Goal: Task Accomplishment & Management: Manage account settings

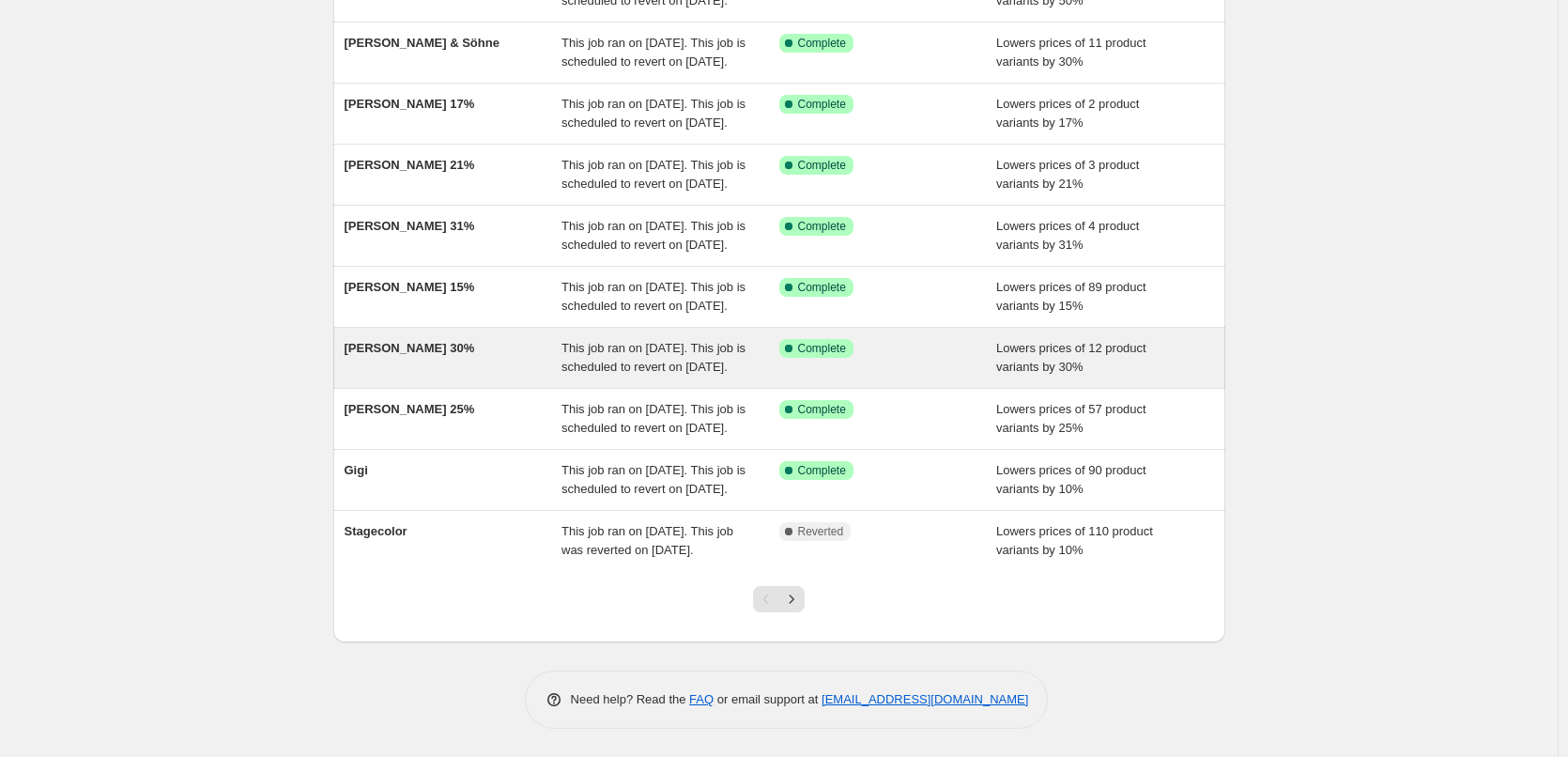
scroll to position [398, 0]
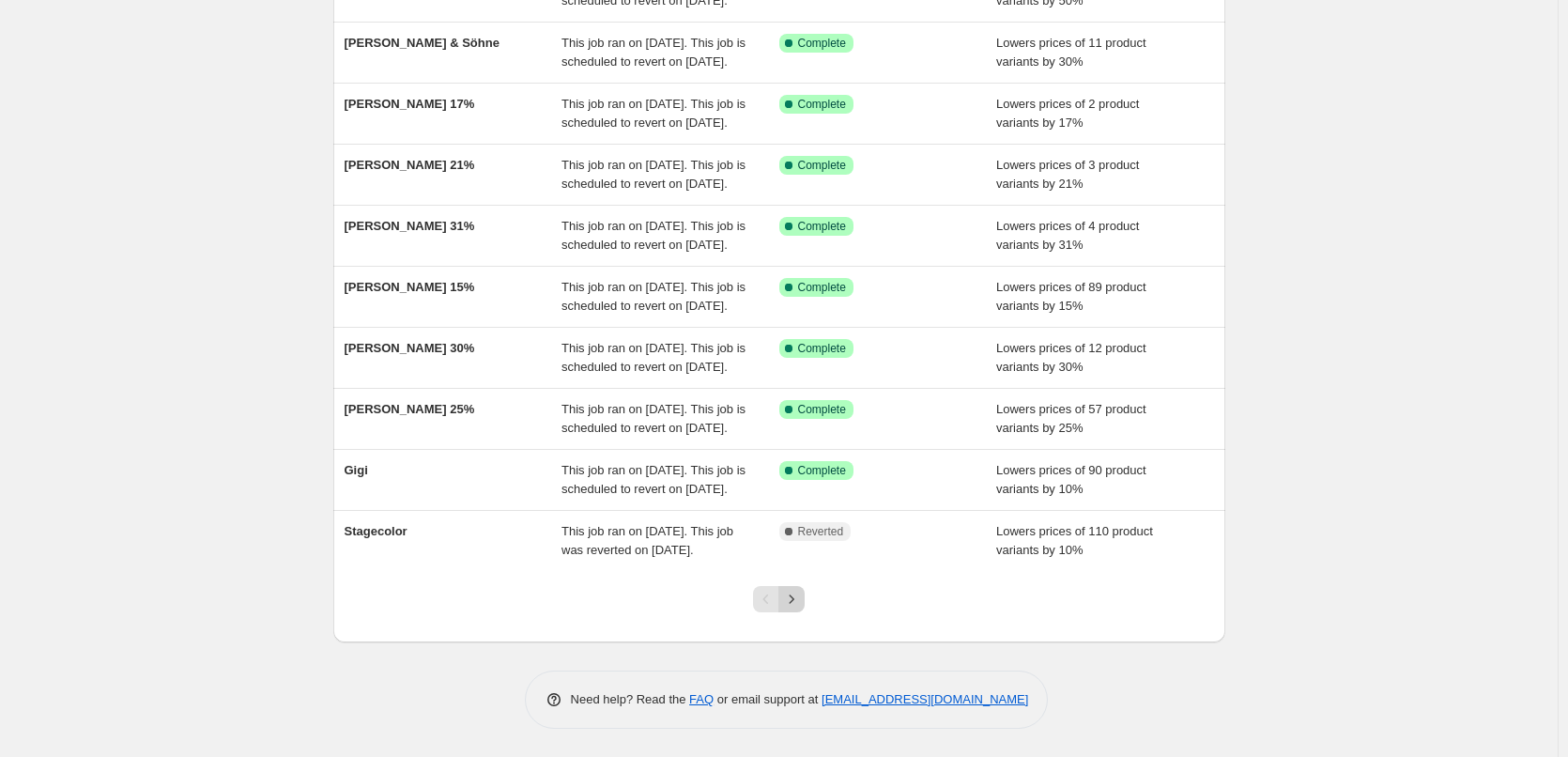
click at [804, 604] on button "Next" at bounding box center [791, 598] width 26 height 26
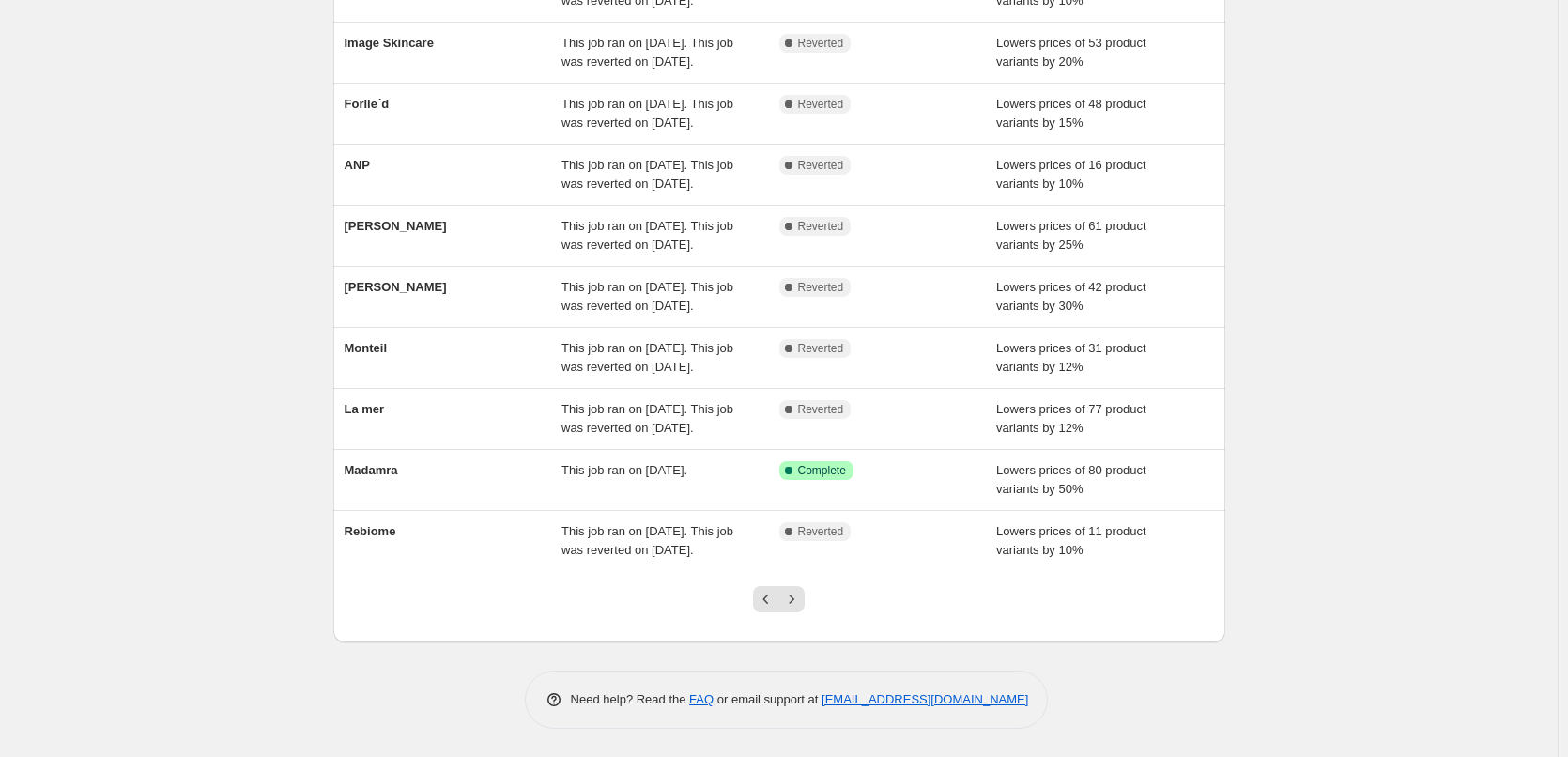
scroll to position [361, 0]
click at [775, 591] on icon "Previous" at bounding box center [766, 598] width 18 height 18
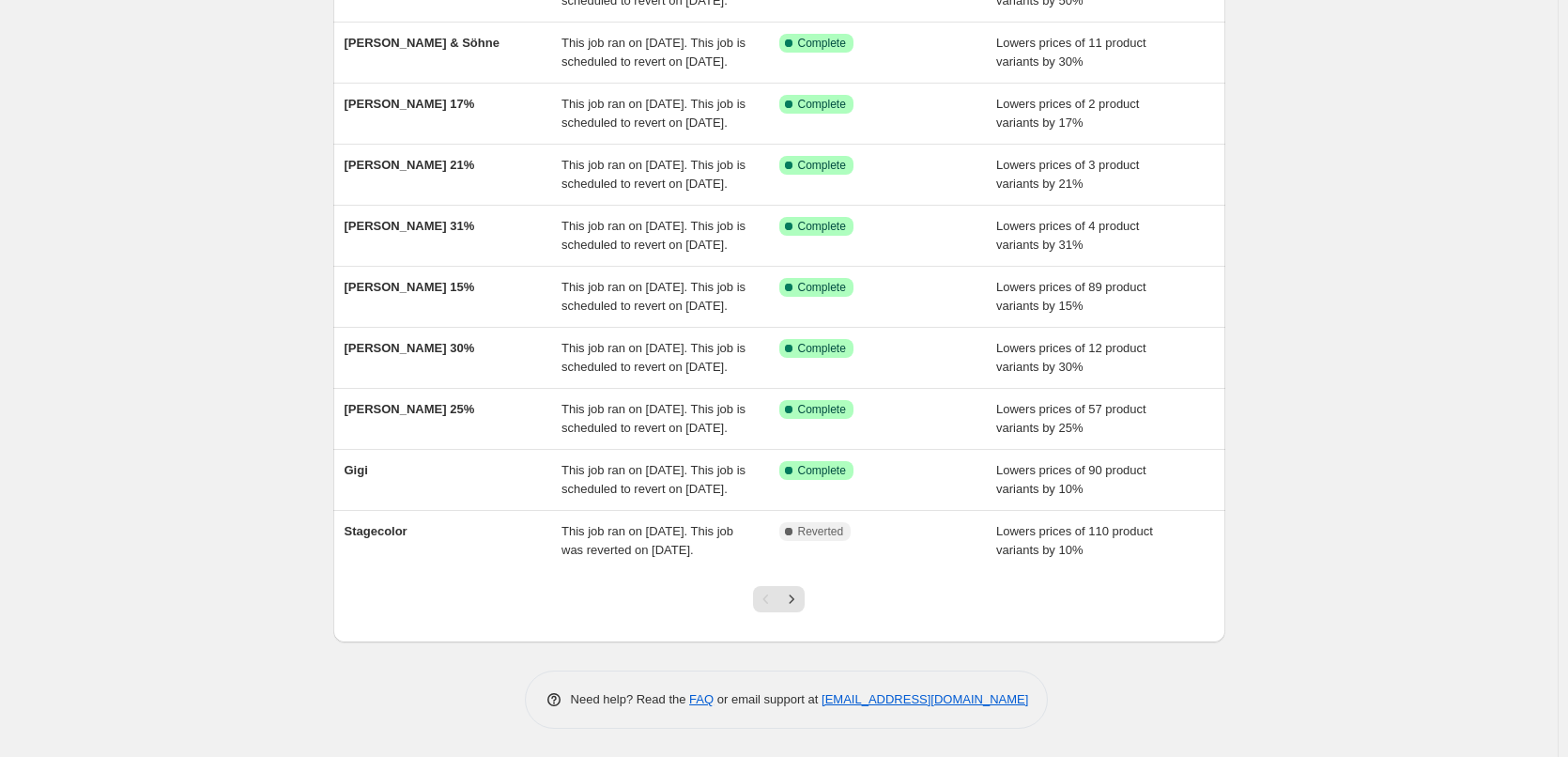
scroll to position [398, 0]
click at [799, 602] on icon "Next" at bounding box center [791, 598] width 18 height 18
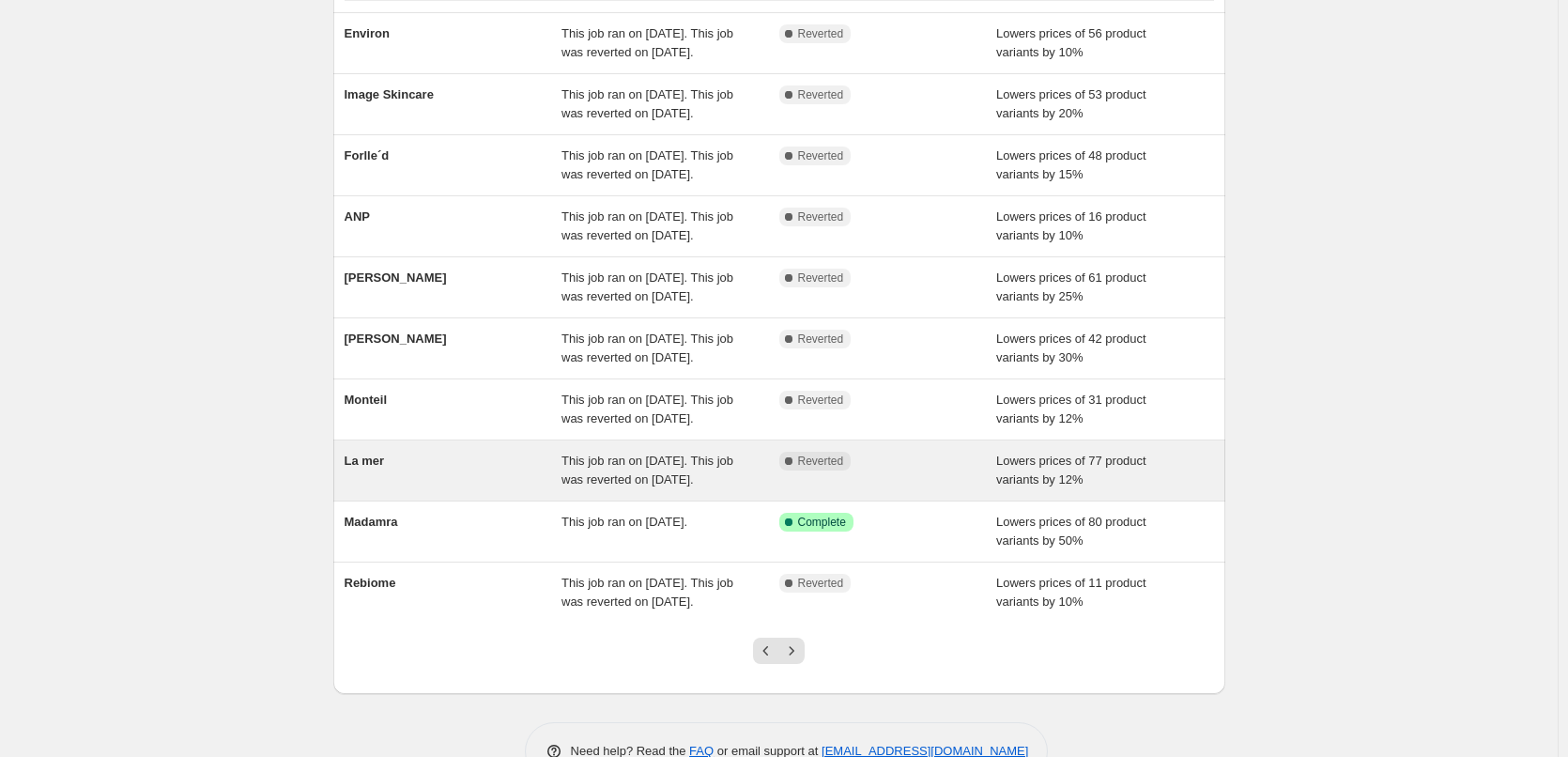
scroll to position [94, 0]
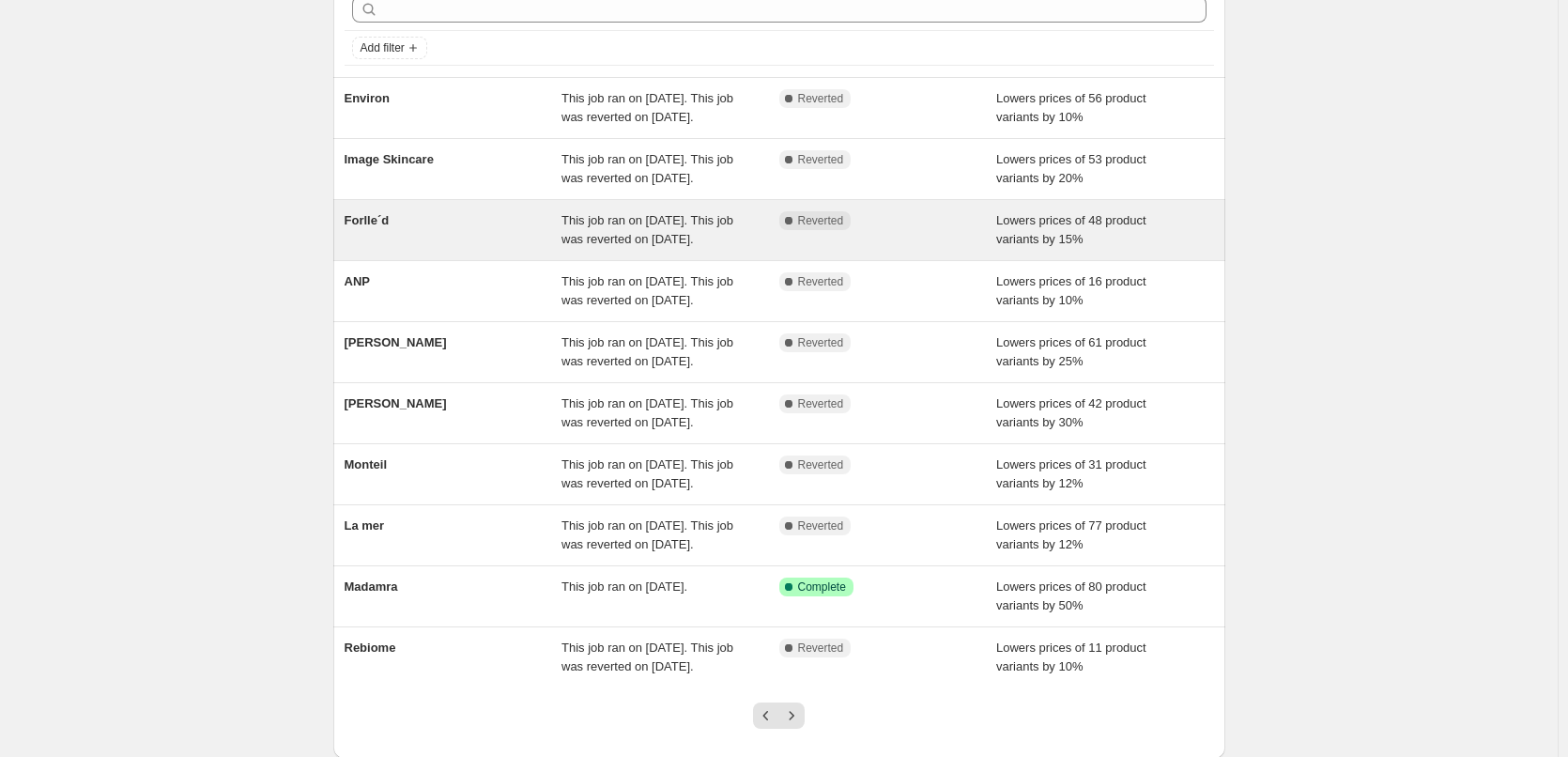
click at [379, 227] on span "Forlle´d" at bounding box center [366, 219] width 45 height 15
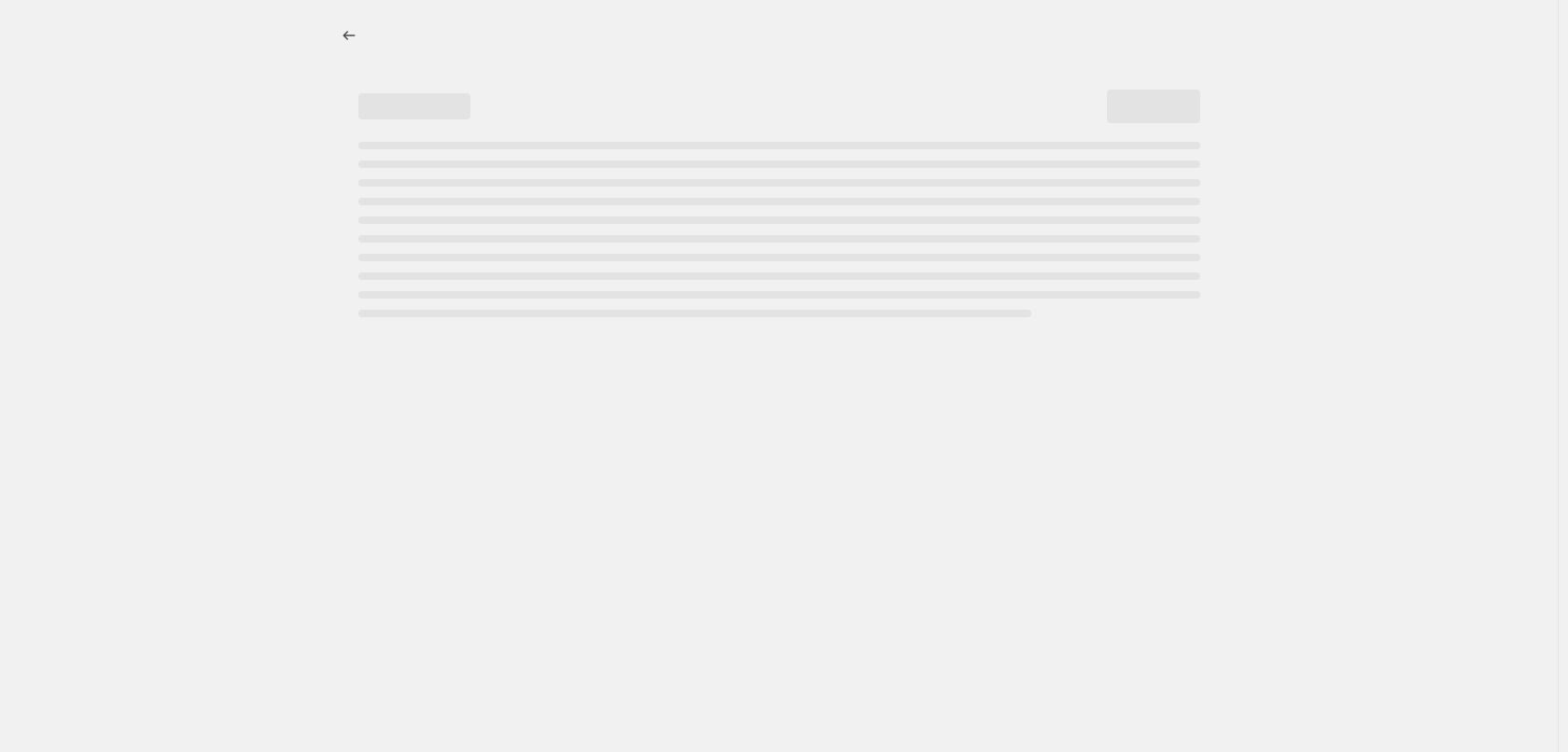
select select "percentage"
select select "remove"
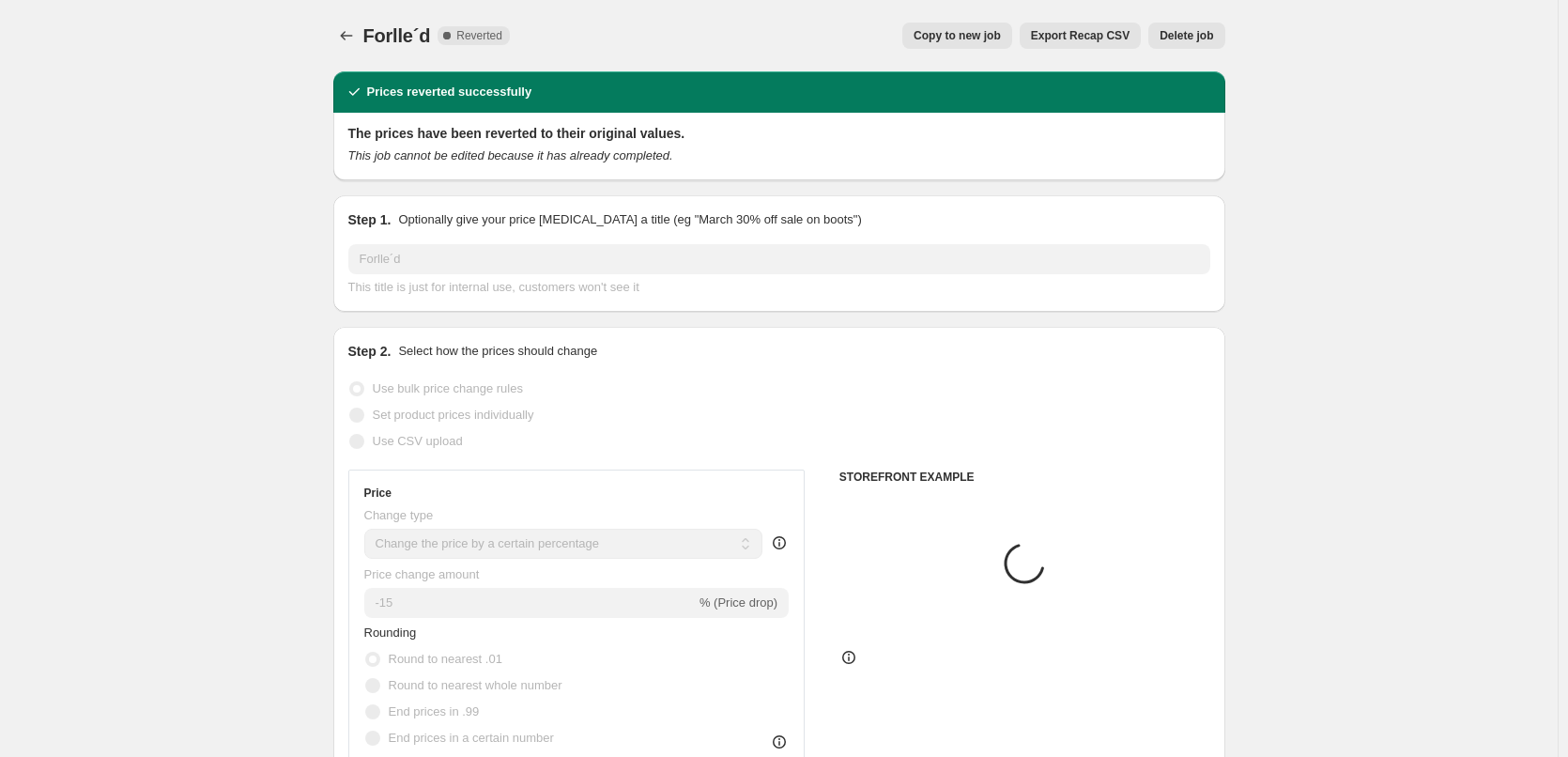
select select "vendor"
click at [993, 33] on span "Copy to new job" at bounding box center [957, 36] width 87 height 15
select select "percentage"
select select "remove"
select select "vendor"
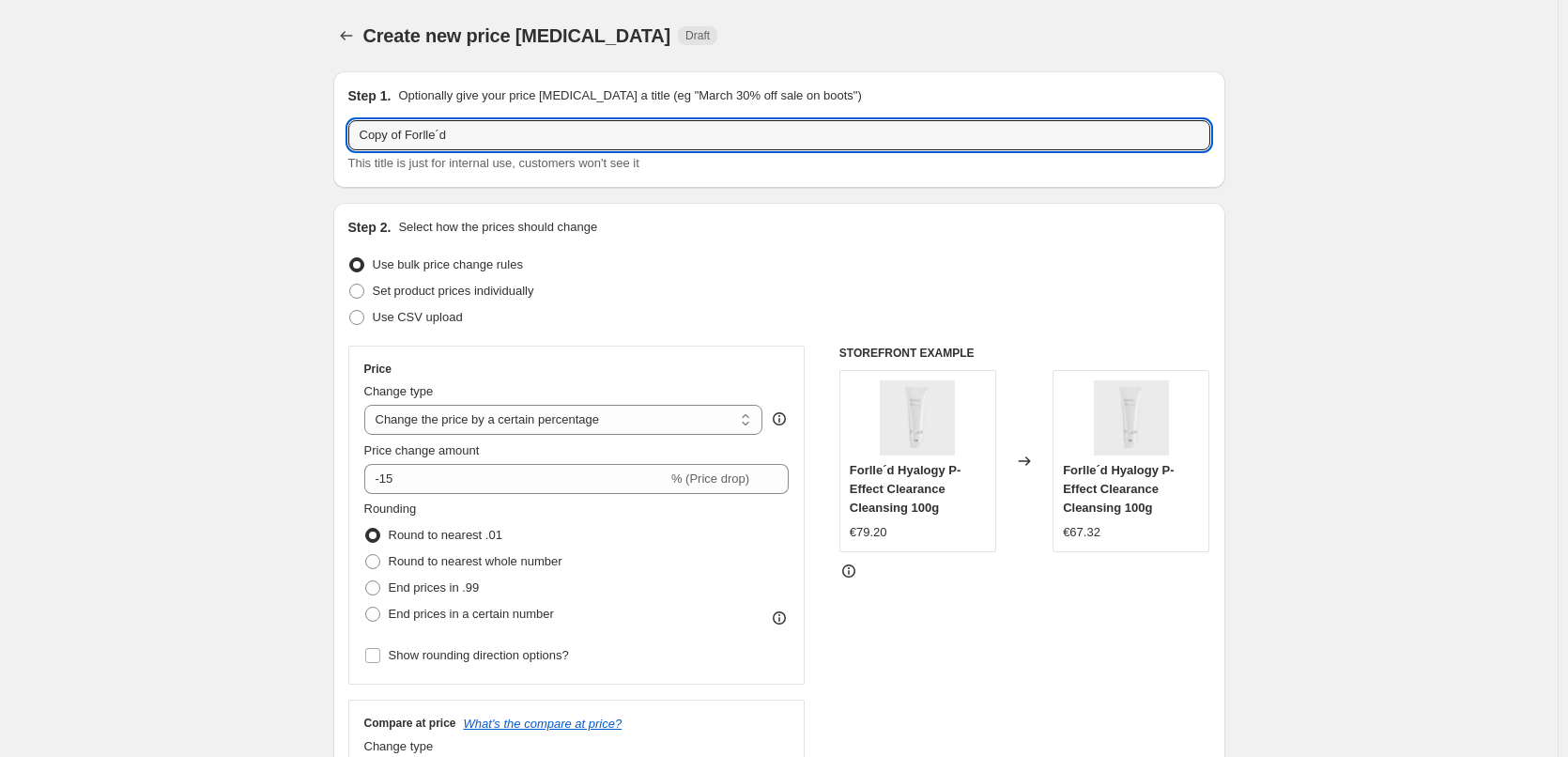
drag, startPoint x: 410, startPoint y: 136, endPoint x: 122, endPoint y: 137, distance: 288.0
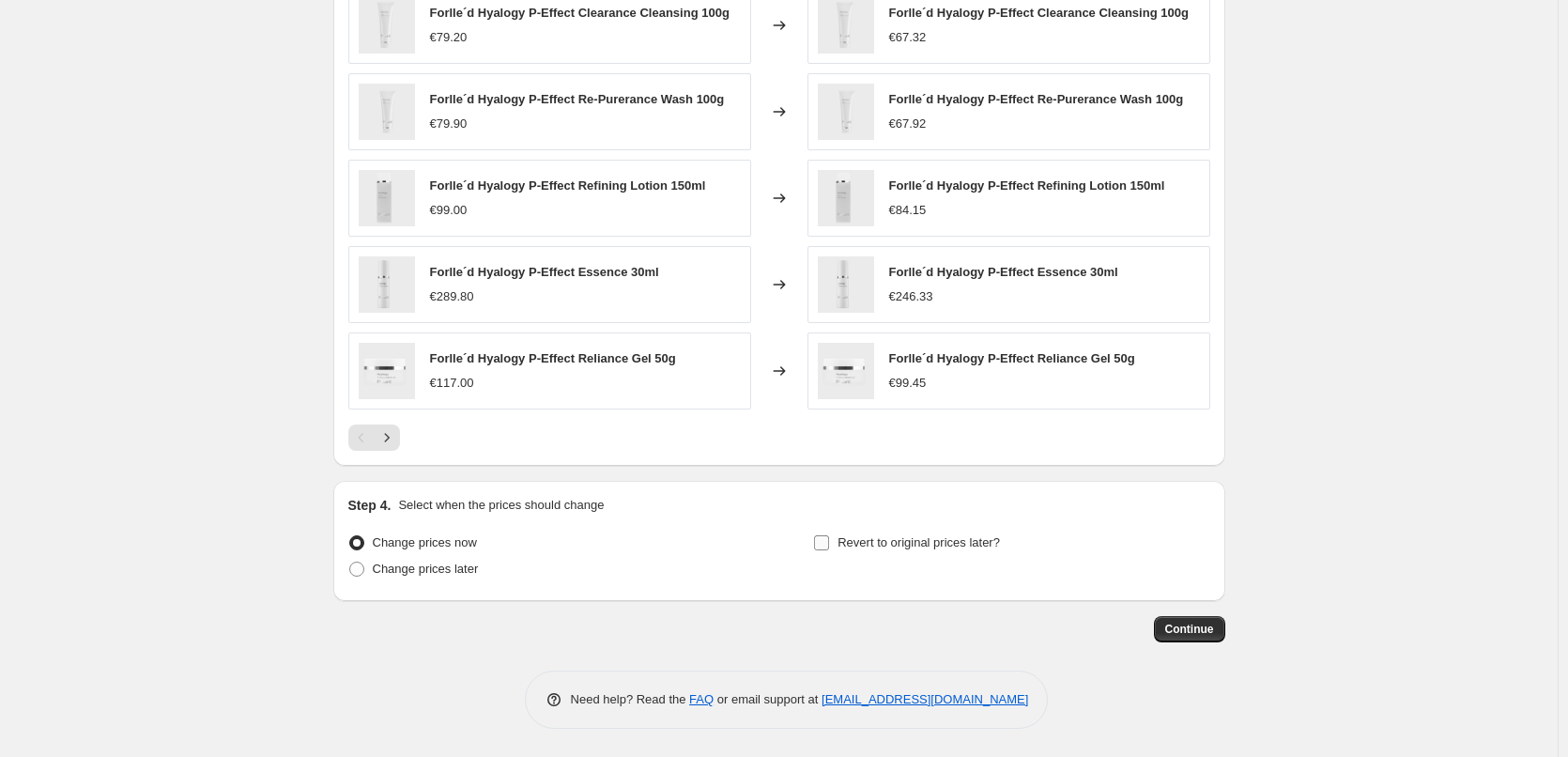
type input "Forlle´d"
click at [946, 552] on label "Revert to original prices later?" at bounding box center [906, 542] width 187 height 26
click at [829, 550] on input "Revert to original prices later?" at bounding box center [822, 543] width 15 height 15
checkbox input "true"
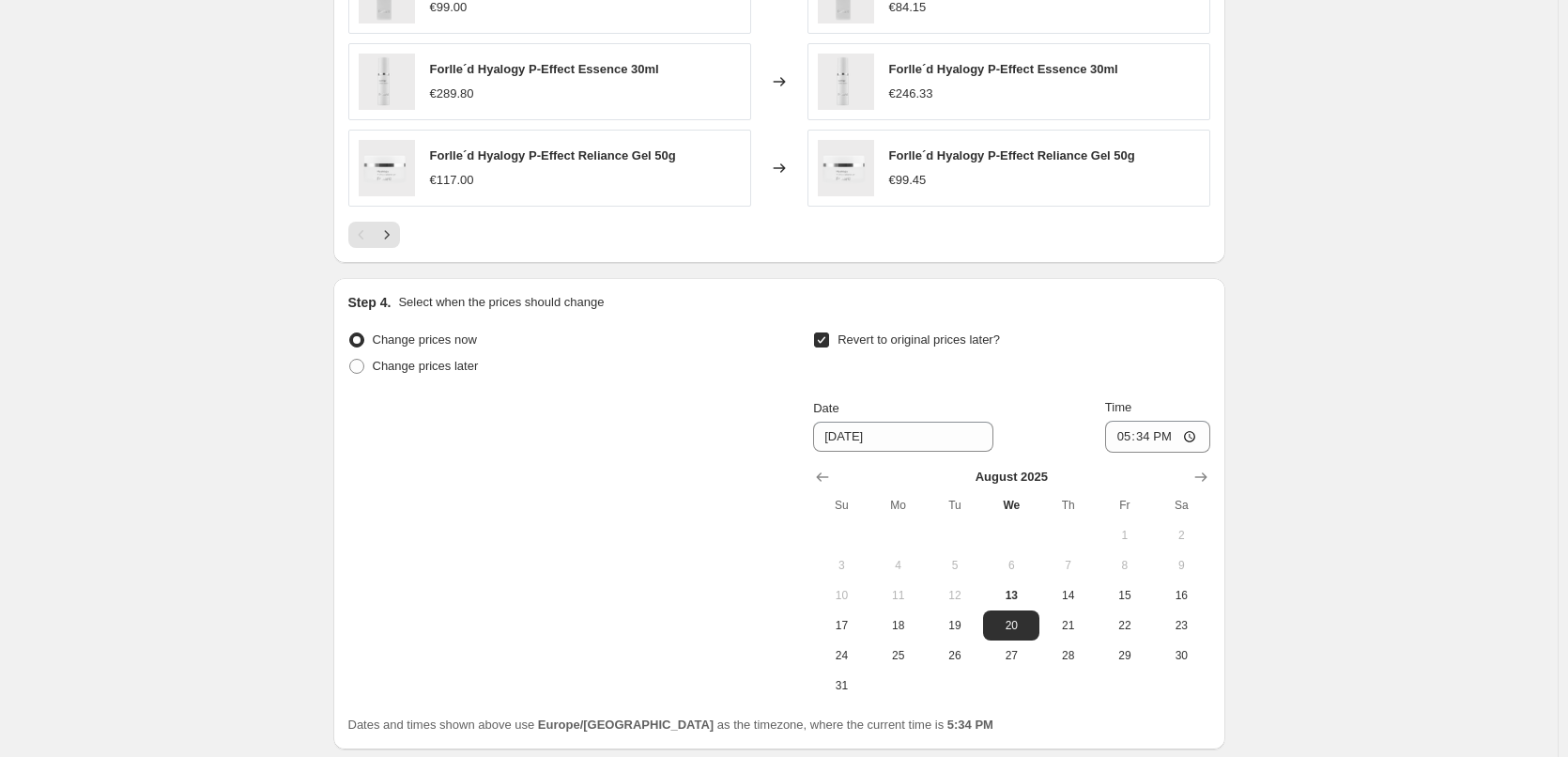
scroll to position [1683, 0]
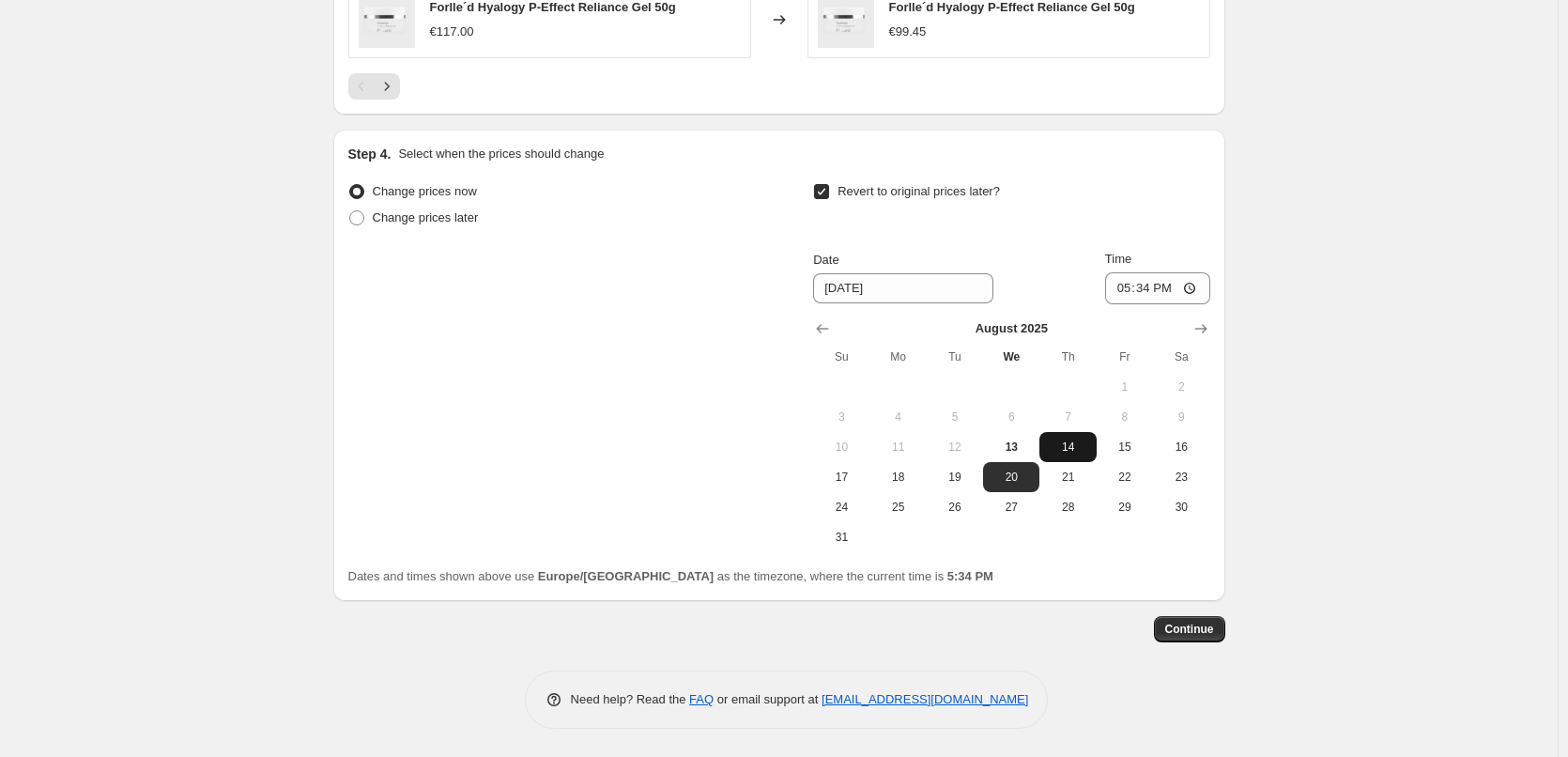
click at [1076, 452] on span "14" at bounding box center [1067, 447] width 42 height 15
type input "8/14/2025"
click at [1129, 286] on input "17:34" at bounding box center [1157, 288] width 105 height 32
type input "03:00"
click at [1198, 629] on span "Continue" at bounding box center [1189, 629] width 48 height 15
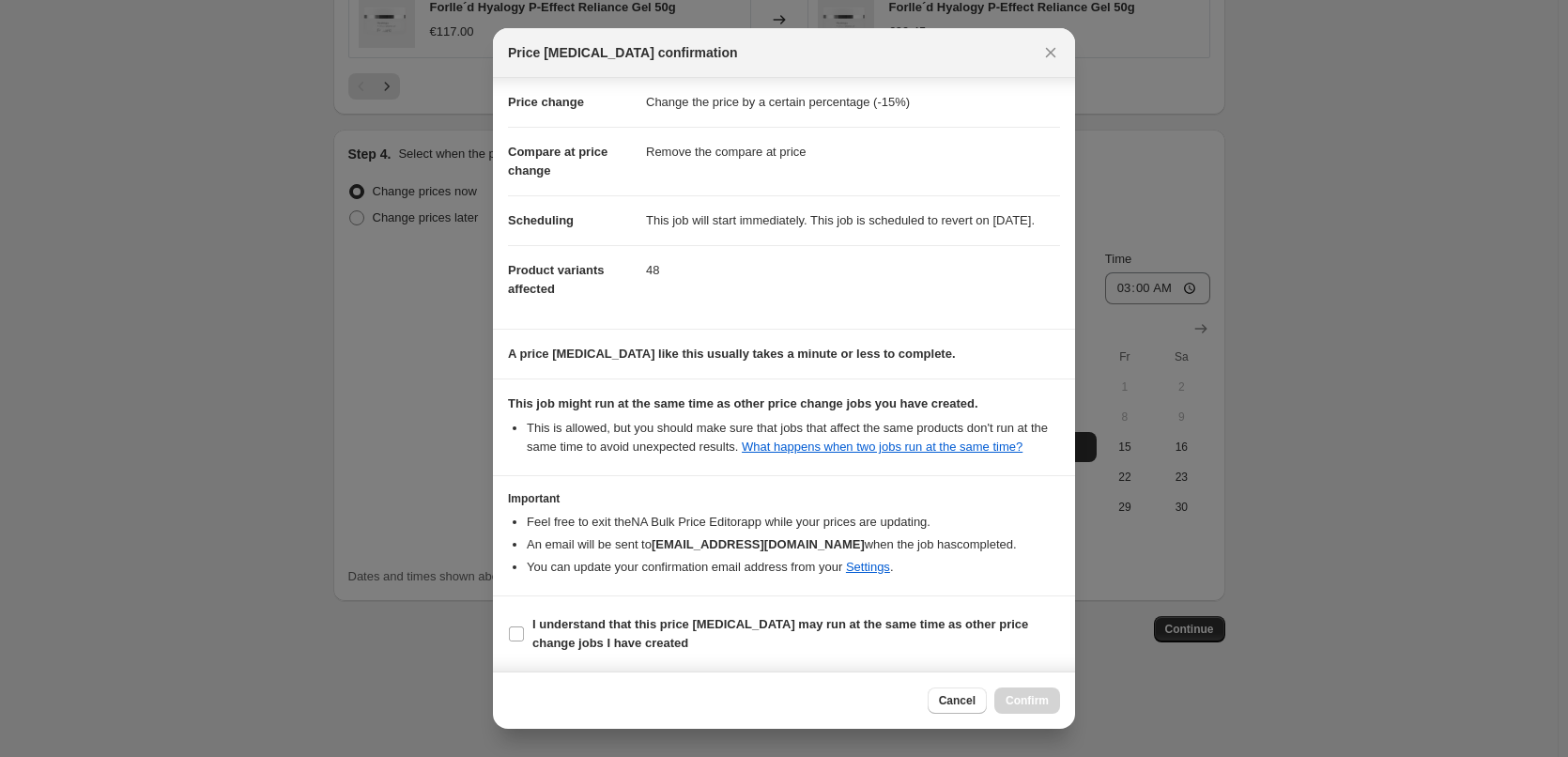
scroll to position [52, 0]
click at [657, 618] on b "I understand that this price change job may run at the same time as other price…" at bounding box center [780, 633] width 496 height 33
click at [524, 626] on input "I understand that this price change job may run at the same time as other price…" at bounding box center [516, 634] width 15 height 15
checkbox input "true"
click at [1030, 698] on span "Confirm" at bounding box center [1027, 701] width 44 height 15
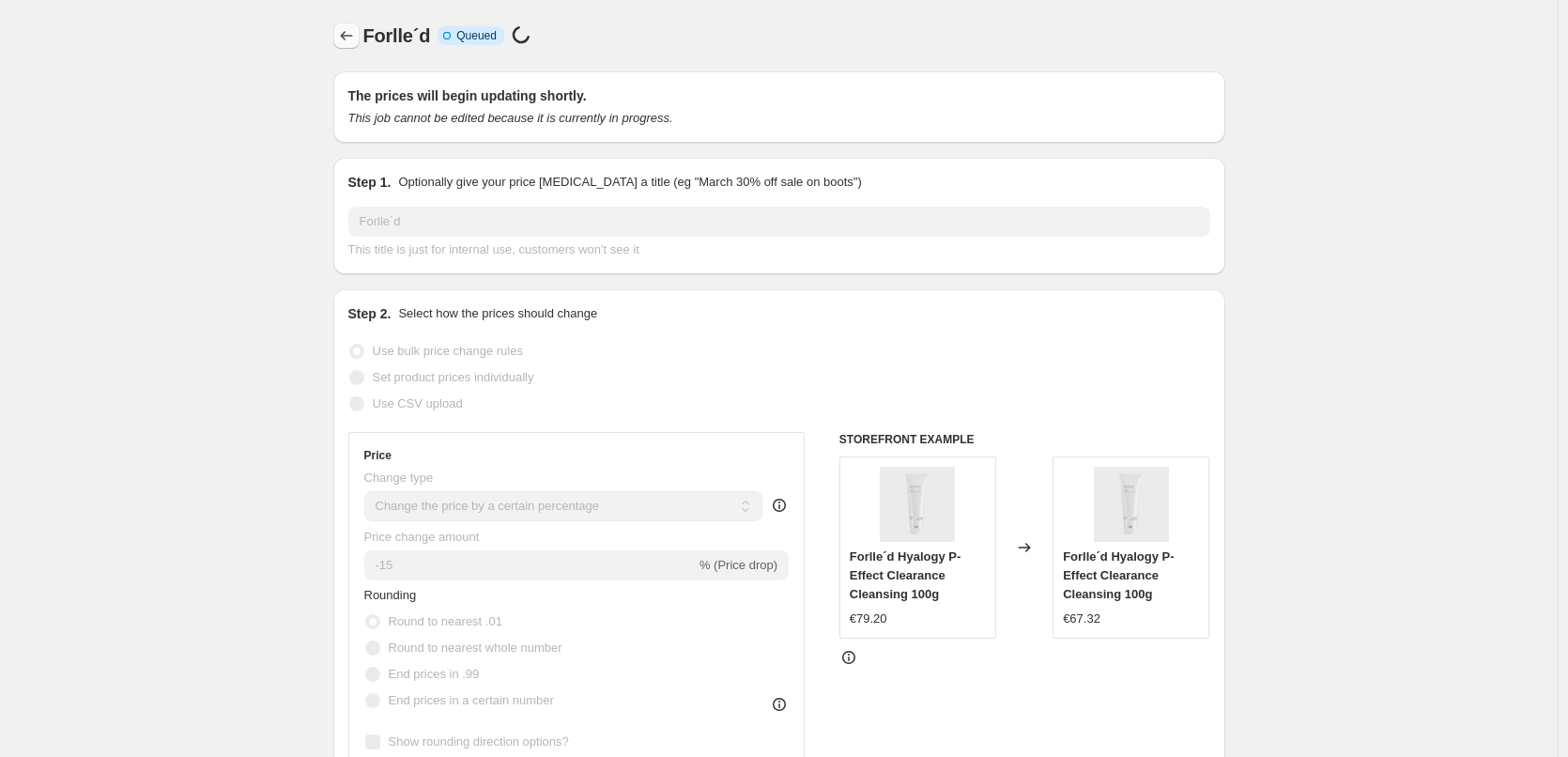
click at [352, 47] on button "Price change jobs" at bounding box center [346, 35] width 26 height 26
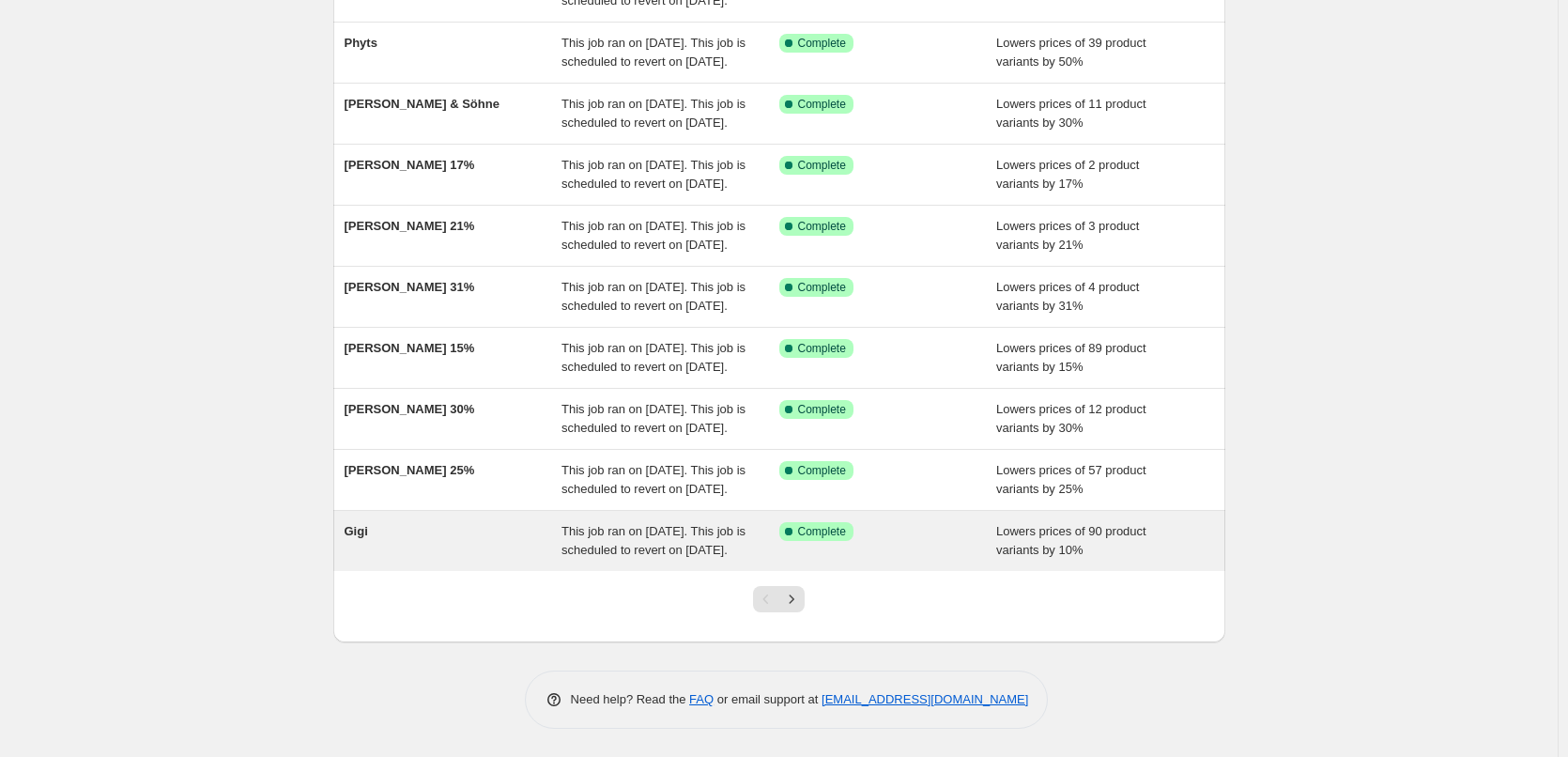
scroll to position [398, 0]
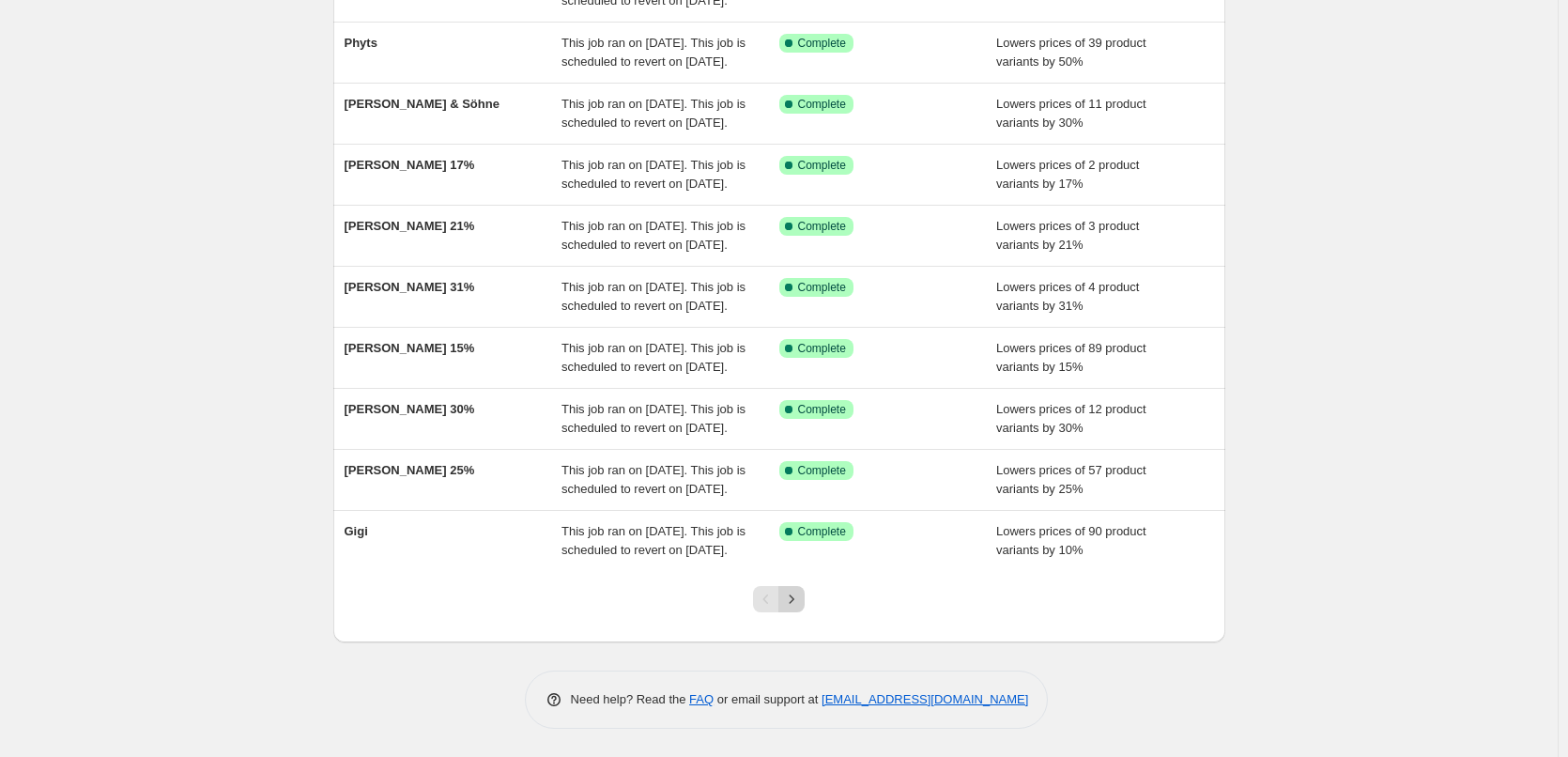
click at [797, 591] on icon "Next" at bounding box center [791, 598] width 18 height 18
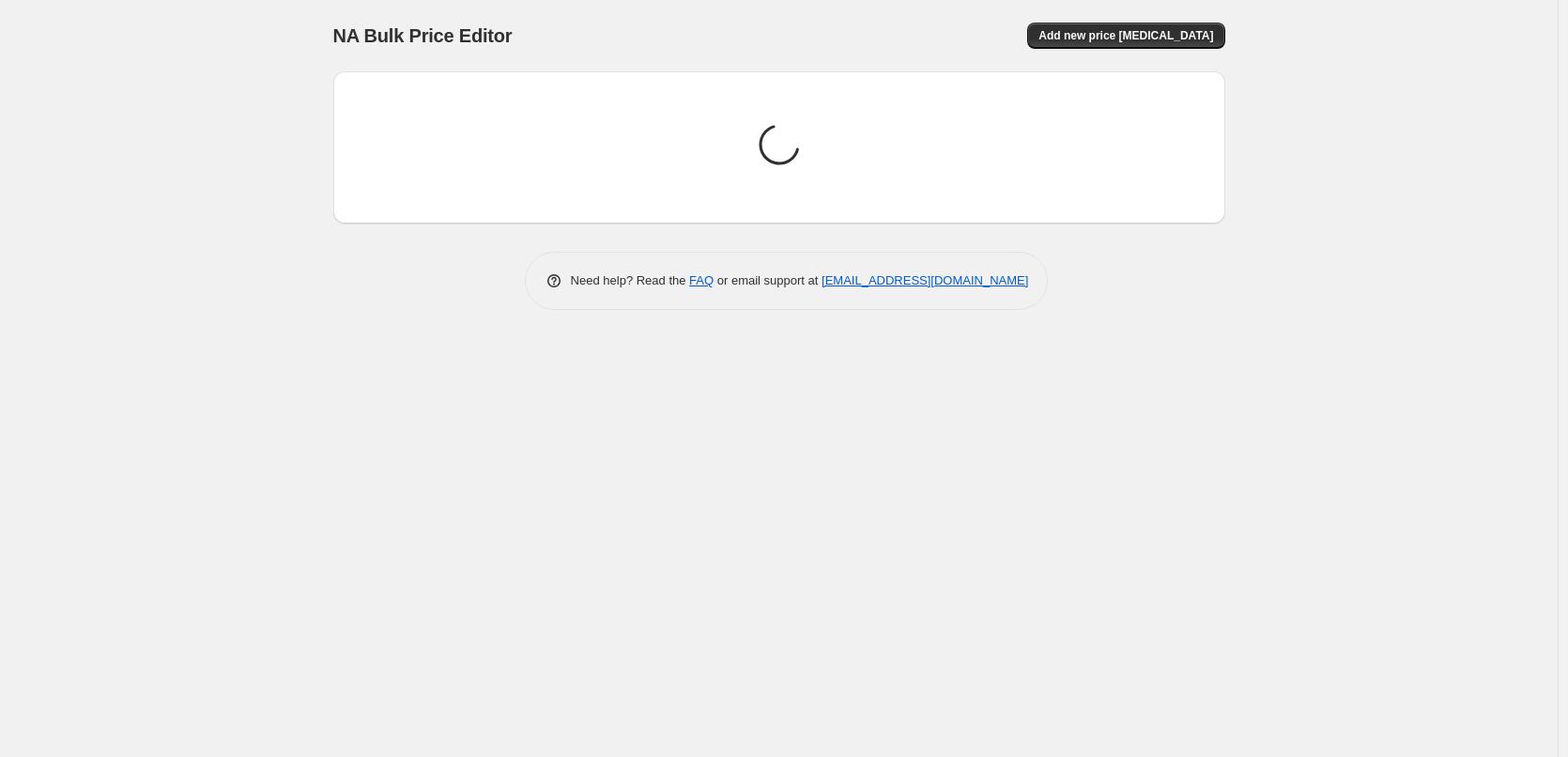
scroll to position [0, 0]
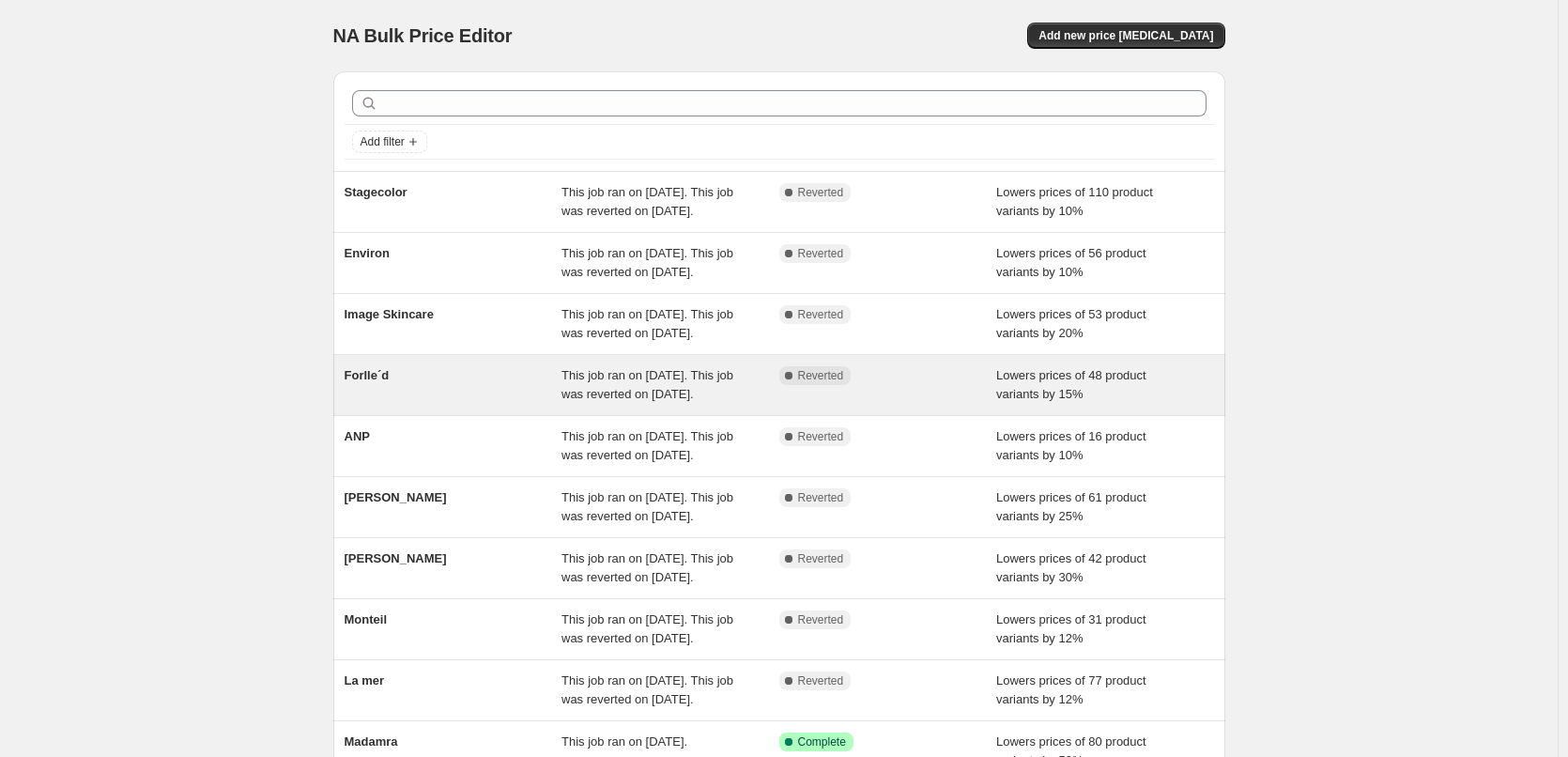
click at [384, 382] on span "Forlle´d" at bounding box center [366, 375] width 45 height 15
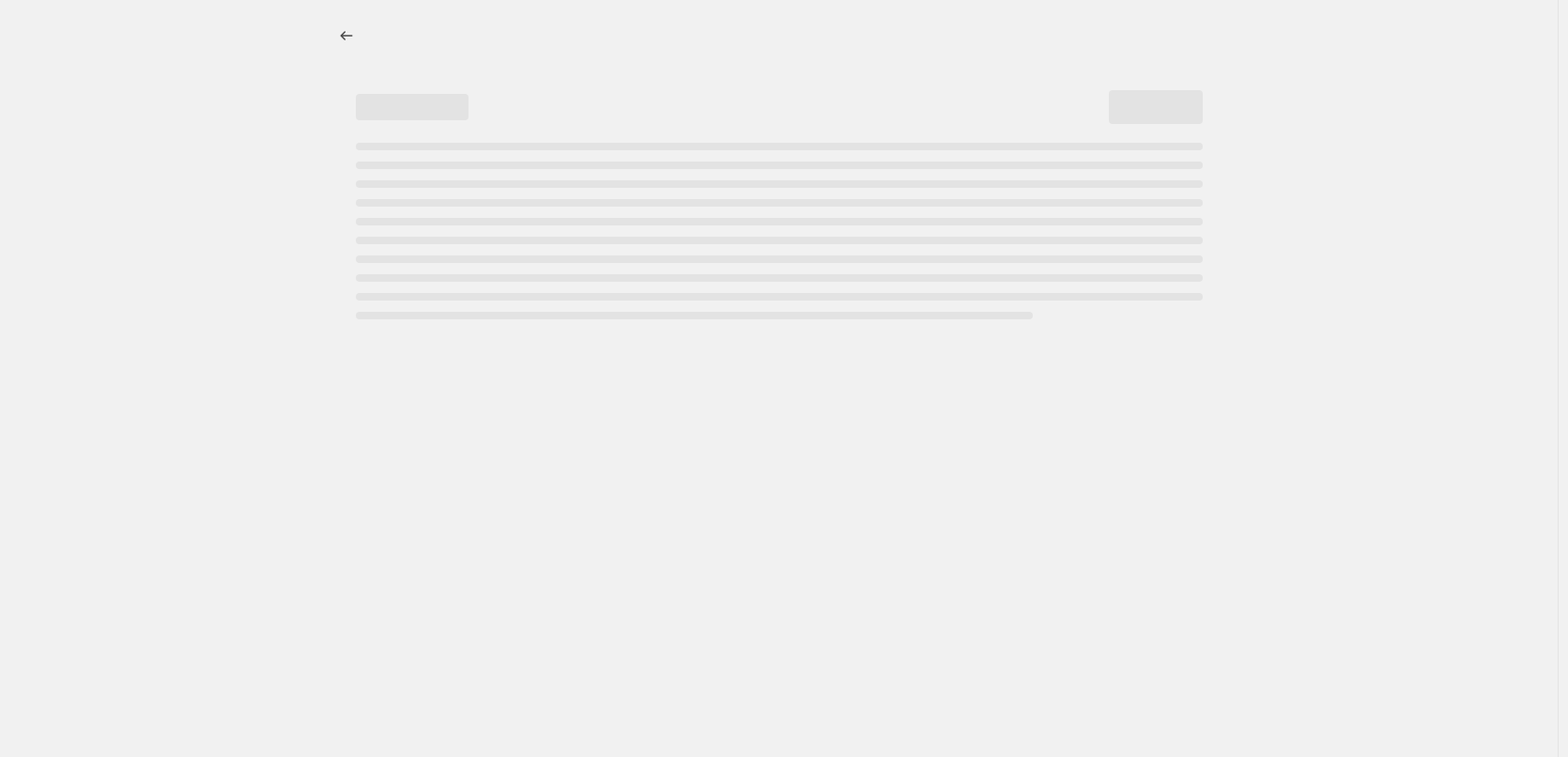
select select "percentage"
select select "remove"
select select "vendor"
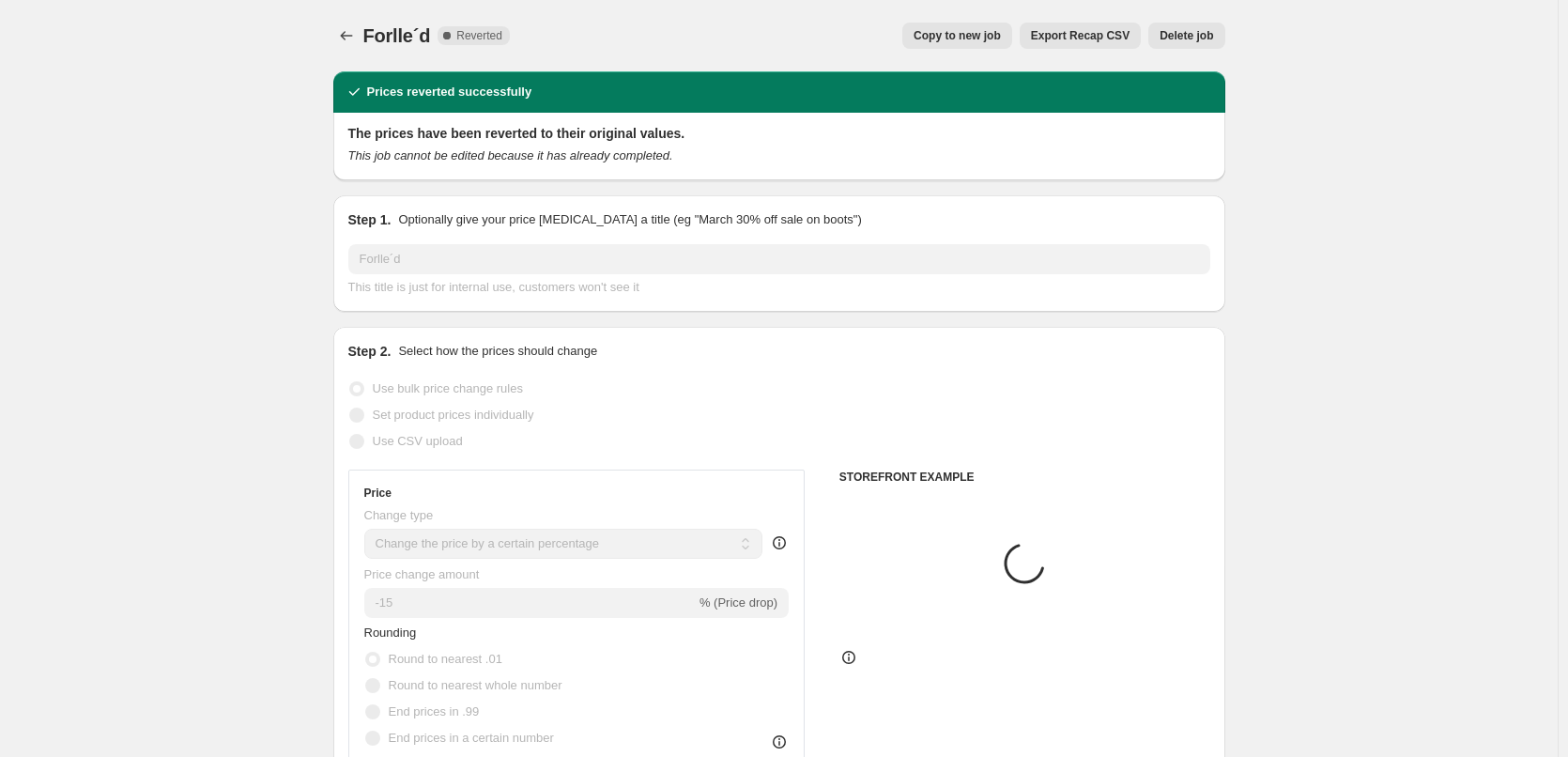
click at [1201, 33] on span "Delete job" at bounding box center [1185, 36] width 53 height 15
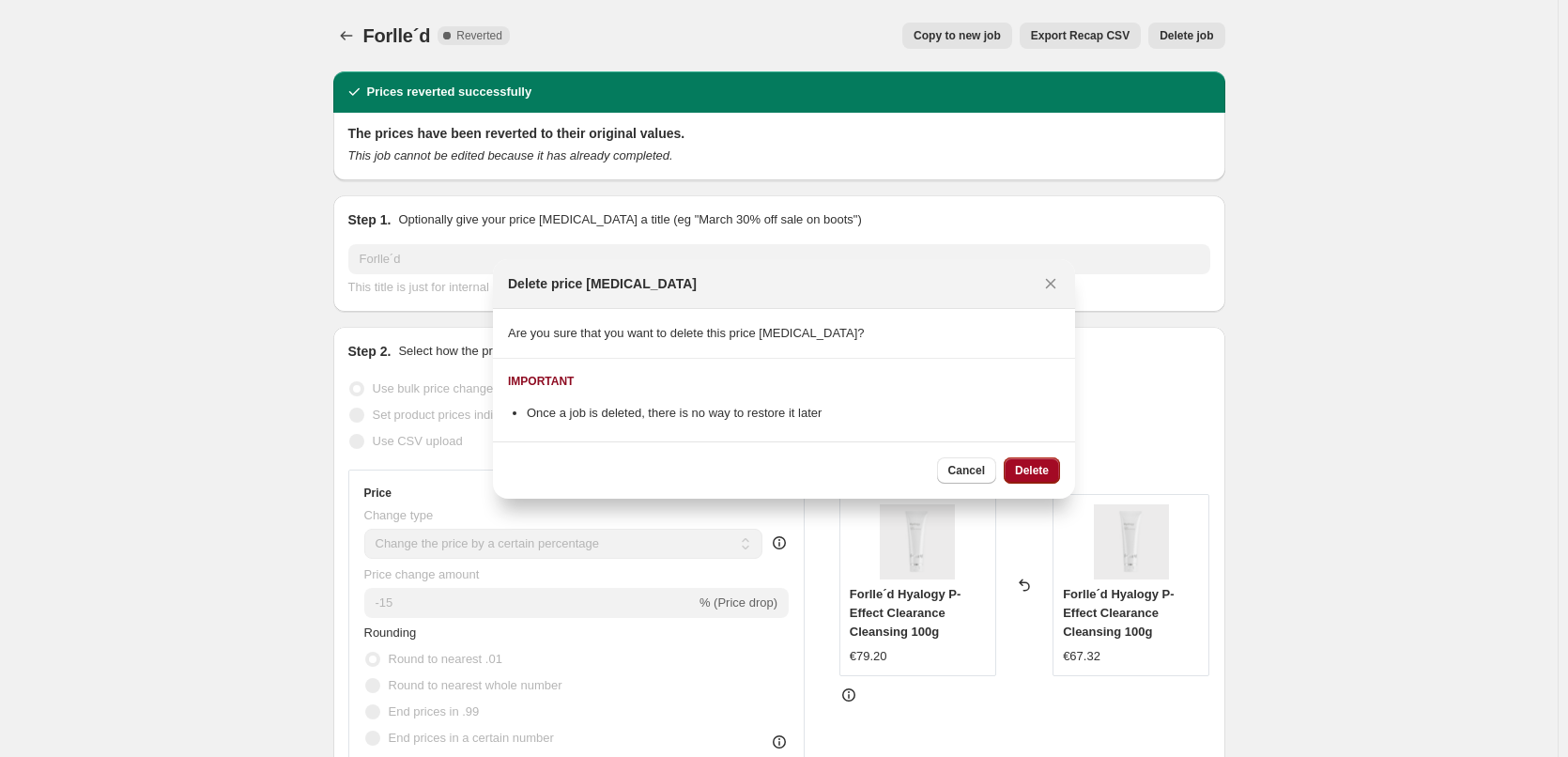
click at [1019, 465] on span "Delete" at bounding box center [1031, 471] width 34 height 15
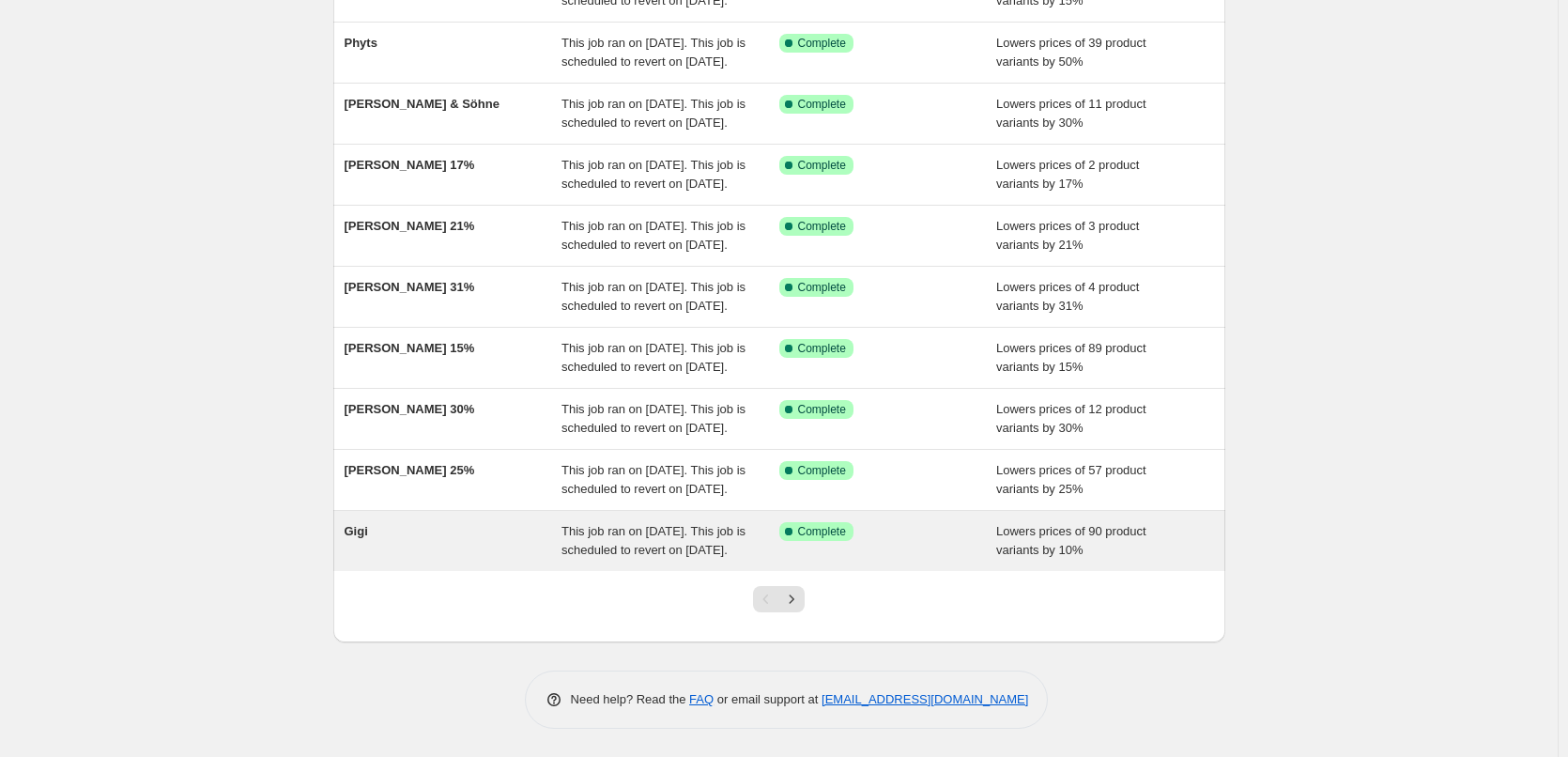
scroll to position [398, 0]
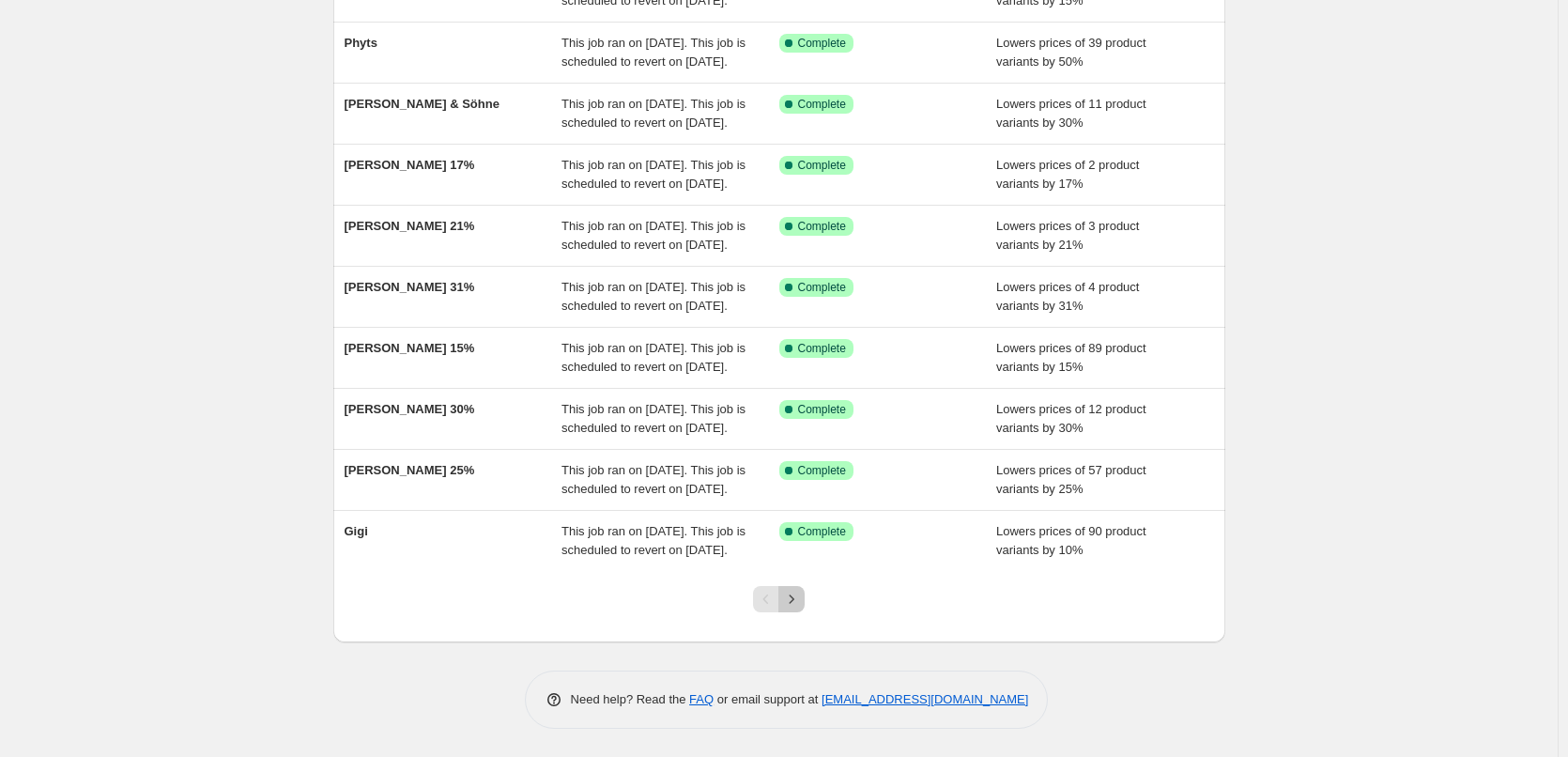
click at [791, 600] on icon "Next" at bounding box center [791, 598] width 18 height 18
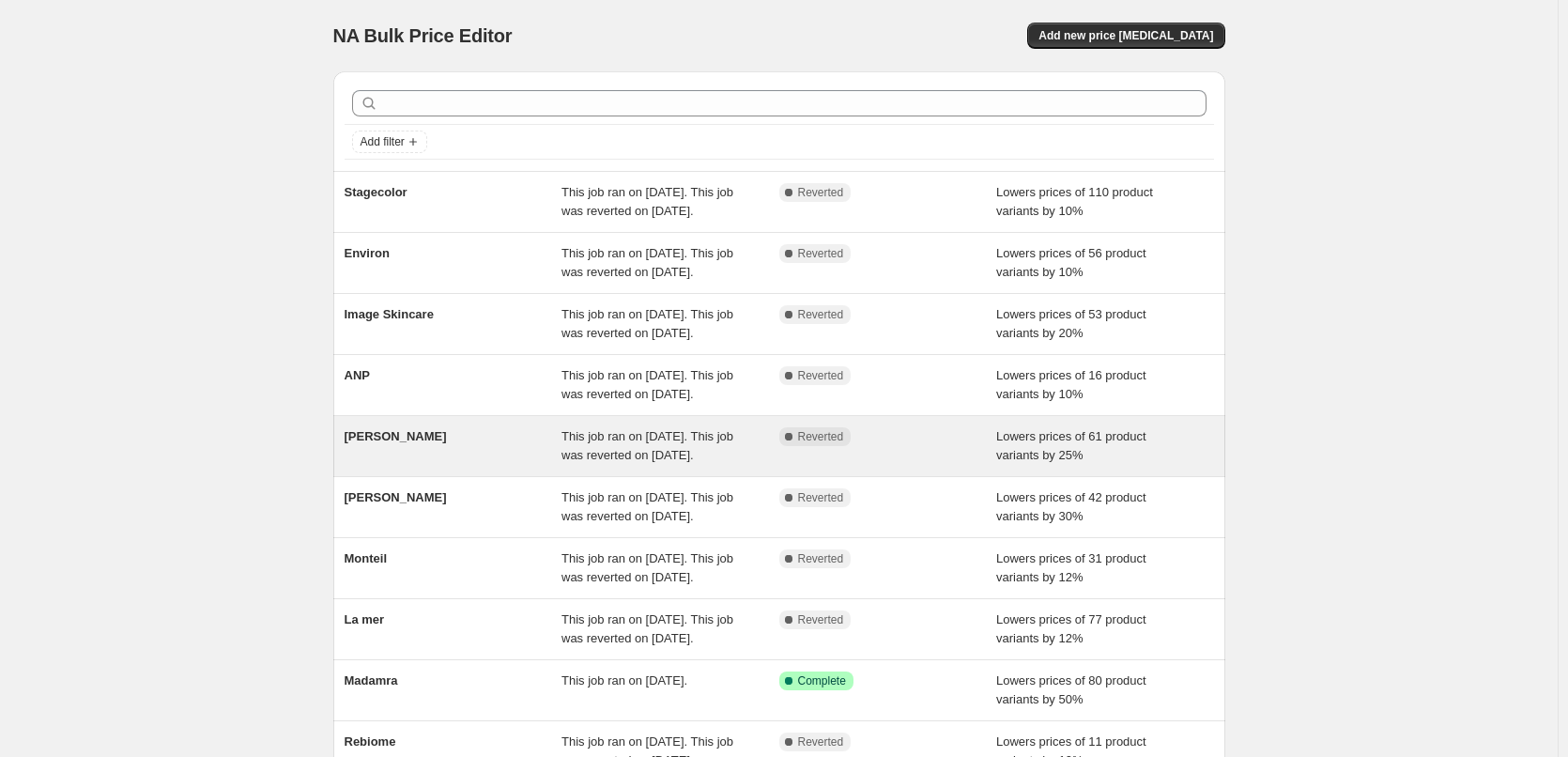
click at [428, 465] on div "[PERSON_NAME]" at bounding box center [452, 446] width 218 height 38
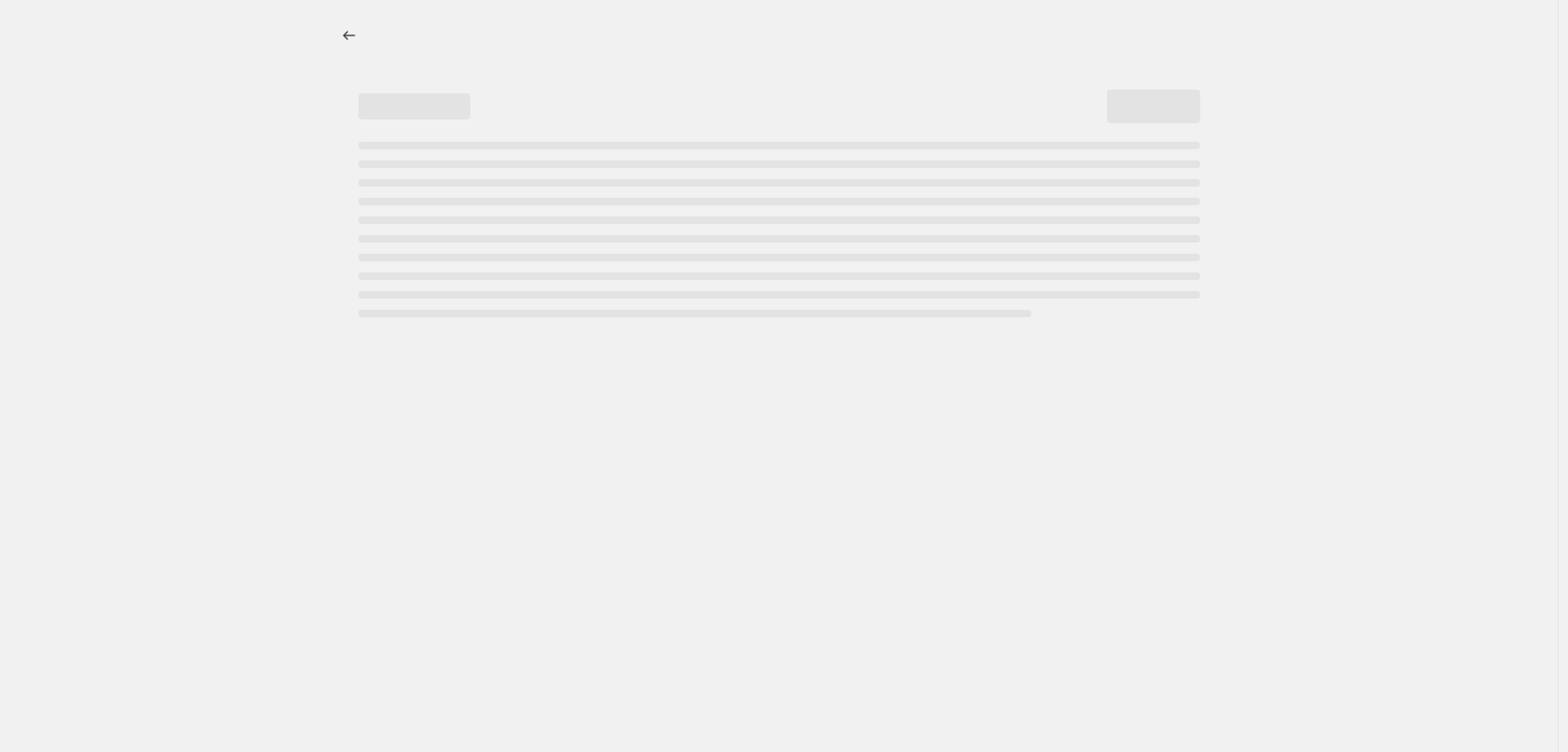
select select "percentage"
select select "vendor"
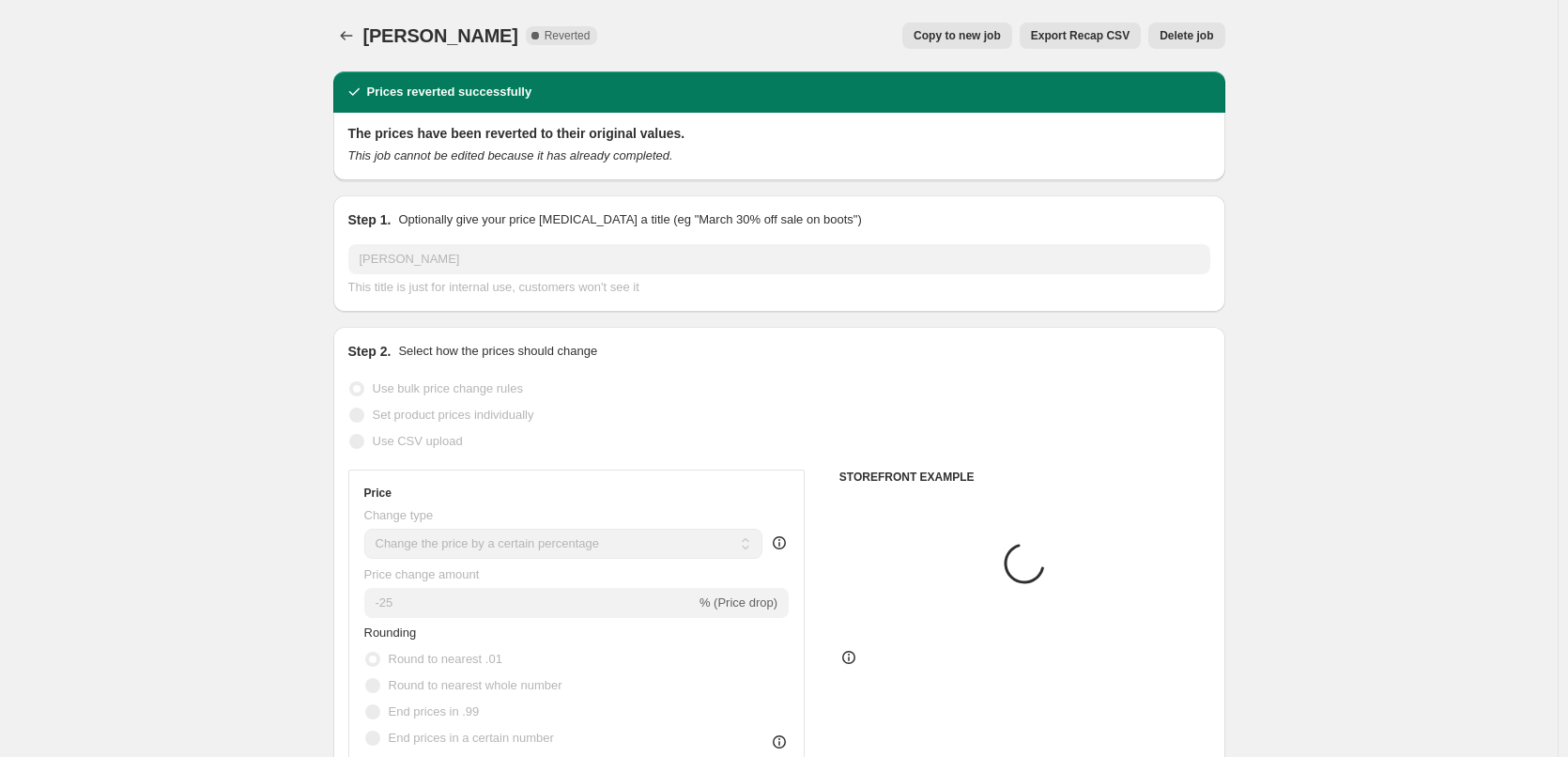
click at [966, 44] on button "Copy to new job" at bounding box center [957, 35] width 110 height 26
select select "percentage"
select select "vendor"
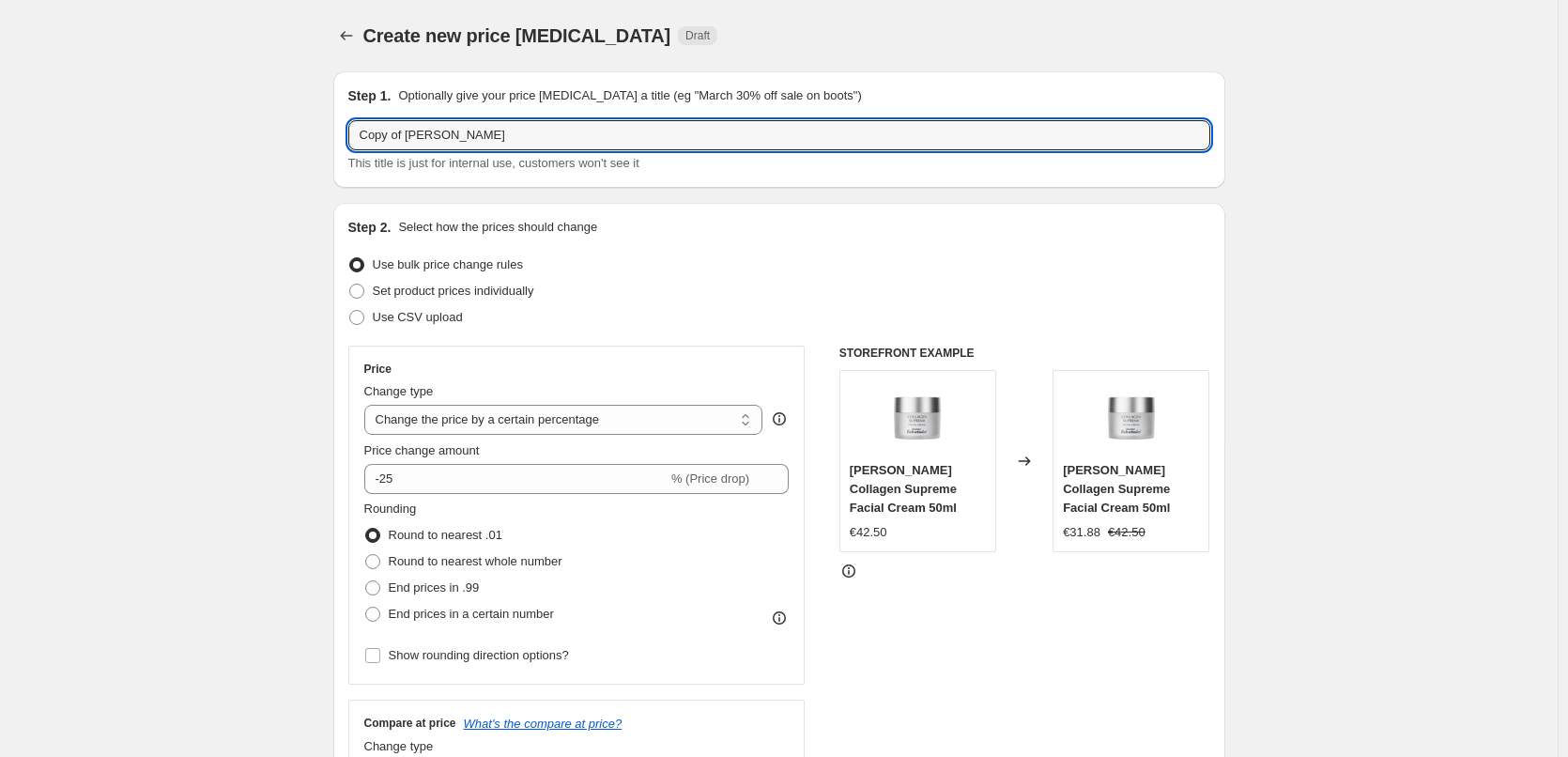
drag, startPoint x: 410, startPoint y: 134, endPoint x: 265, endPoint y: 135, distance: 145.0
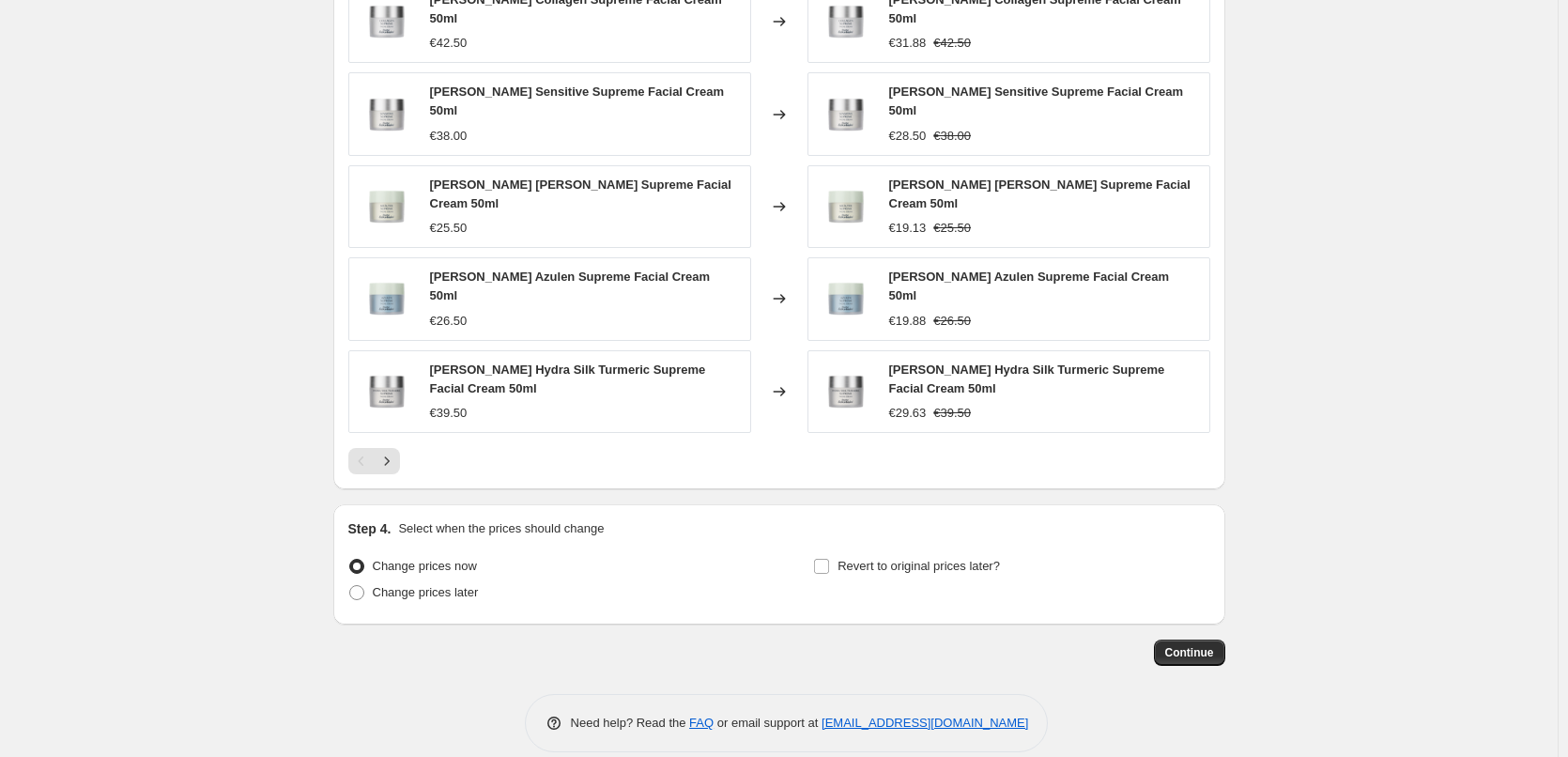
type input "[PERSON_NAME]"
click at [862, 526] on div "Step 4. Select when the prices should change Change prices now Change prices la…" at bounding box center [779, 564] width 862 height 90
click at [867, 559] on span "Revert to original prices later?" at bounding box center [918, 566] width 162 height 15
click at [829, 559] on input "Revert to original prices later?" at bounding box center [822, 567] width 15 height 15
checkbox input "true"
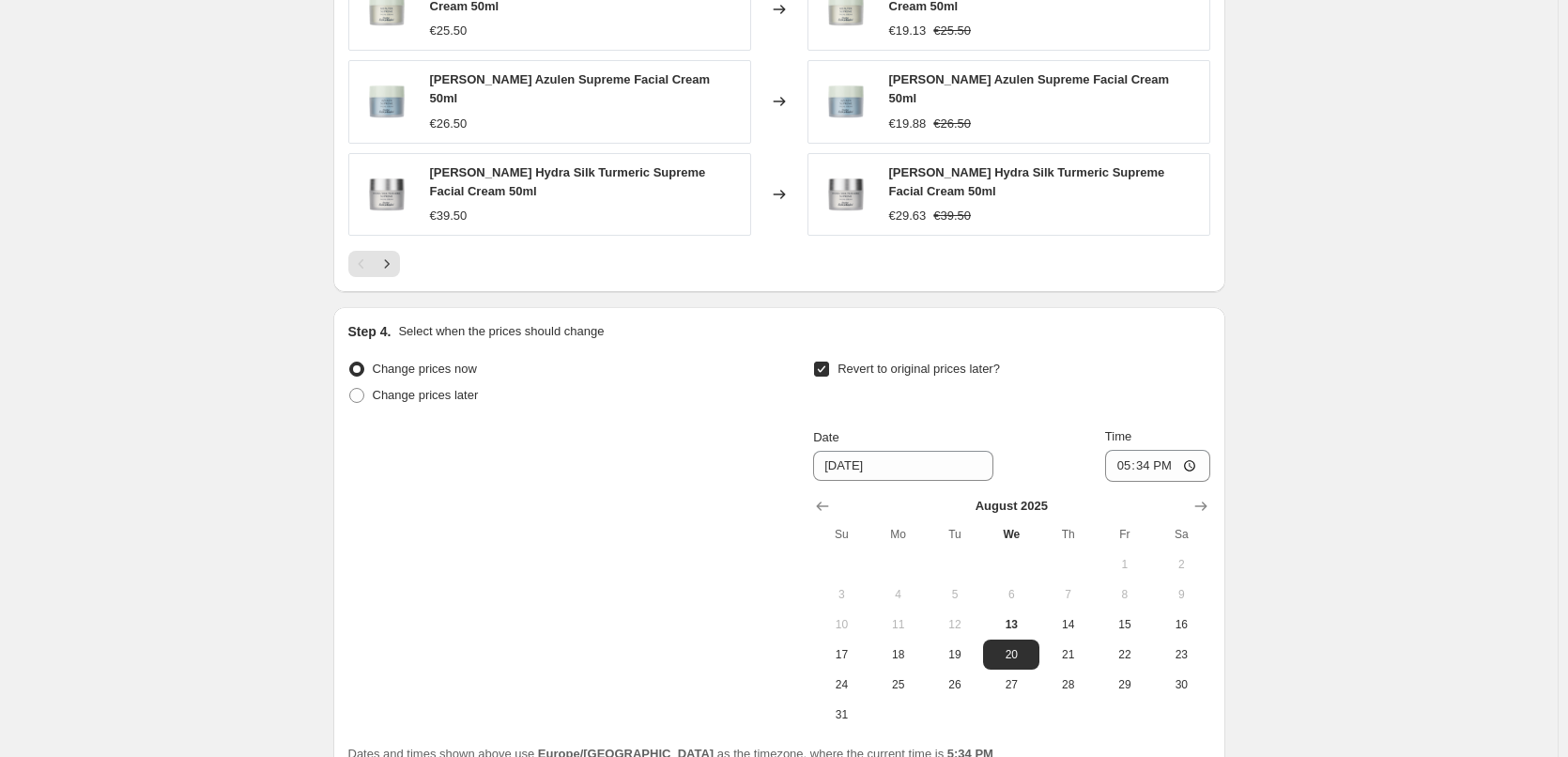
scroll to position [1689, 0]
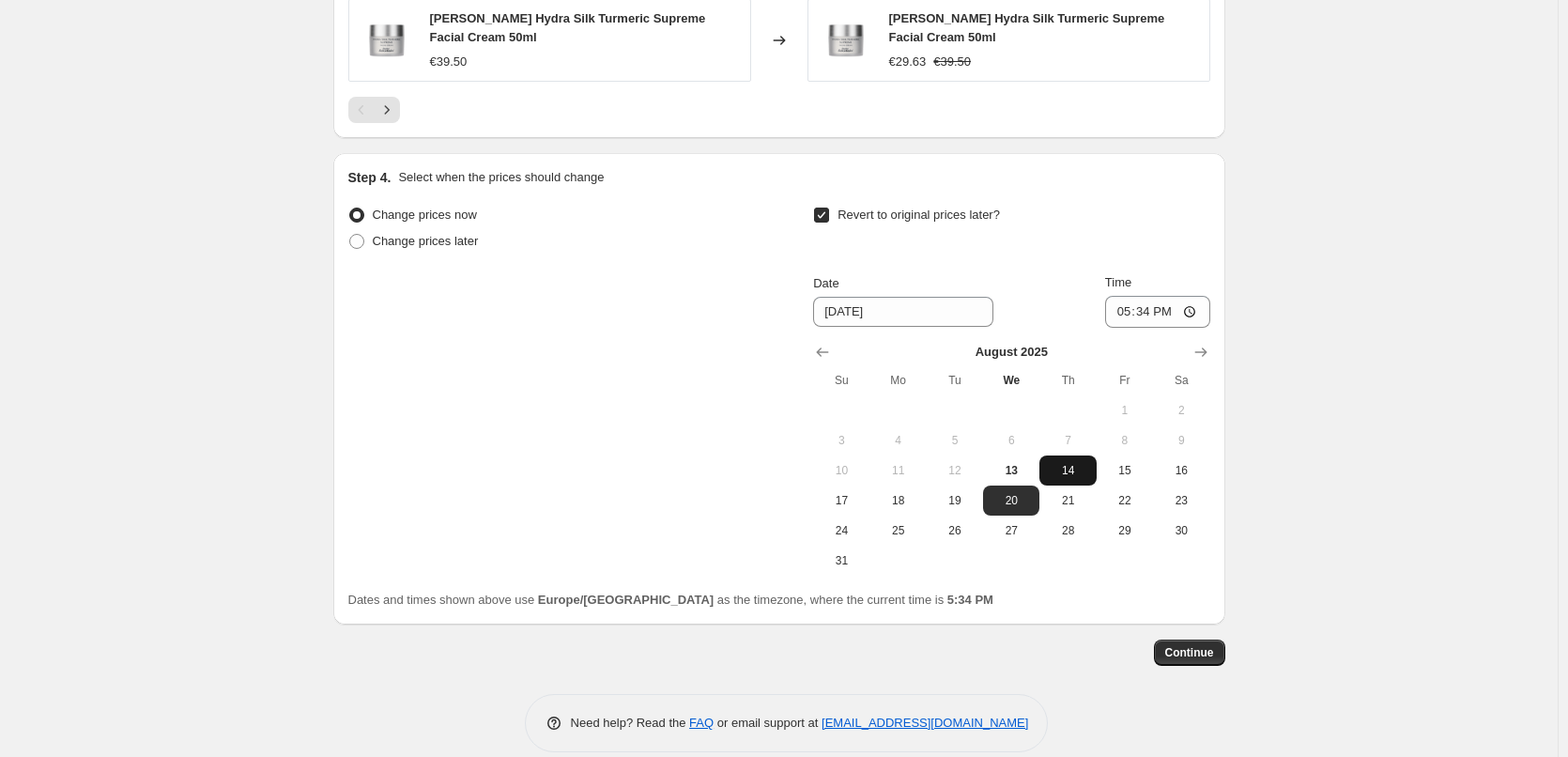
click at [1067, 463] on span "14" at bounding box center [1067, 471] width 42 height 15
type input "8/14/2025"
click at [1129, 296] on input "17:34" at bounding box center [1157, 311] width 105 height 32
type input "03:00"
click at [1201, 640] on button "Continue" at bounding box center [1190, 652] width 72 height 26
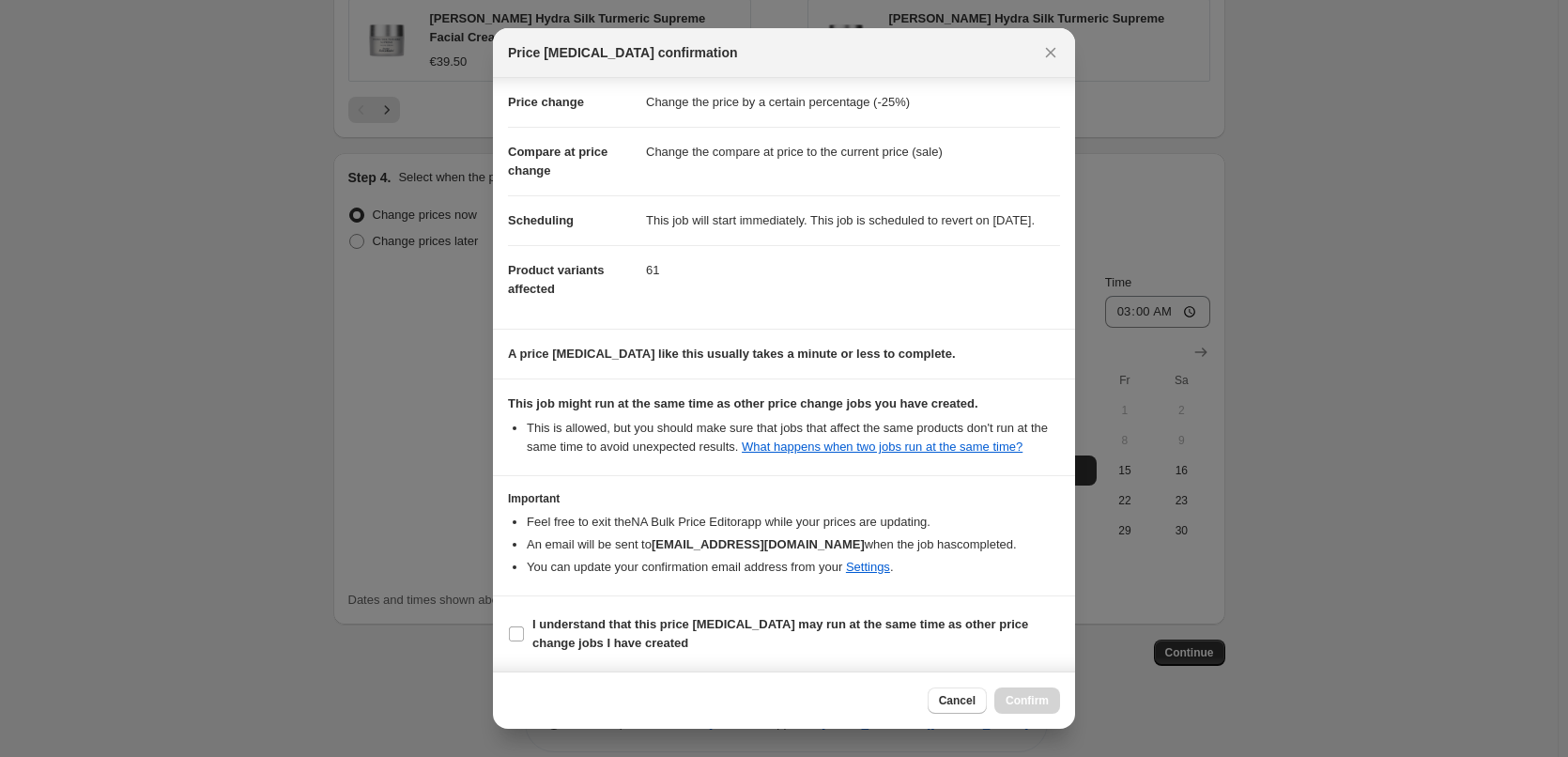
scroll to position [52, 0]
click at [704, 612] on label "I understand that this price change job may run at the same time as other price…" at bounding box center [783, 633] width 552 height 45
click at [524, 626] on input "I understand that this price change job may run at the same time as other price…" at bounding box center [516, 634] width 15 height 15
checkbox input "true"
click at [1016, 703] on span "Confirm" at bounding box center [1027, 701] width 44 height 15
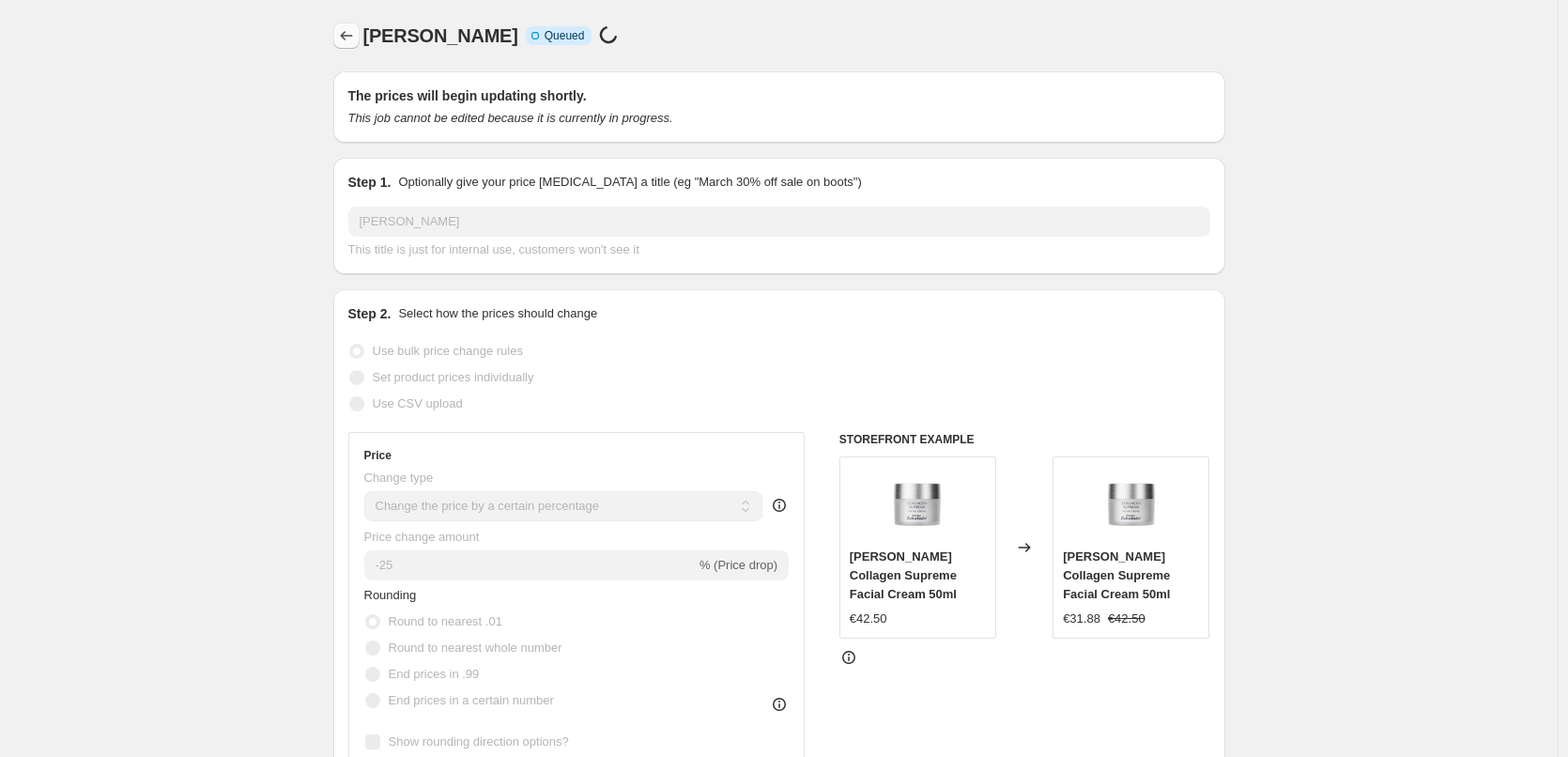
click at [355, 41] on icon "Price change jobs" at bounding box center [346, 35] width 18 height 18
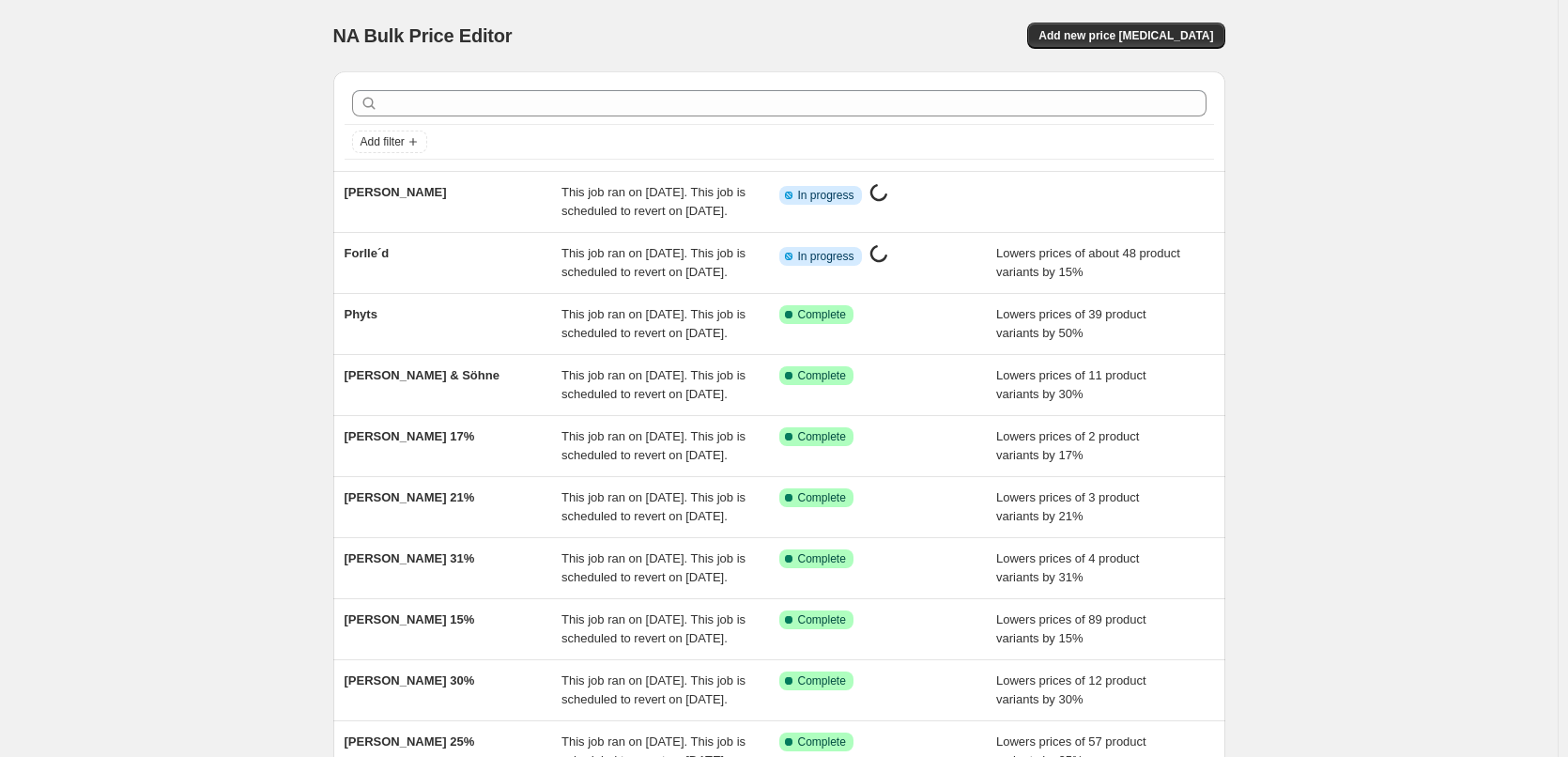
scroll to position [398, 0]
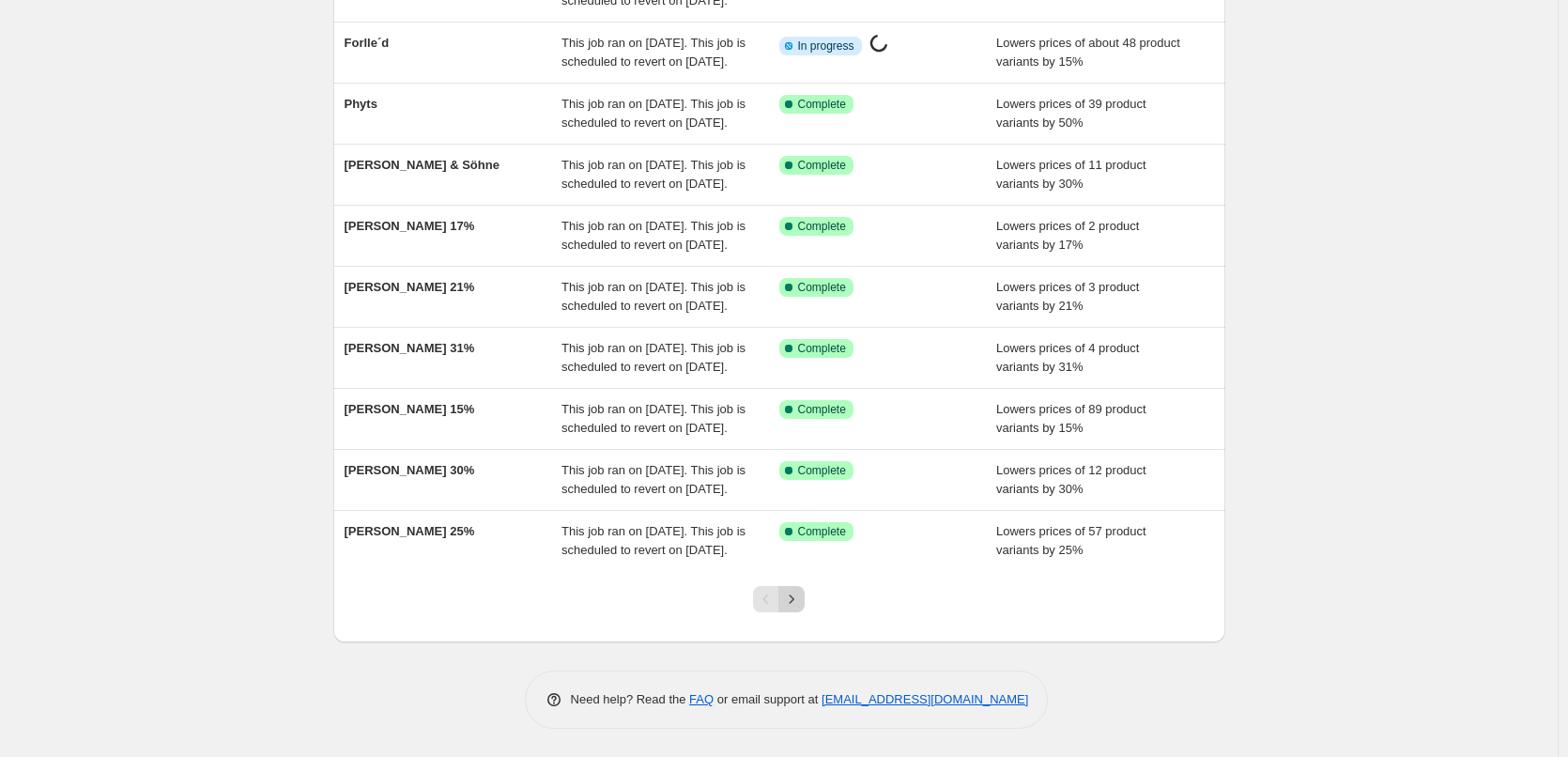
click at [799, 597] on icon "Next" at bounding box center [791, 598] width 18 height 18
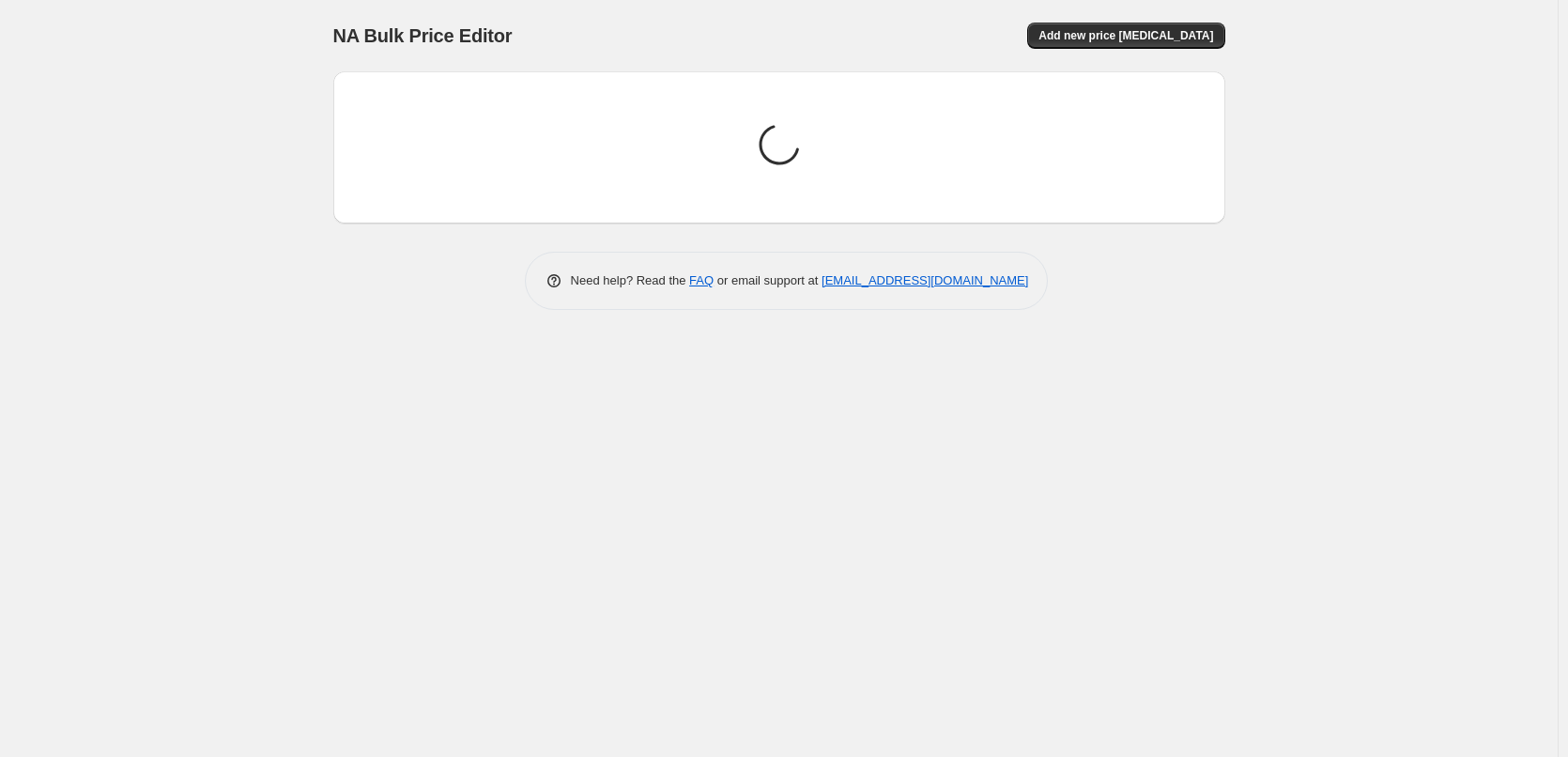
scroll to position [0, 0]
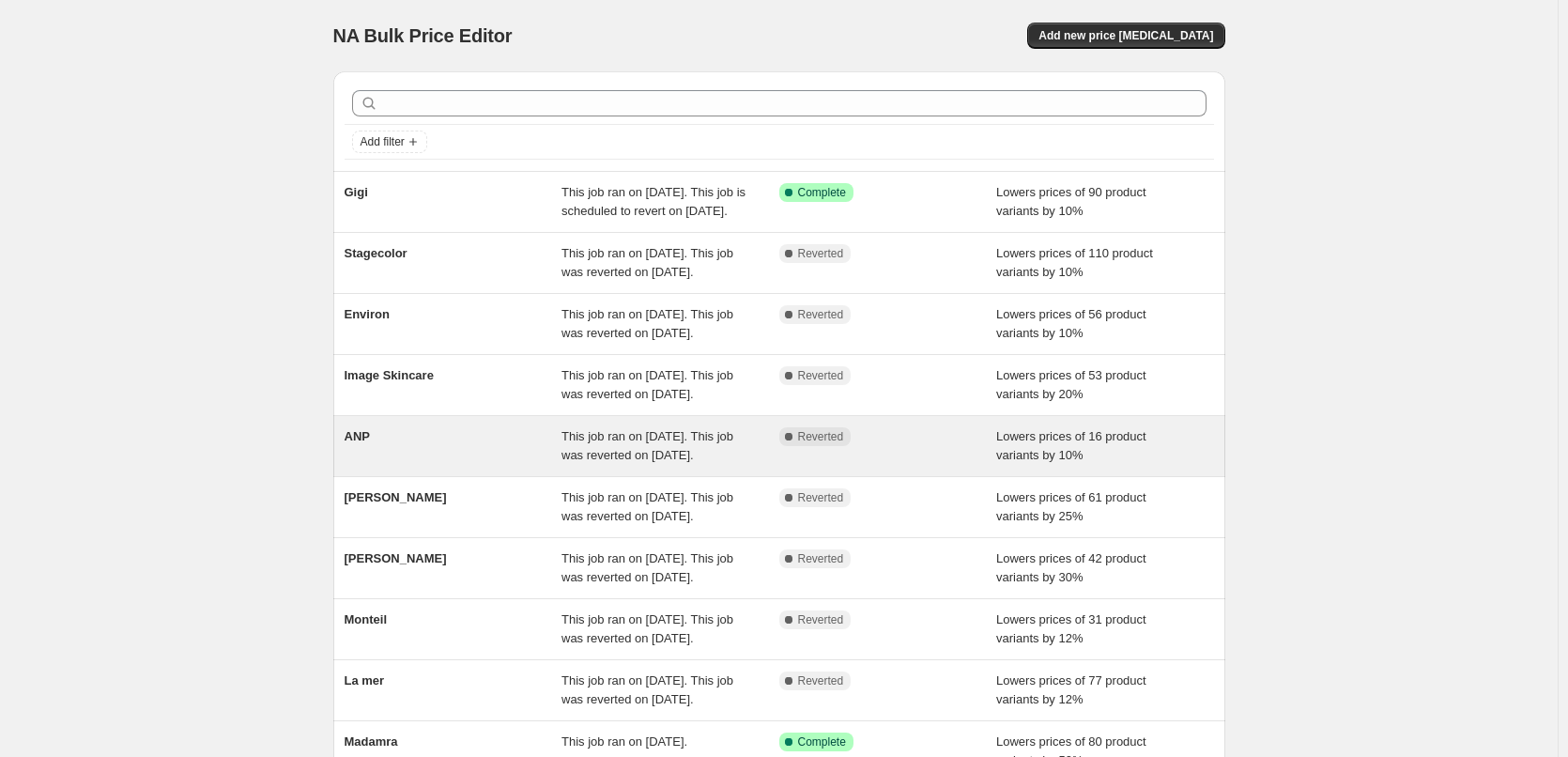
click at [394, 465] on div "ANP" at bounding box center [452, 446] width 218 height 38
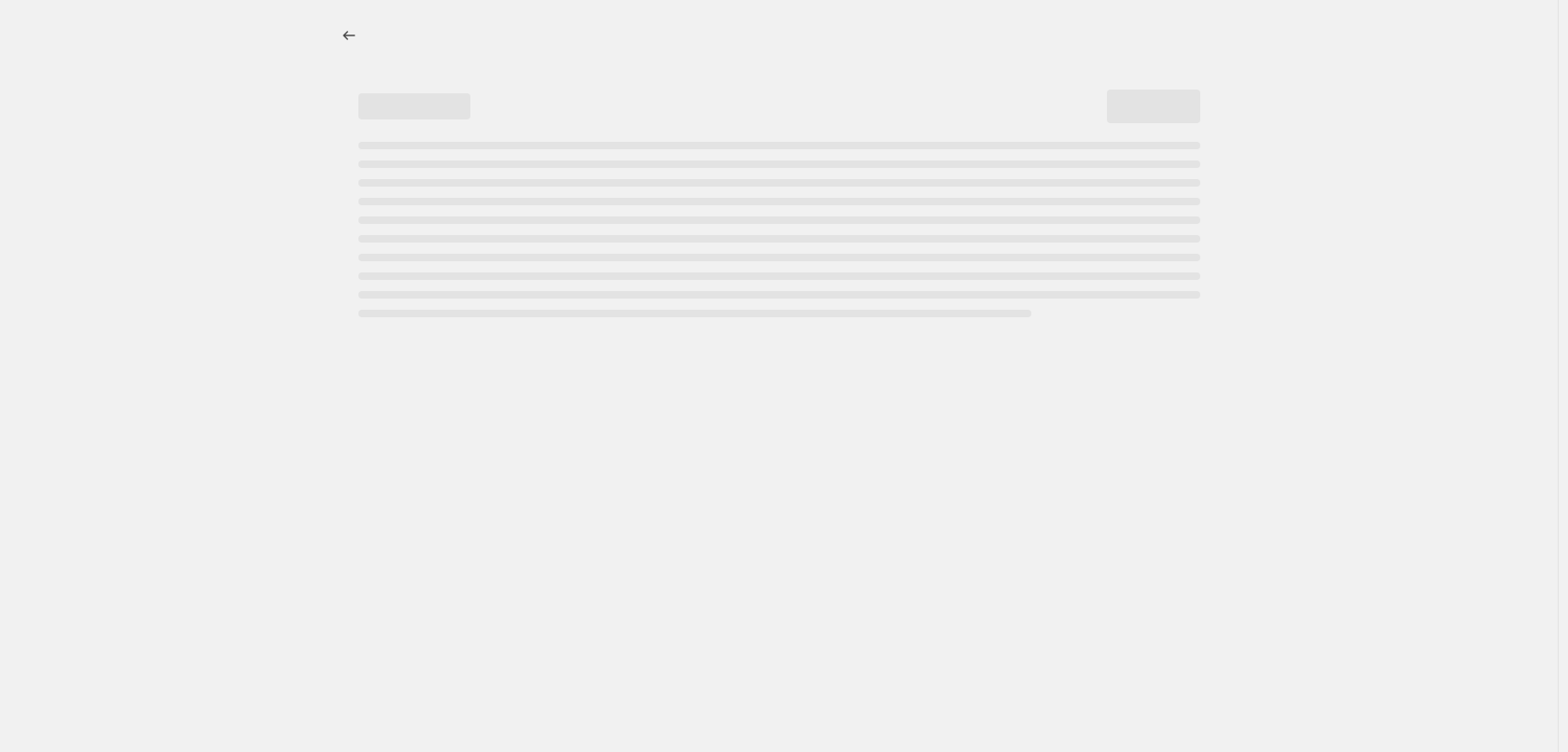
select select "percentage"
select select "vendor"
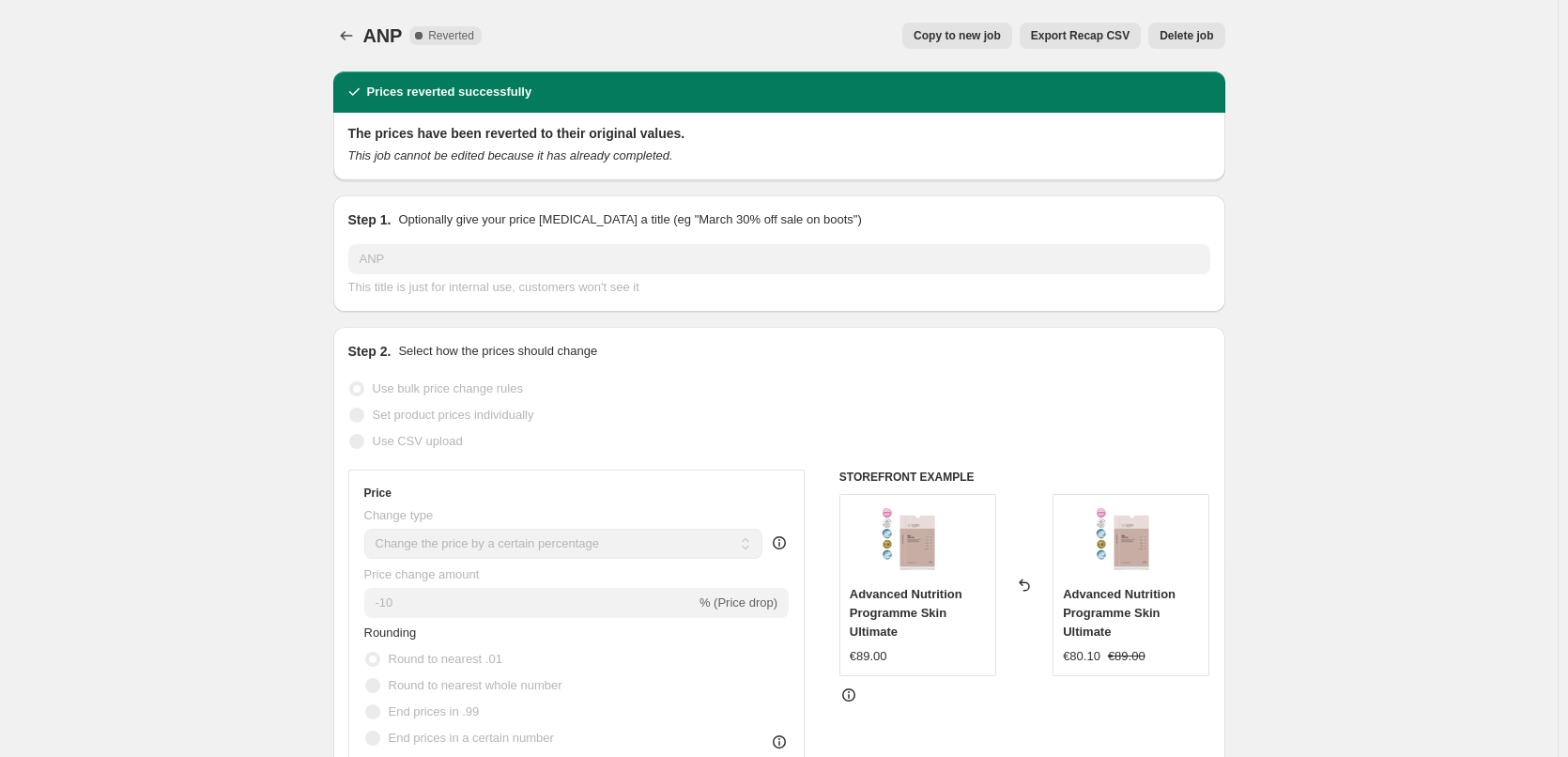
click at [978, 32] on span "Copy to new job" at bounding box center [957, 36] width 87 height 15
select select "percentage"
select select "vendor"
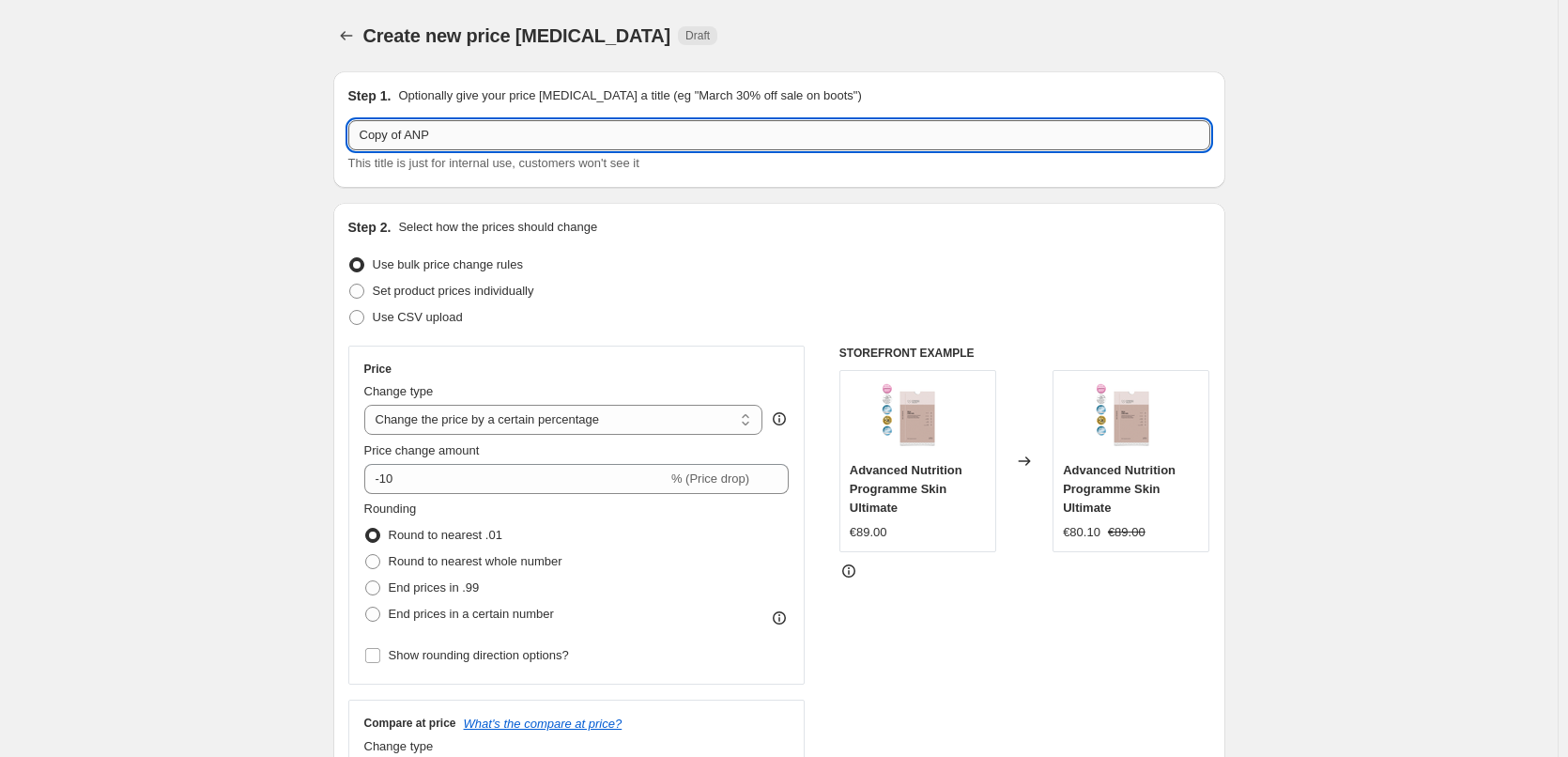
click at [414, 138] on input "Copy of ANP" at bounding box center [779, 134] width 862 height 30
drag, startPoint x: 412, startPoint y: 135, endPoint x: 334, endPoint y: 137, distance: 78.0
type input "ANP"
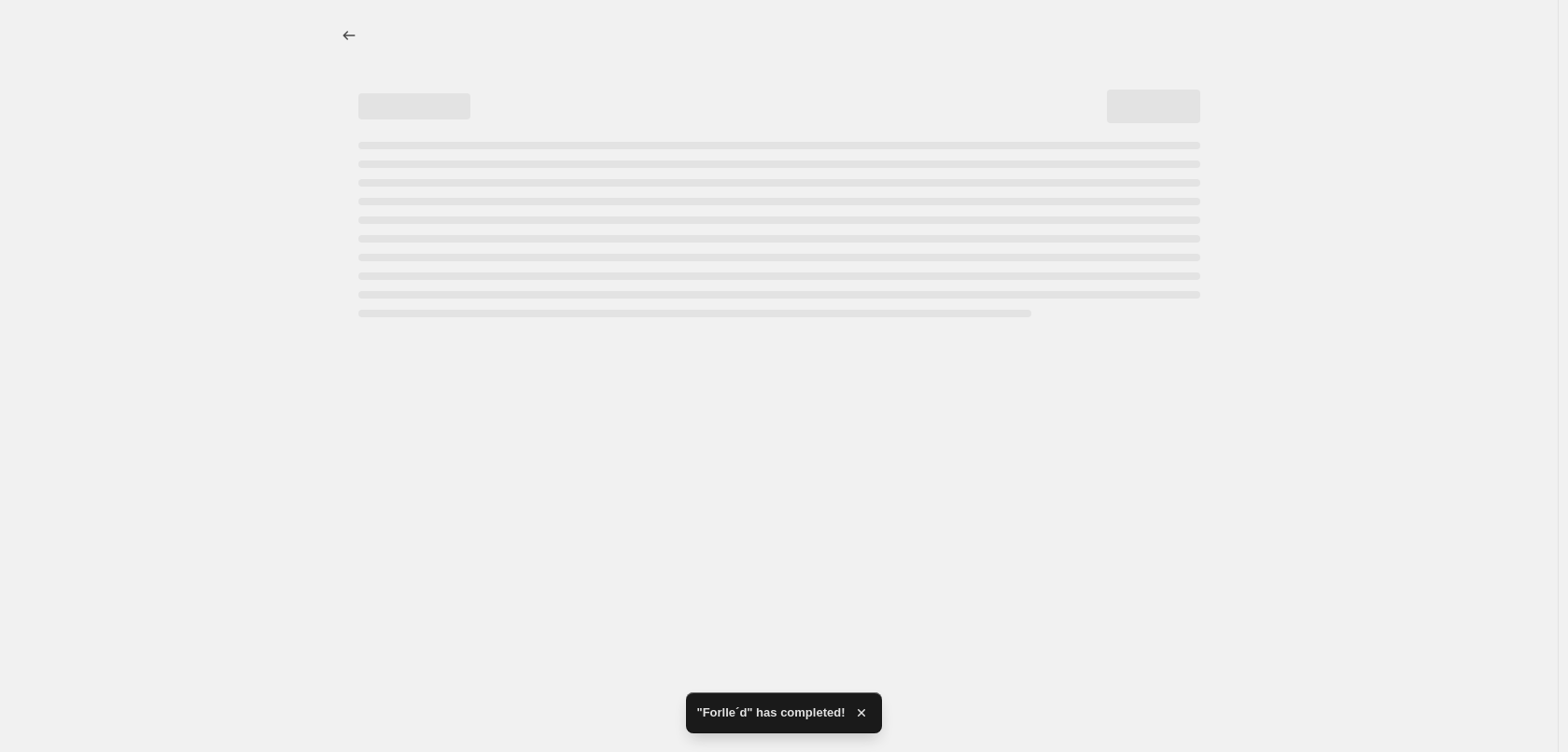
select select "percentage"
select select "vendor"
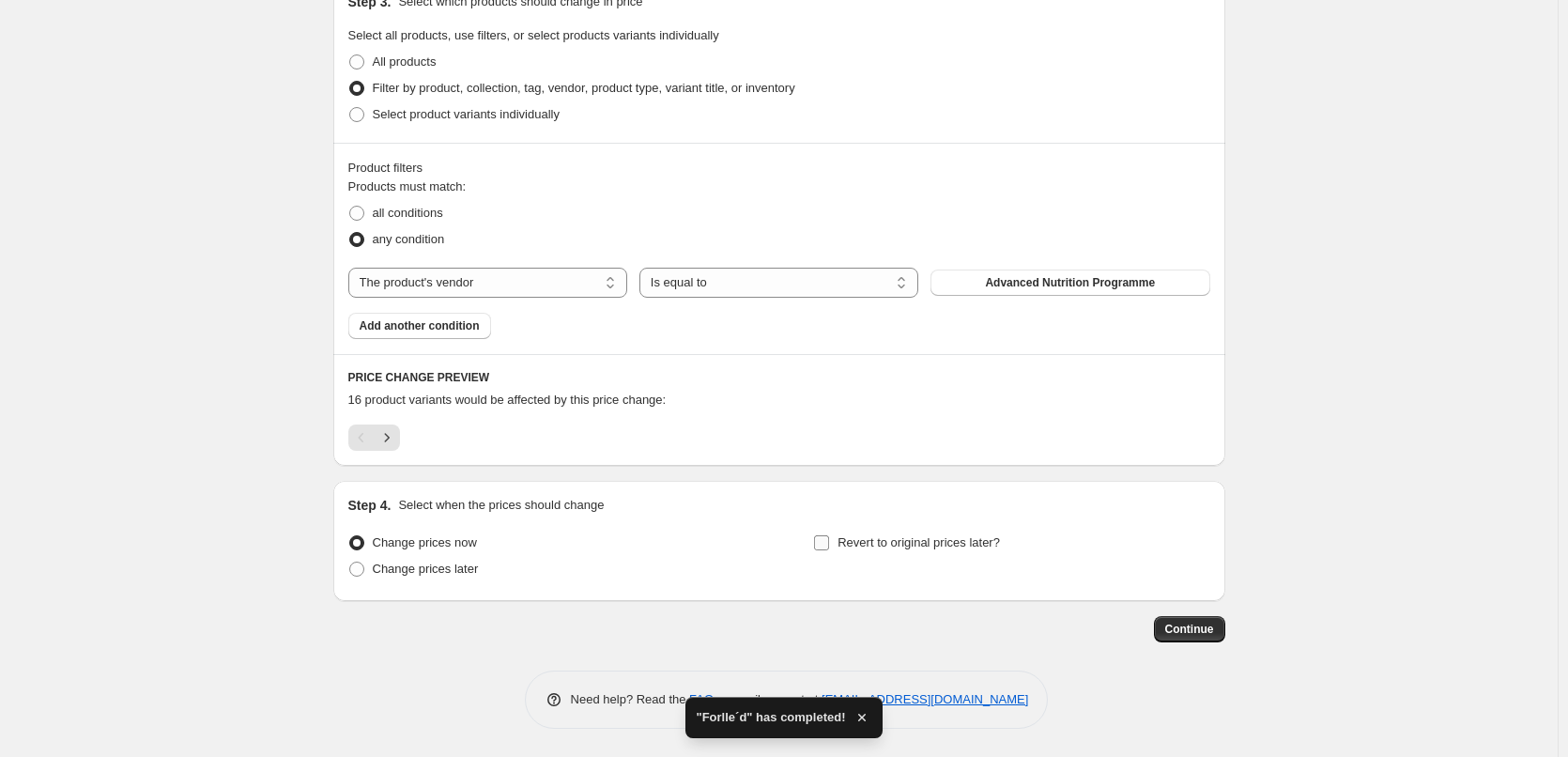
click at [915, 536] on span "Revert to original prices later?" at bounding box center [918, 542] width 162 height 15
click at [829, 536] on input "Revert to original prices later?" at bounding box center [822, 543] width 15 height 15
checkbox input "true"
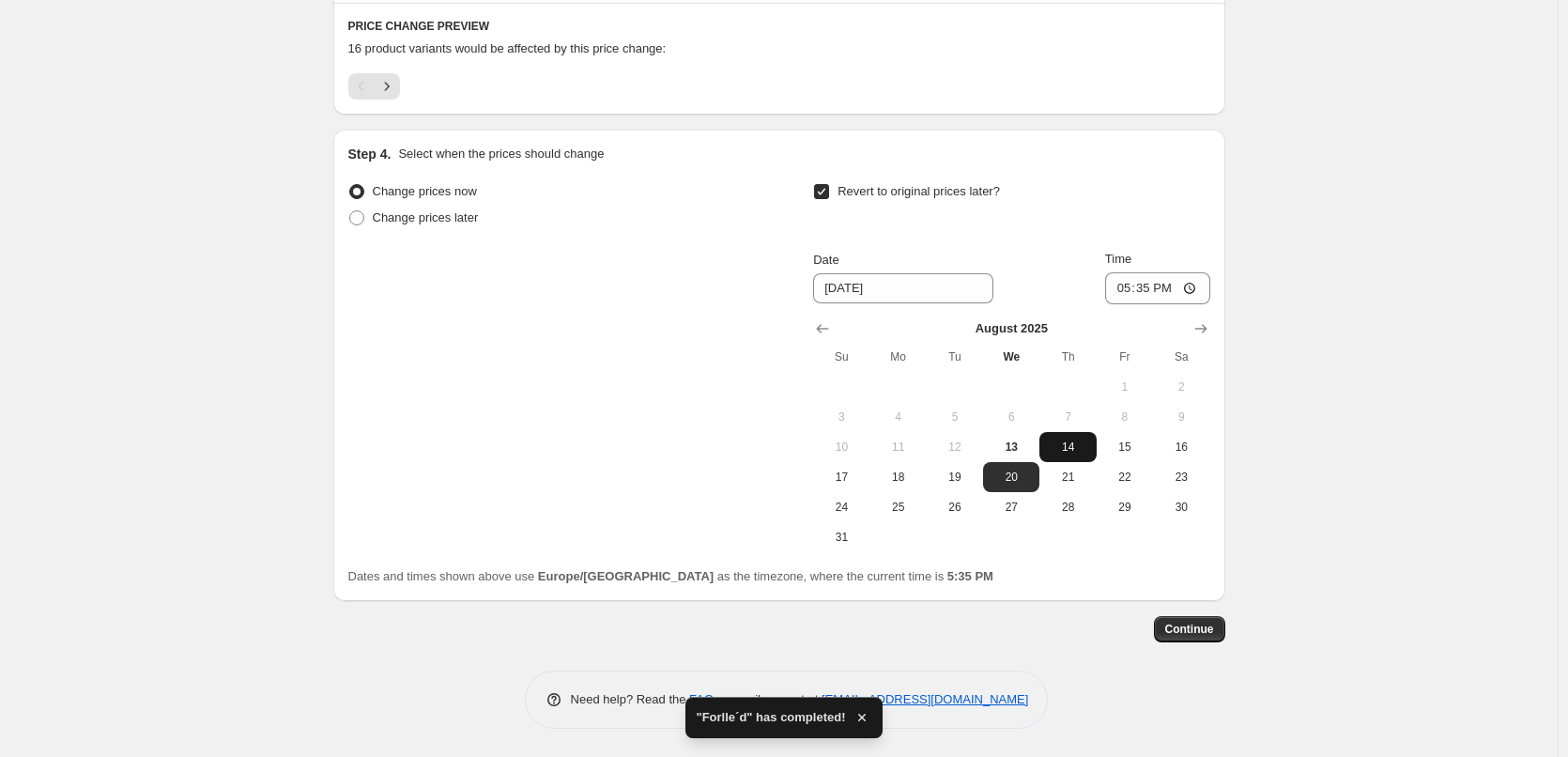
click at [1064, 448] on span "14" at bounding box center [1067, 447] width 42 height 15
type input "8/14/2025"
click at [1124, 287] on input "17:35" at bounding box center [1157, 288] width 105 height 32
type input "03:00"
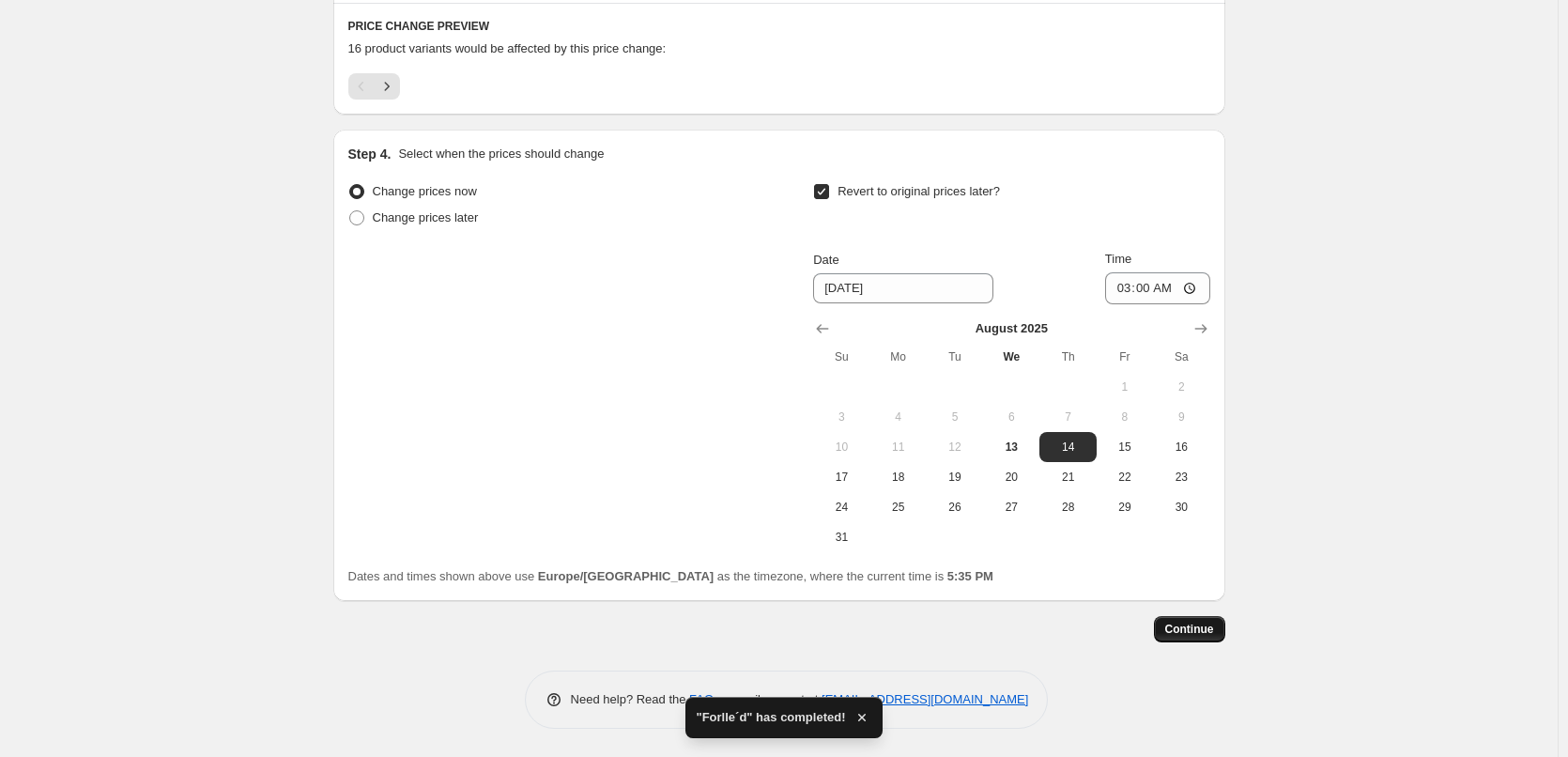
click at [1205, 624] on span "Continue" at bounding box center [1189, 629] width 48 height 15
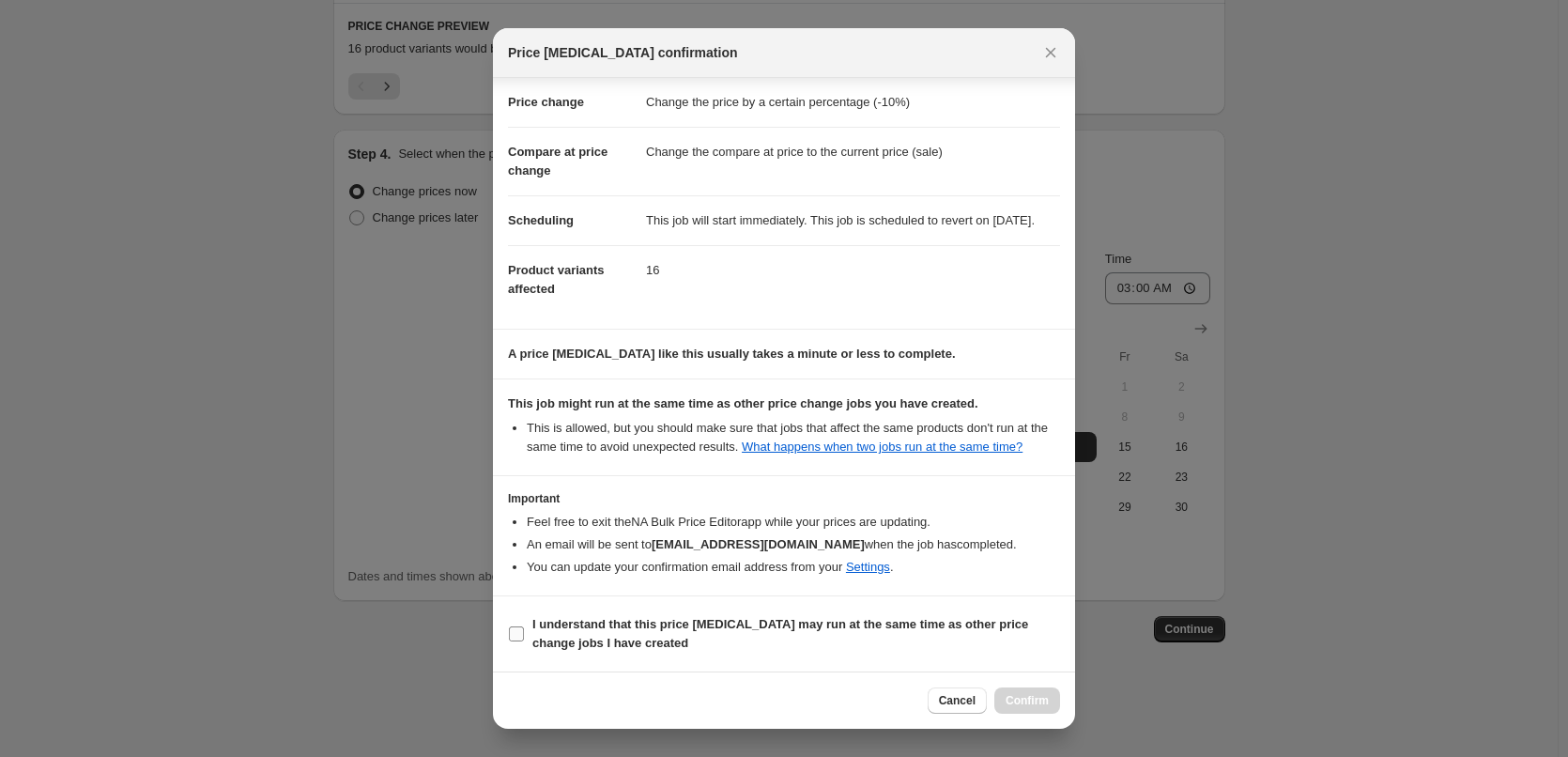
click at [767, 640] on span "I understand that this price change job may run at the same time as other price…" at bounding box center [797, 633] width 528 height 38
click at [524, 640] on input "I understand that this price change job may run at the same time as other price…" at bounding box center [516, 634] width 15 height 15
checkbox input "true"
click at [1019, 711] on button "Confirm" at bounding box center [1027, 700] width 66 height 26
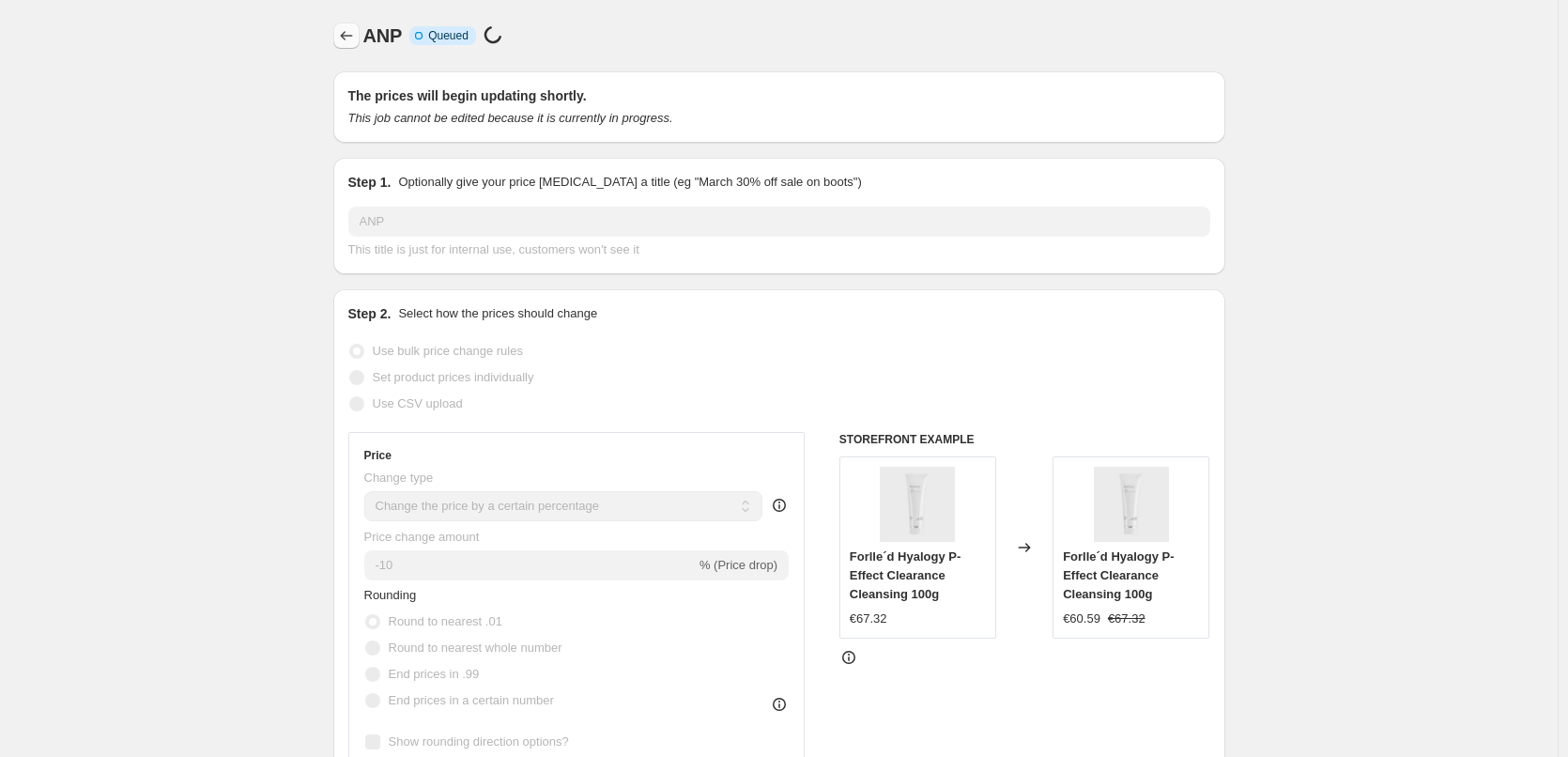
click at [344, 36] on icon "Price change jobs" at bounding box center [346, 35] width 18 height 18
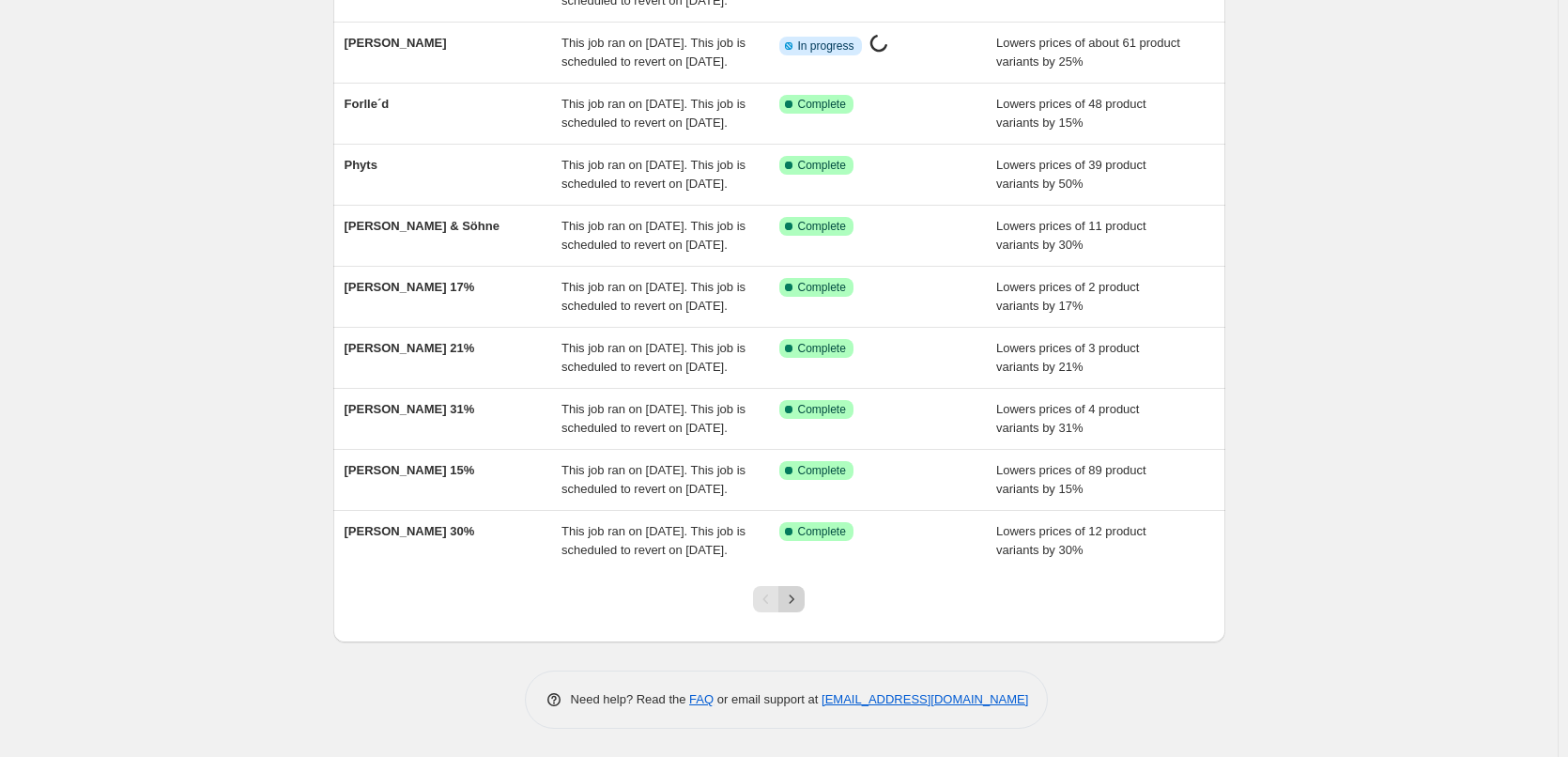
click at [786, 603] on button "Next" at bounding box center [791, 598] width 26 height 26
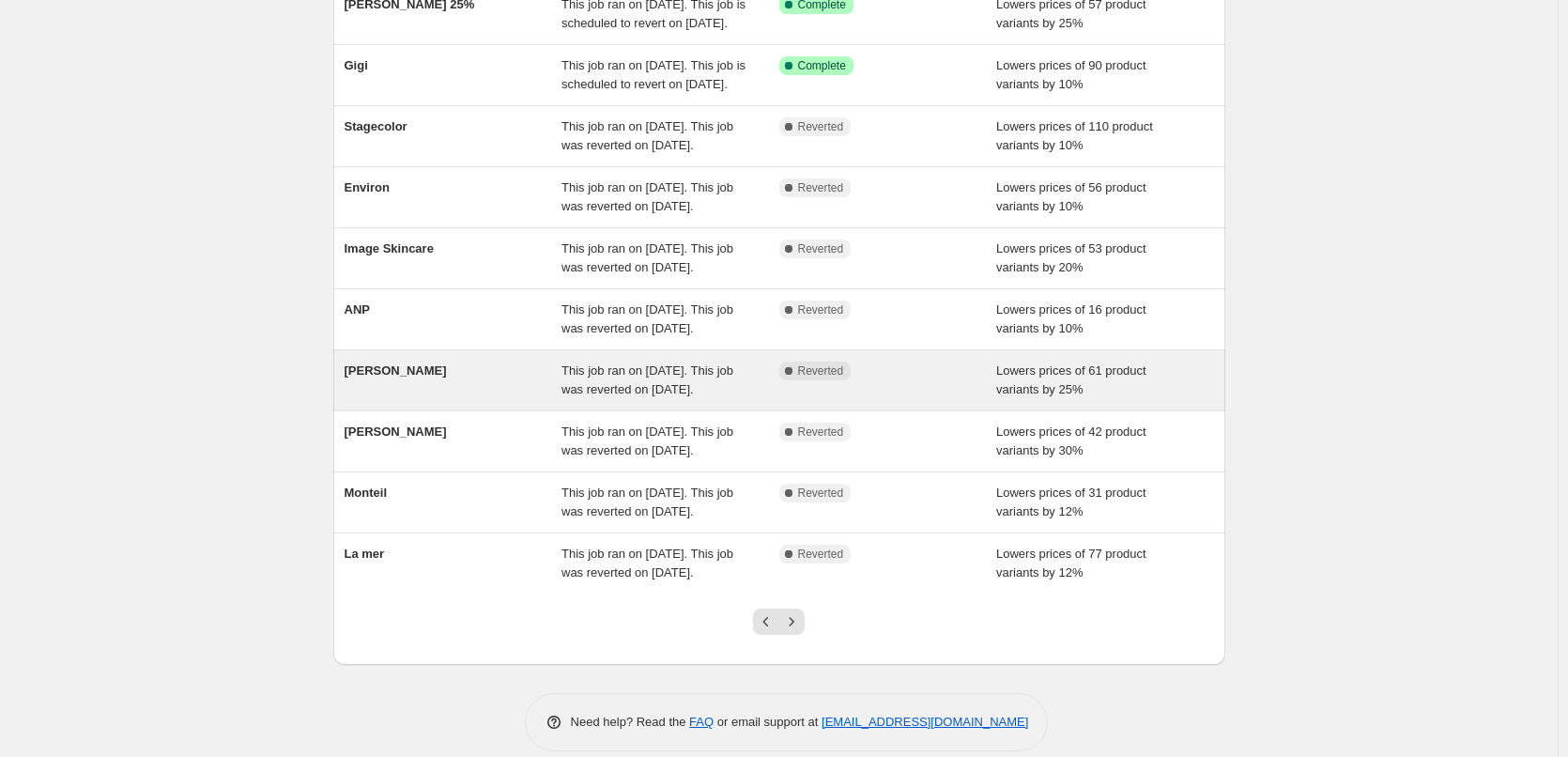
click at [417, 399] on div "[PERSON_NAME]" at bounding box center [452, 380] width 218 height 38
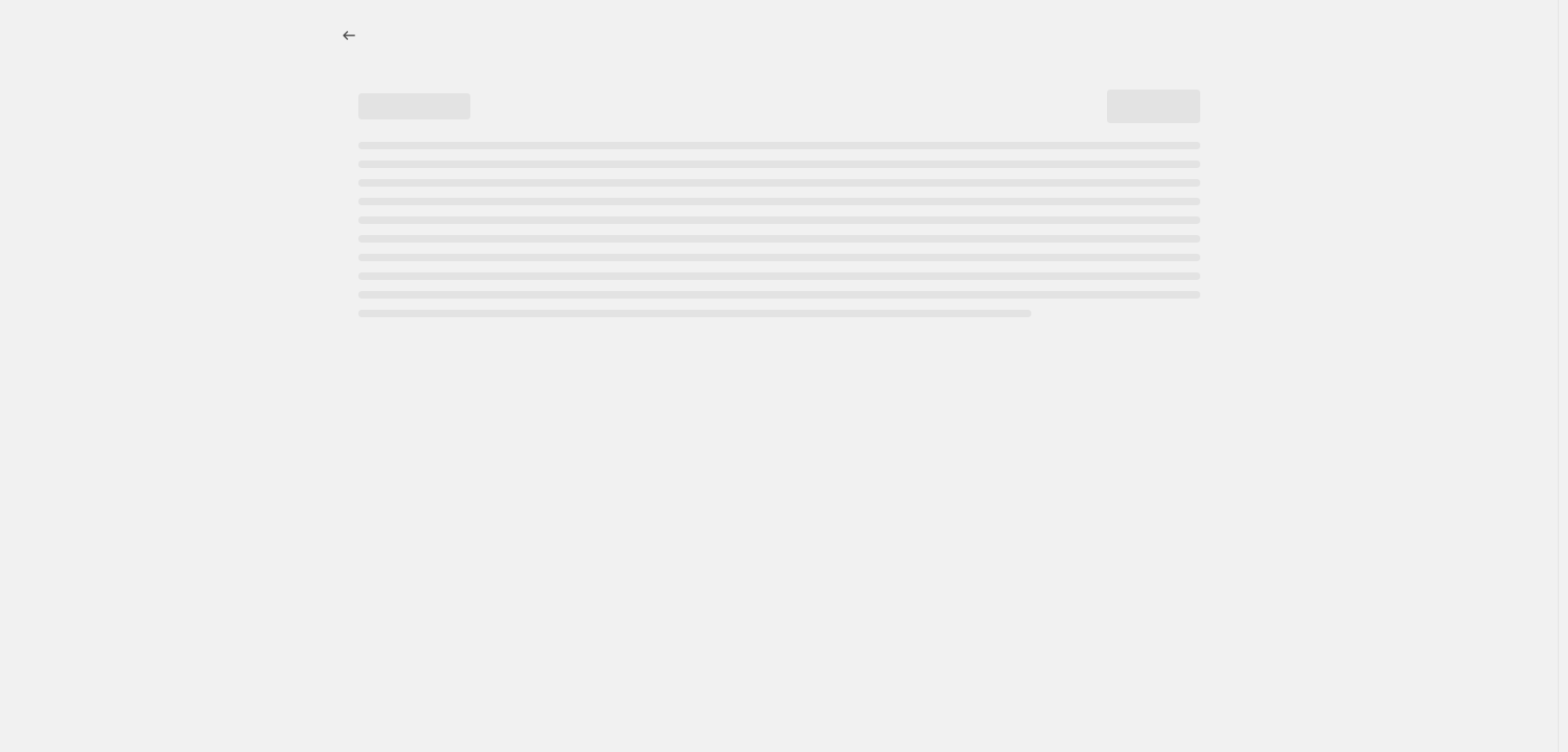
select select "percentage"
select select "vendor"
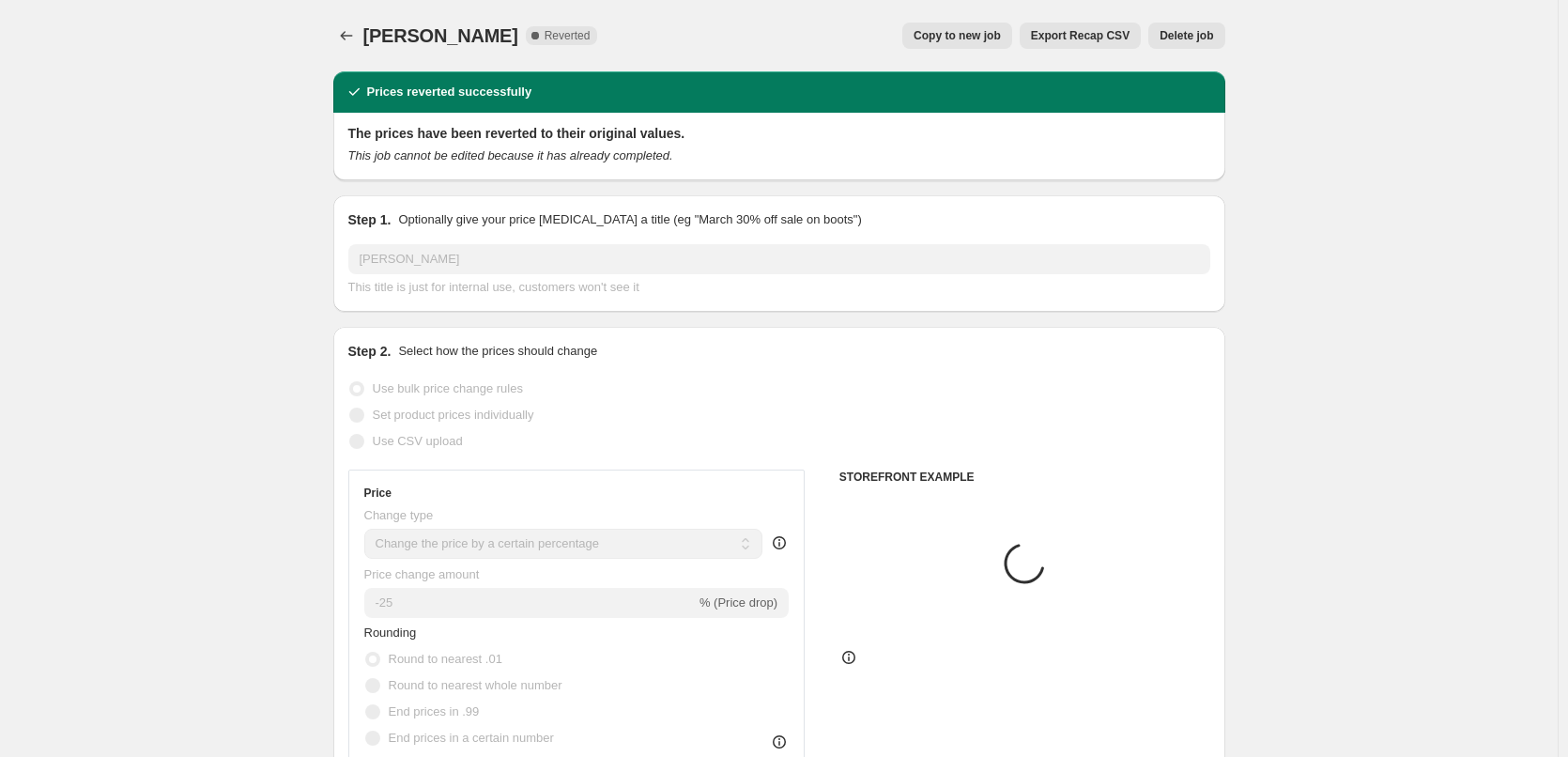
click at [1196, 39] on span "Delete job" at bounding box center [1185, 36] width 53 height 15
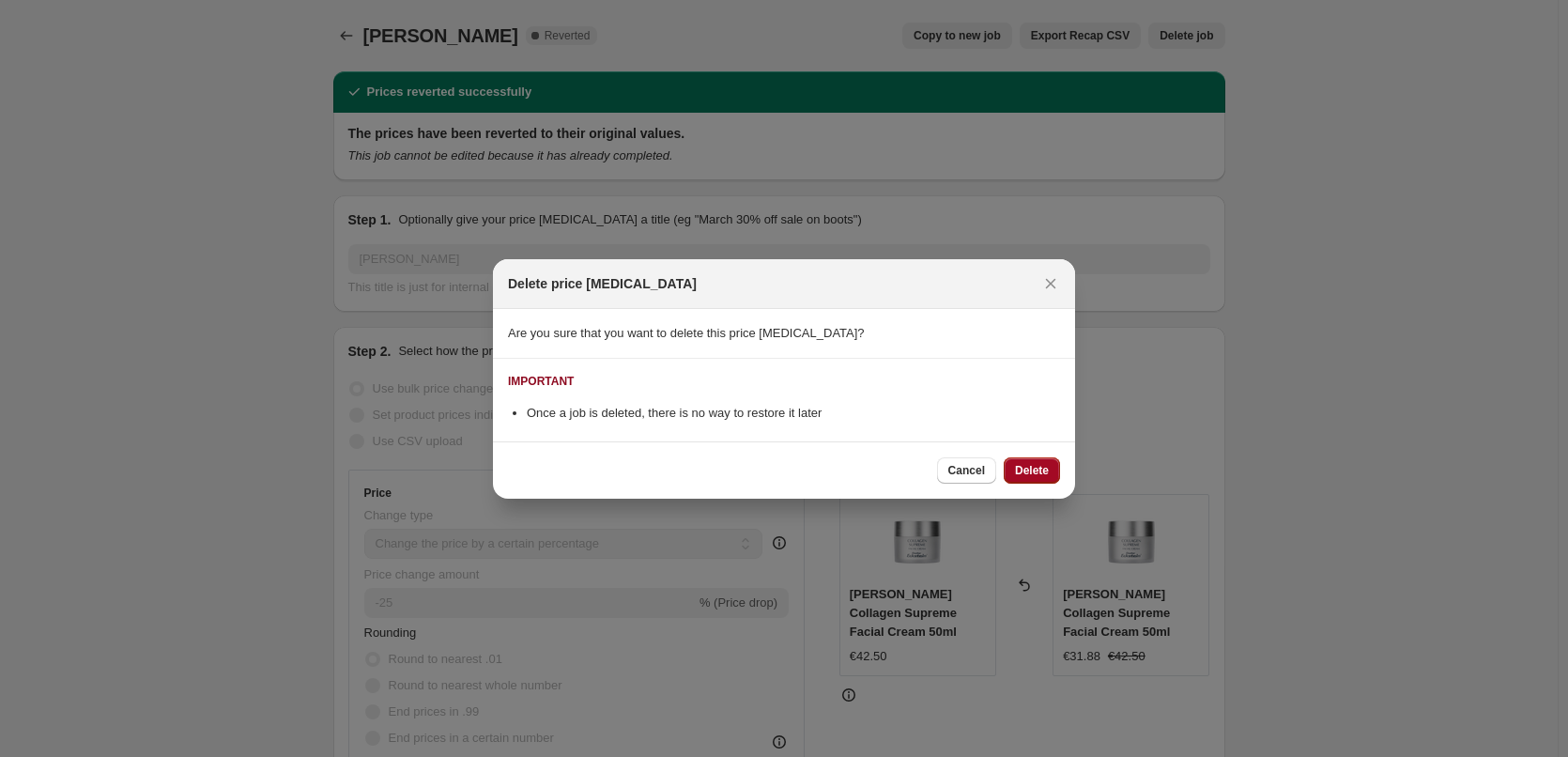
click at [1045, 467] on span "Delete" at bounding box center [1031, 471] width 34 height 15
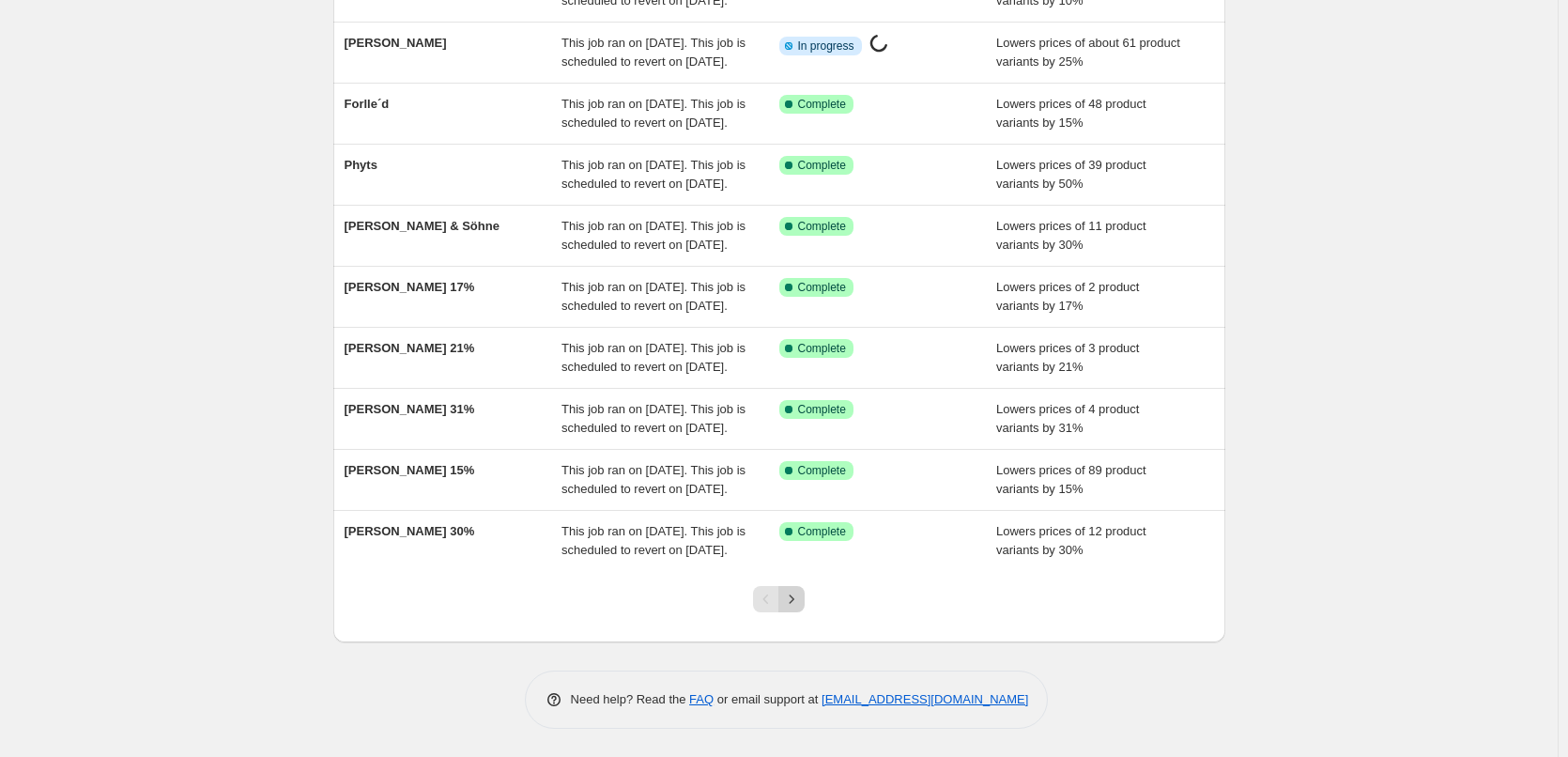
click at [800, 602] on icon "Next" at bounding box center [791, 598] width 18 height 18
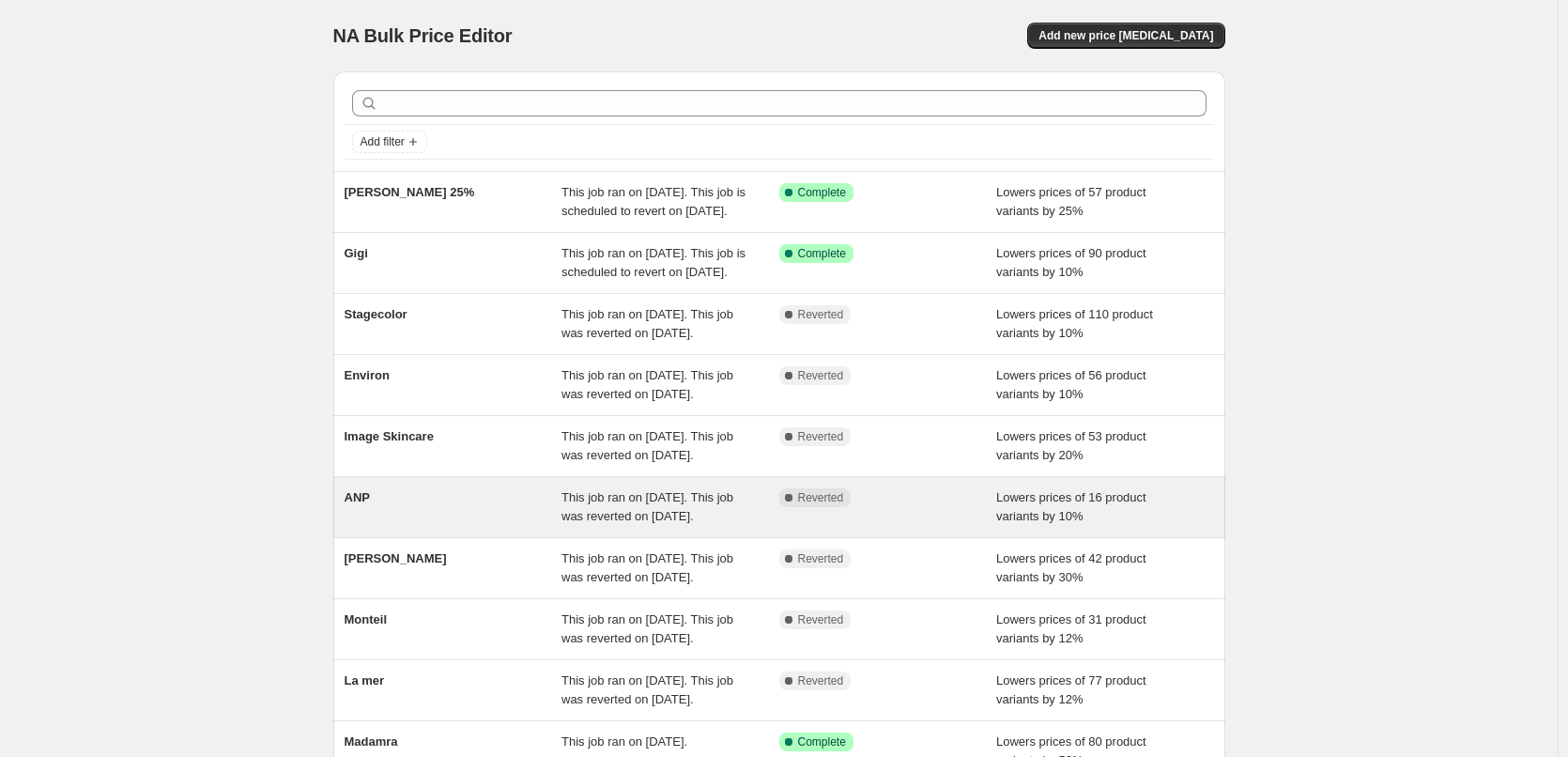
click at [381, 526] on div "ANP" at bounding box center [452, 507] width 218 height 38
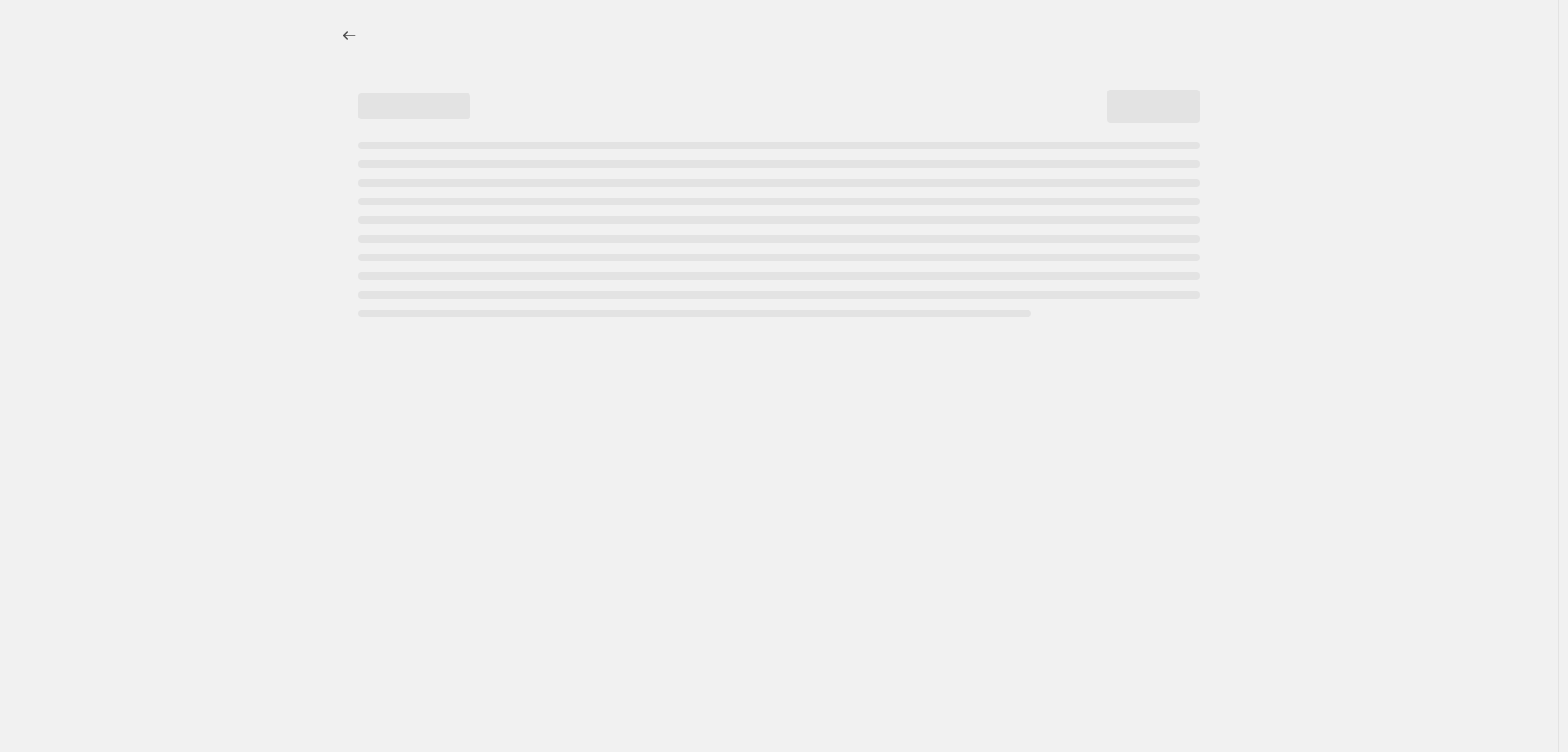
select select "percentage"
select select "vendor"
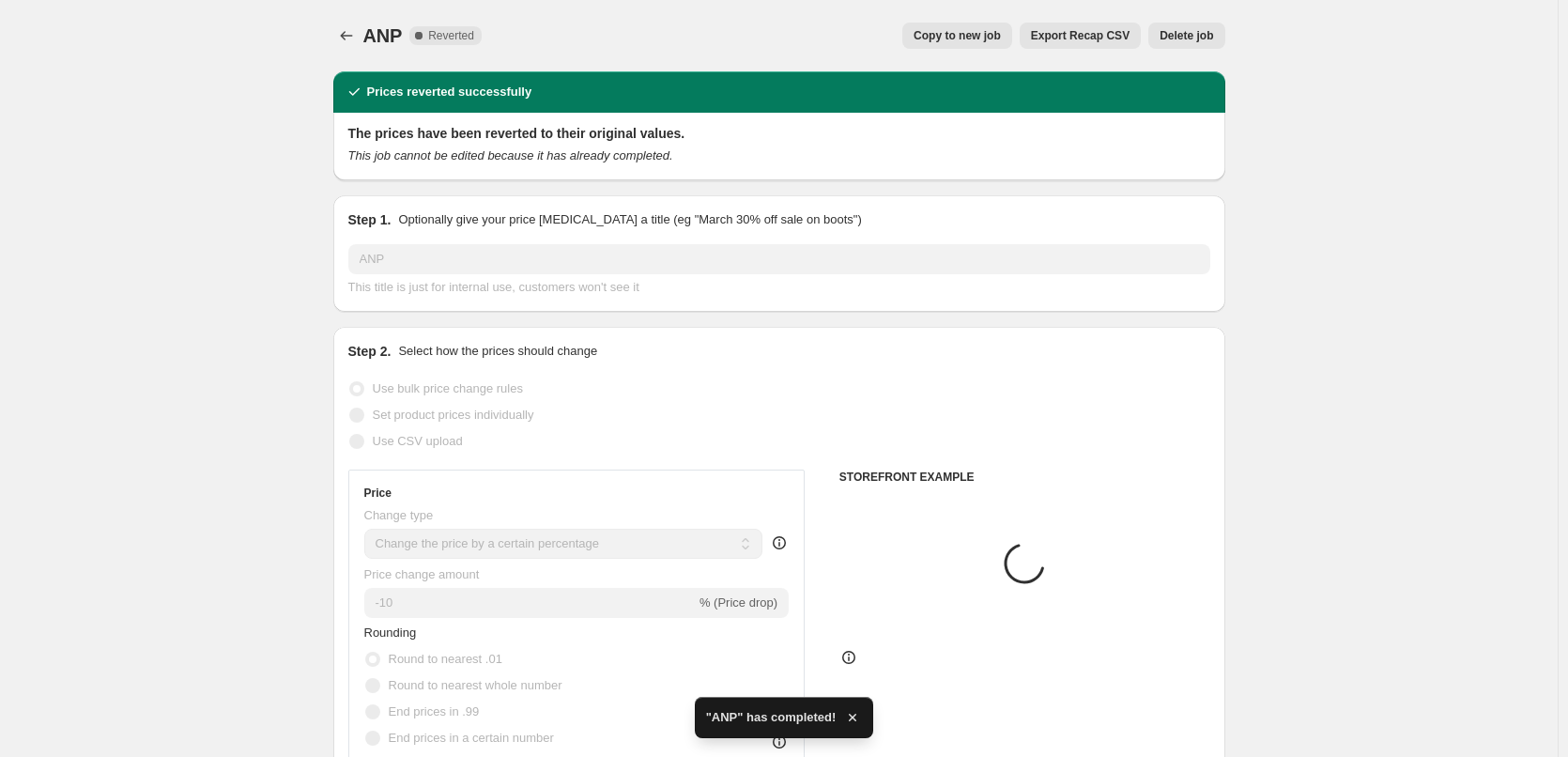
click at [1189, 40] on span "Delete job" at bounding box center [1185, 36] width 53 height 15
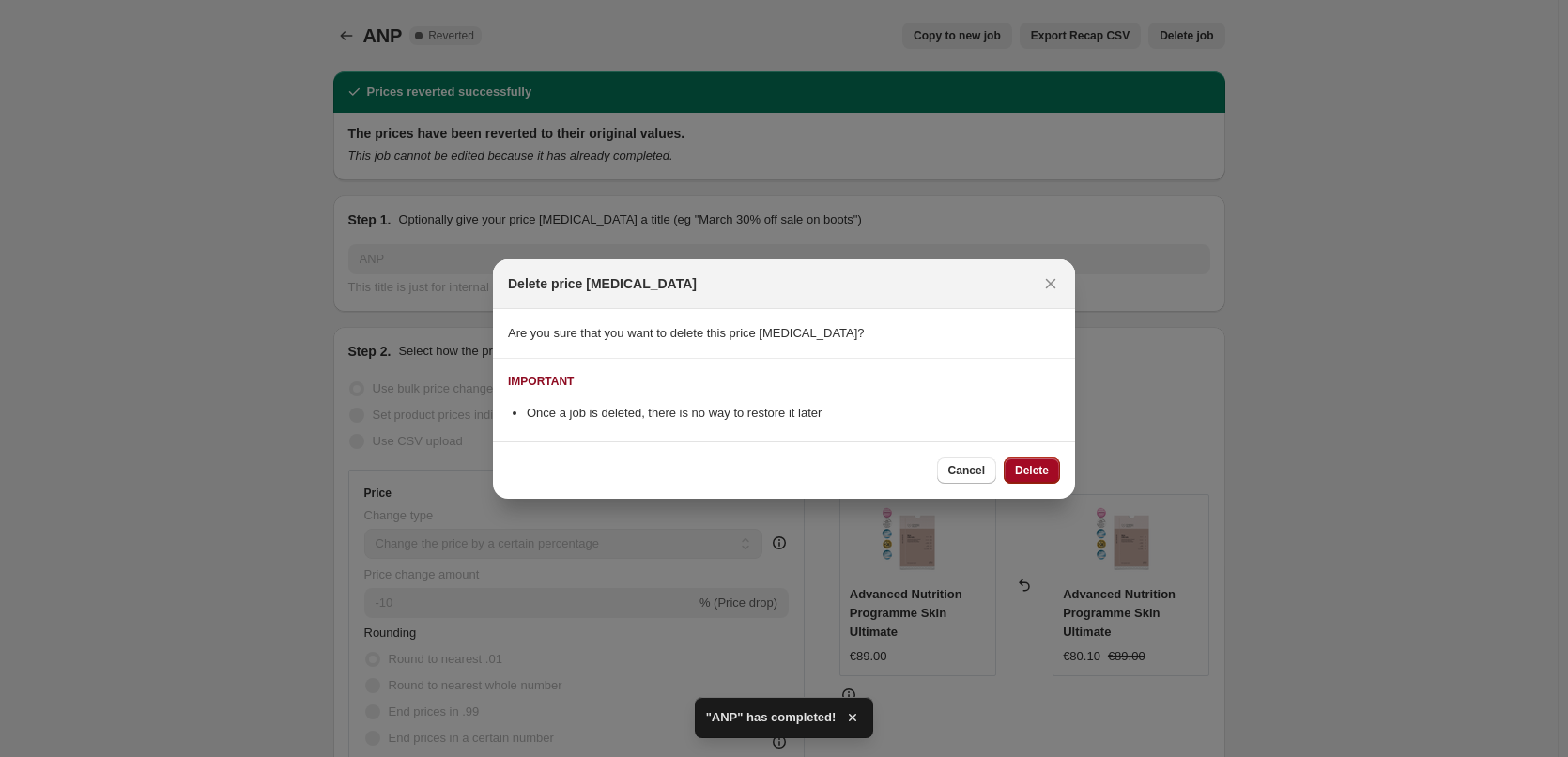
click at [1036, 466] on span "Delete" at bounding box center [1031, 471] width 34 height 15
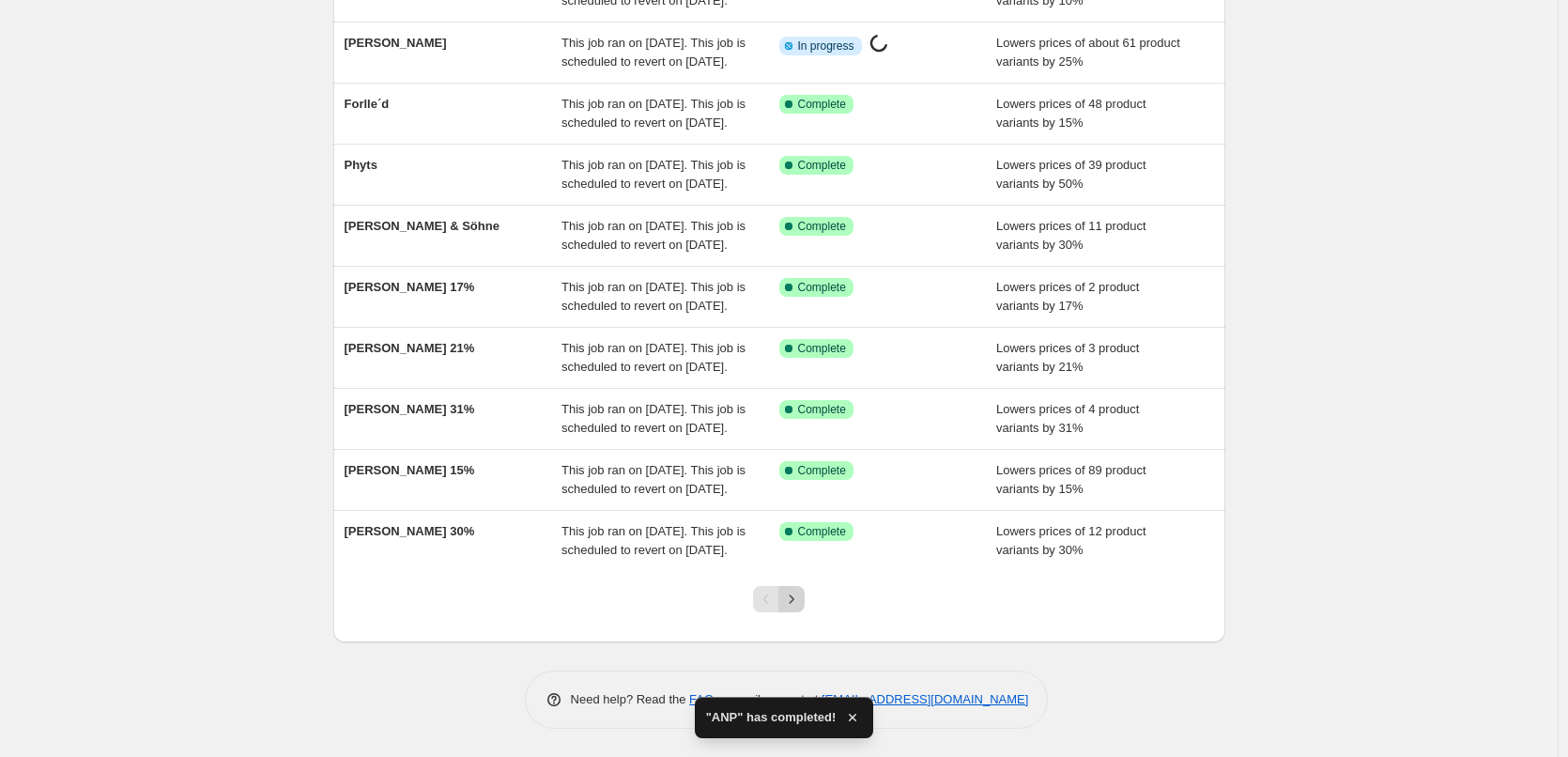
click at [800, 600] on icon "Next" at bounding box center [791, 598] width 18 height 18
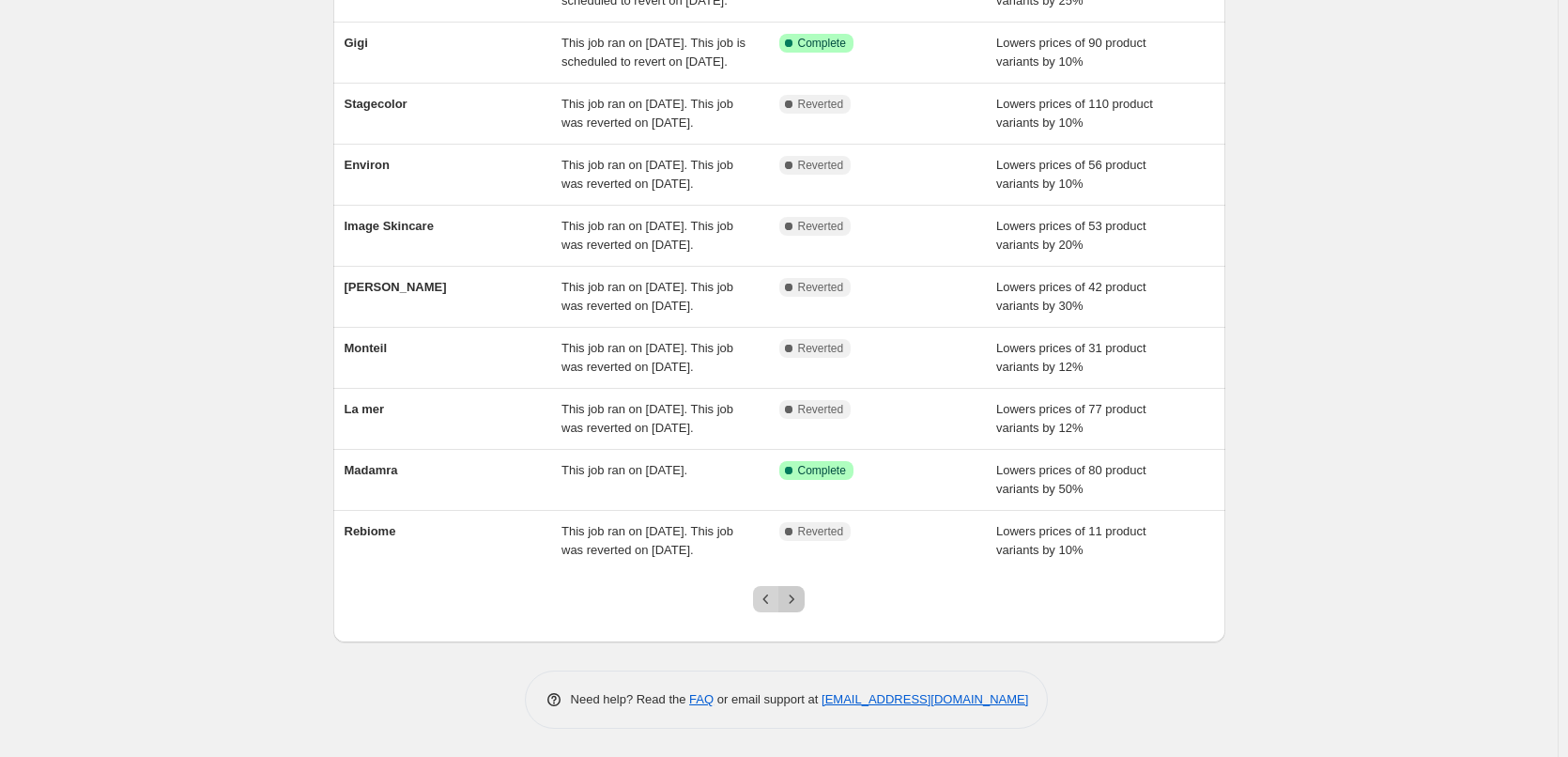
drag, startPoint x: 783, startPoint y: 591, endPoint x: 772, endPoint y: 597, distance: 12.5
click at [779, 593] on div "Pagination" at bounding box center [778, 598] width 51 height 26
click at [772, 597] on icon "Previous" at bounding box center [766, 598] width 18 height 18
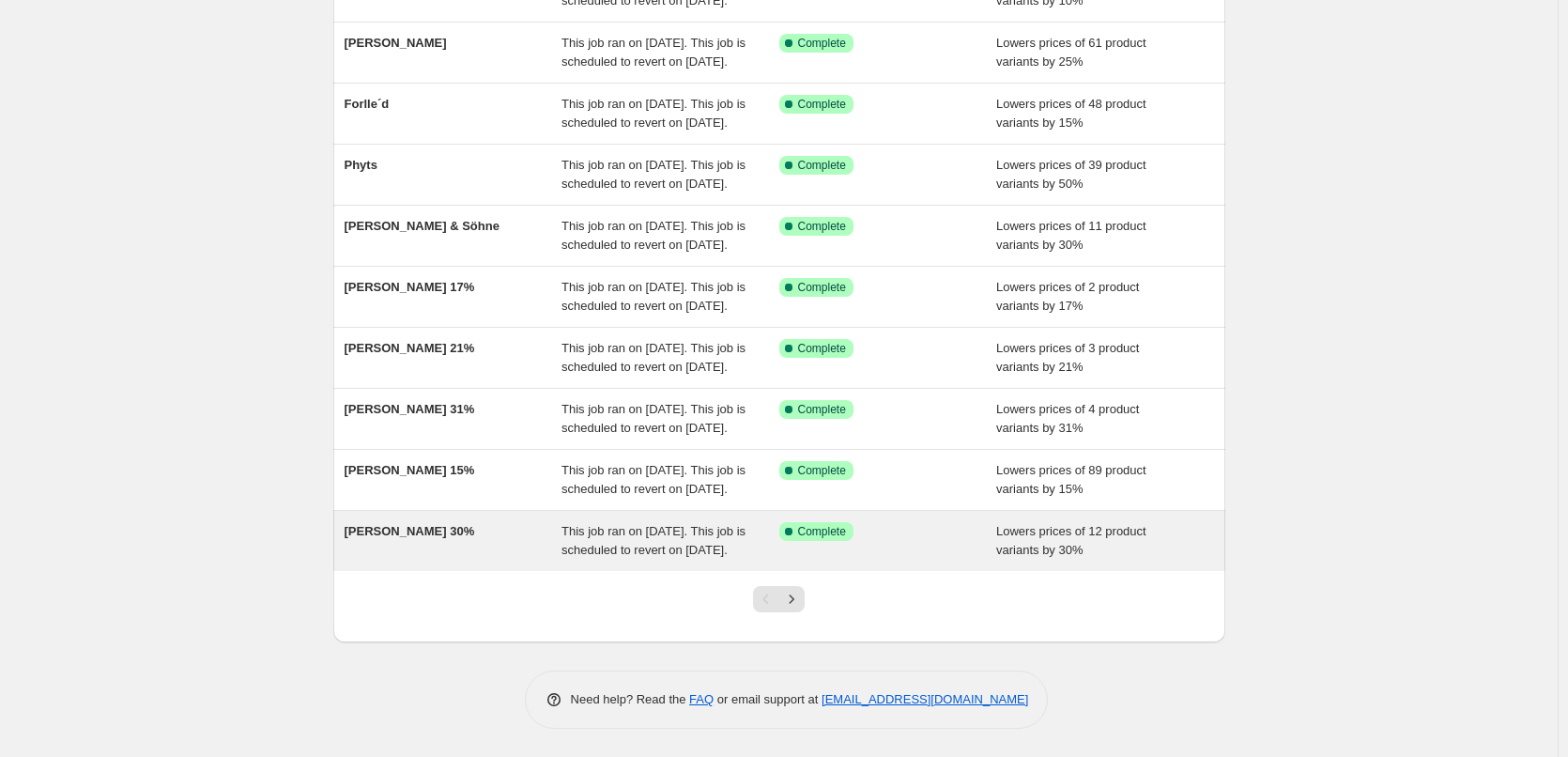
scroll to position [398, 0]
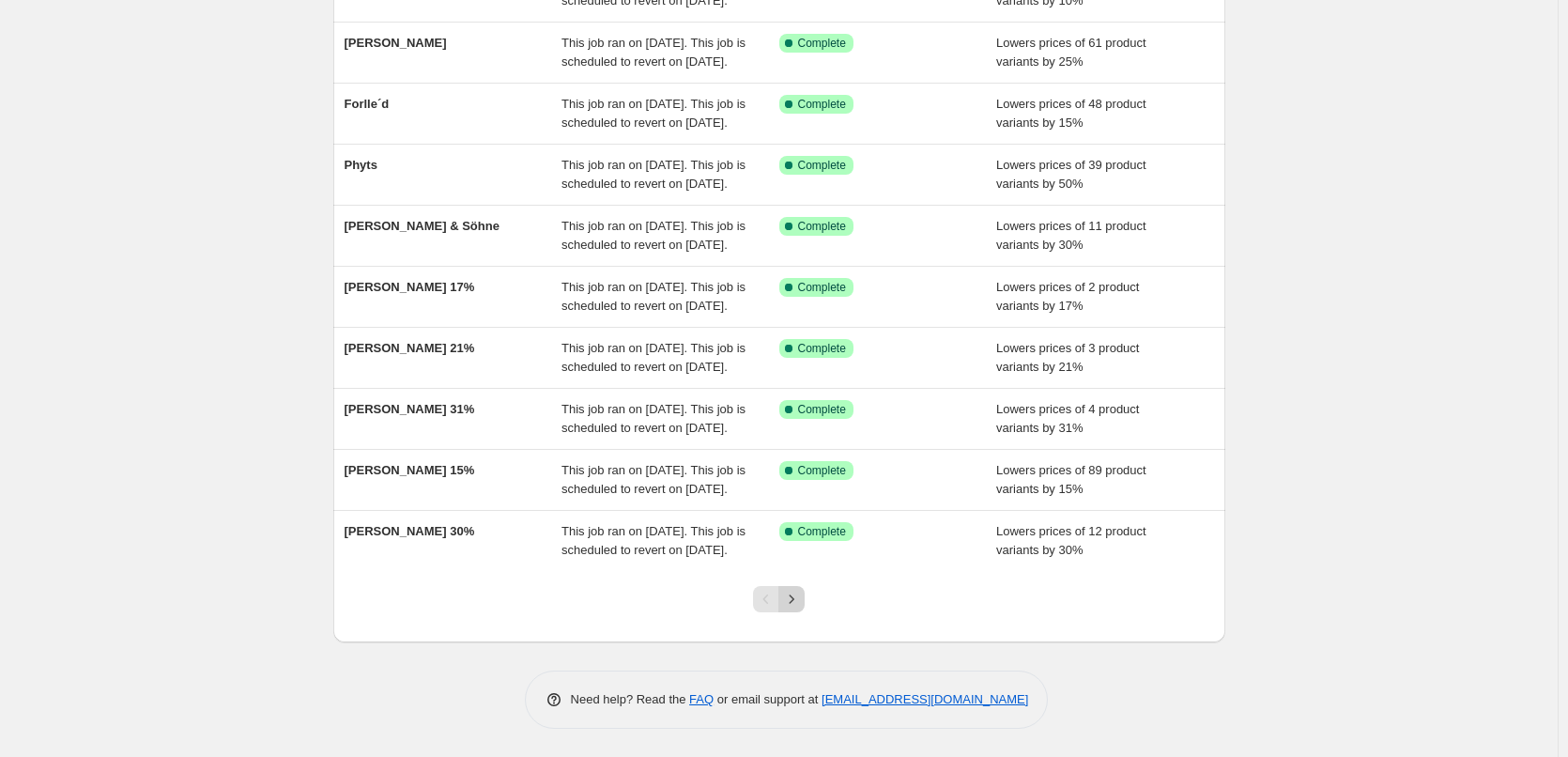
click at [800, 601] on icon "Next" at bounding box center [791, 598] width 18 height 18
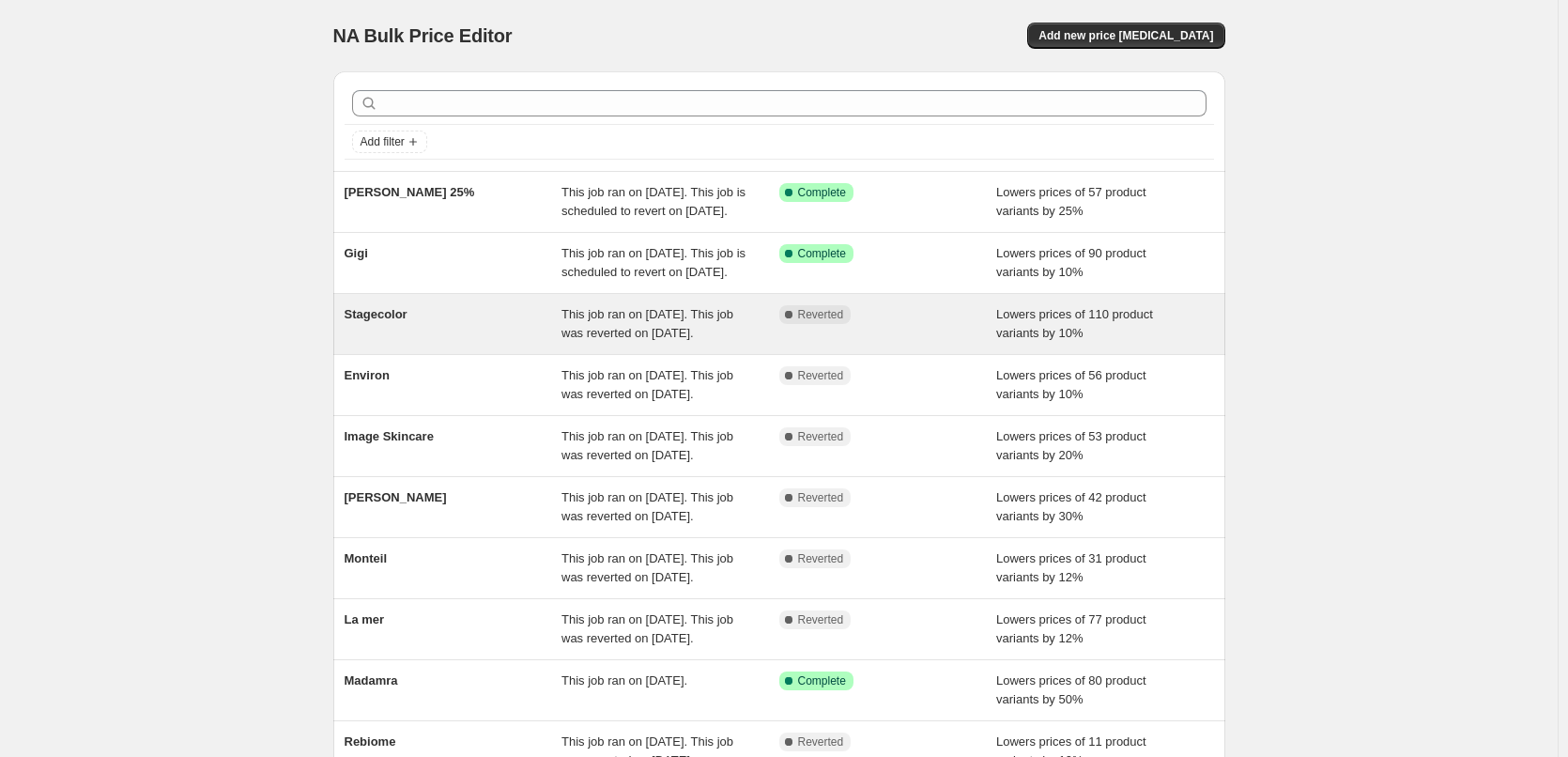
click at [402, 339] on div "Stagecolor This job ran on August 12, 2025. This job was reverted on August 13,…" at bounding box center [779, 324] width 892 height 60
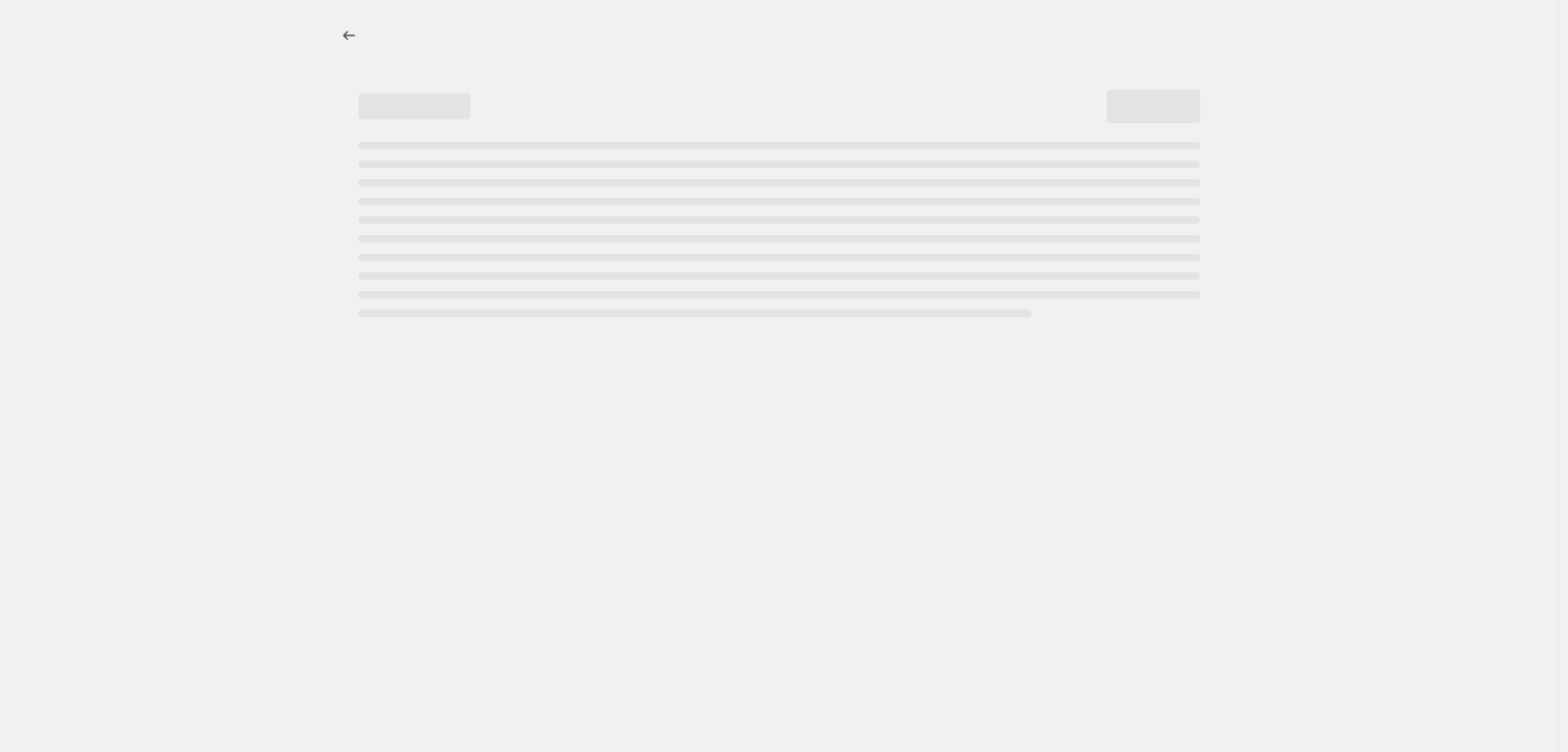
select select "percentage"
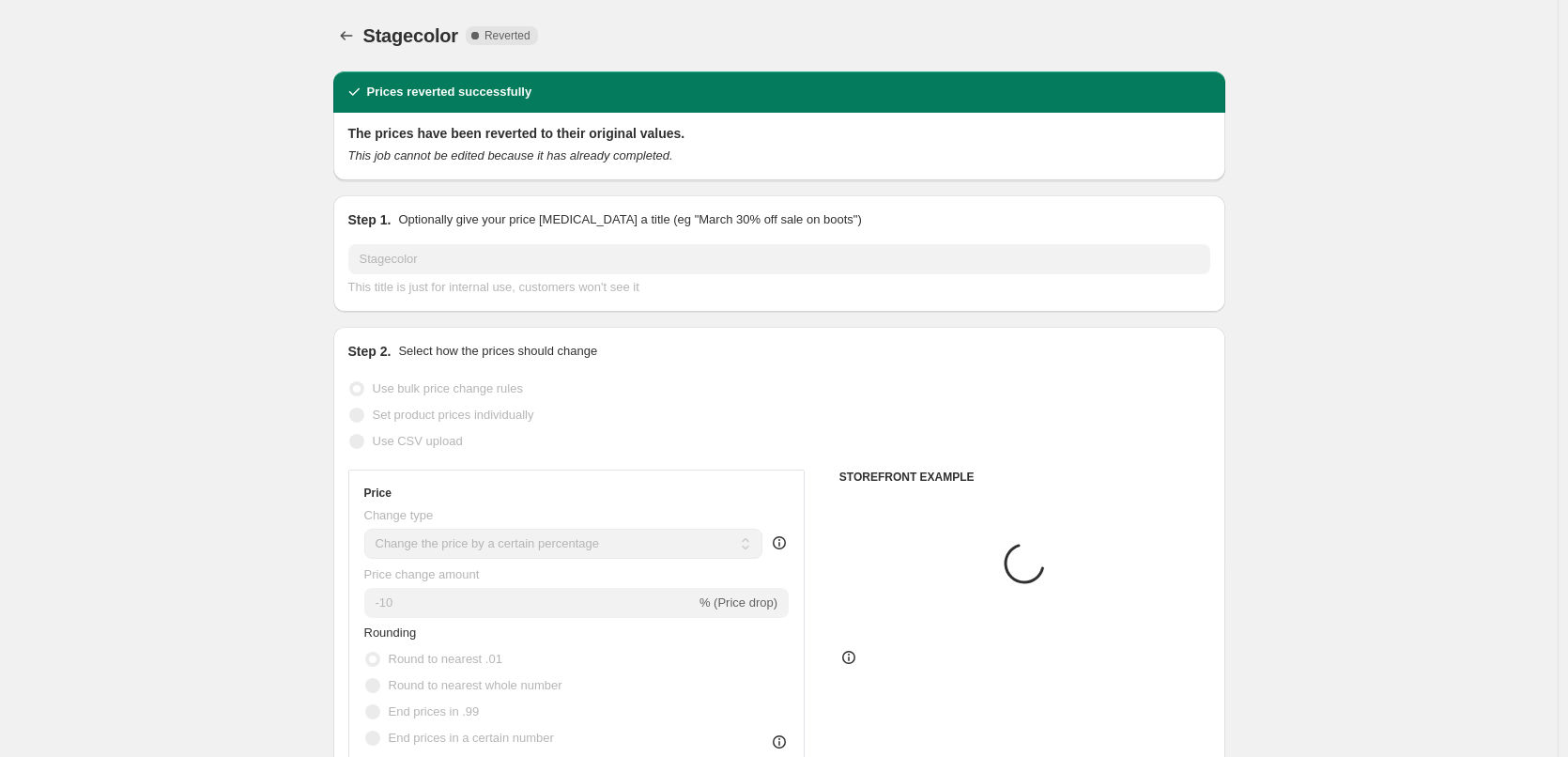
select select "vendor"
click at [1005, 19] on div "Stagecolor. This page is ready Stagecolor Complete Reverted Copy to new job Exp…" at bounding box center [779, 36] width 892 height 72
click at [1002, 27] on button "Copy to new job" at bounding box center [957, 35] width 110 height 26
select select "percentage"
select select "vendor"
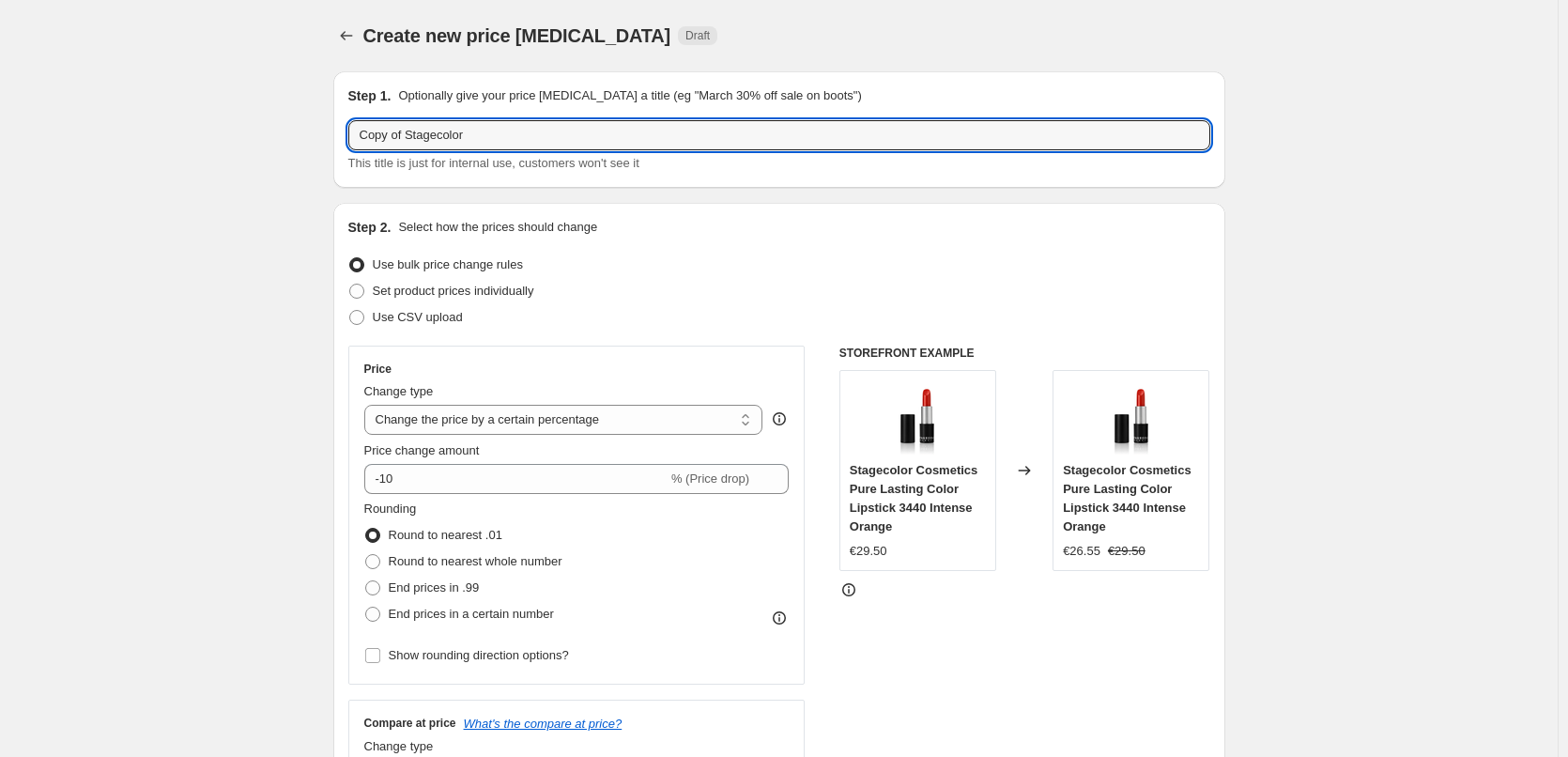
drag, startPoint x: 410, startPoint y: 136, endPoint x: 269, endPoint y: 135, distance: 141.0
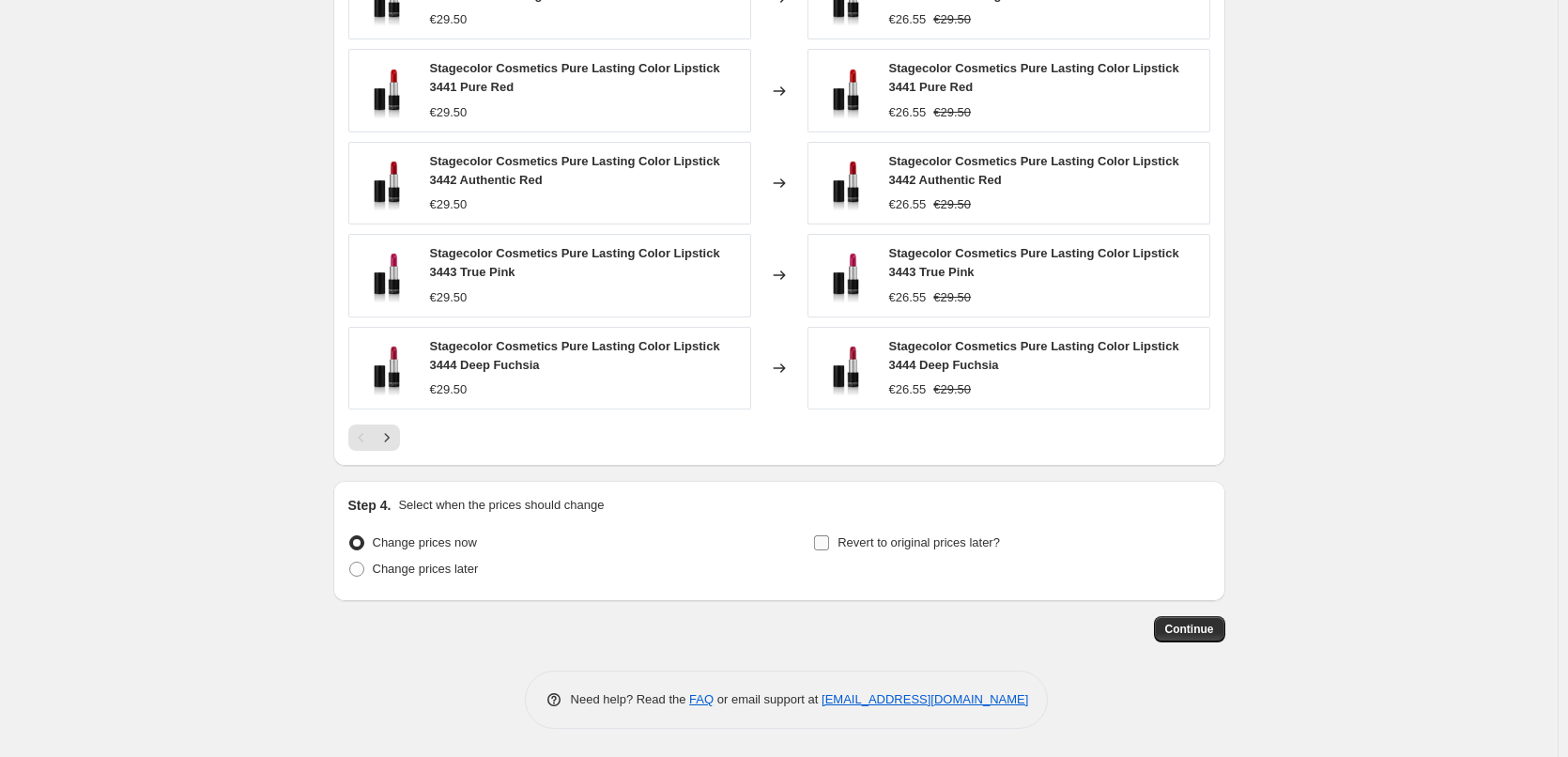
type input "Stagecolor"
click at [888, 539] on span "Revert to original prices later?" at bounding box center [918, 542] width 162 height 15
click at [829, 539] on input "Revert to original prices later?" at bounding box center [822, 543] width 15 height 15
checkbox input "true"
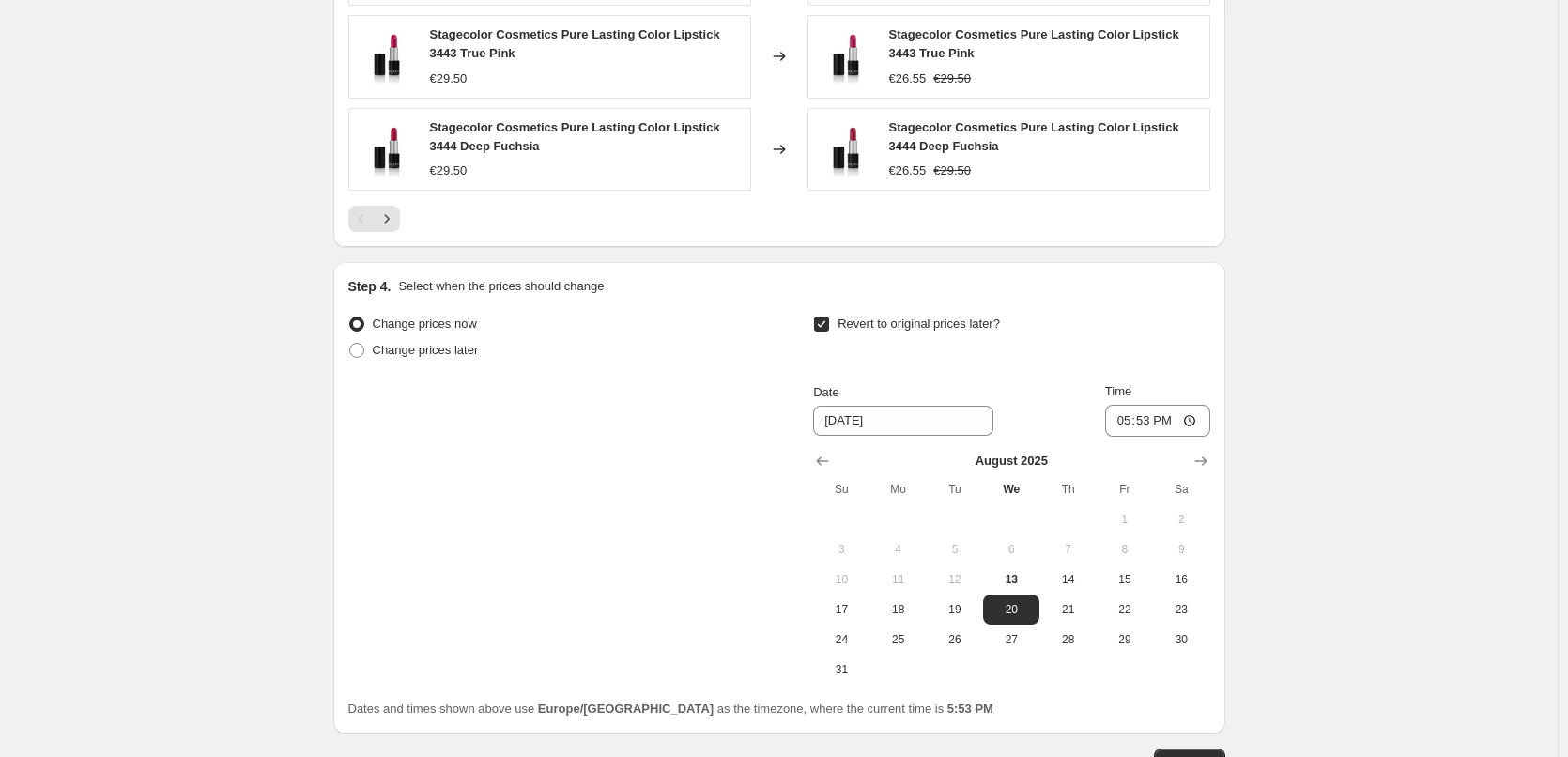
scroll to position [1713, 0]
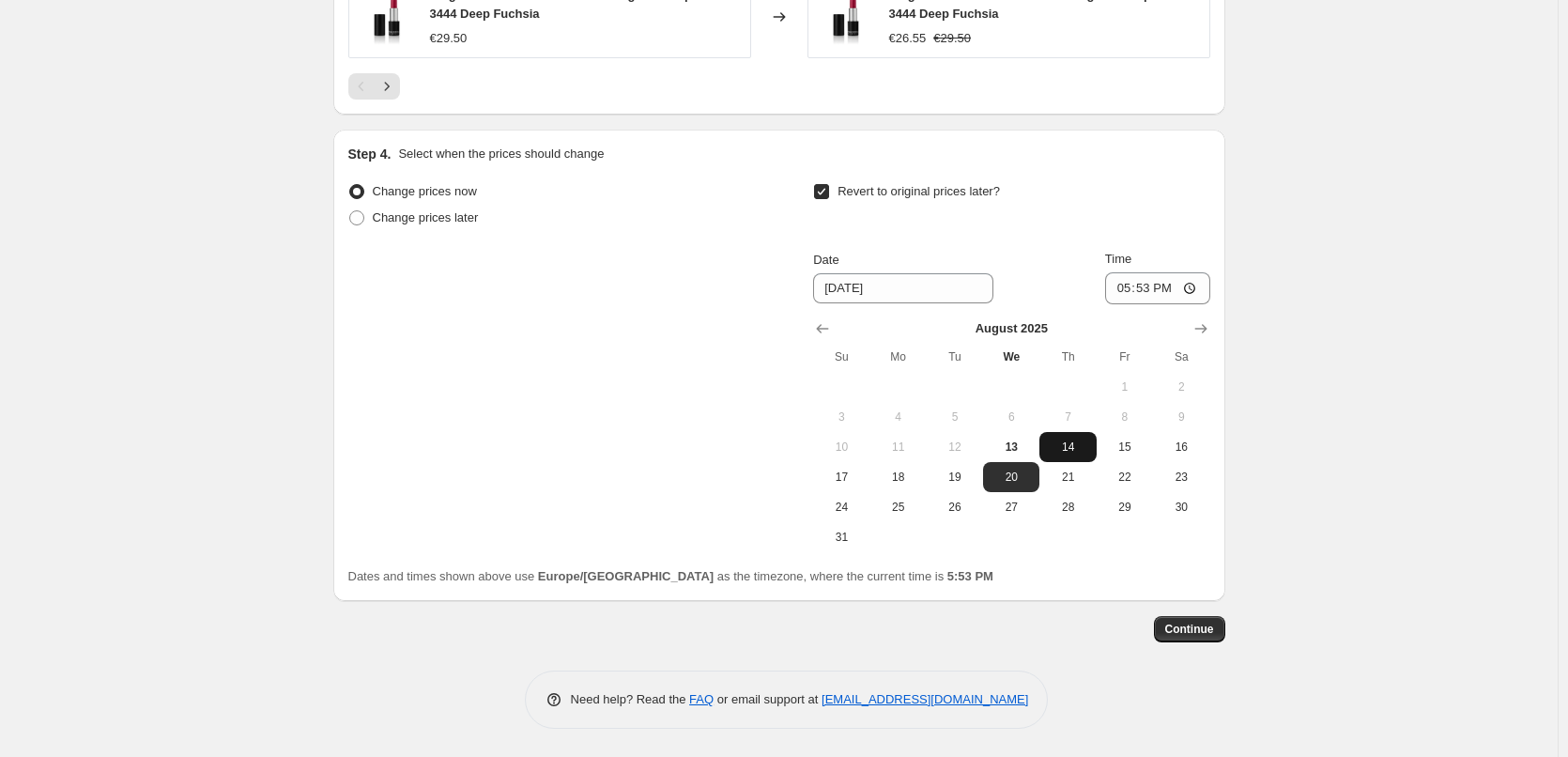
click at [1070, 454] on button "14" at bounding box center [1067, 447] width 56 height 30
type input "[DATE]"
click at [1124, 291] on input "17:53" at bounding box center [1157, 288] width 105 height 32
click at [1130, 293] on input "17:53" at bounding box center [1157, 288] width 105 height 32
click at [1191, 290] on input "17:53" at bounding box center [1157, 288] width 105 height 32
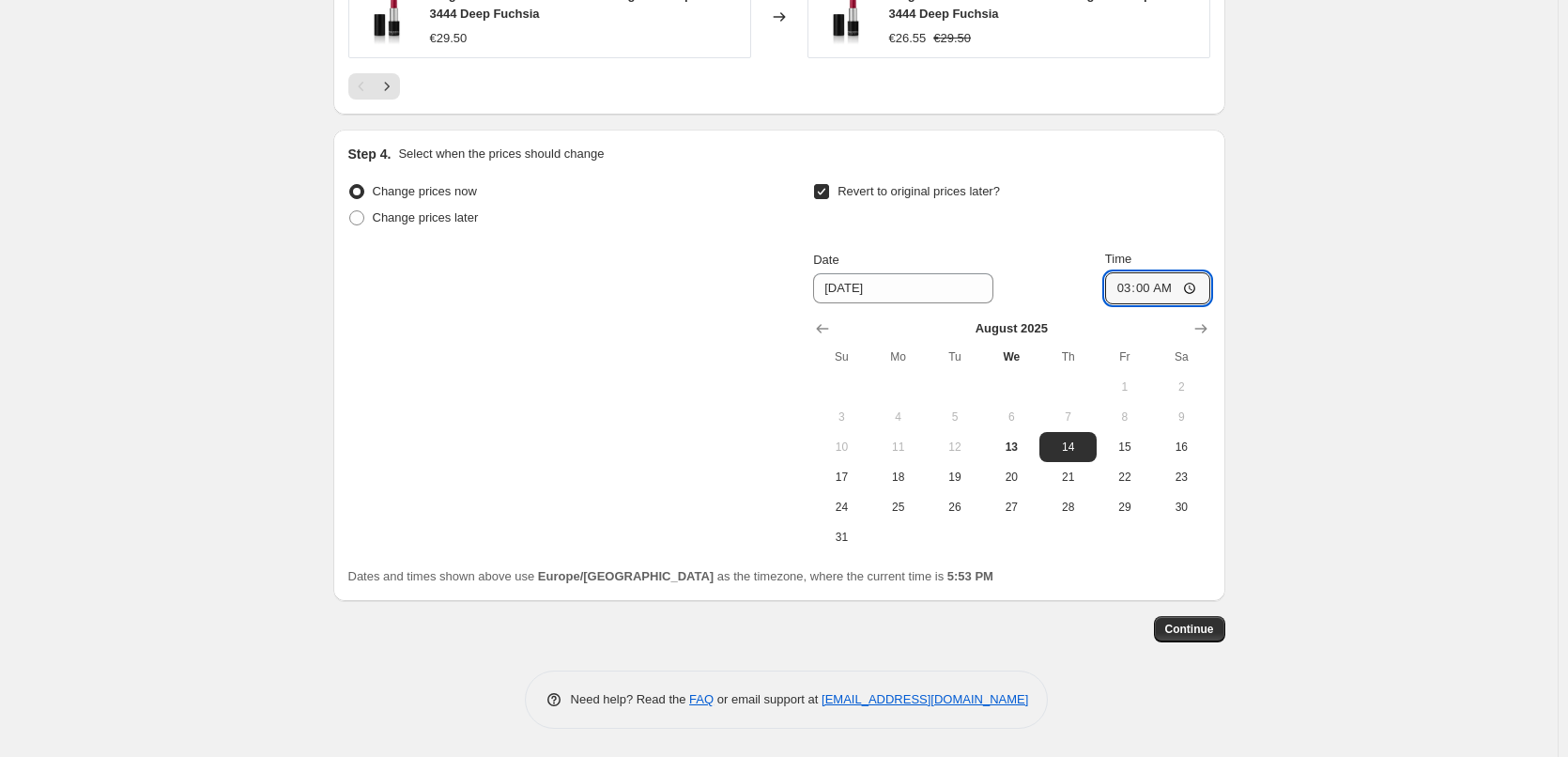
type input "03:00"
click at [1194, 616] on button "Continue" at bounding box center [1190, 628] width 72 height 26
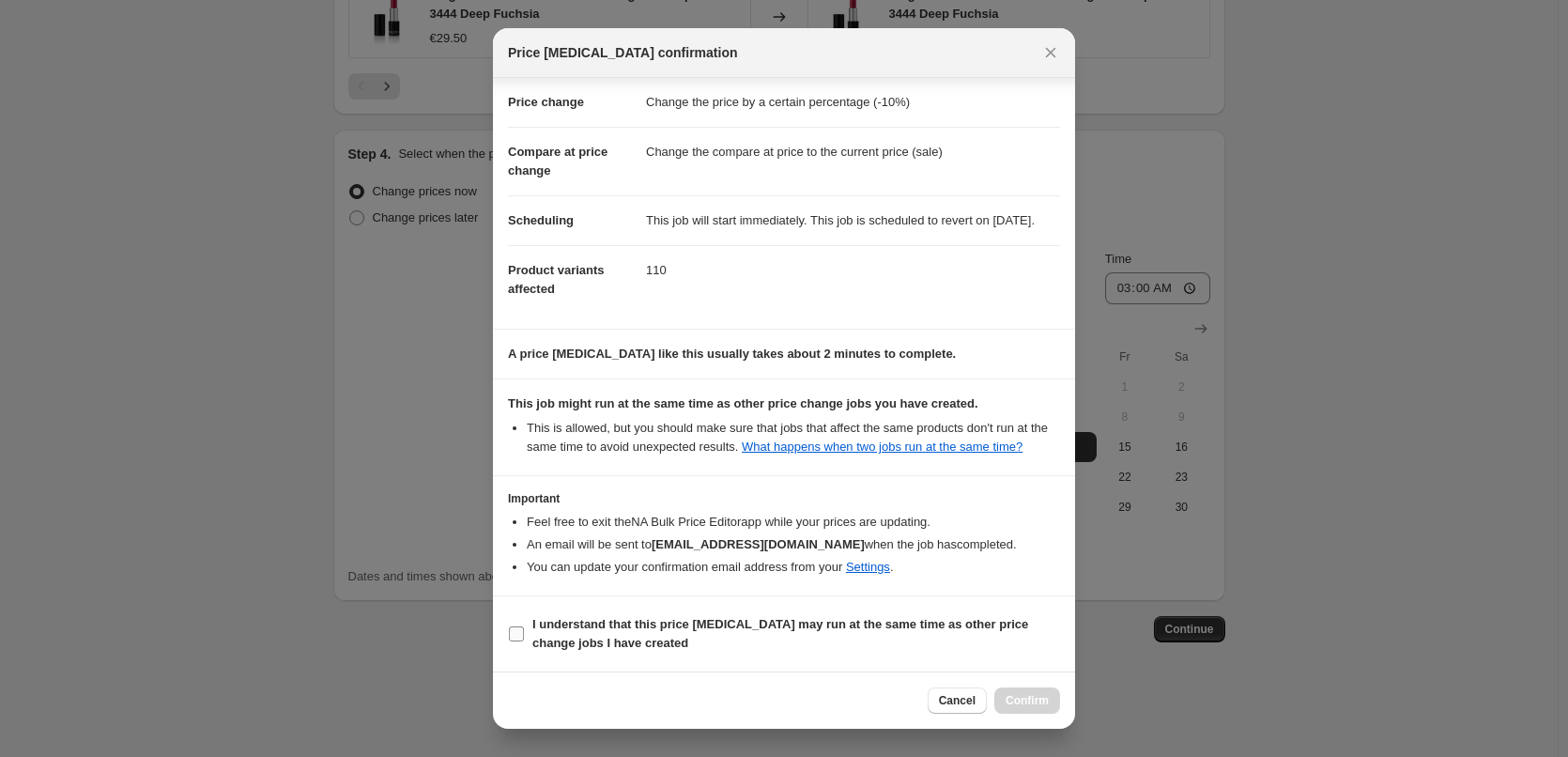
scroll to position [52, 0]
click at [622, 634] on b "I understand that this price [MEDICAL_DATA] may run at the same time as other p…" at bounding box center [780, 633] width 496 height 33
click at [524, 634] on input "I understand that this price [MEDICAL_DATA] may run at the same time as other p…" at bounding box center [516, 634] width 15 height 15
checkbox input "true"
click at [1039, 693] on button "Confirm" at bounding box center [1027, 700] width 66 height 26
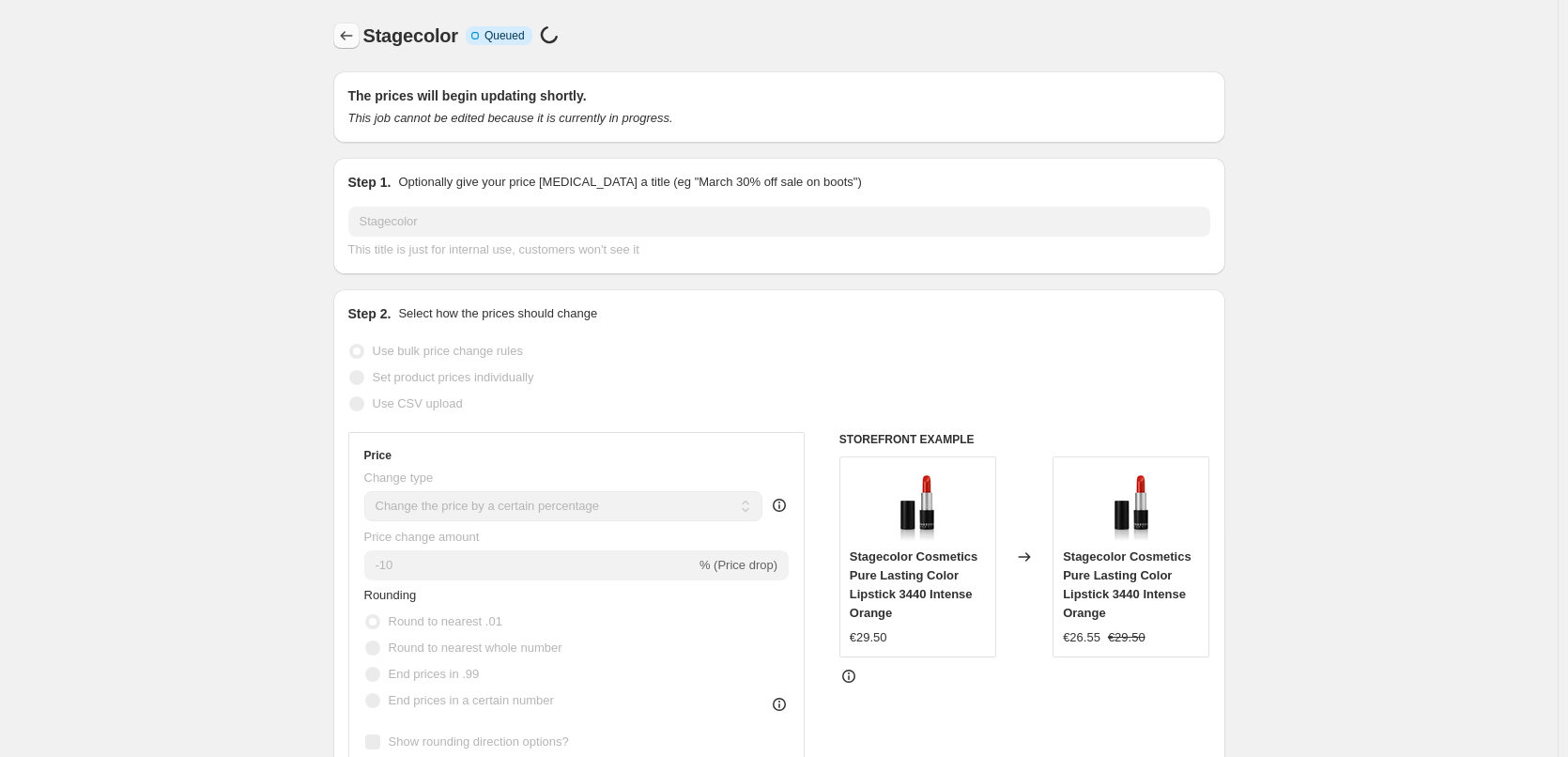
click at [350, 34] on icon "Price change jobs" at bounding box center [346, 35] width 18 height 18
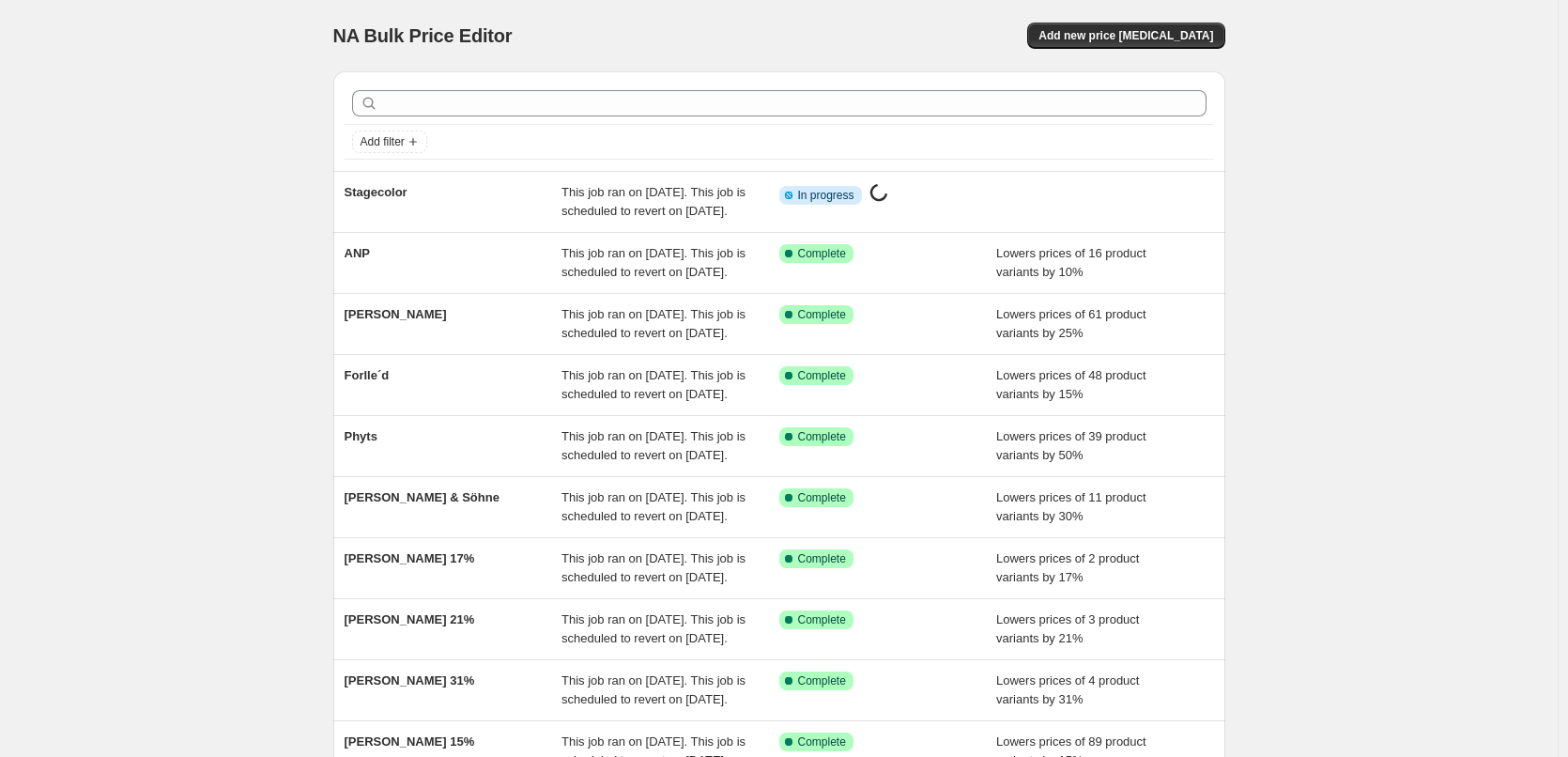
scroll to position [398, 0]
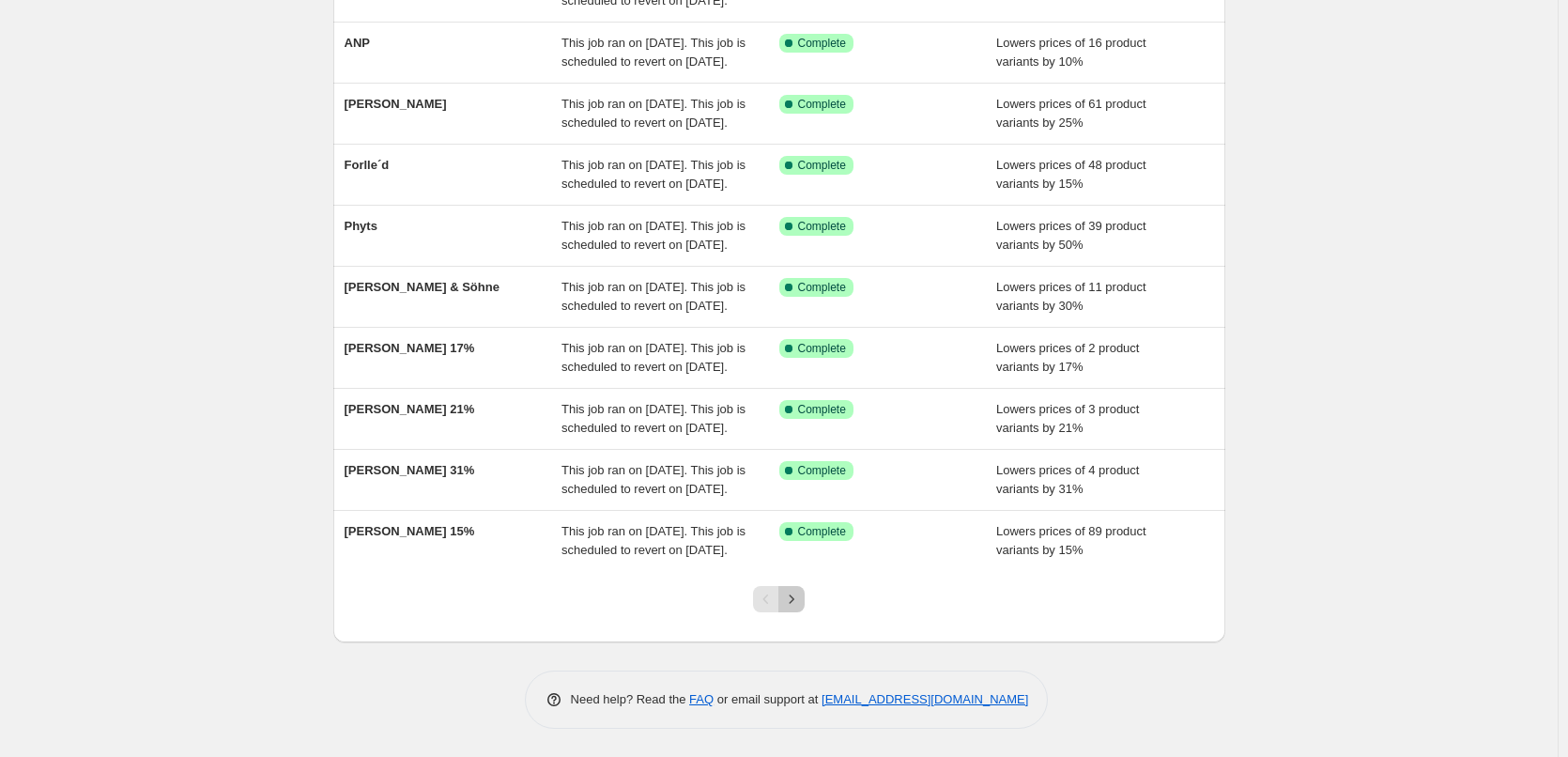
click at [796, 590] on button "Next" at bounding box center [791, 598] width 26 height 26
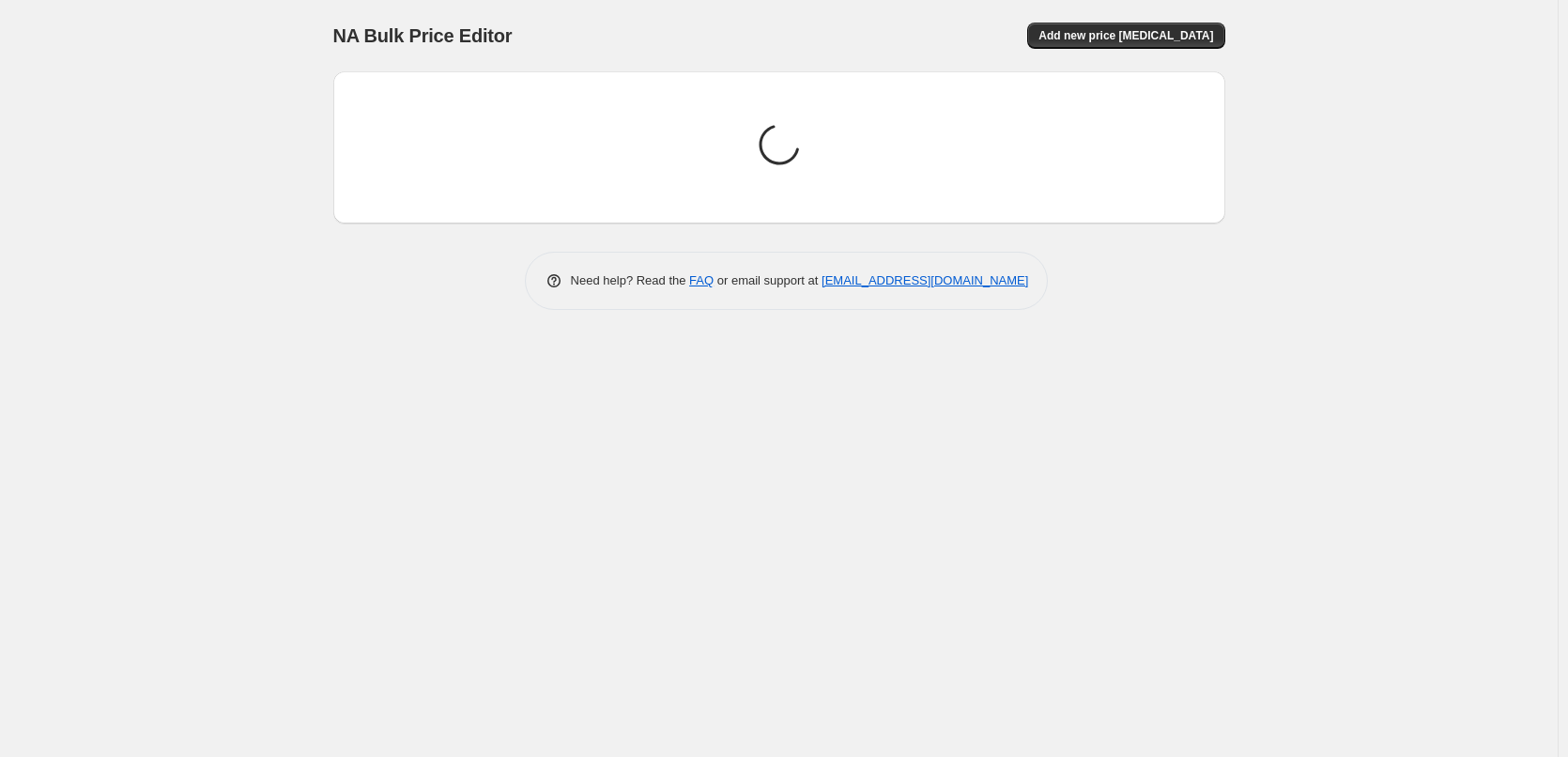
scroll to position [0, 0]
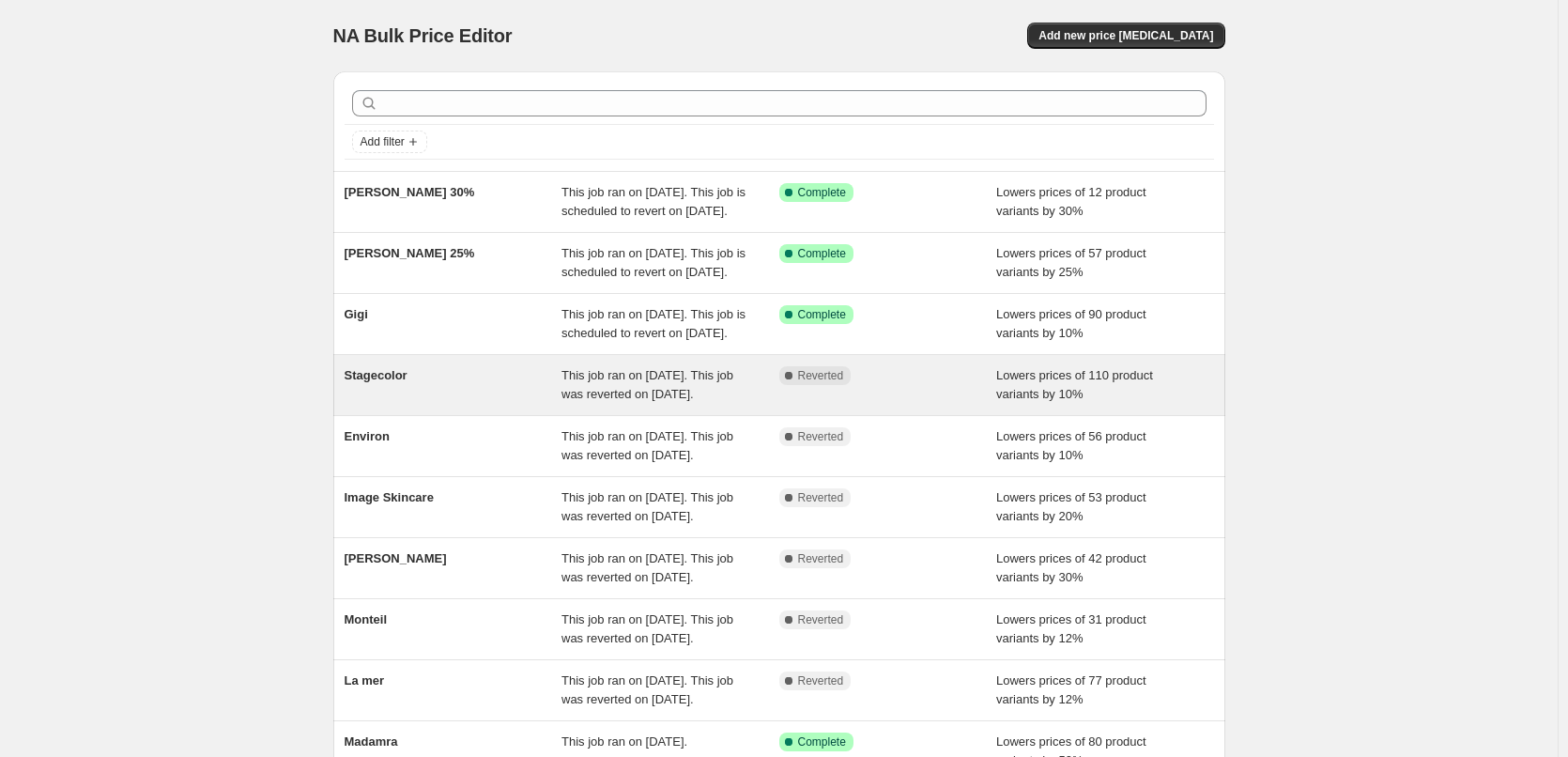
click at [402, 382] on span "Stagecolor" at bounding box center [375, 375] width 63 height 15
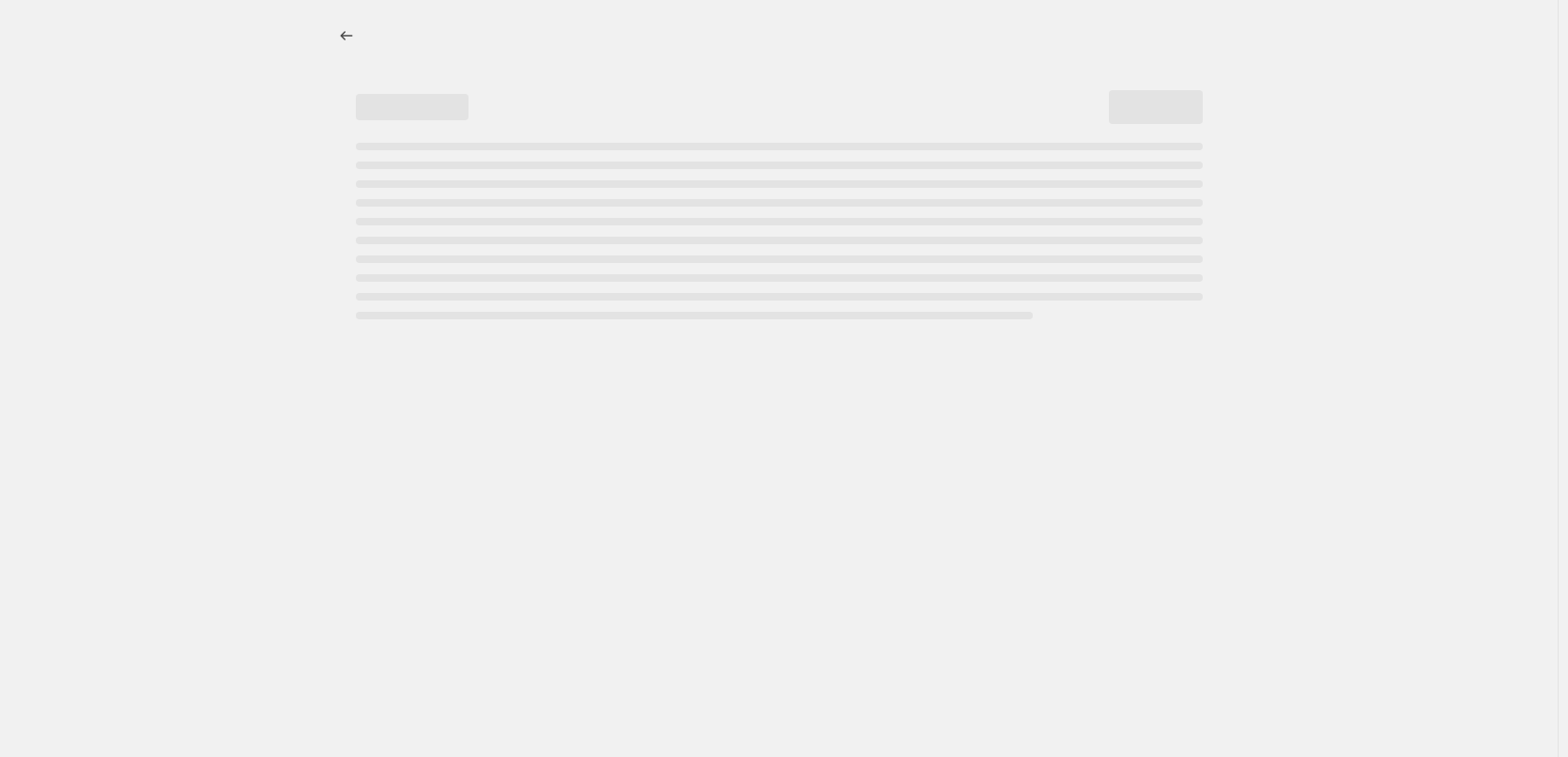
select select "percentage"
select select "vendor"
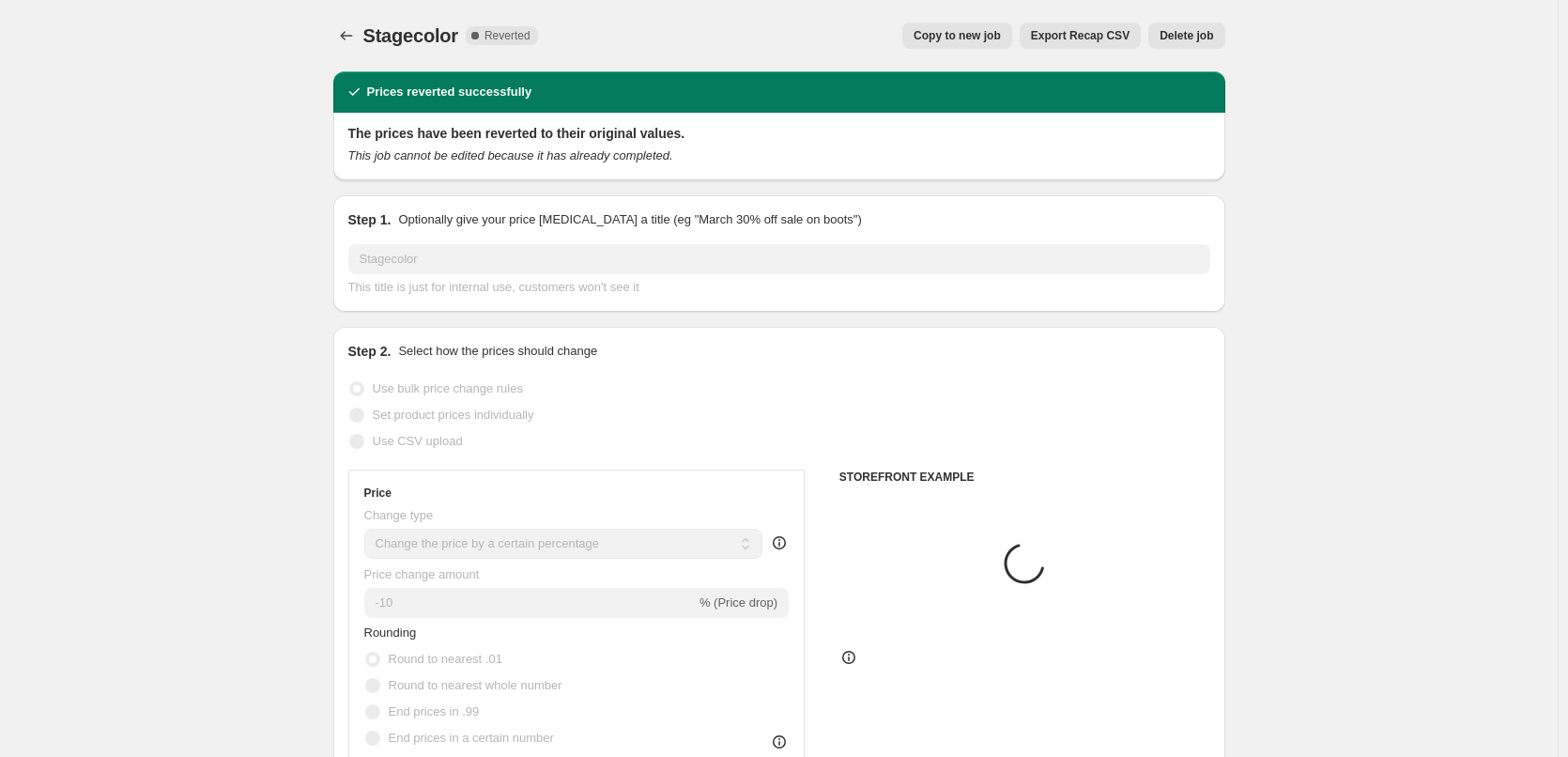
click at [1192, 43] on span "Delete job" at bounding box center [1185, 36] width 53 height 15
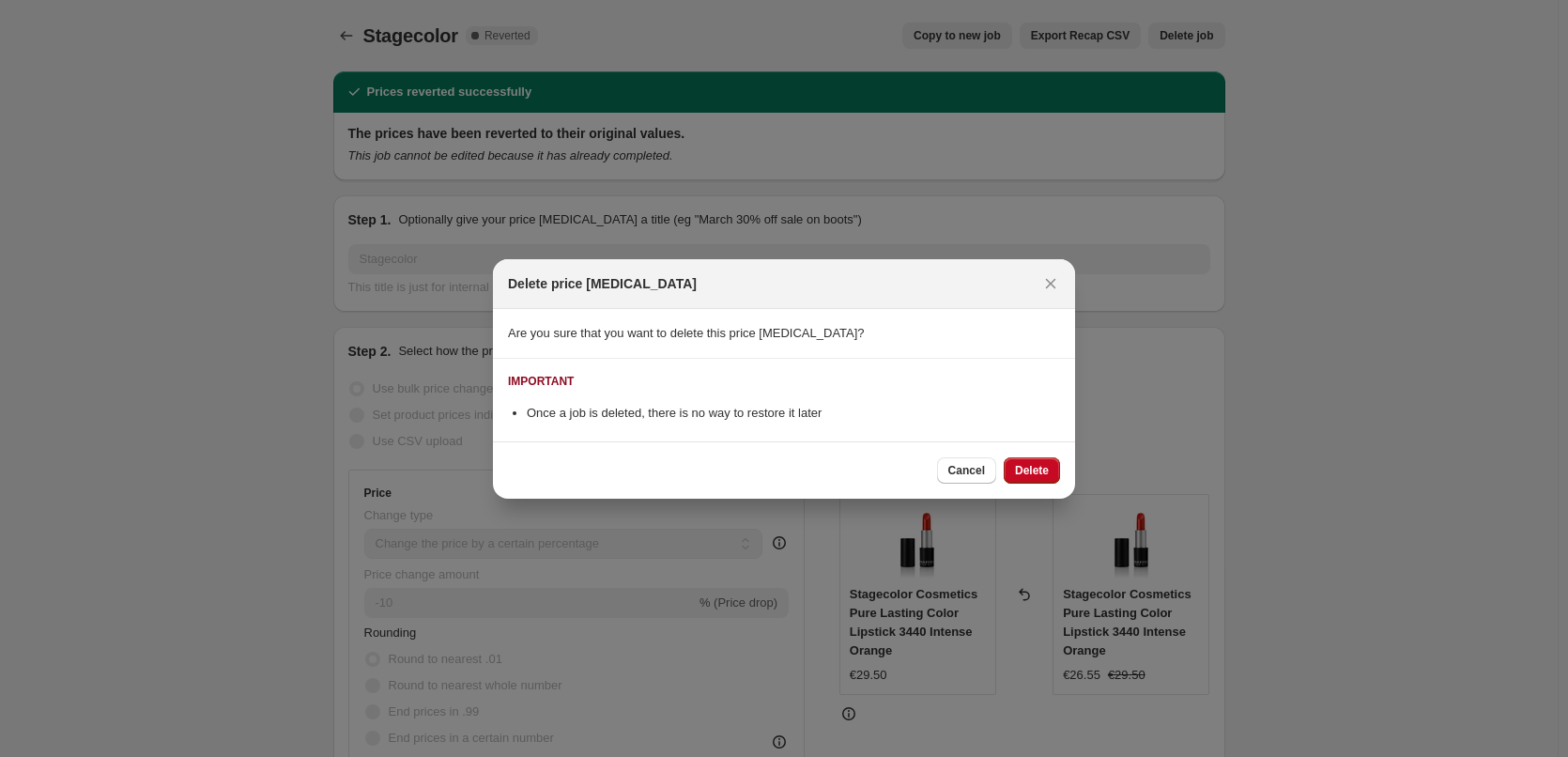
click at [1021, 451] on div "Cancel Delete" at bounding box center [784, 469] width 582 height 57
click at [1024, 463] on span "Delete" at bounding box center [1031, 471] width 34 height 15
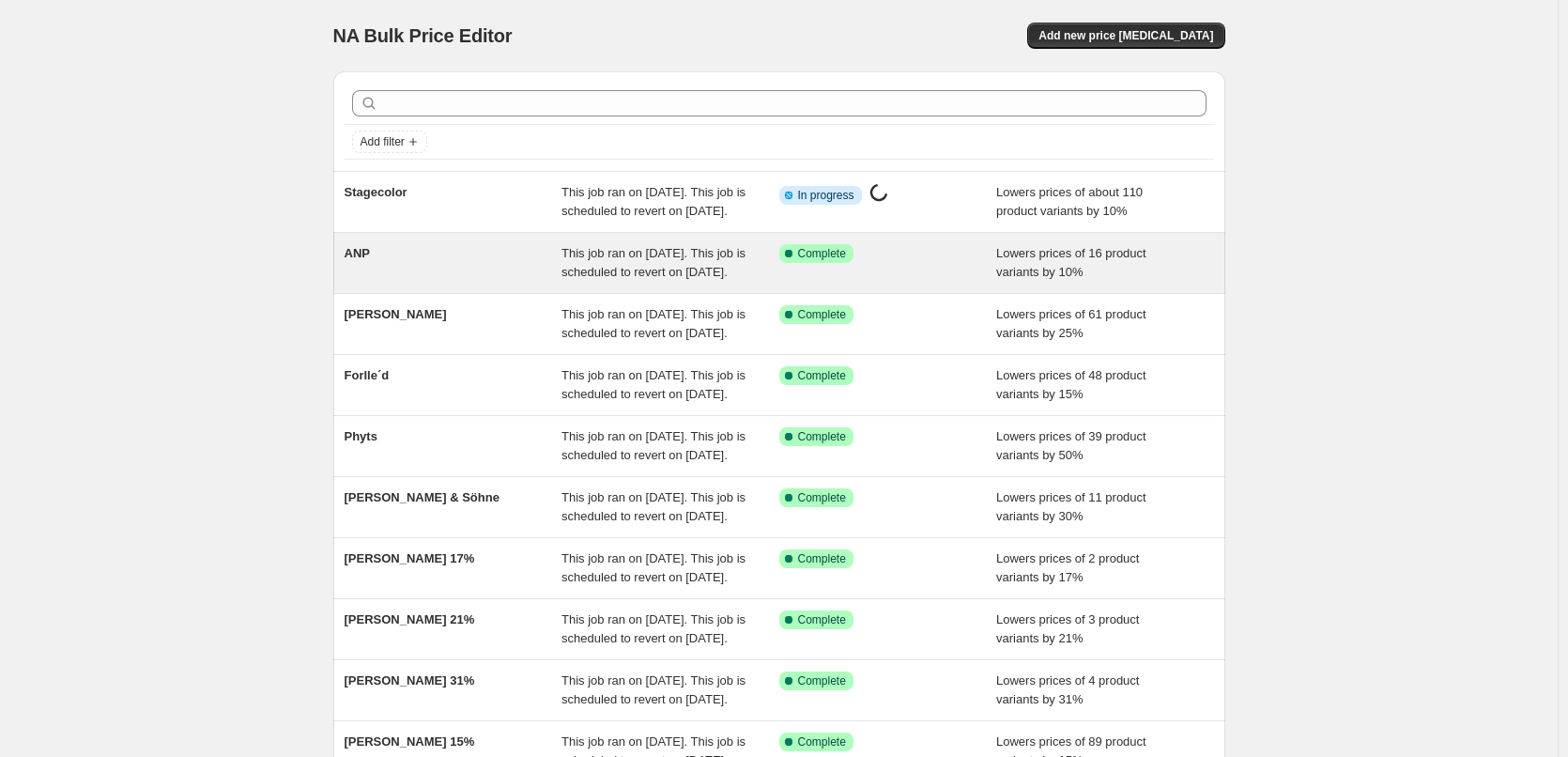
scroll to position [398, 0]
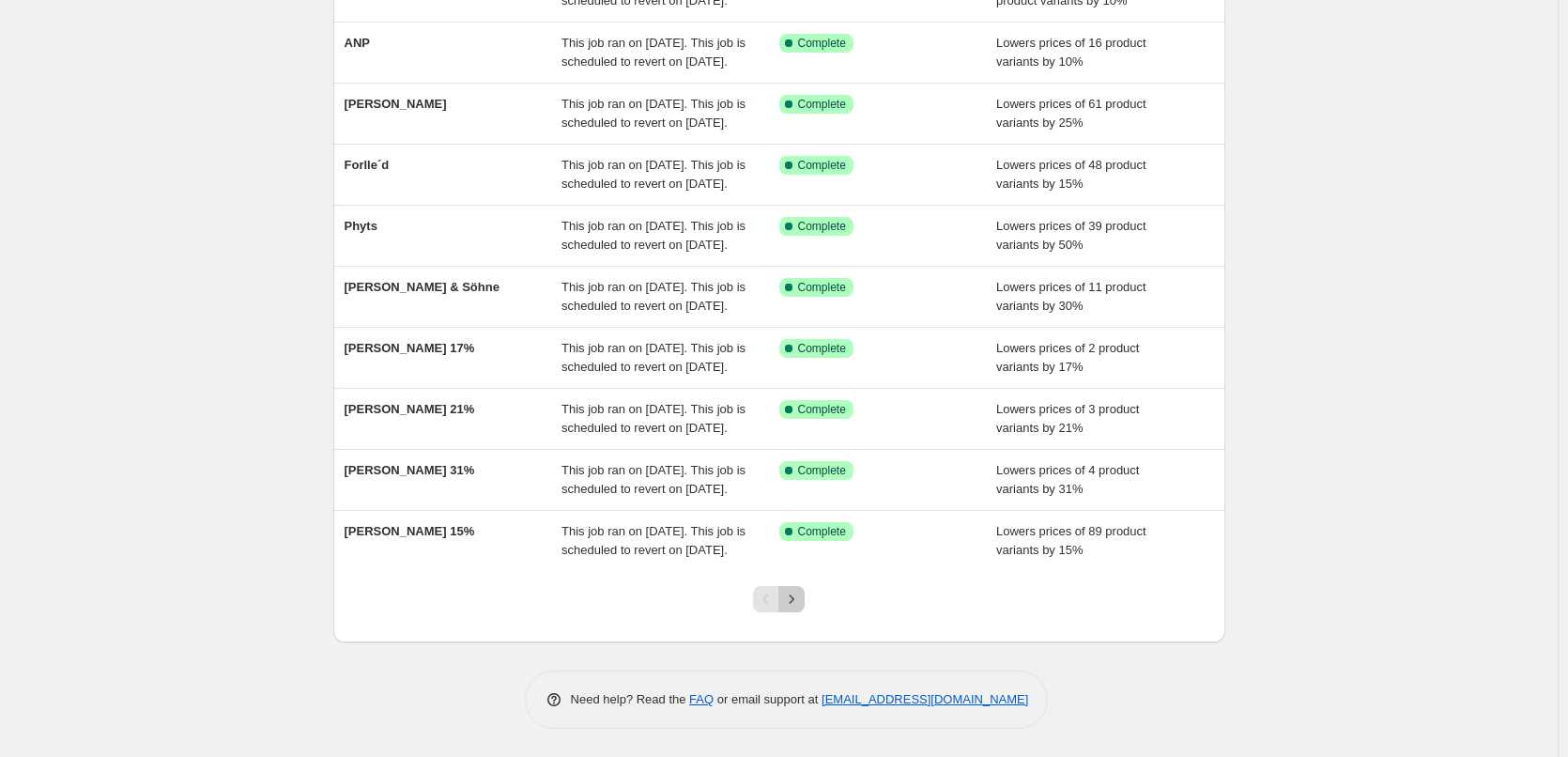
click at [787, 591] on icon "Next" at bounding box center [791, 598] width 18 height 18
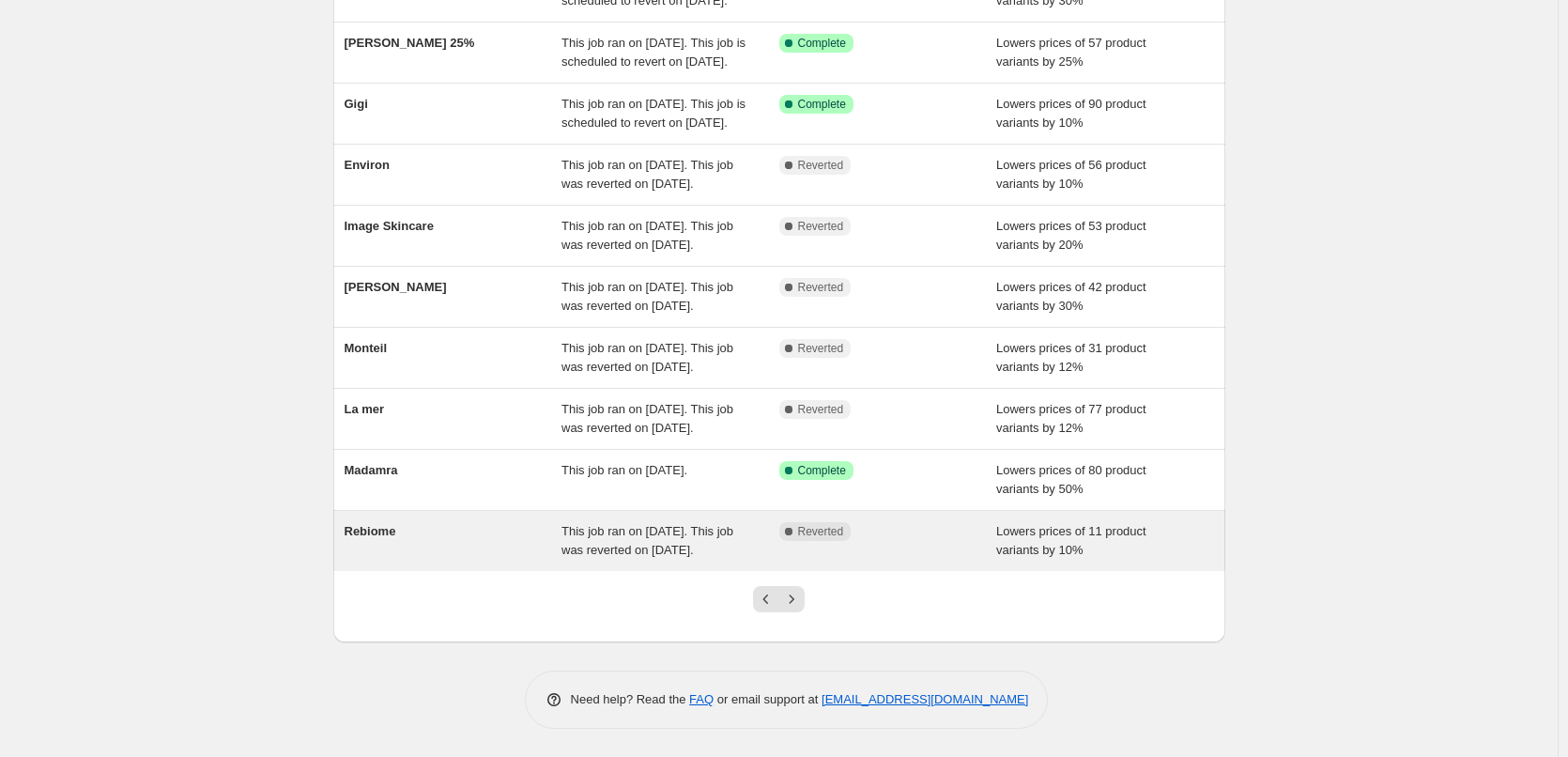
scroll to position [361, 0]
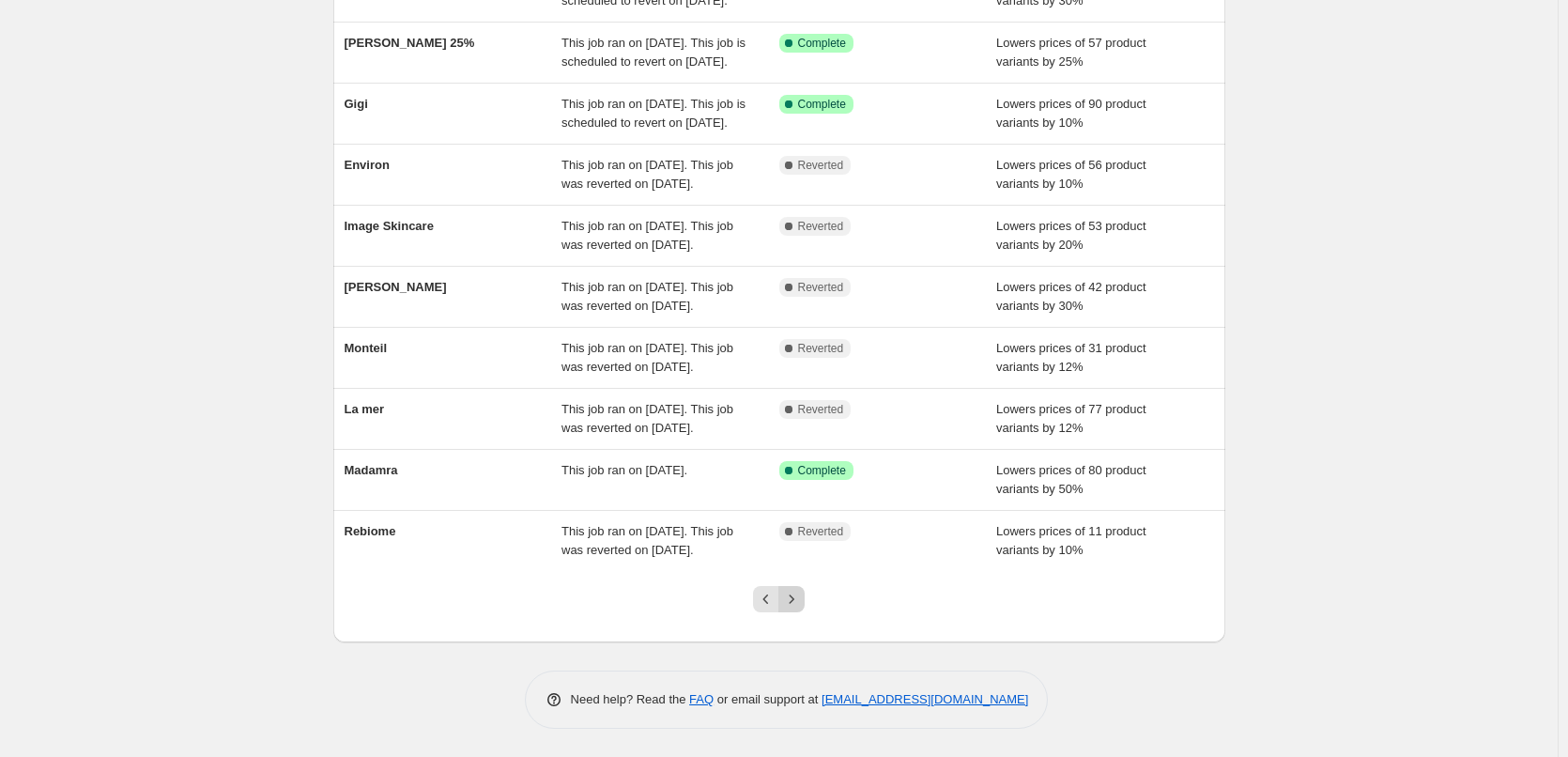
click at [798, 603] on icon "Next" at bounding box center [791, 598] width 18 height 18
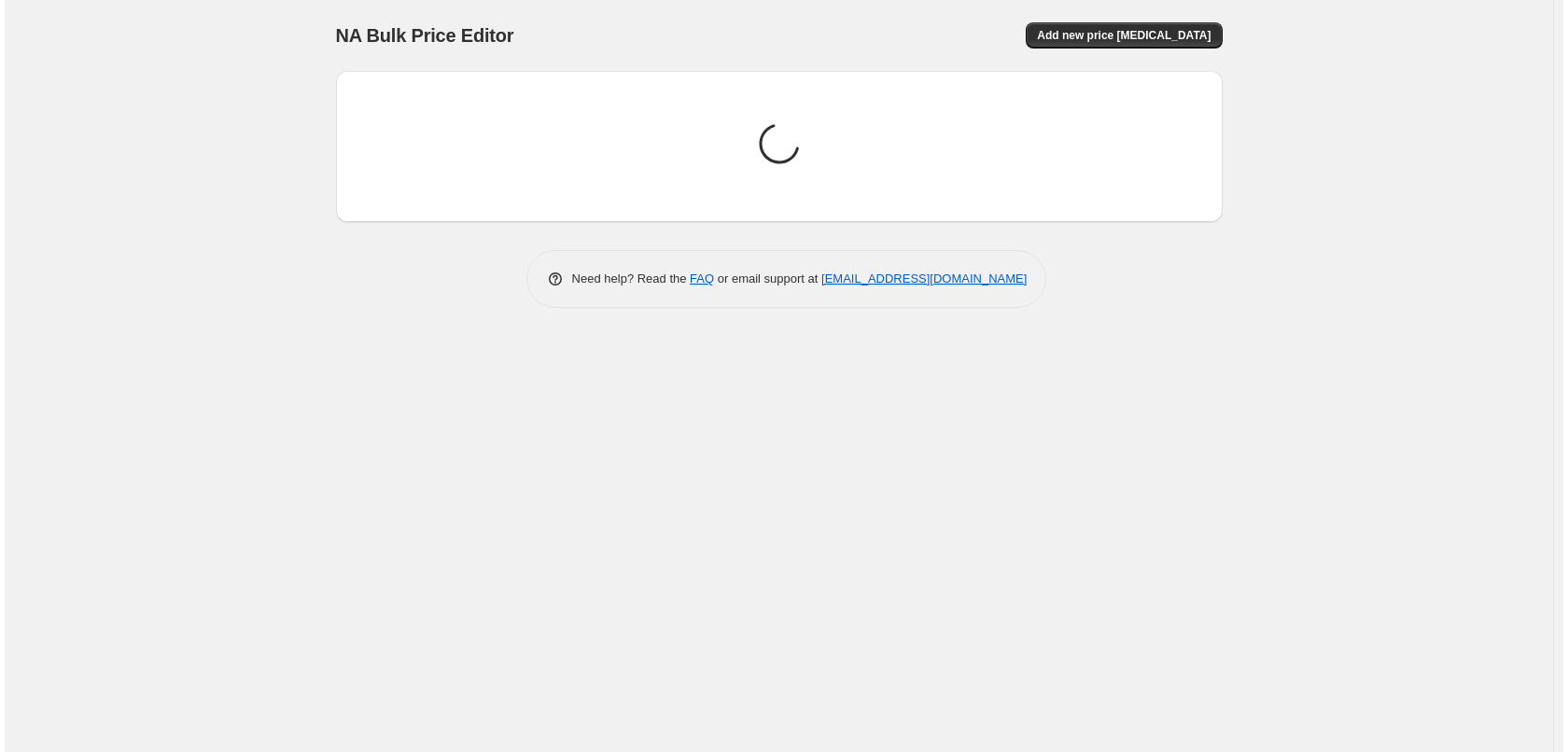
scroll to position [0, 0]
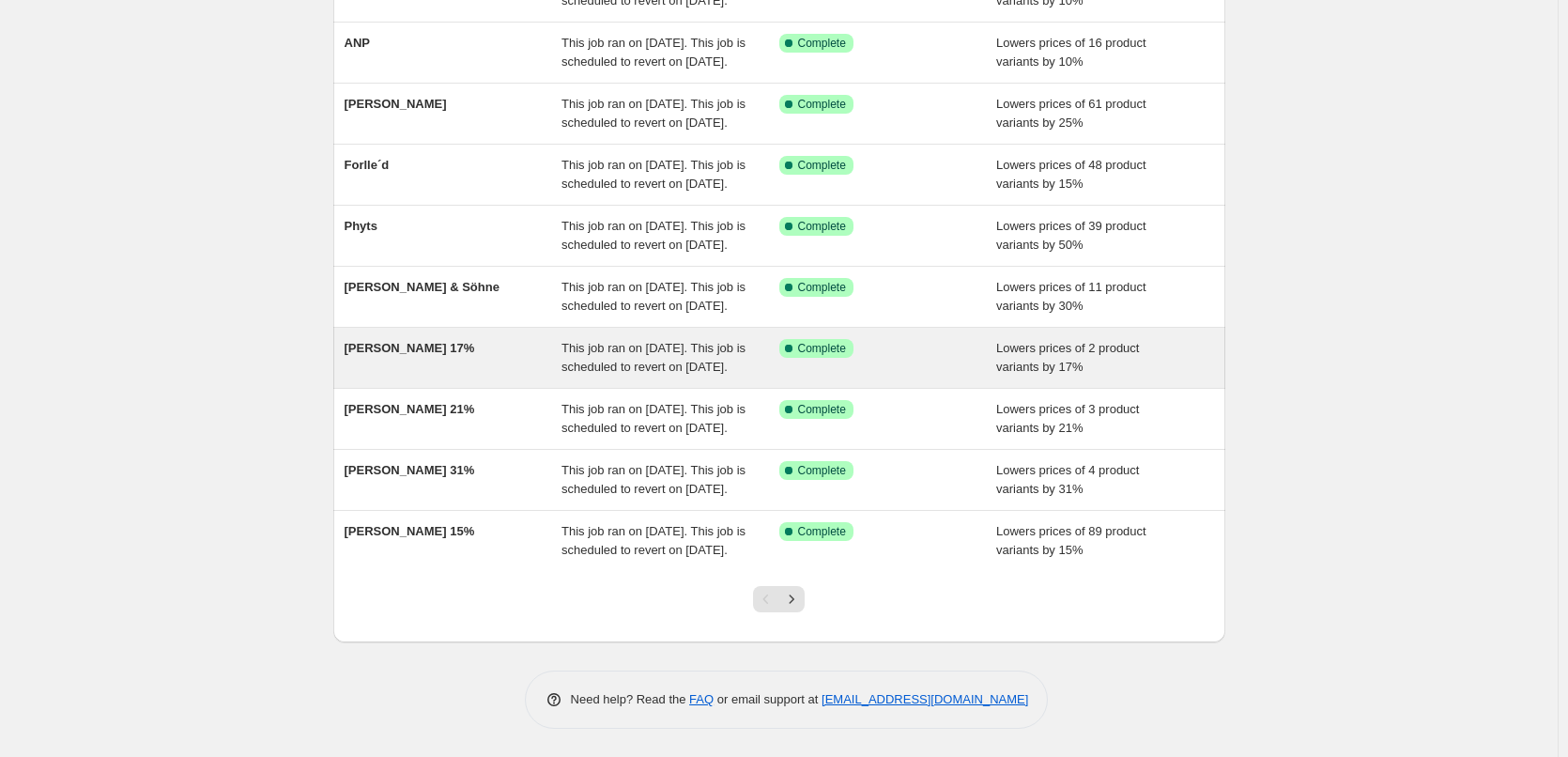
scroll to position [398, 0]
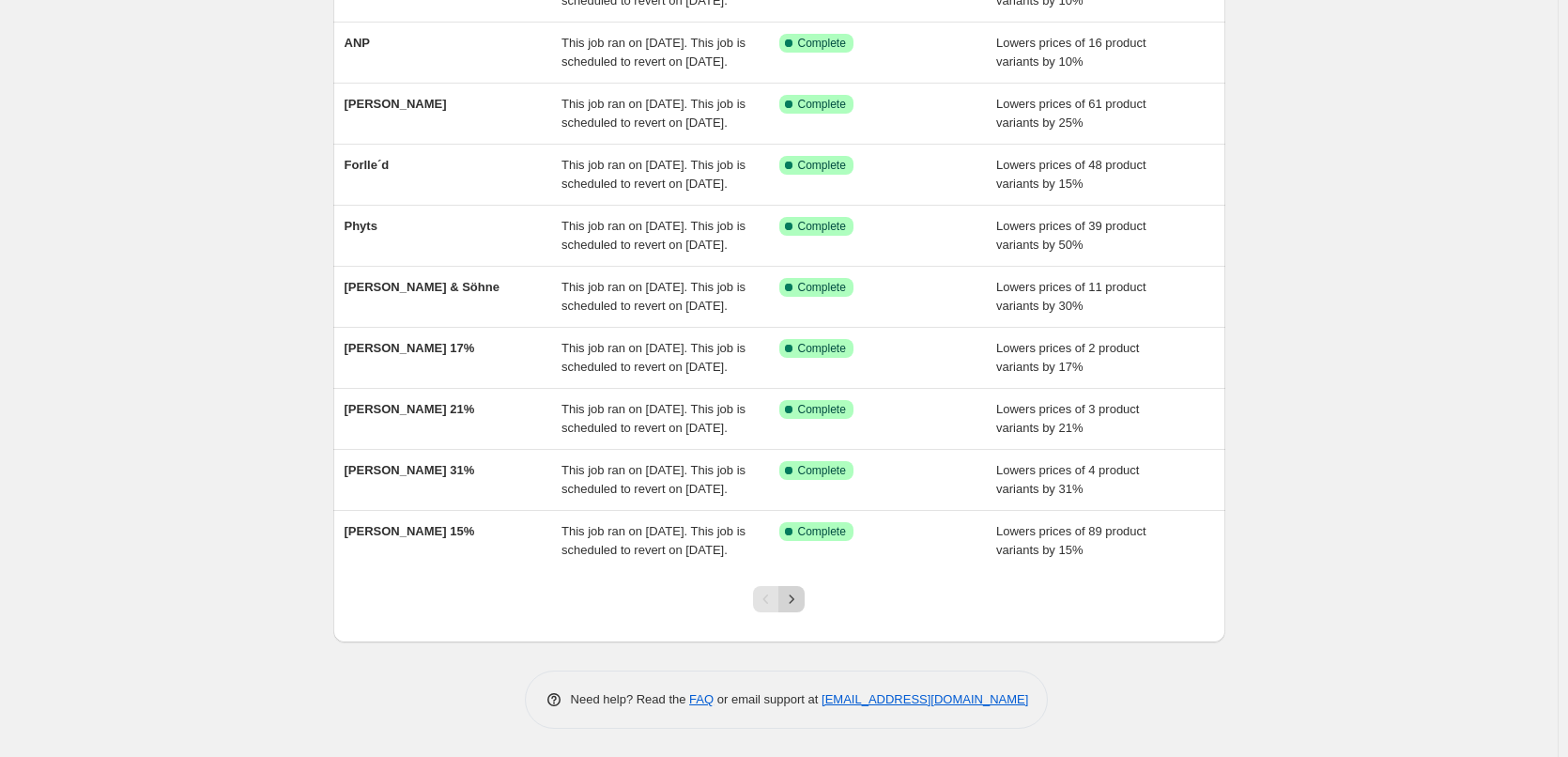
click at [788, 603] on div "Pagination" at bounding box center [778, 598] width 51 height 26
click at [788, 603] on icon "Next" at bounding box center [791, 598] width 18 height 18
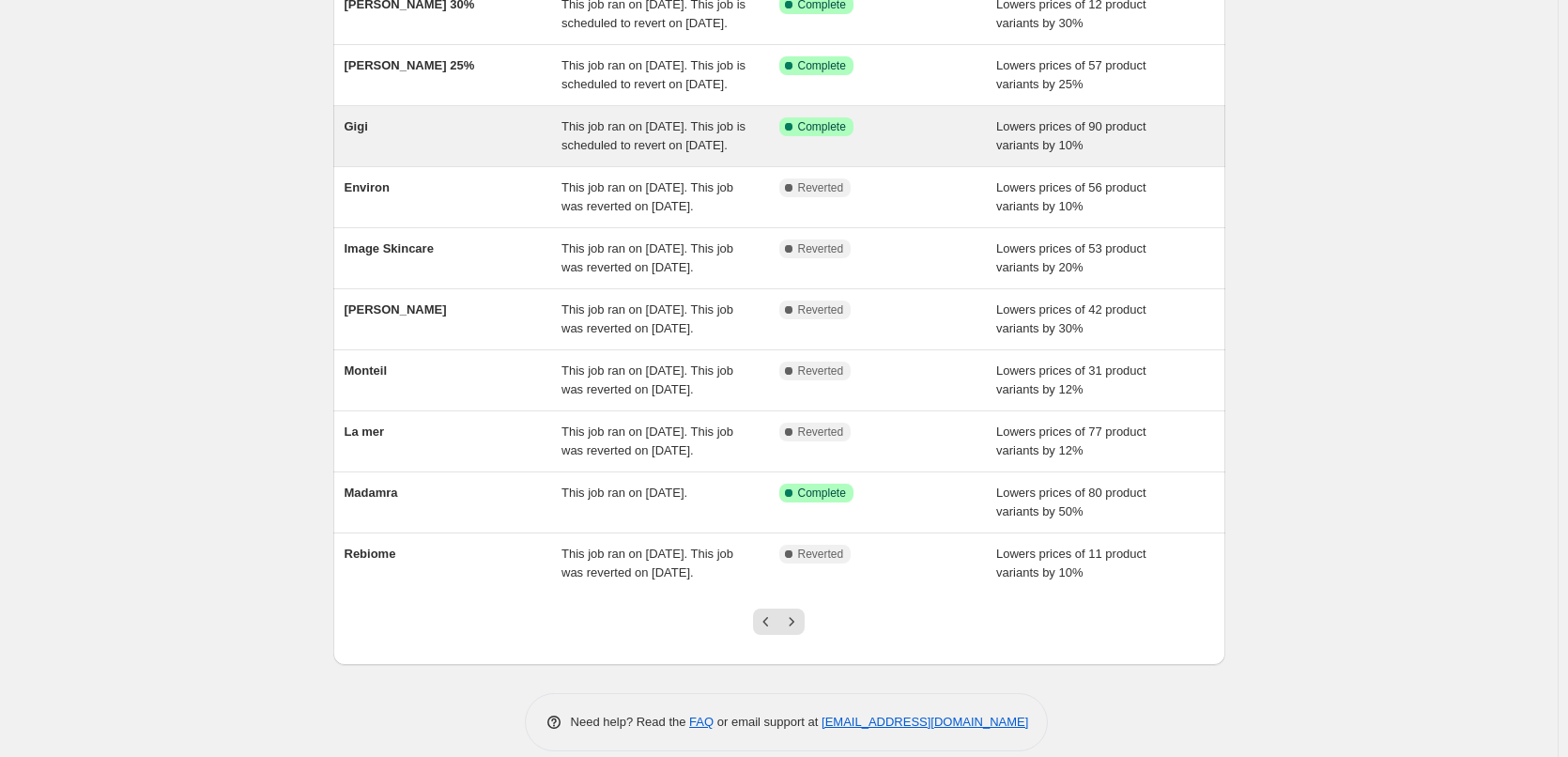
scroll to position [361, 0]
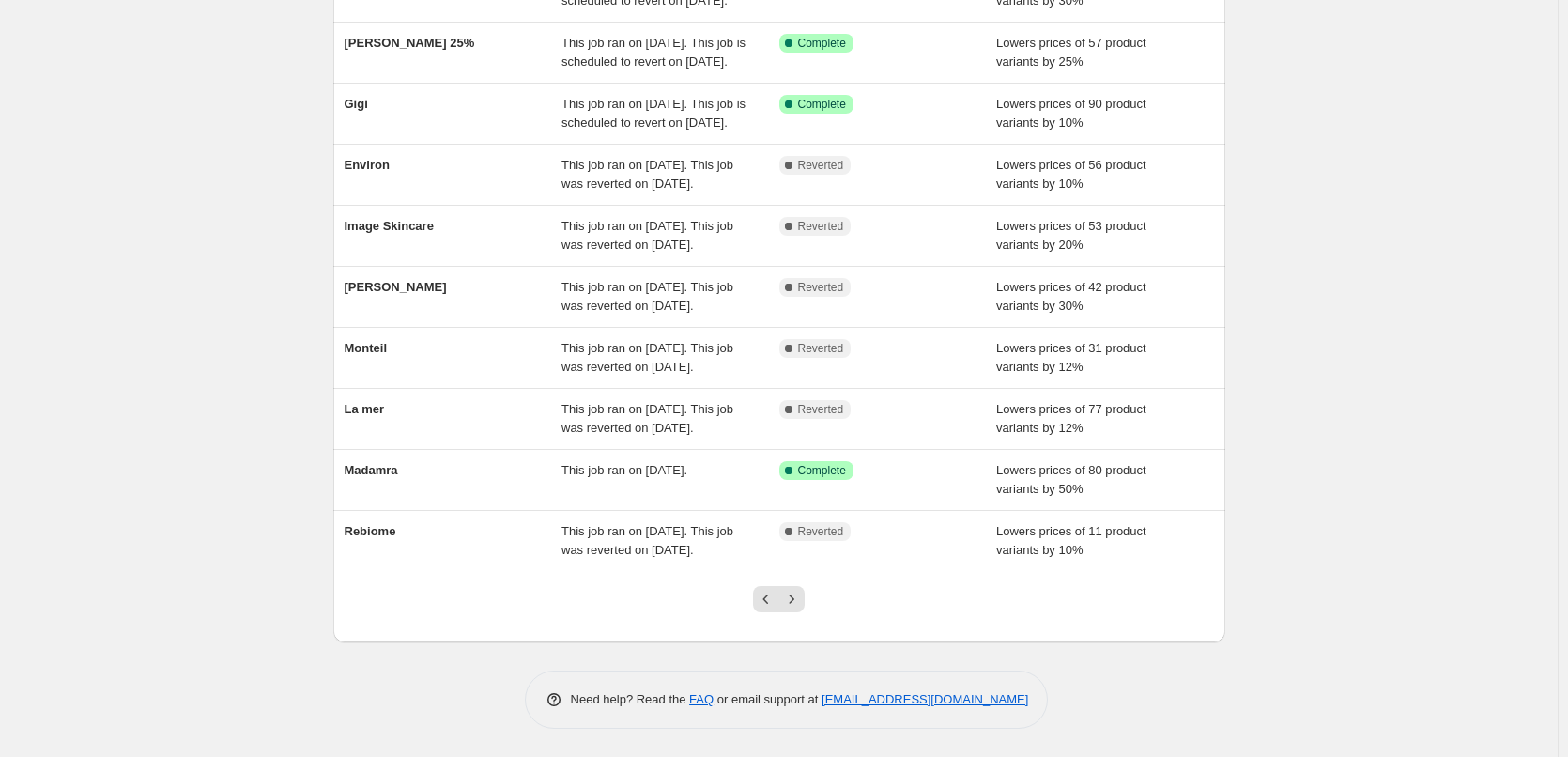
click at [797, 585] on div at bounding box center [778, 606] width 76 height 72
click at [796, 589] on button "Next" at bounding box center [791, 598] width 26 height 26
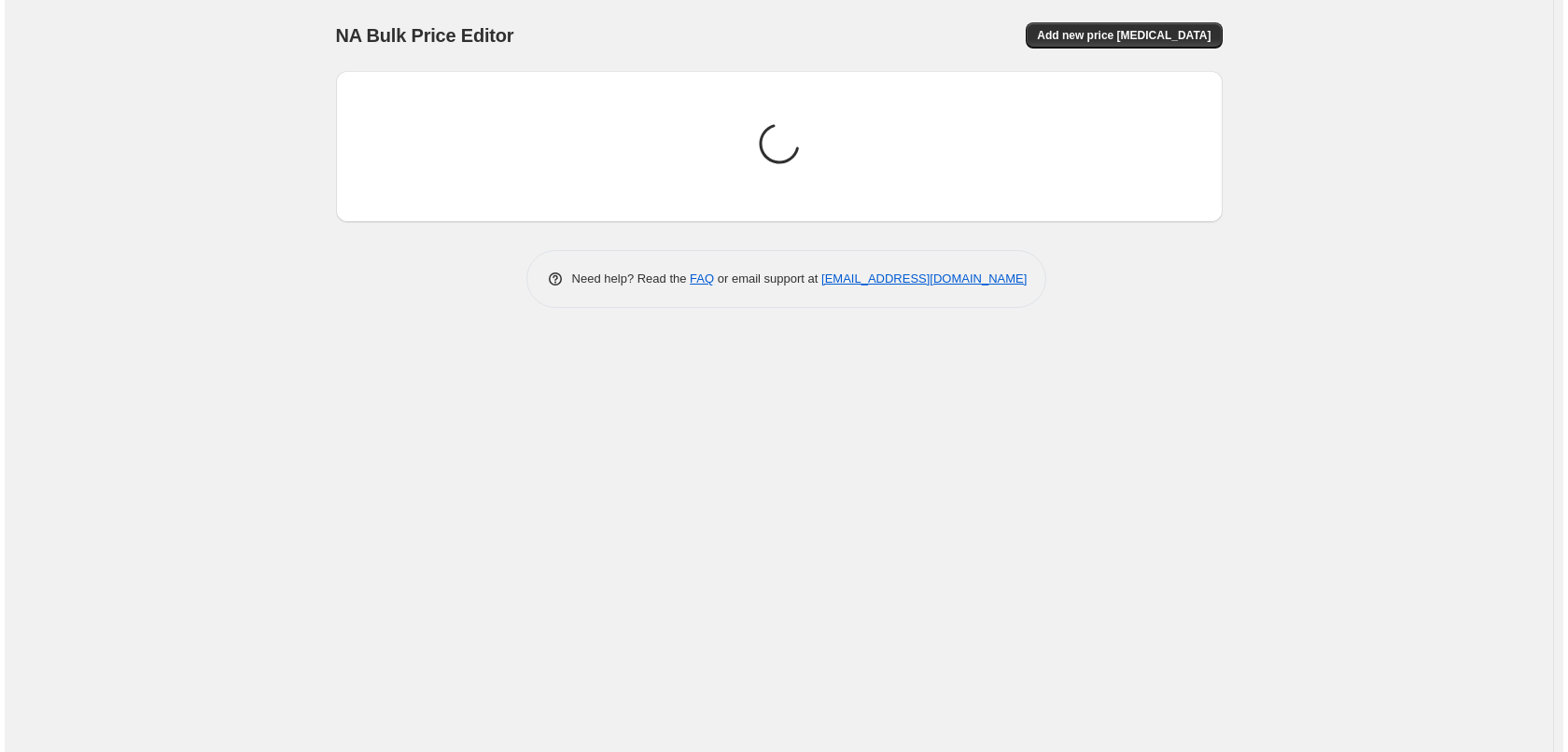
scroll to position [0, 0]
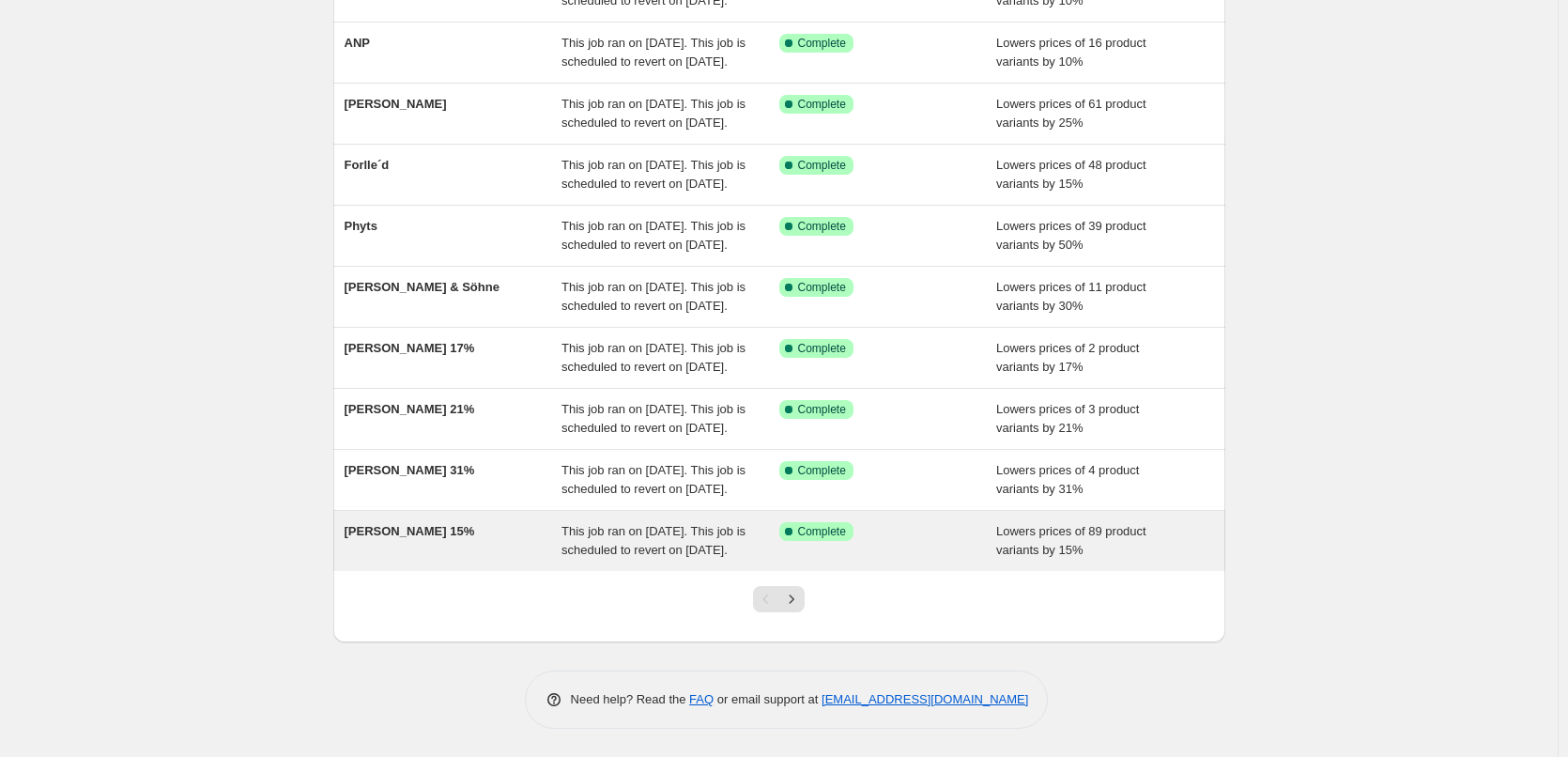
scroll to position [398, 0]
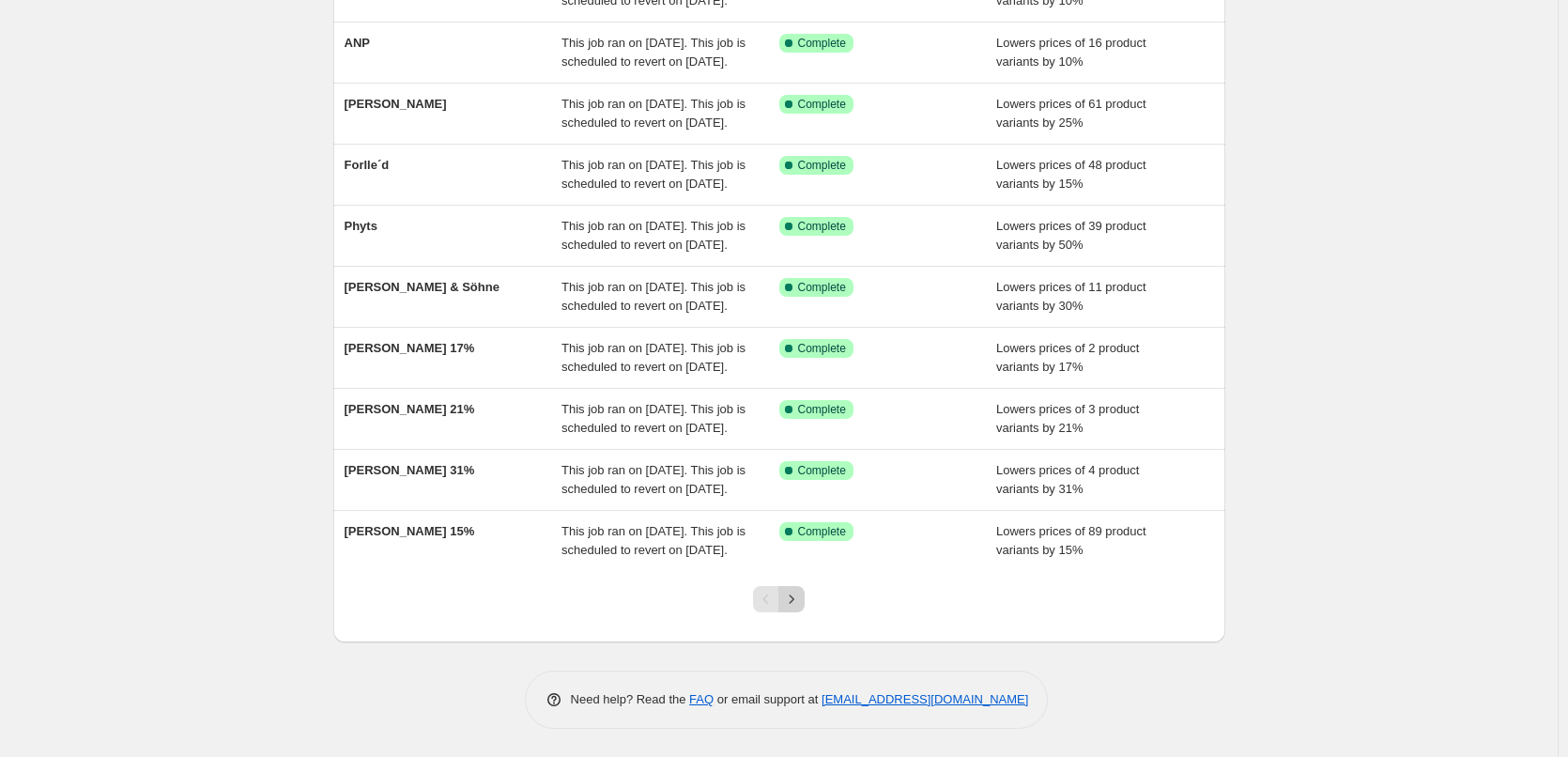
click at [794, 599] on icon "Next" at bounding box center [791, 598] width 18 height 18
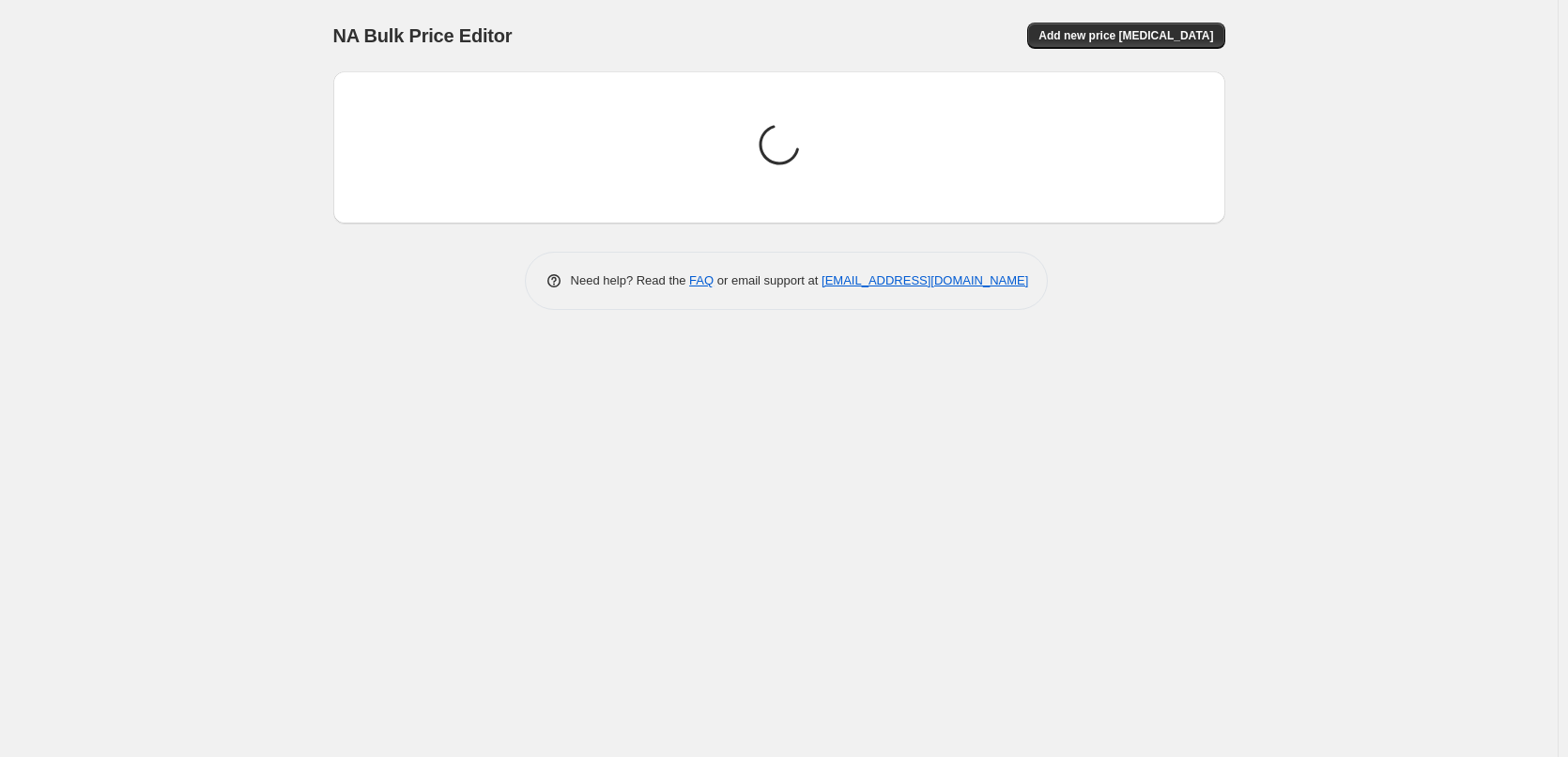
scroll to position [0, 0]
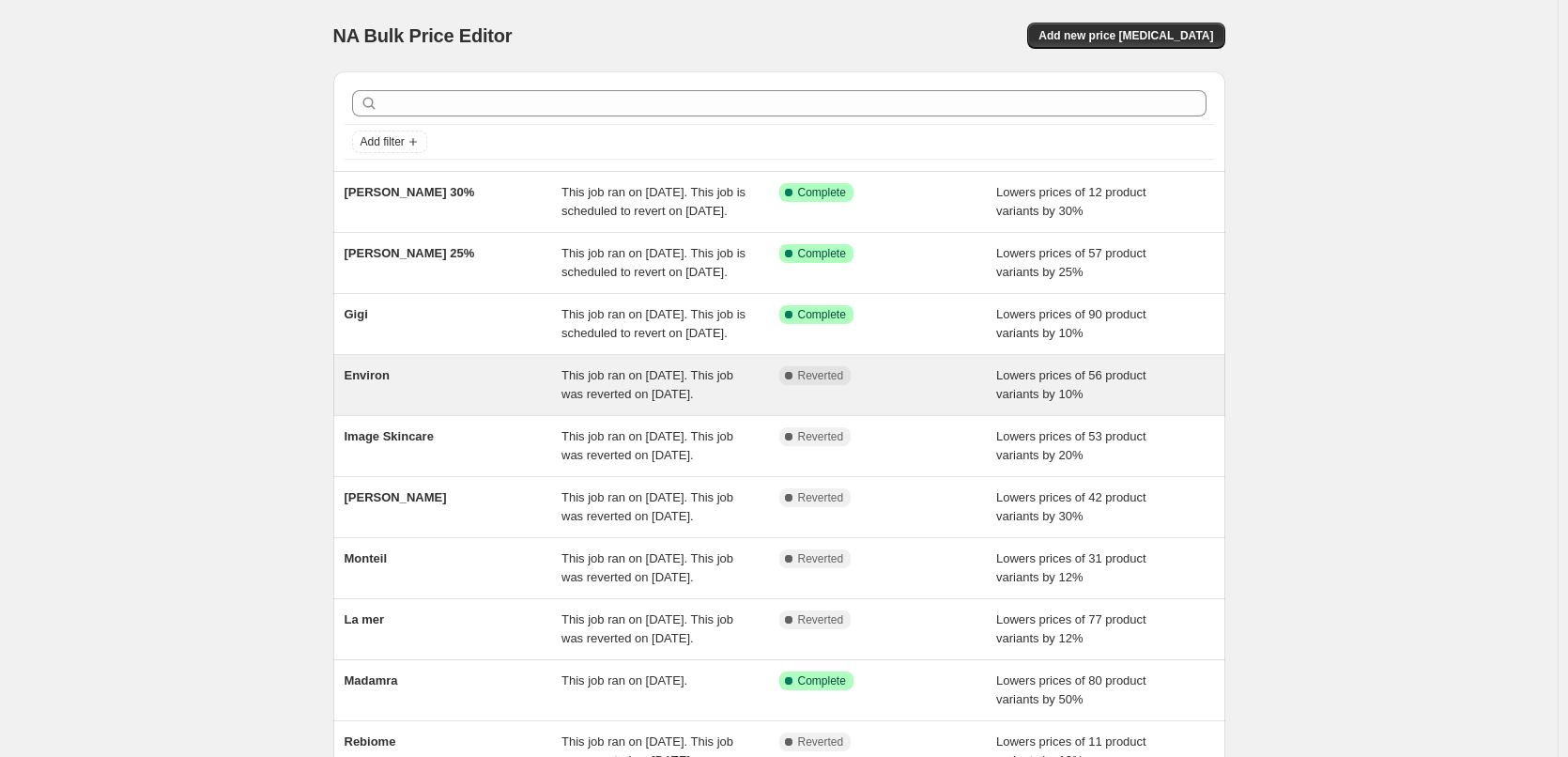
click at [413, 404] on div "Environ" at bounding box center [452, 385] width 218 height 38
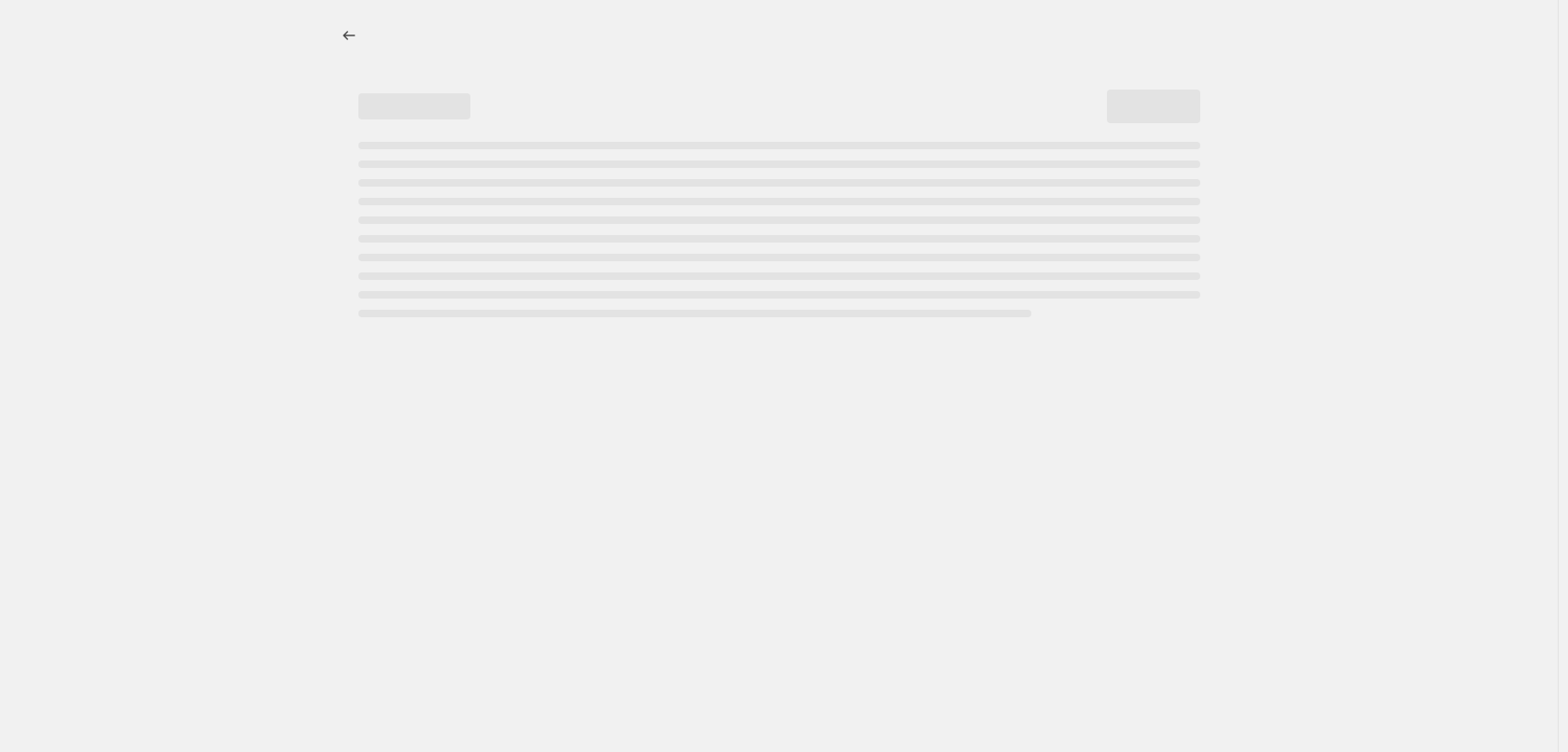
select select "percentage"
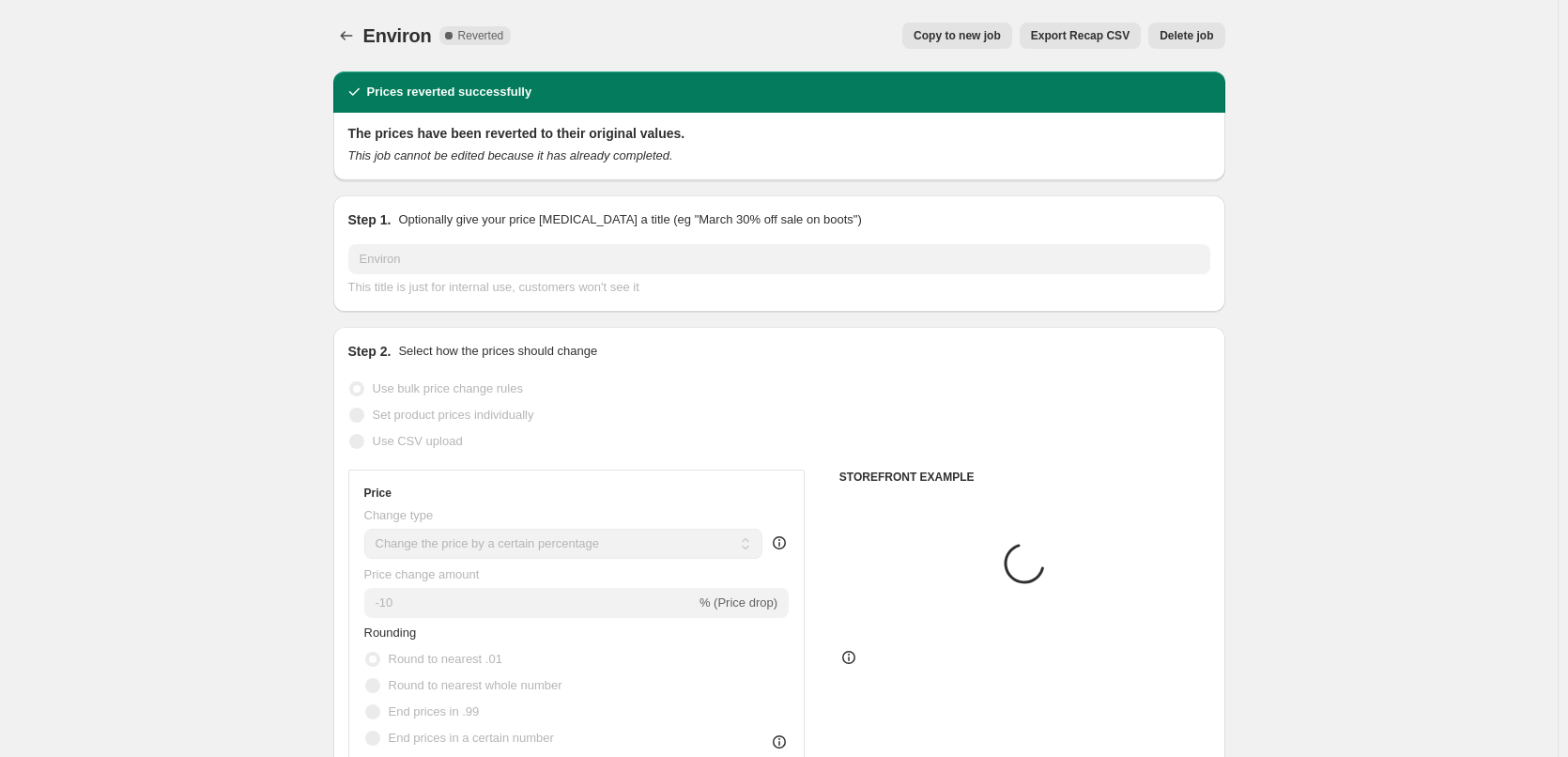
select select "vendor"
click at [952, 29] on span "Copy to new job" at bounding box center [957, 36] width 87 height 15
select select "percentage"
select select "vendor"
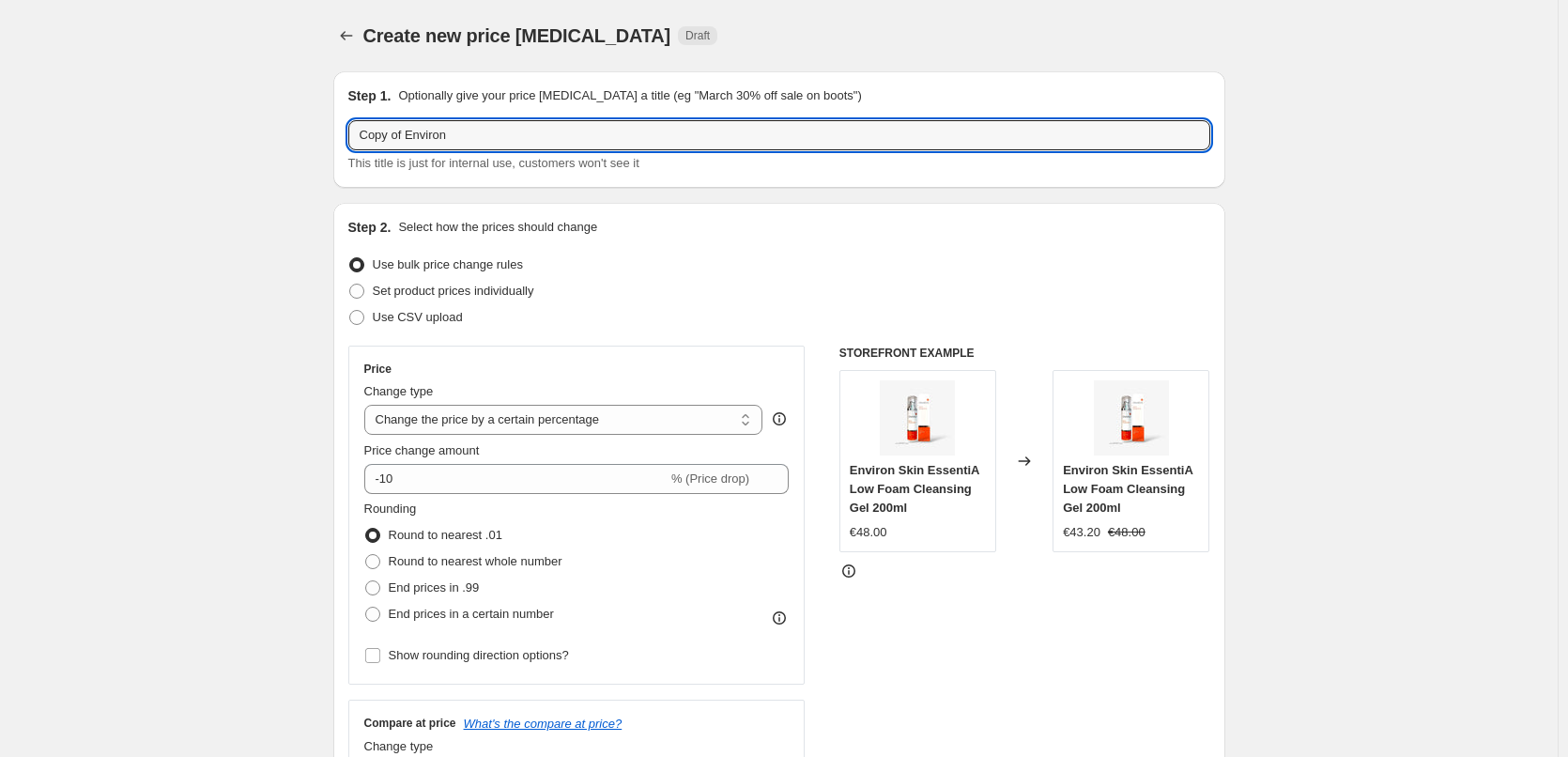
drag, startPoint x: 408, startPoint y: 138, endPoint x: 299, endPoint y: 111, distance: 112.3
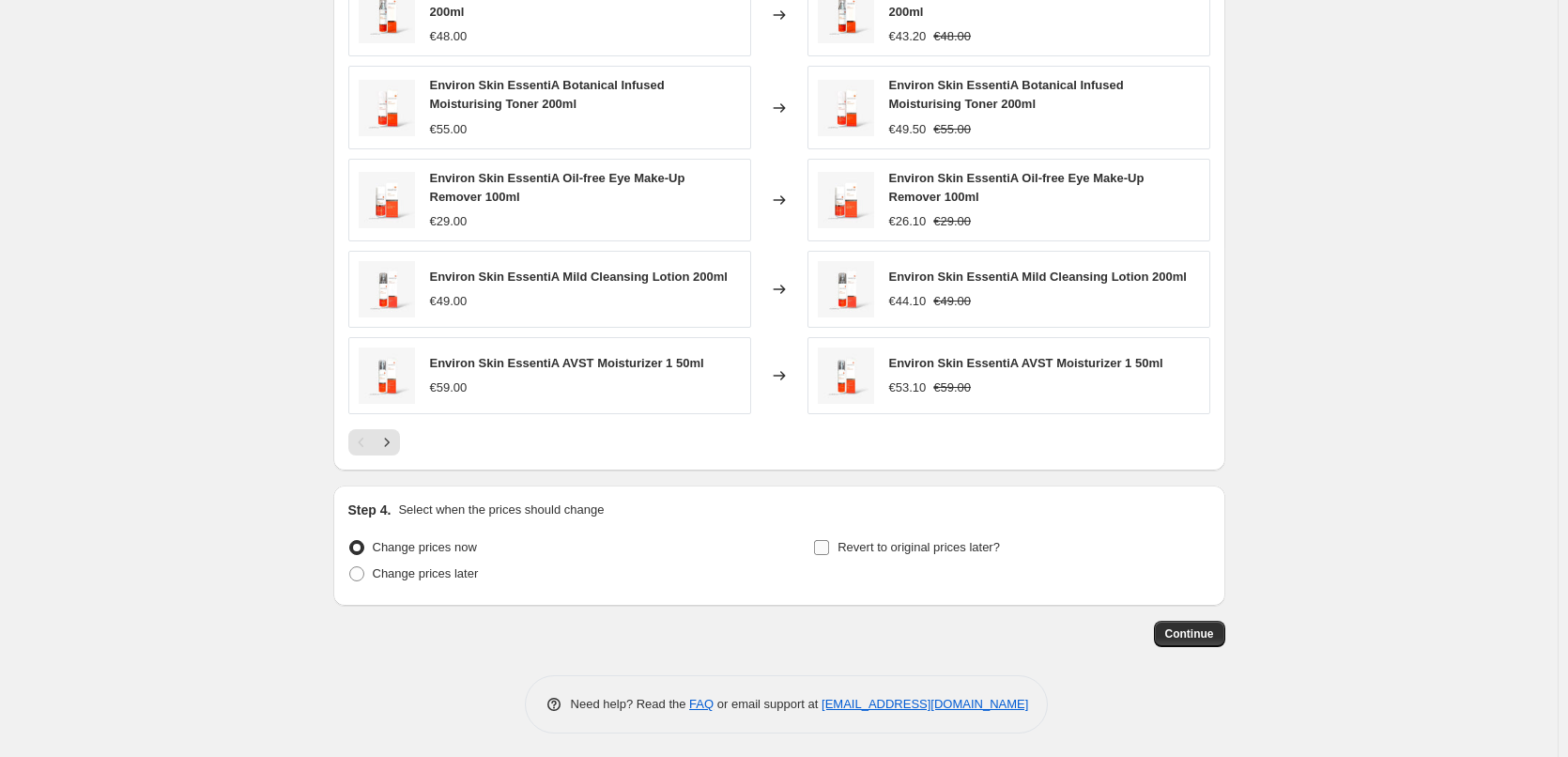
type input "Environ"
click at [932, 555] on label "Revert to original prices later?" at bounding box center [906, 547] width 187 height 26
click at [829, 555] on input "Revert to original prices later?" at bounding box center [822, 547] width 15 height 15
checkbox input "true"
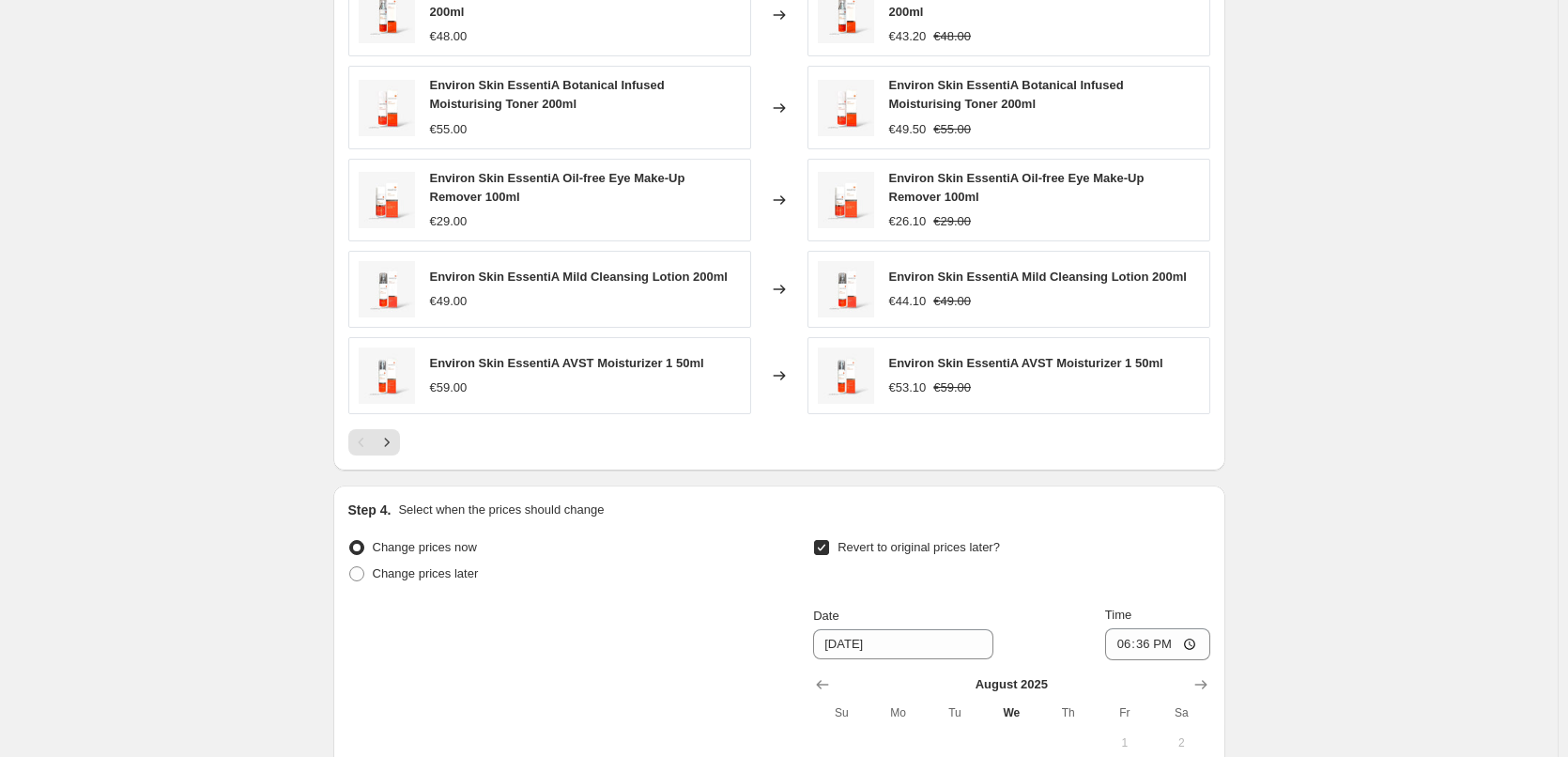
scroll to position [1696, 0]
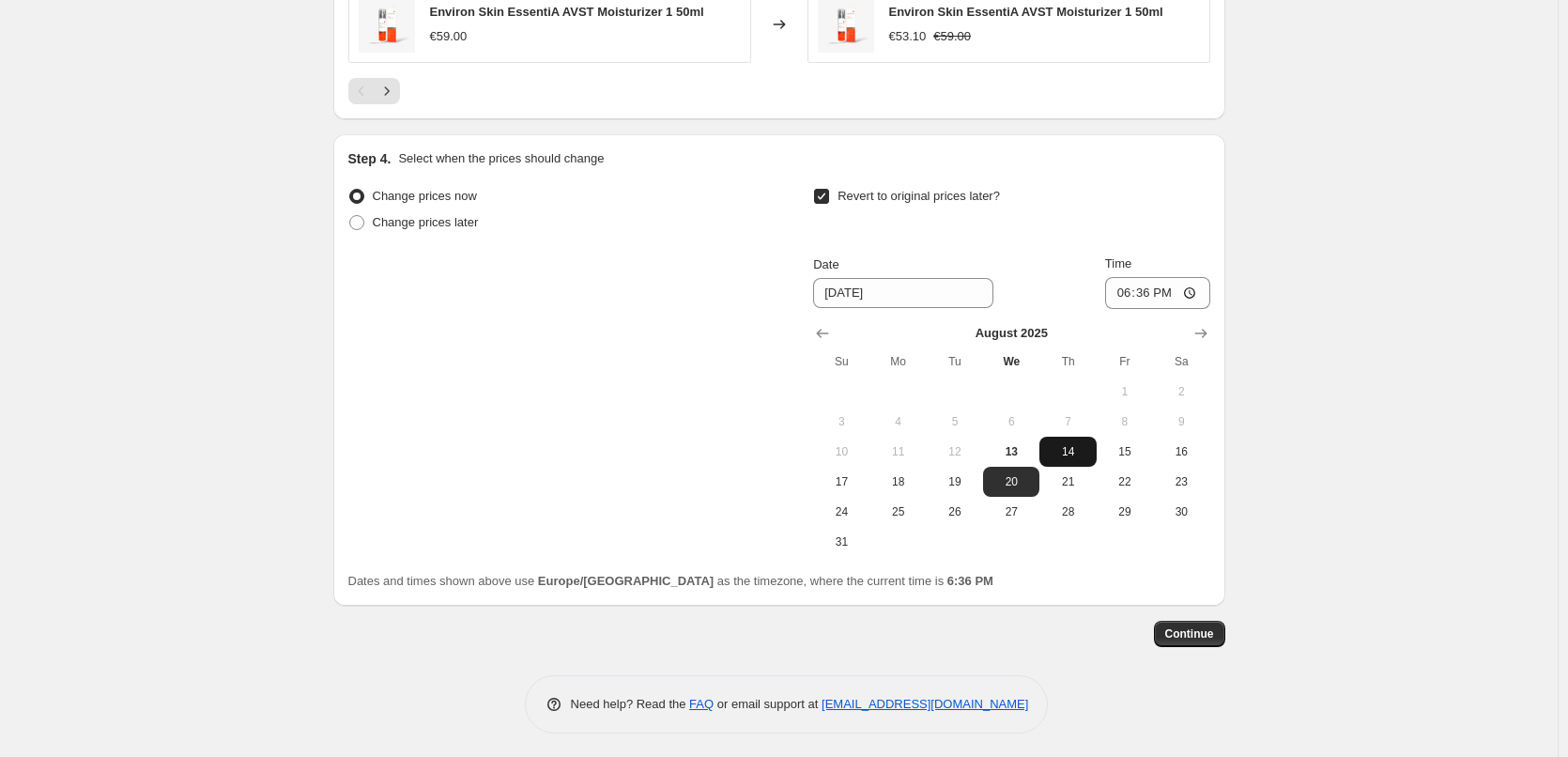
click at [1076, 452] on span "14" at bounding box center [1067, 451] width 42 height 15
type input "8/14/2025"
click at [1124, 288] on input "18:36" at bounding box center [1157, 292] width 105 height 32
type input "03:00"
click at [1225, 623] on button "Continue" at bounding box center [1190, 633] width 72 height 26
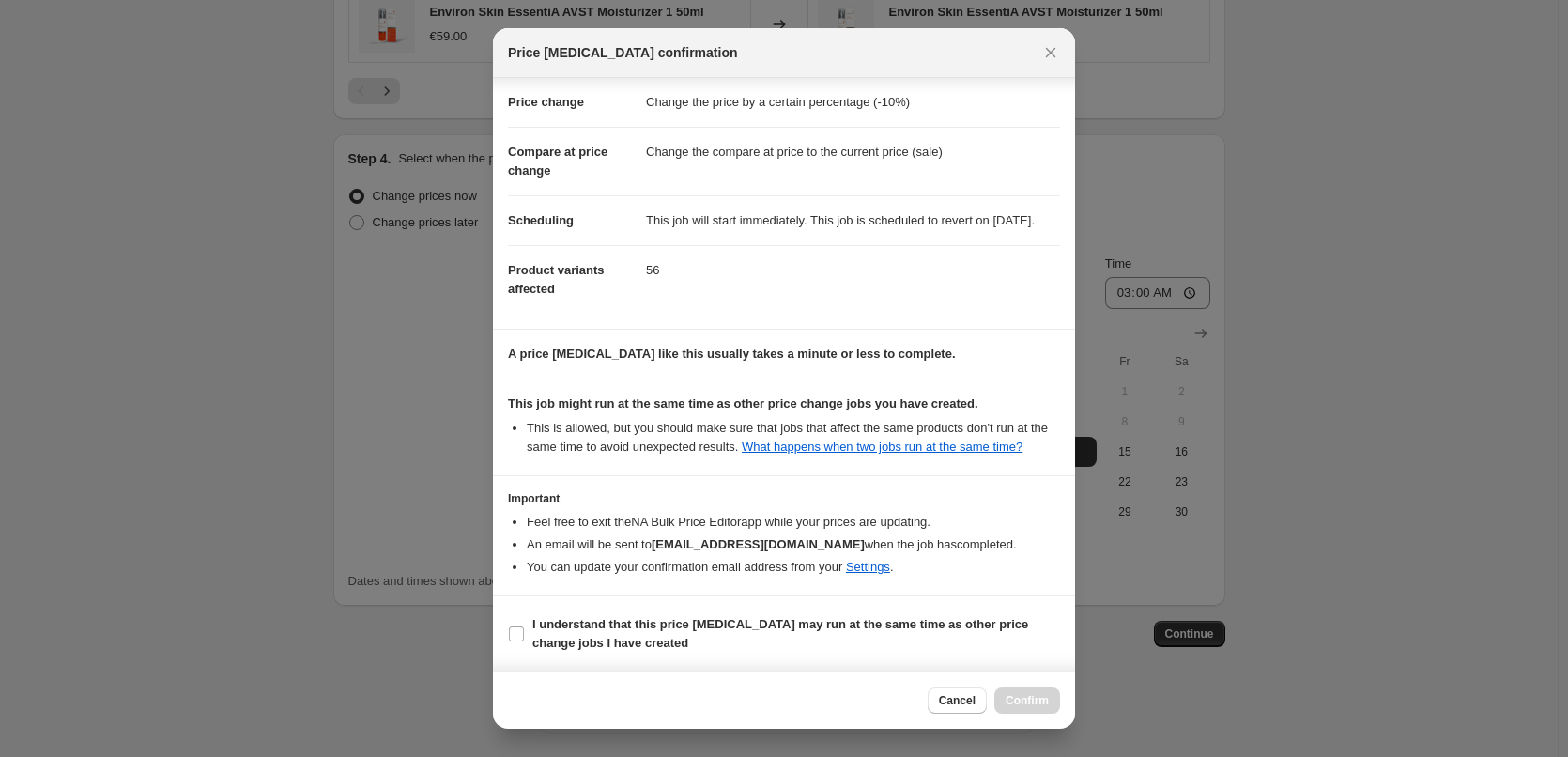
scroll to position [52, 0]
click at [682, 621] on b "I understand that this price change job may run at the same time as other price…" at bounding box center [780, 633] width 496 height 33
click at [524, 626] on input "I understand that this price change job may run at the same time as other price…" at bounding box center [516, 634] width 15 height 15
checkbox input "true"
click at [1008, 688] on button "Confirm" at bounding box center [1027, 700] width 66 height 26
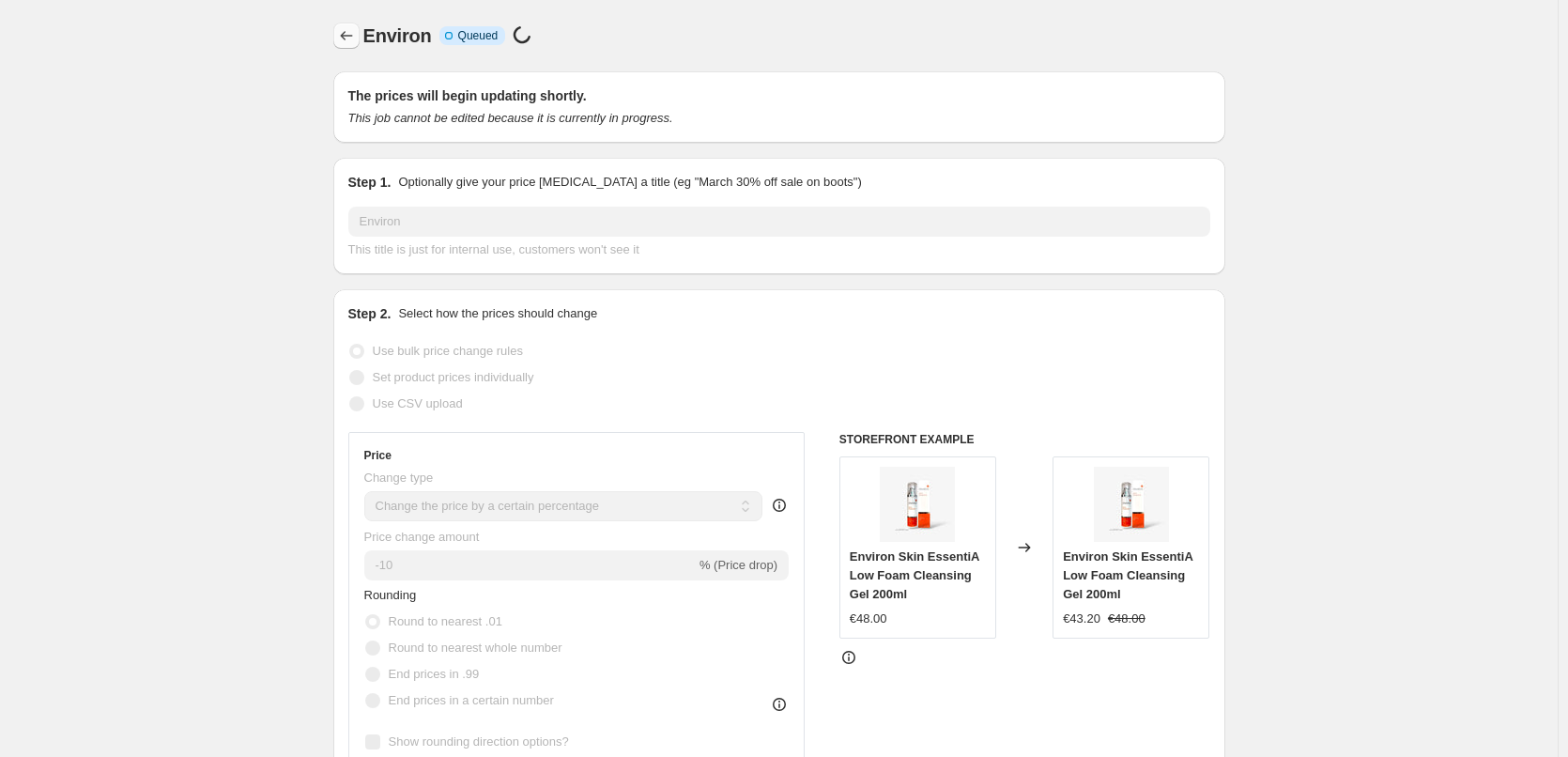
click at [356, 38] on icon "Price change jobs" at bounding box center [346, 35] width 18 height 18
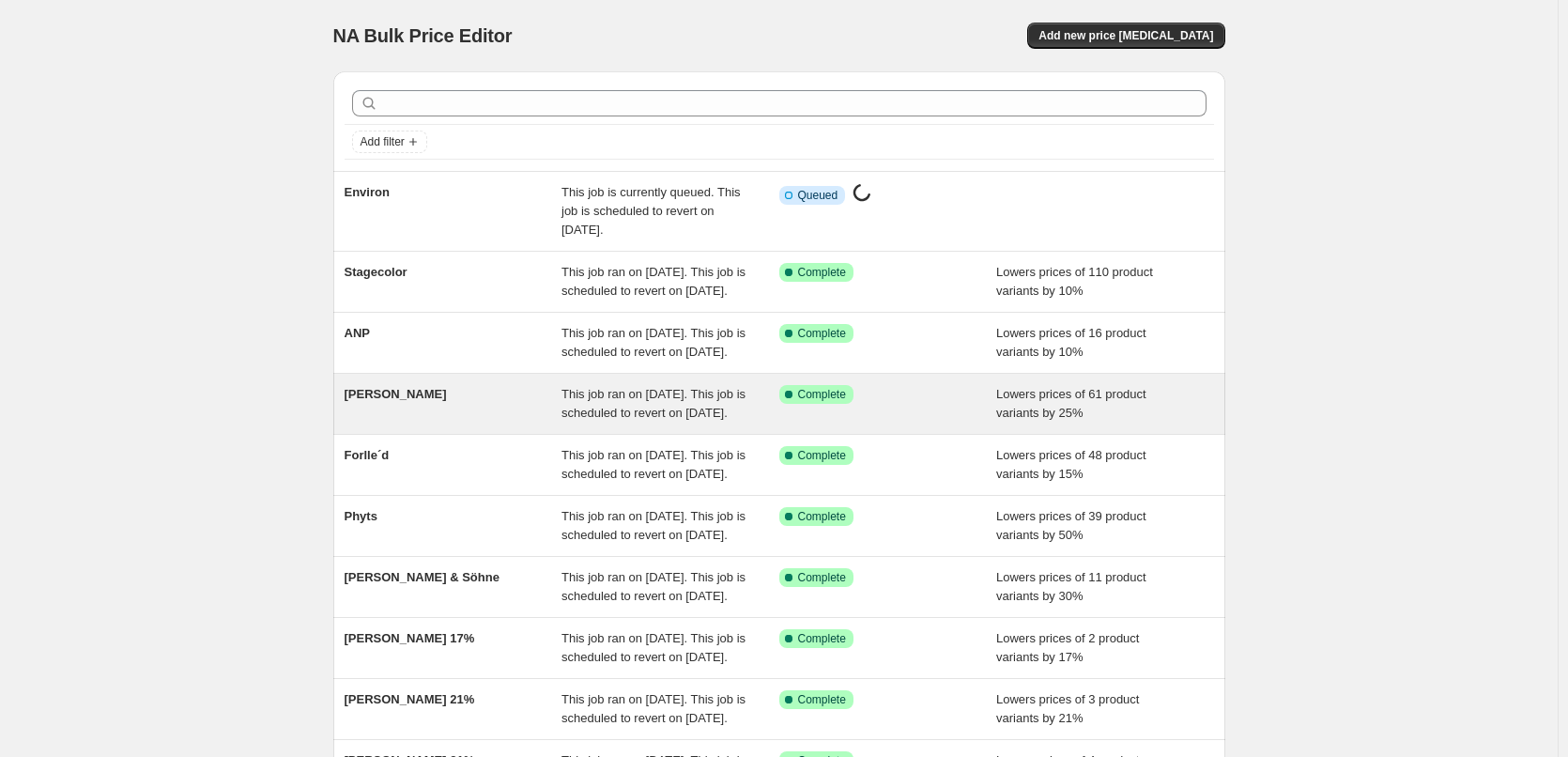
scroll to position [398, 0]
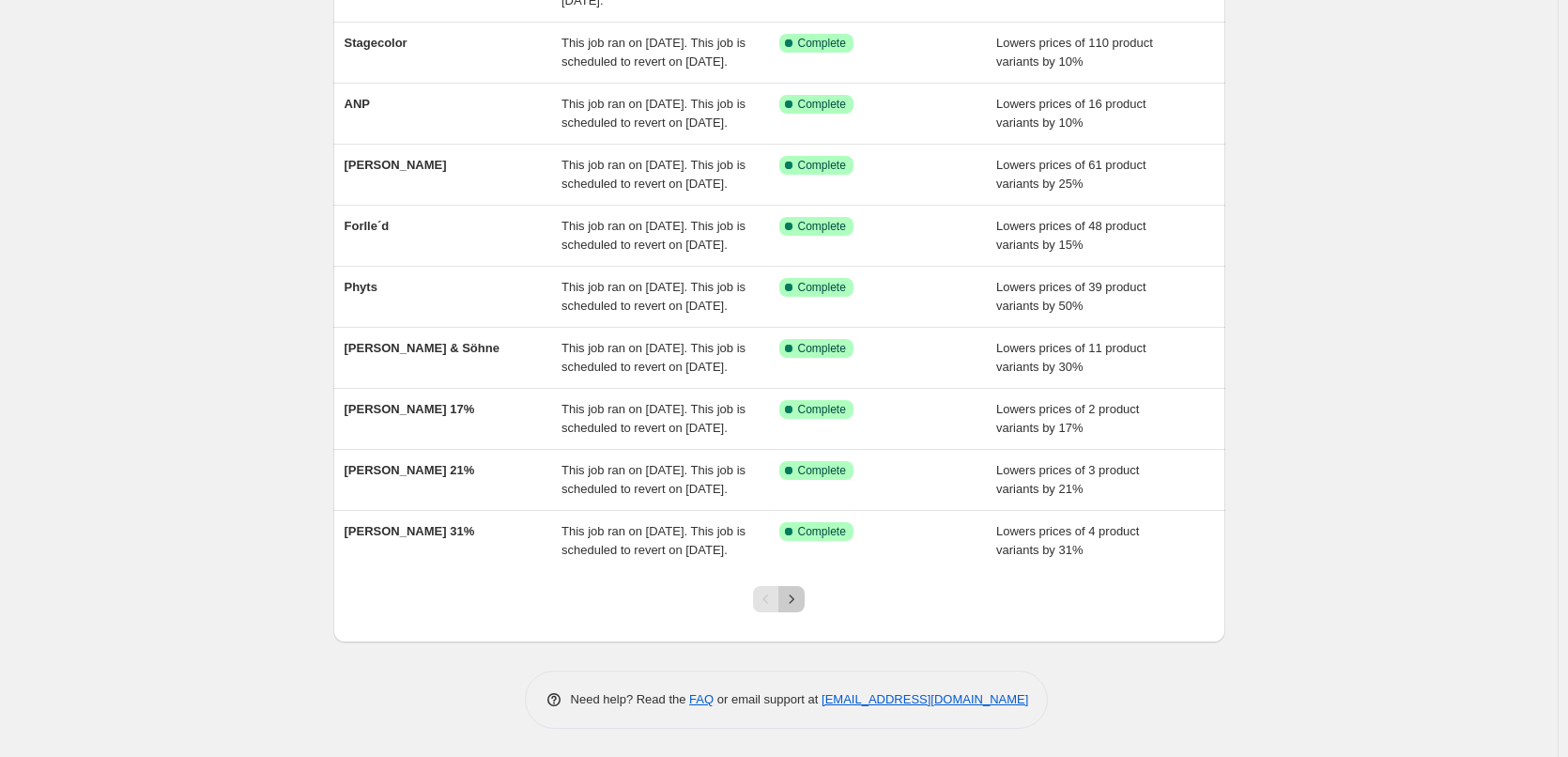
click at [800, 606] on icon "Next" at bounding box center [791, 598] width 18 height 18
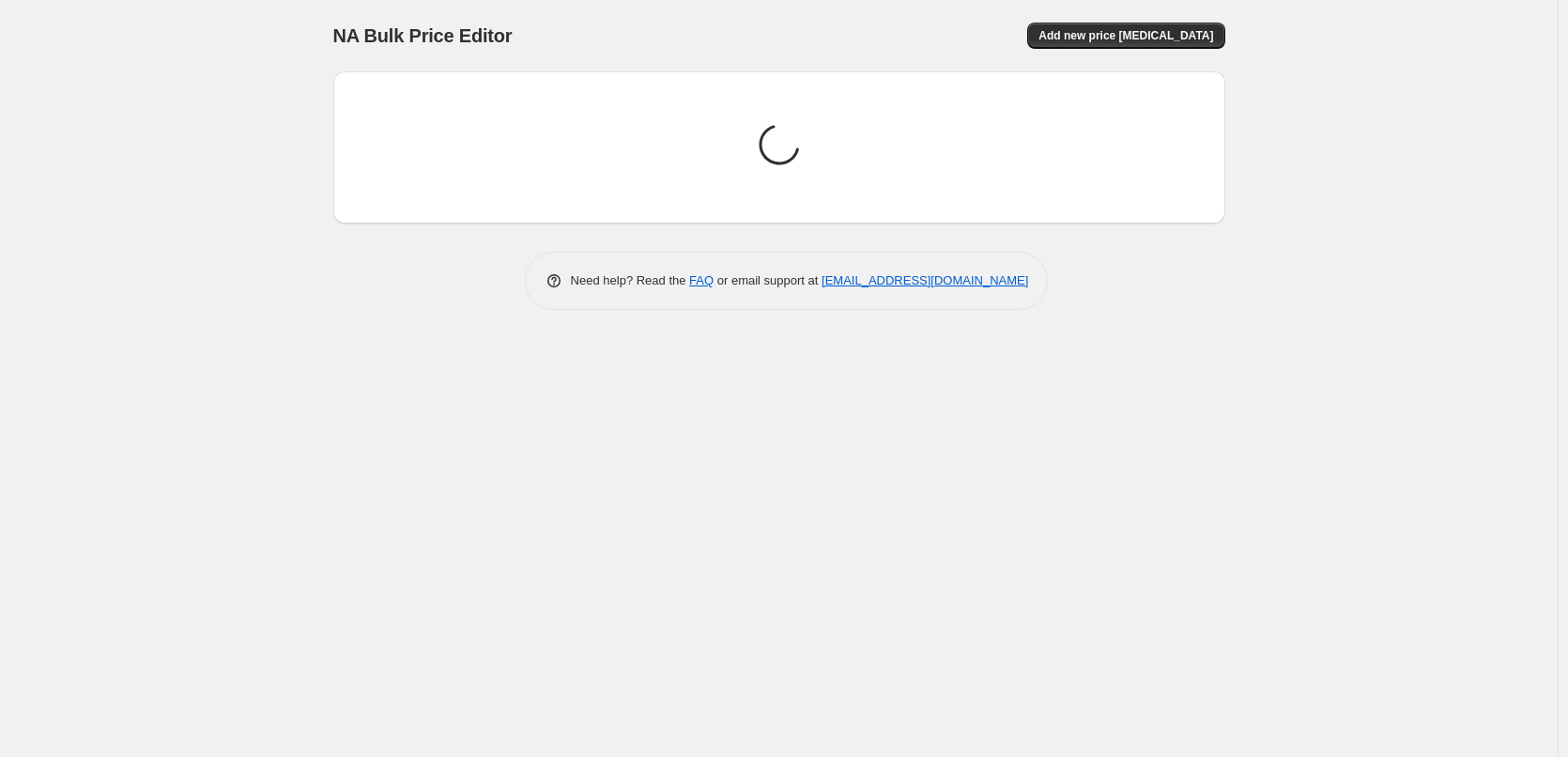
scroll to position [0, 0]
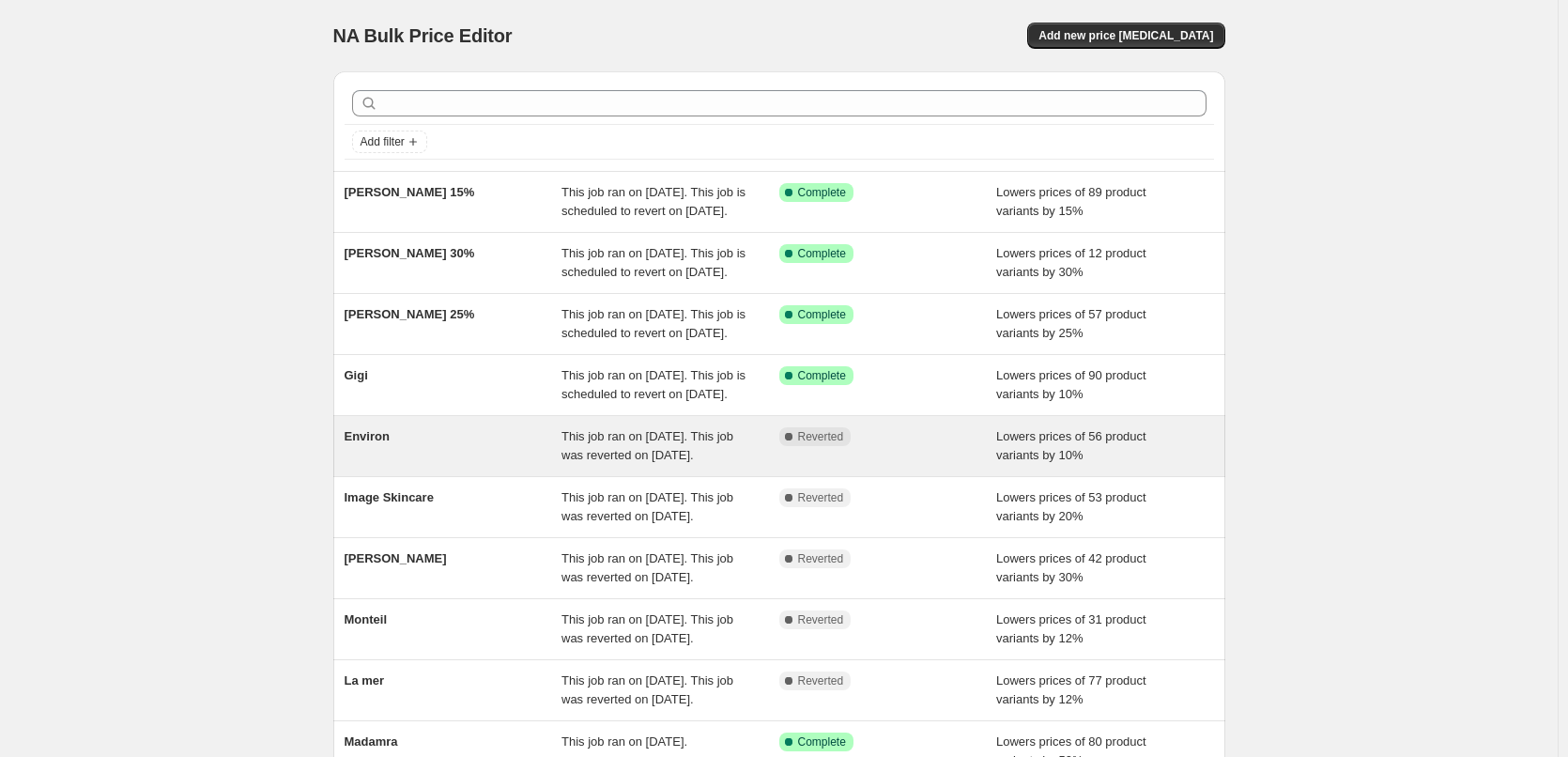
click at [388, 465] on div "Environ" at bounding box center [452, 446] width 218 height 38
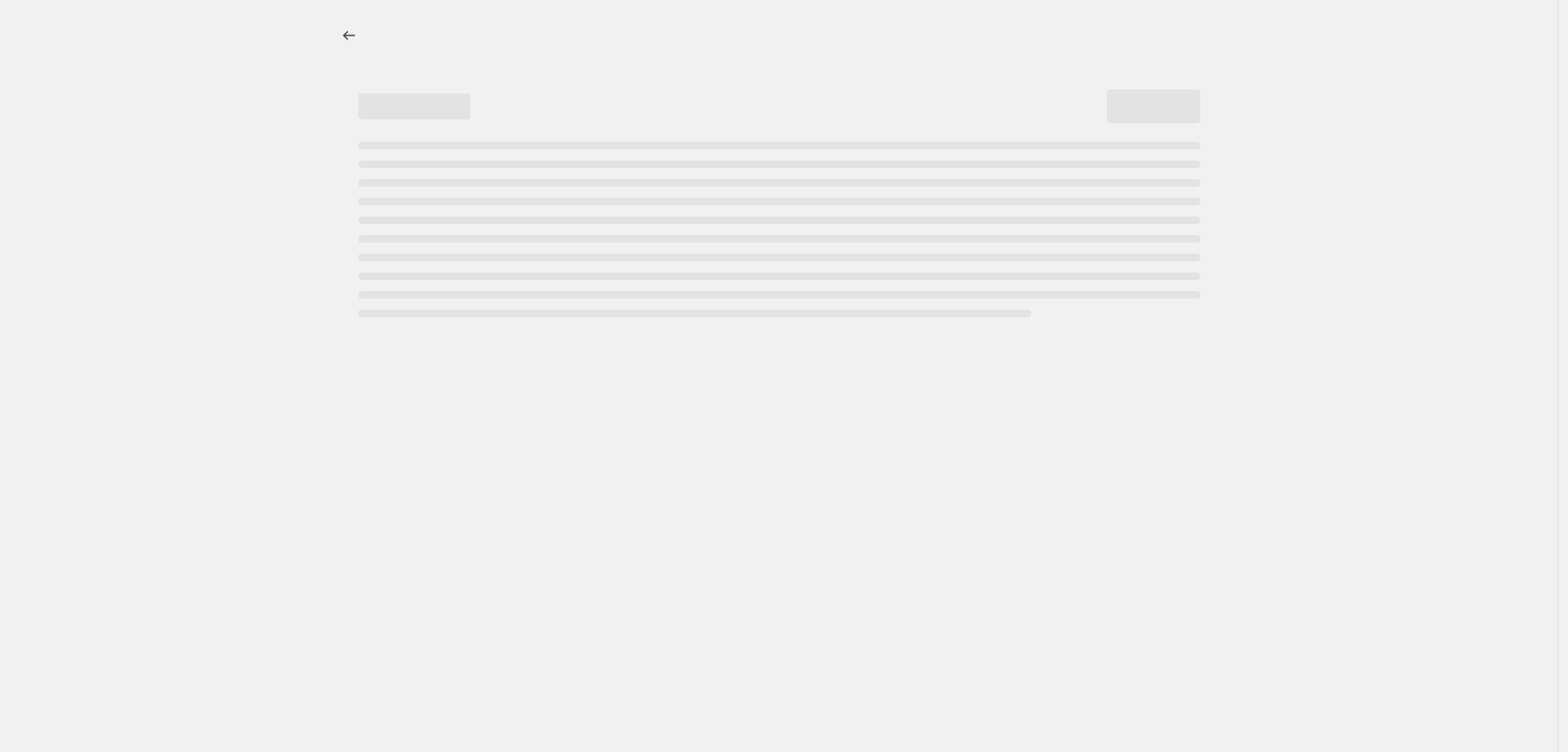
select select "percentage"
select select "vendor"
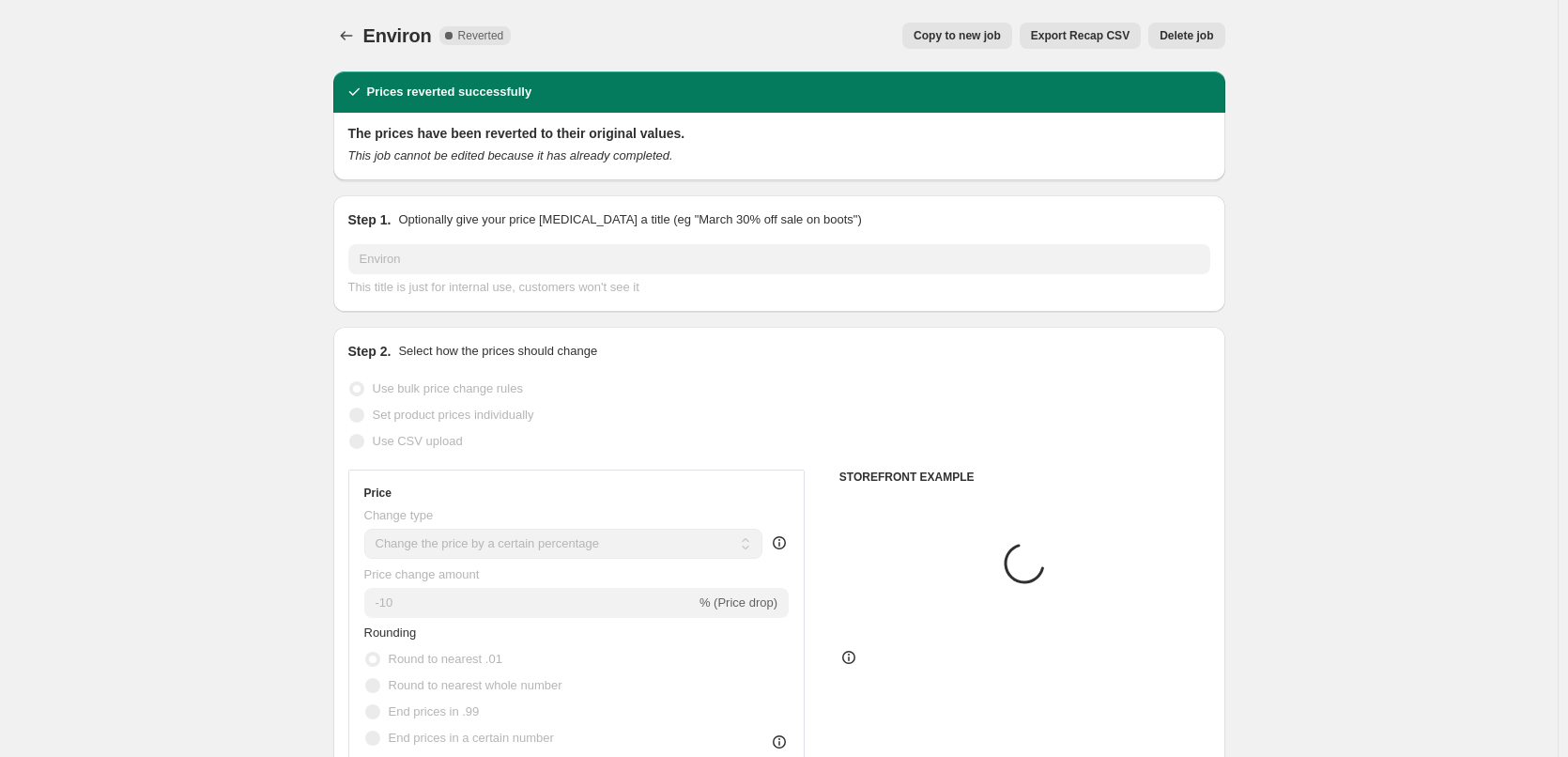
click at [1213, 30] on span "Delete job" at bounding box center [1185, 36] width 53 height 15
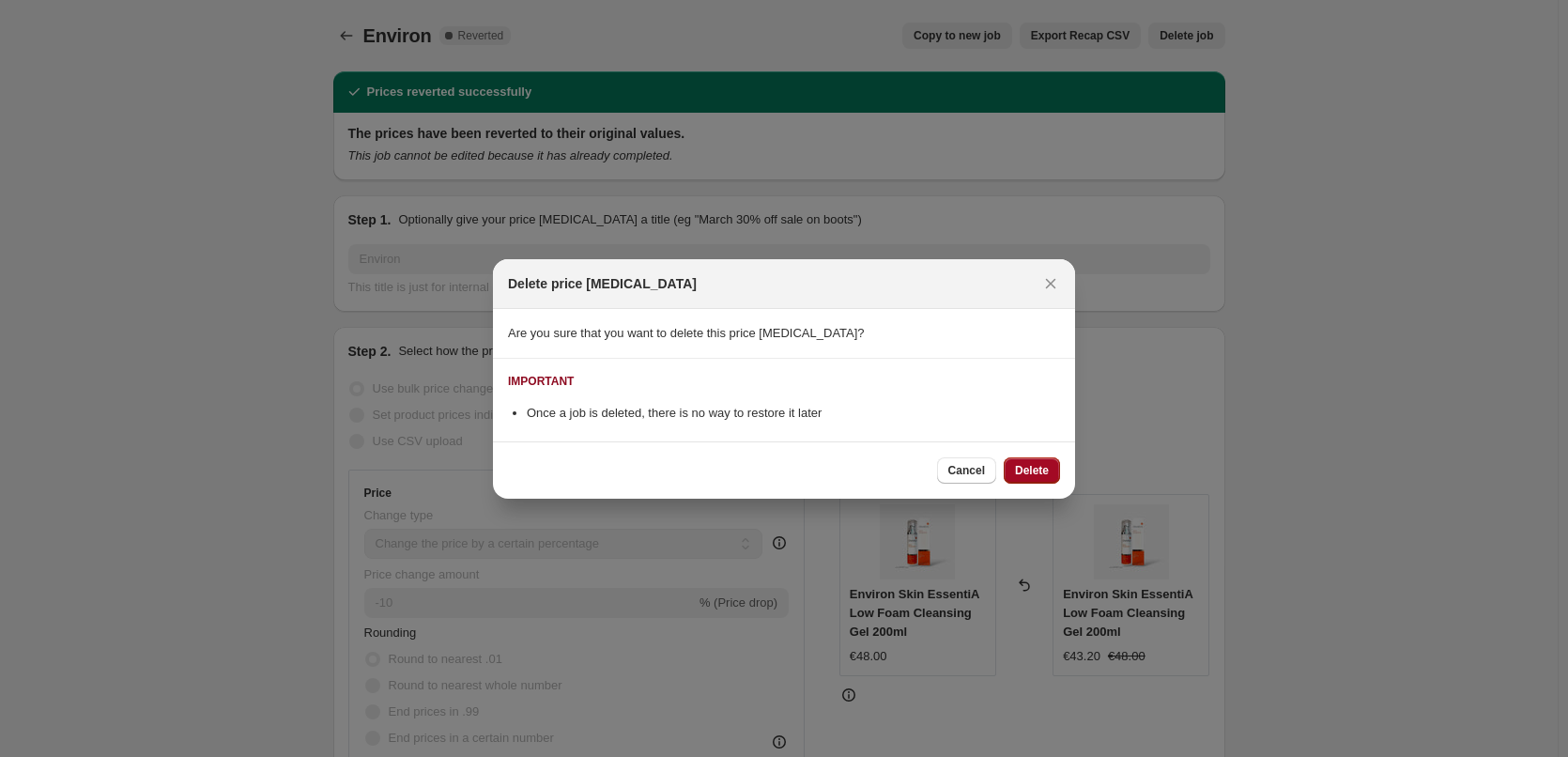
click at [1004, 474] on button "Delete" at bounding box center [1031, 470] width 56 height 26
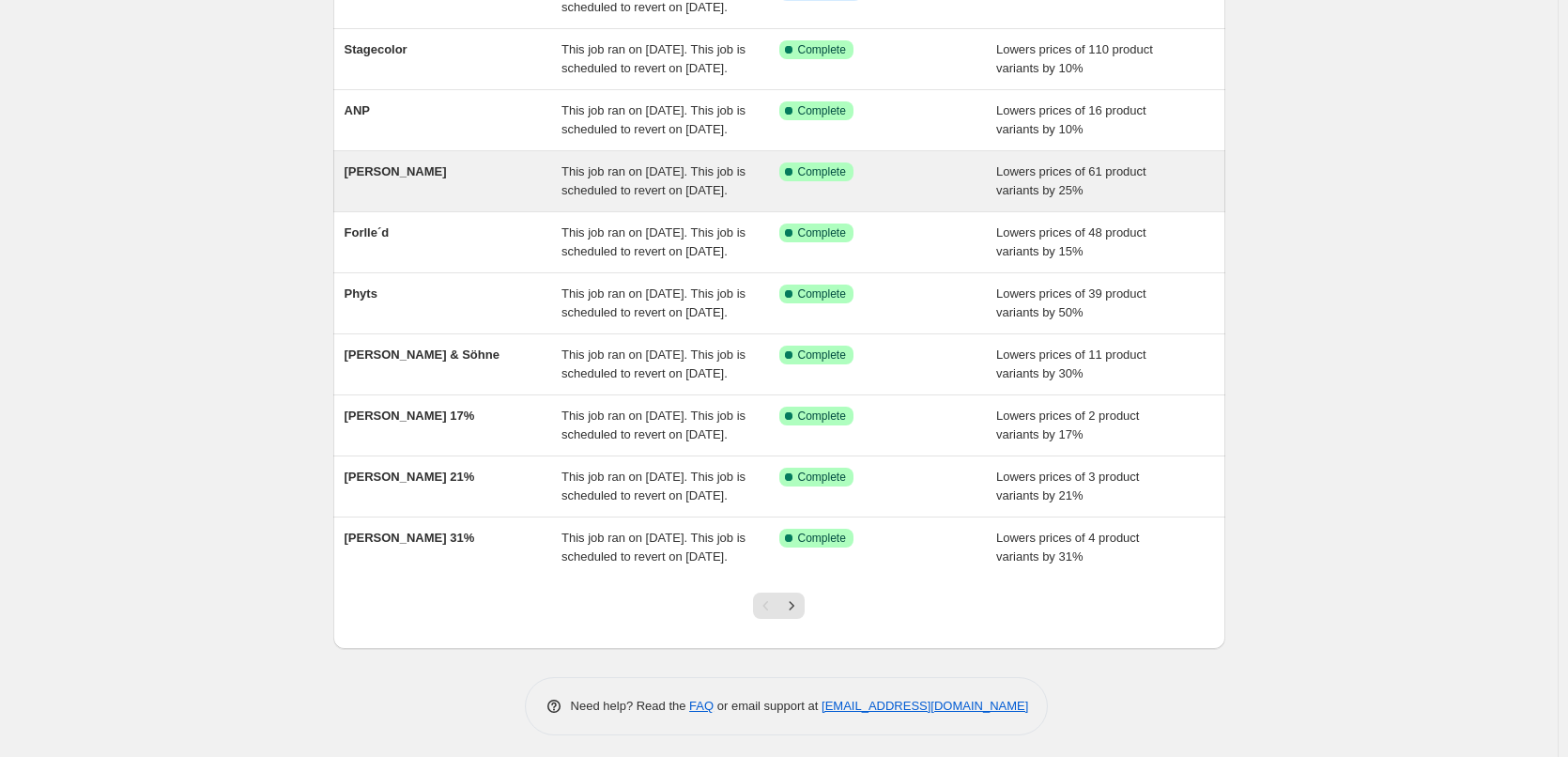
scroll to position [398, 0]
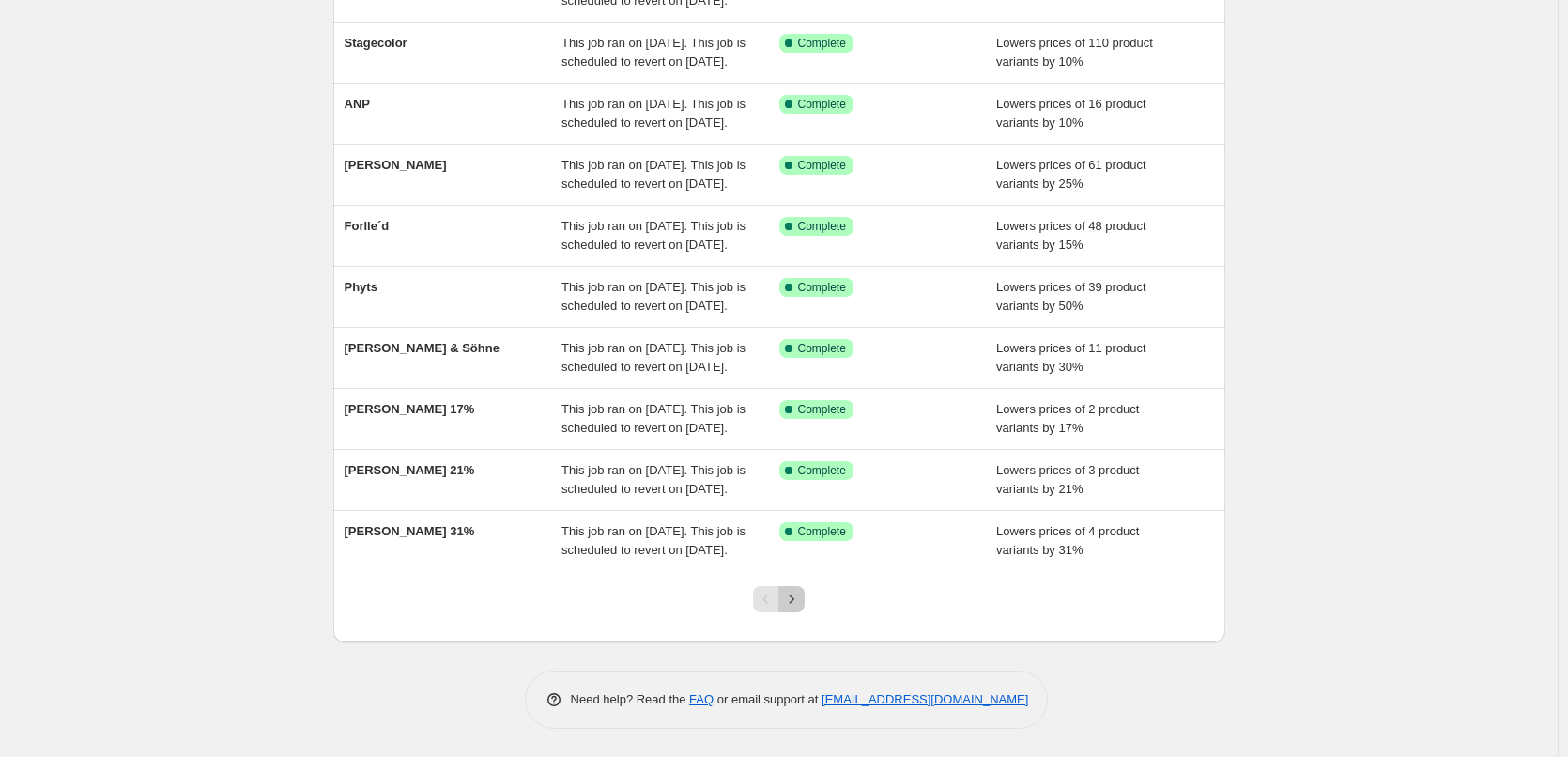
click at [799, 600] on icon "Next" at bounding box center [791, 598] width 18 height 18
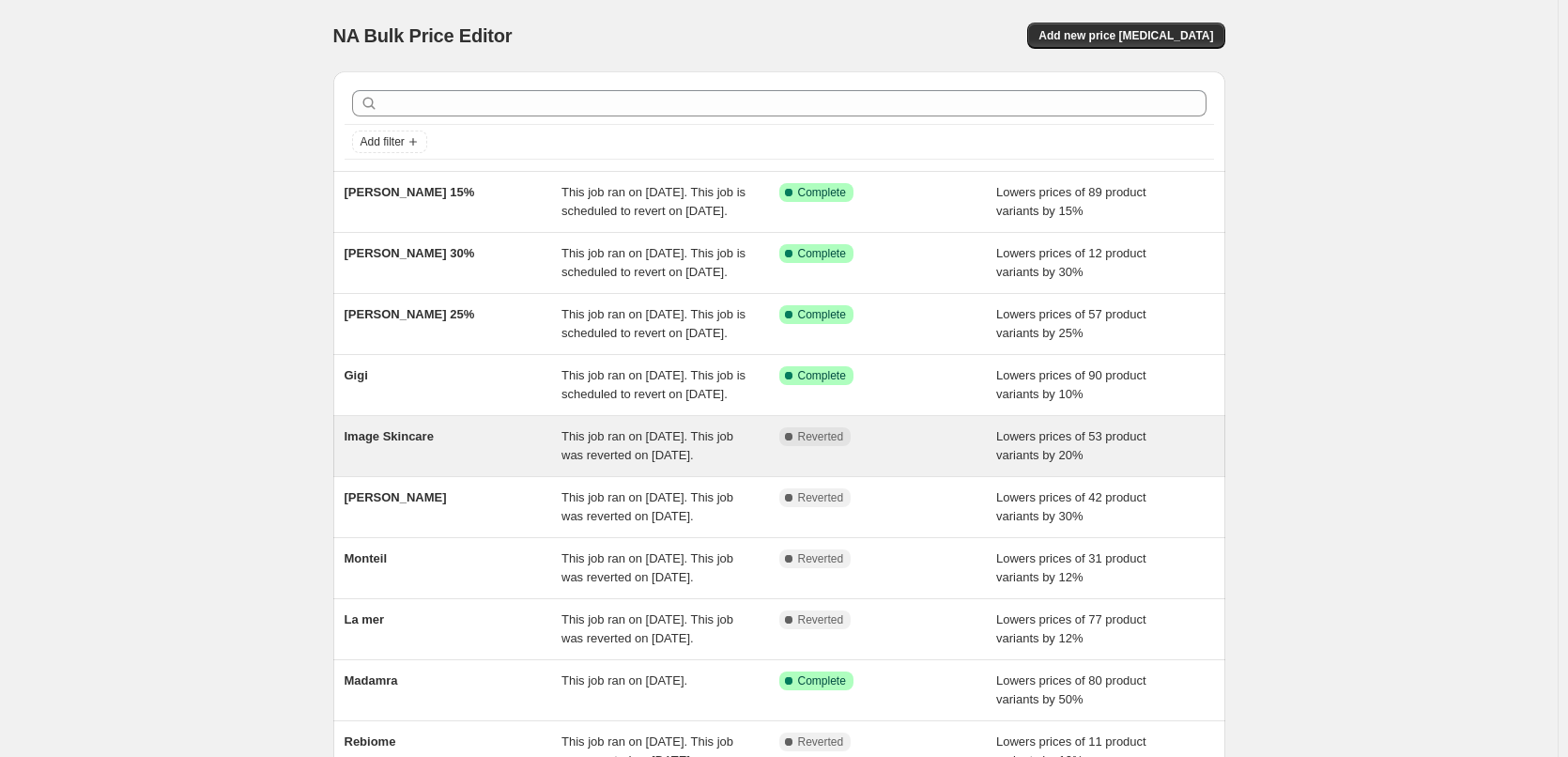
click at [421, 443] on span "Image Skincare" at bounding box center [389, 436] width 89 height 15
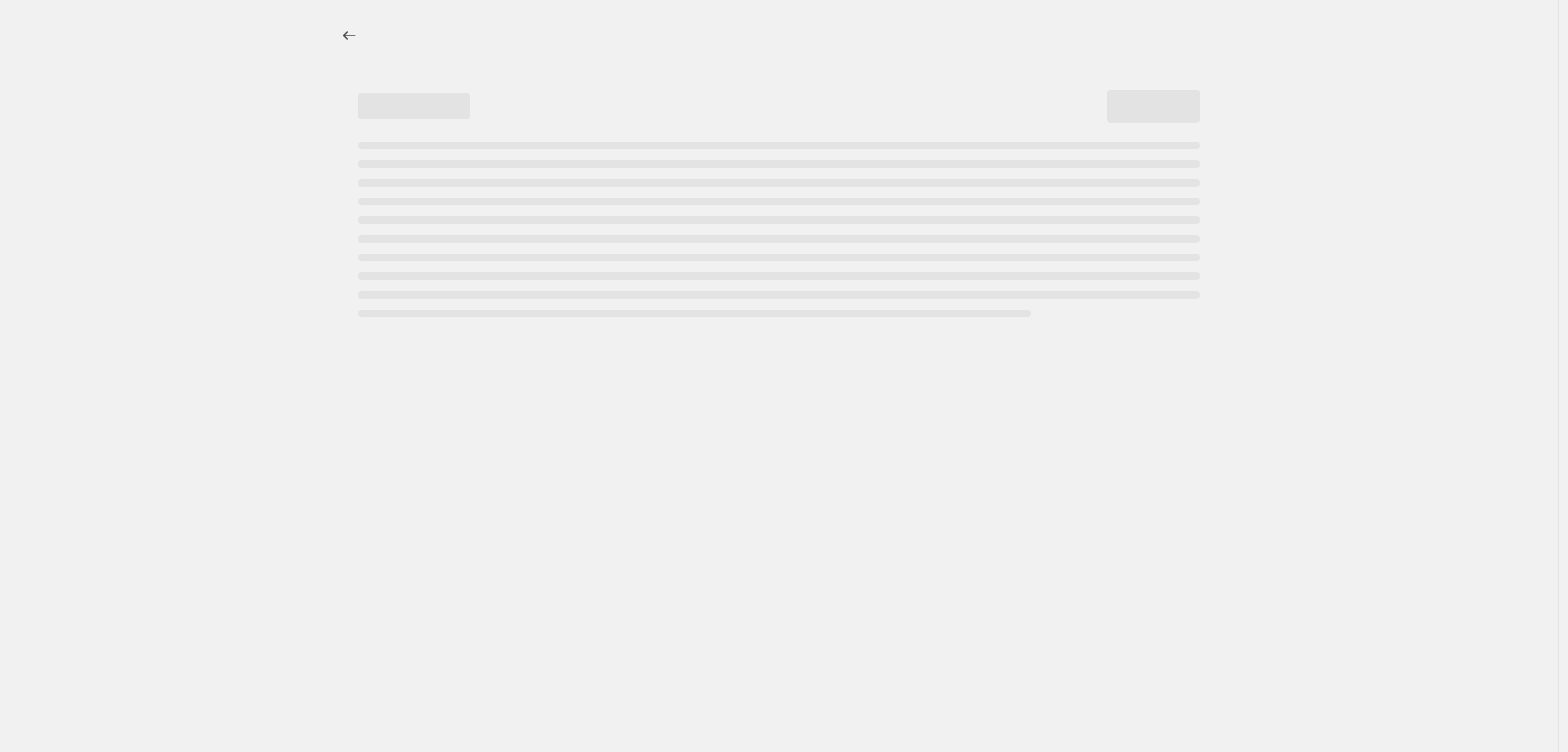
select select "percentage"
select select "remove"
select select "vendor"
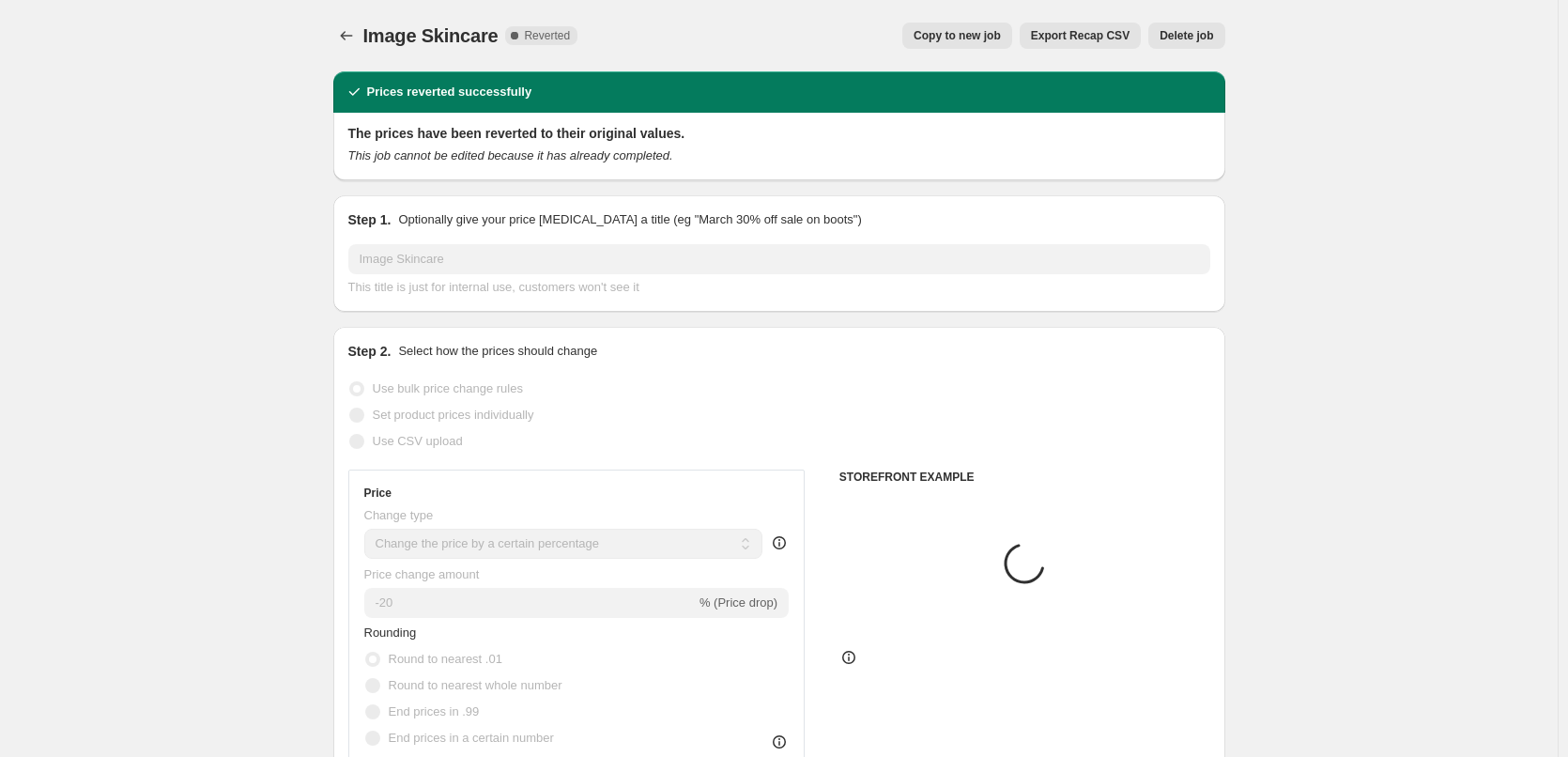
click at [1001, 32] on span "Copy to new job" at bounding box center [957, 36] width 87 height 15
select select "percentage"
select select "remove"
select select "vendor"
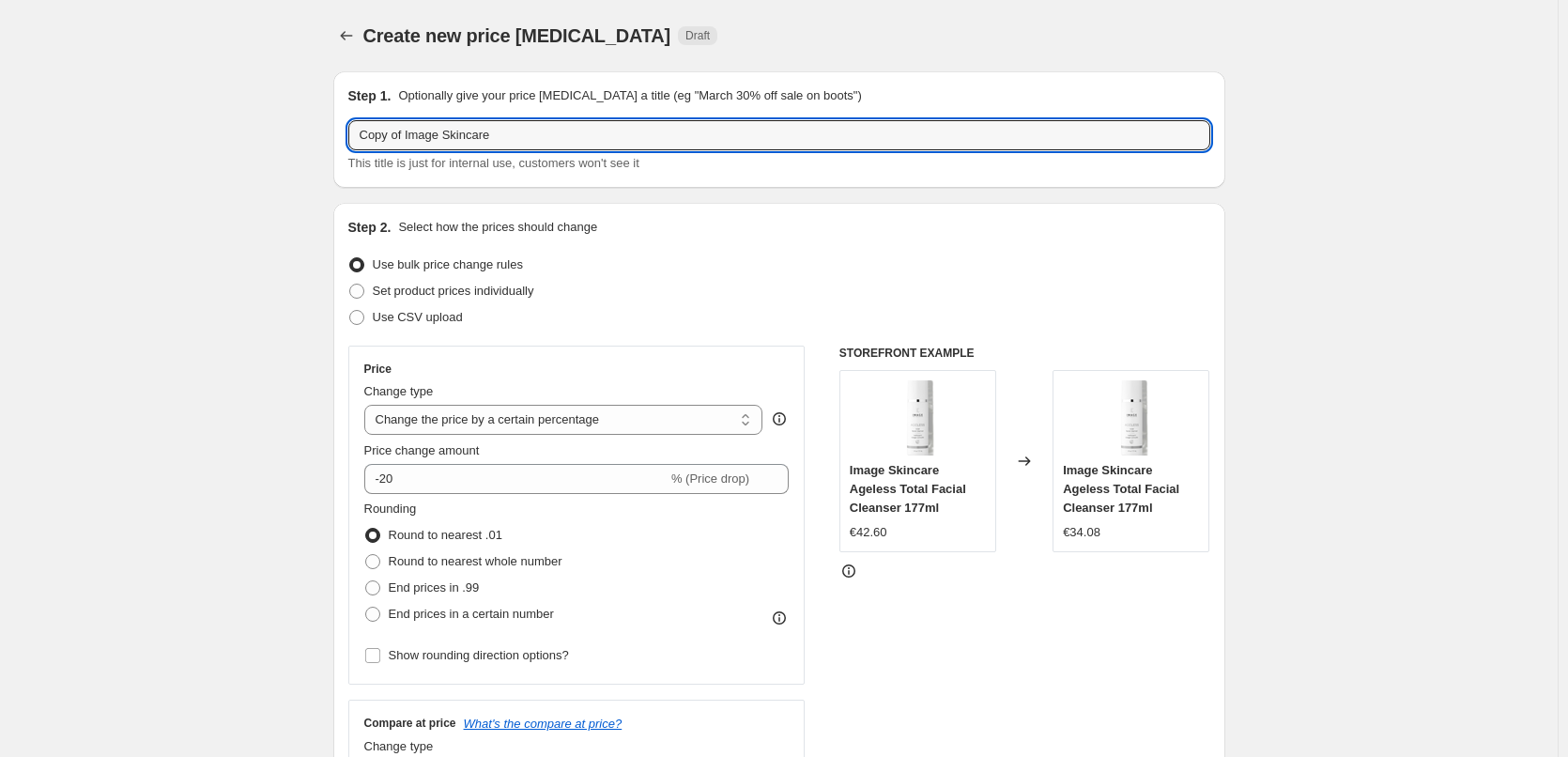
drag, startPoint x: 407, startPoint y: 134, endPoint x: 297, endPoint y: 135, distance: 110.0
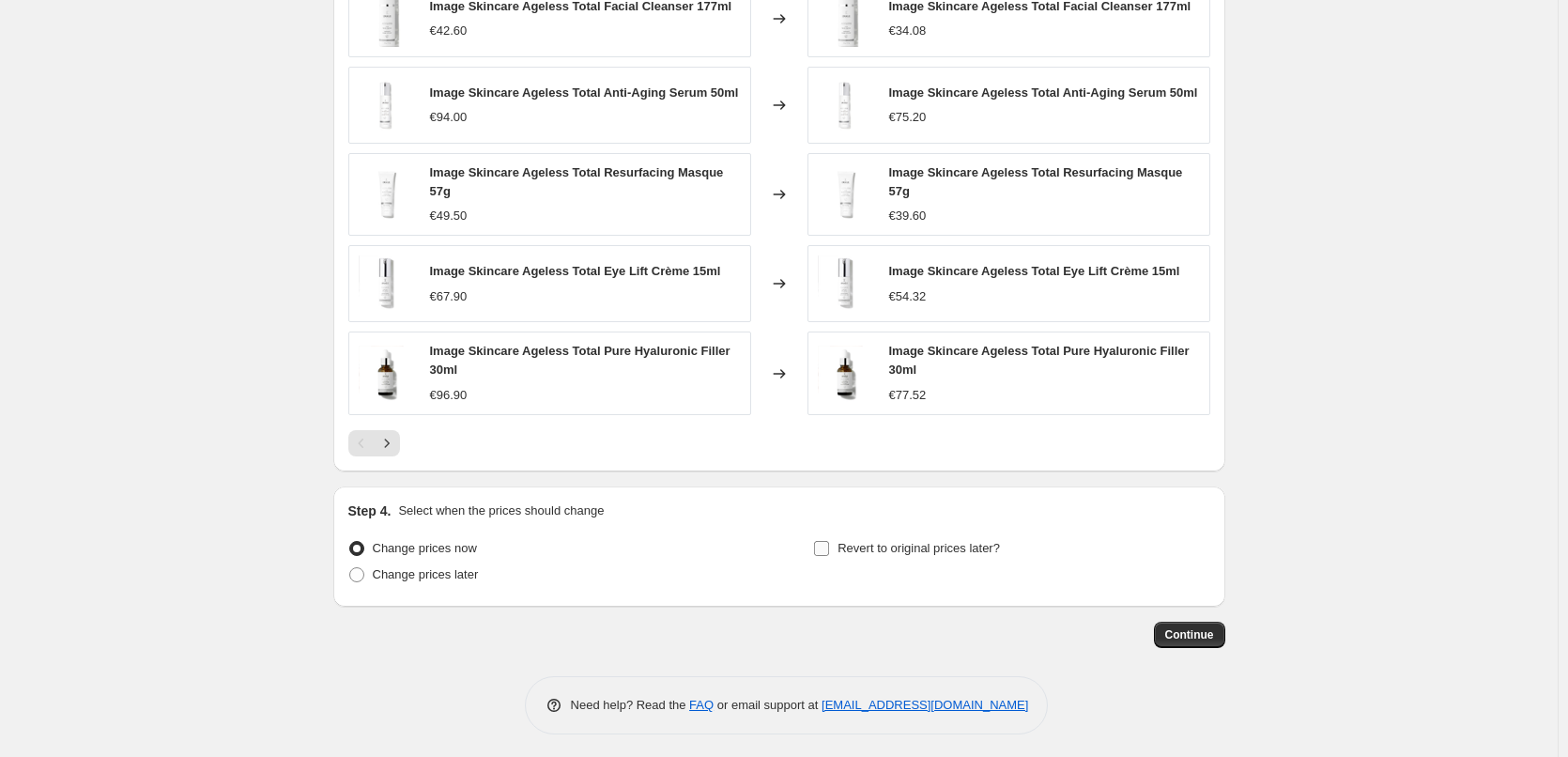
type input "Image Skincare"
click at [944, 545] on span "Revert to original prices later?" at bounding box center [918, 547] width 162 height 15
click at [829, 545] on input "Revert to original prices later?" at bounding box center [822, 548] width 15 height 15
checkbox input "true"
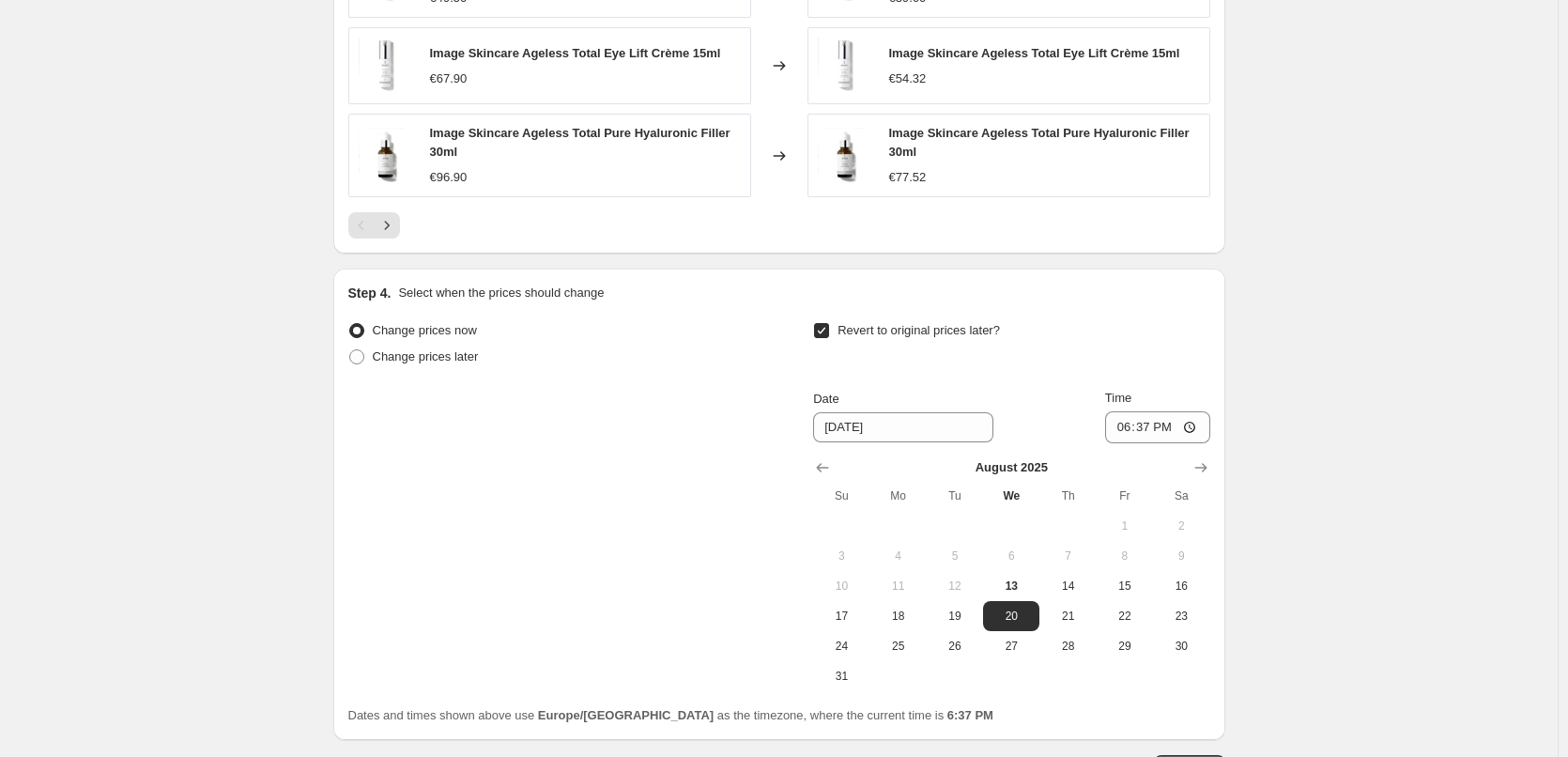
scroll to position [1689, 0]
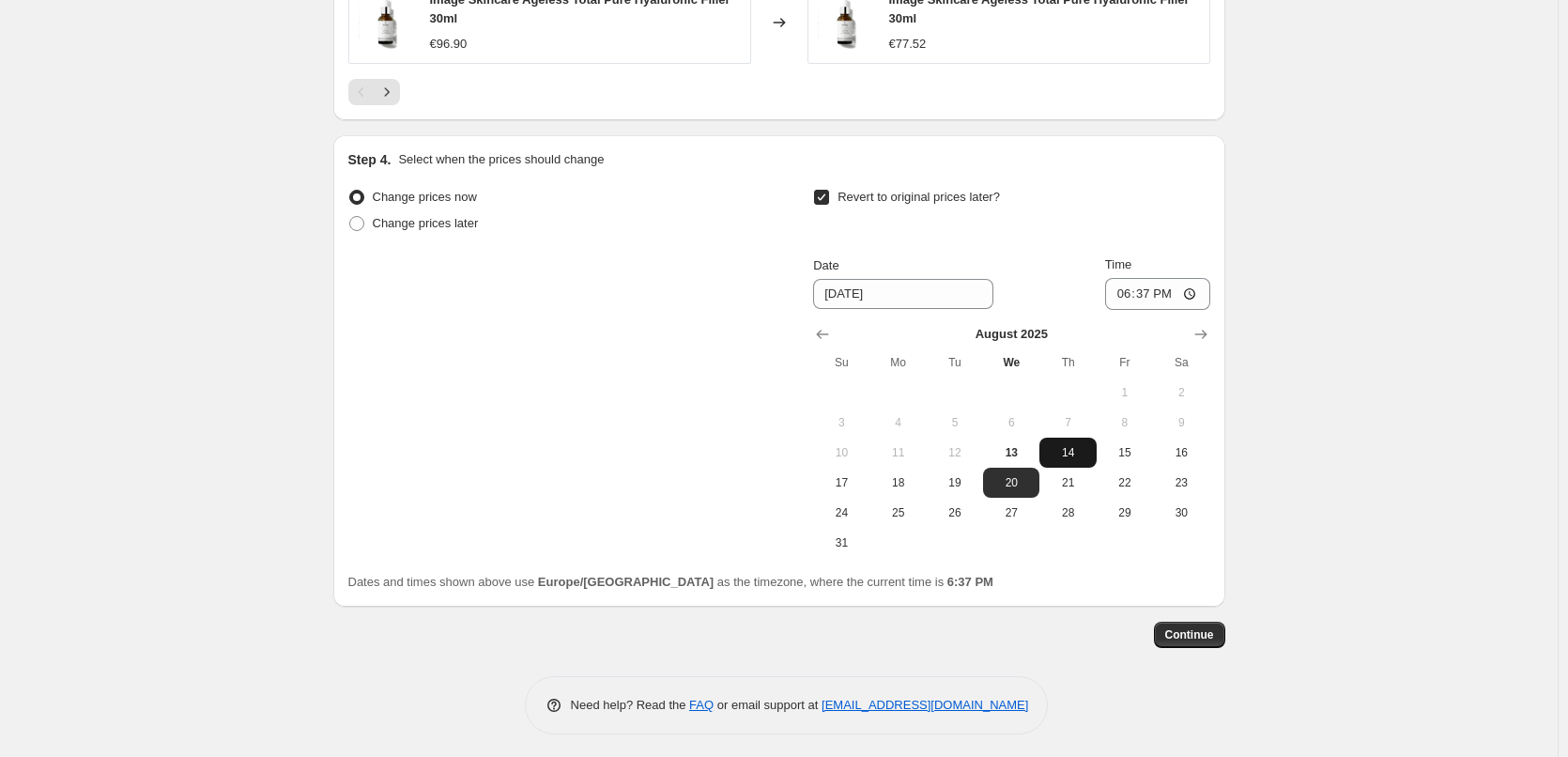
click at [1053, 456] on button "14" at bounding box center [1067, 452] width 56 height 30
type input "8/14/2025"
click at [1124, 290] on input "18:37" at bounding box center [1157, 293] width 105 height 32
type input "03:00"
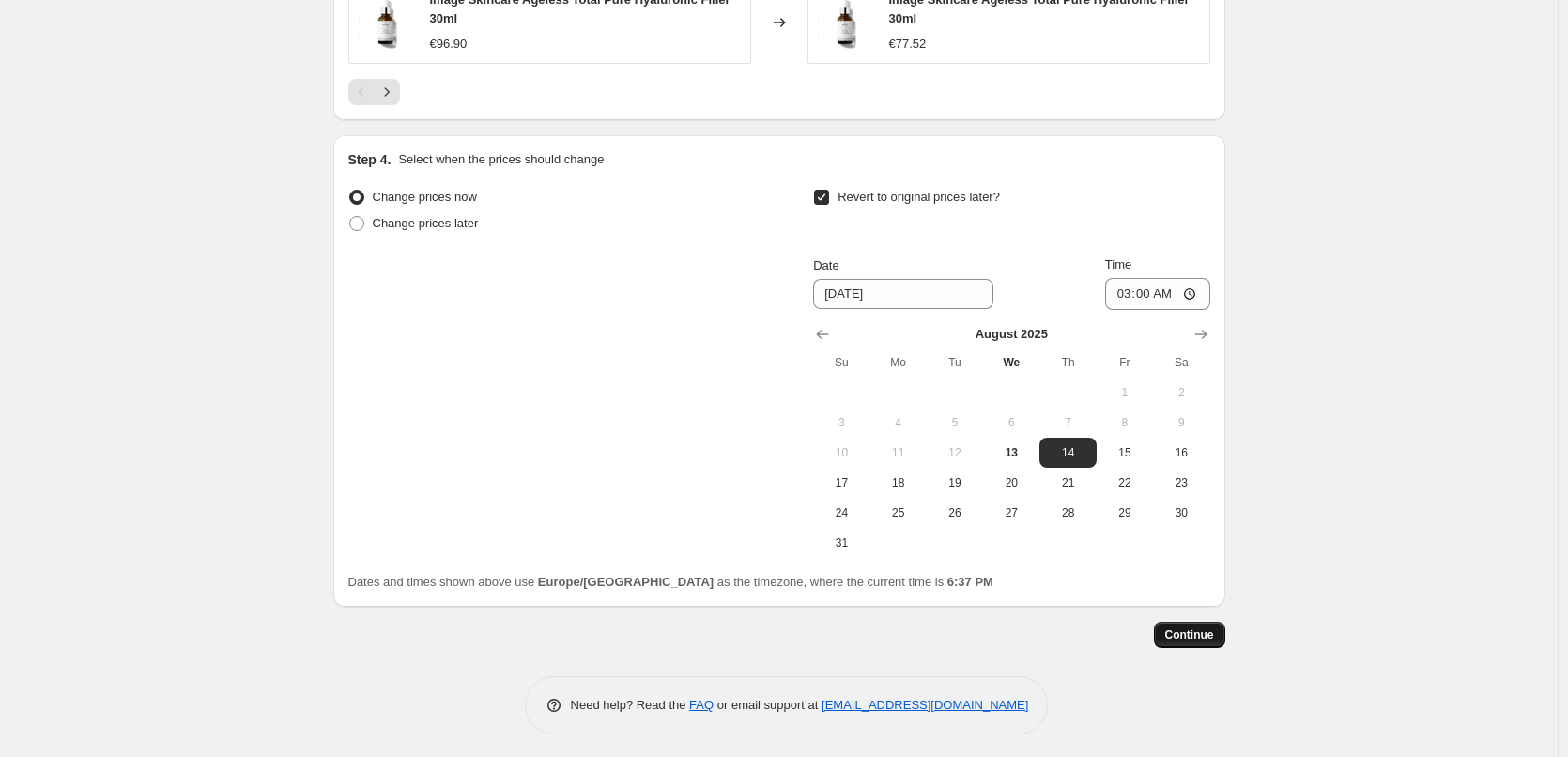
click at [1203, 627] on span "Continue" at bounding box center [1189, 635] width 48 height 15
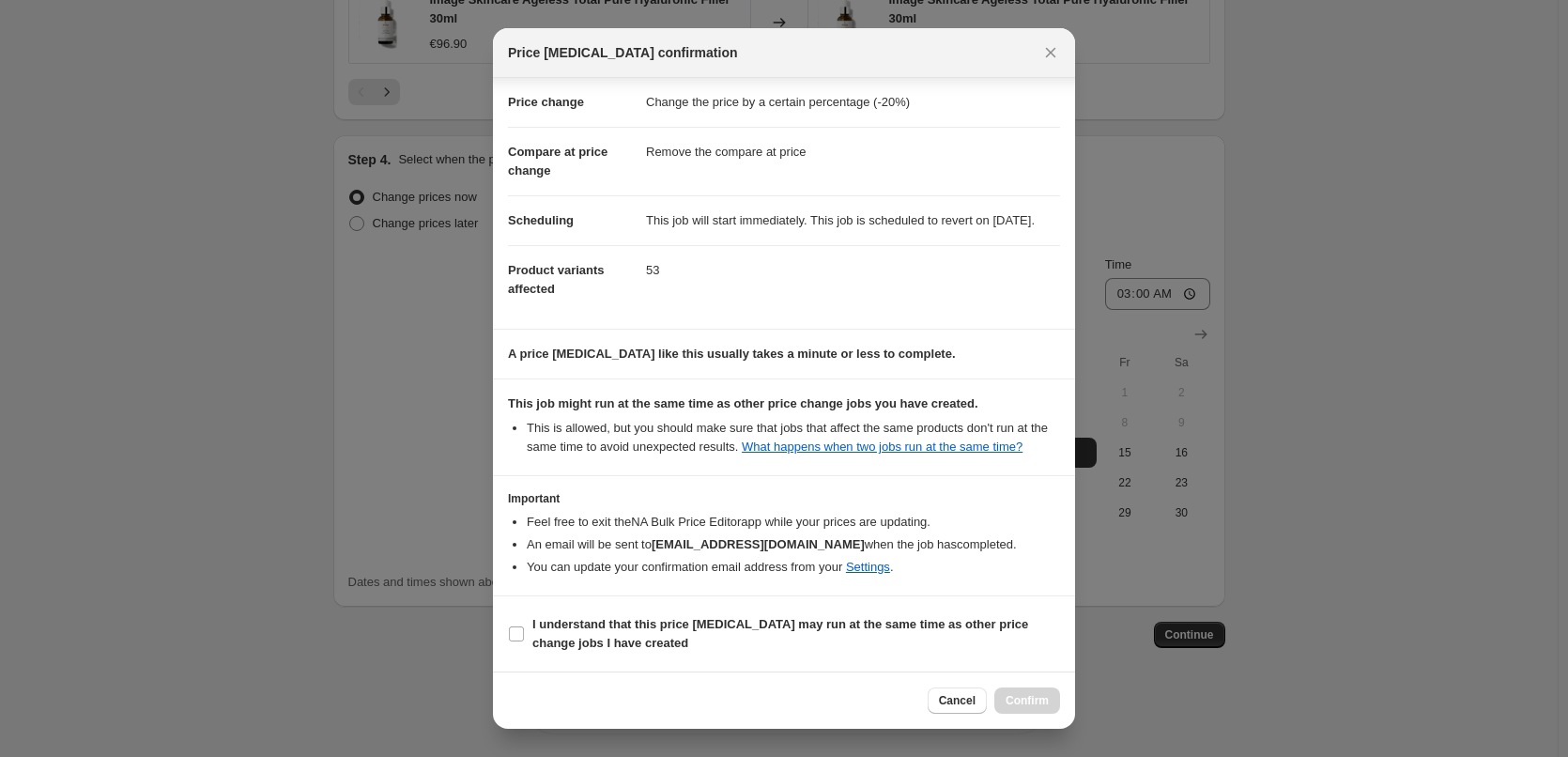
scroll to position [52, 0]
click at [624, 640] on b "I understand that this price change job may run at the same time as other price…" at bounding box center [780, 633] width 496 height 33
click at [524, 640] on input "I understand that this price change job may run at the same time as other price…" at bounding box center [516, 634] width 15 height 15
checkbox input "true"
click at [1031, 694] on span "Confirm" at bounding box center [1027, 701] width 44 height 15
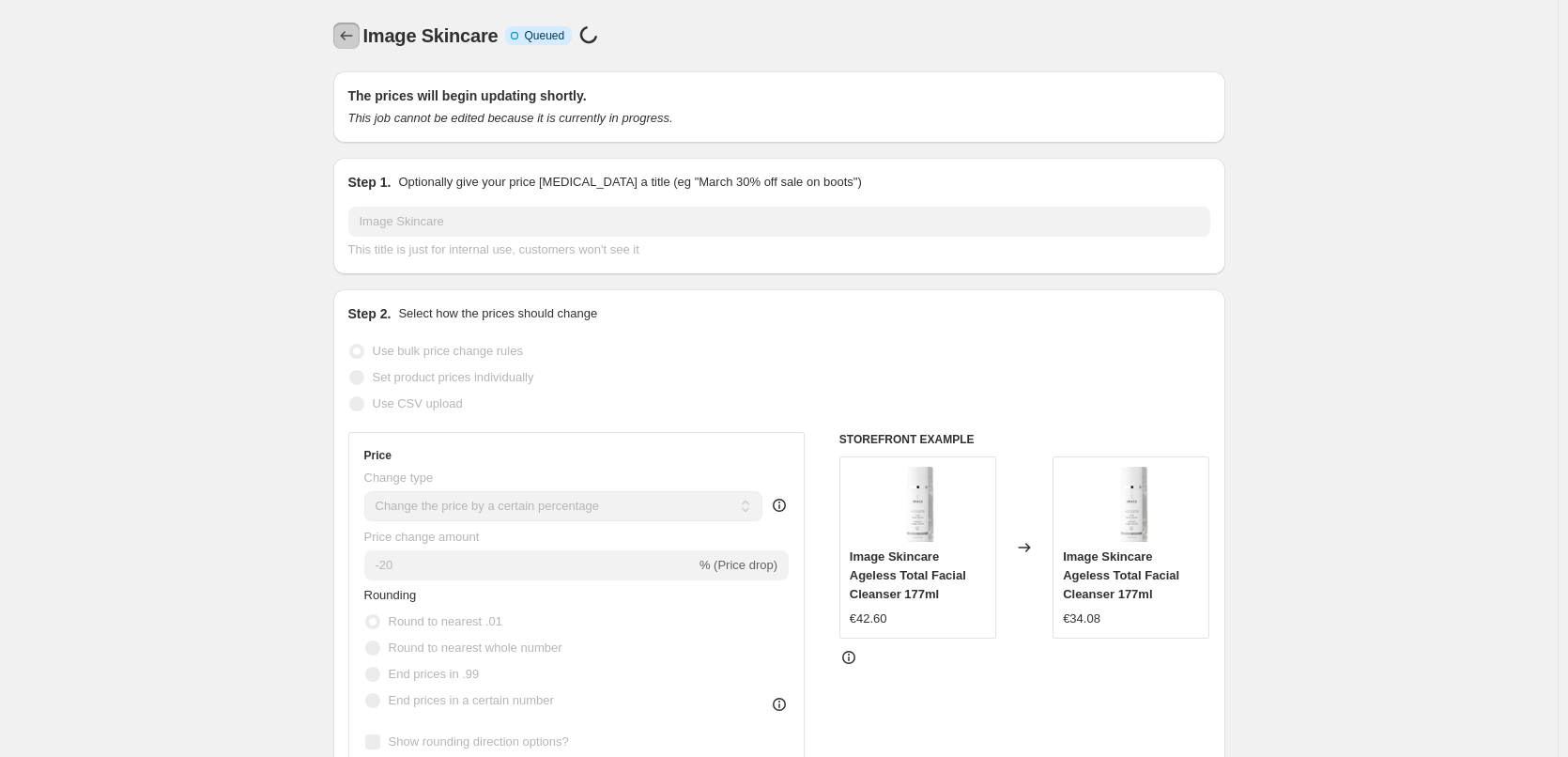
click at [350, 36] on icon "Price change jobs" at bounding box center [346, 35] width 18 height 18
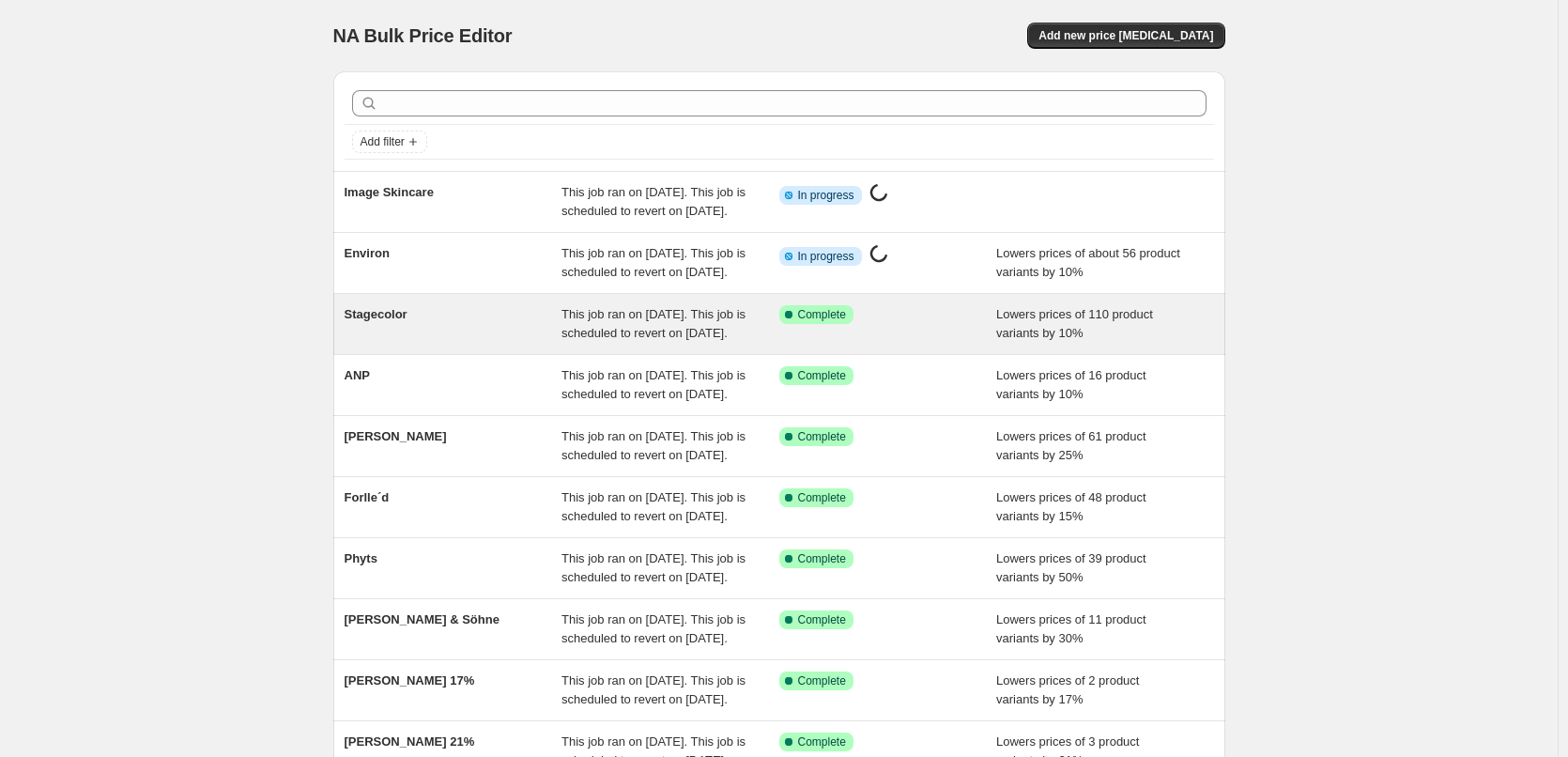
scroll to position [398, 0]
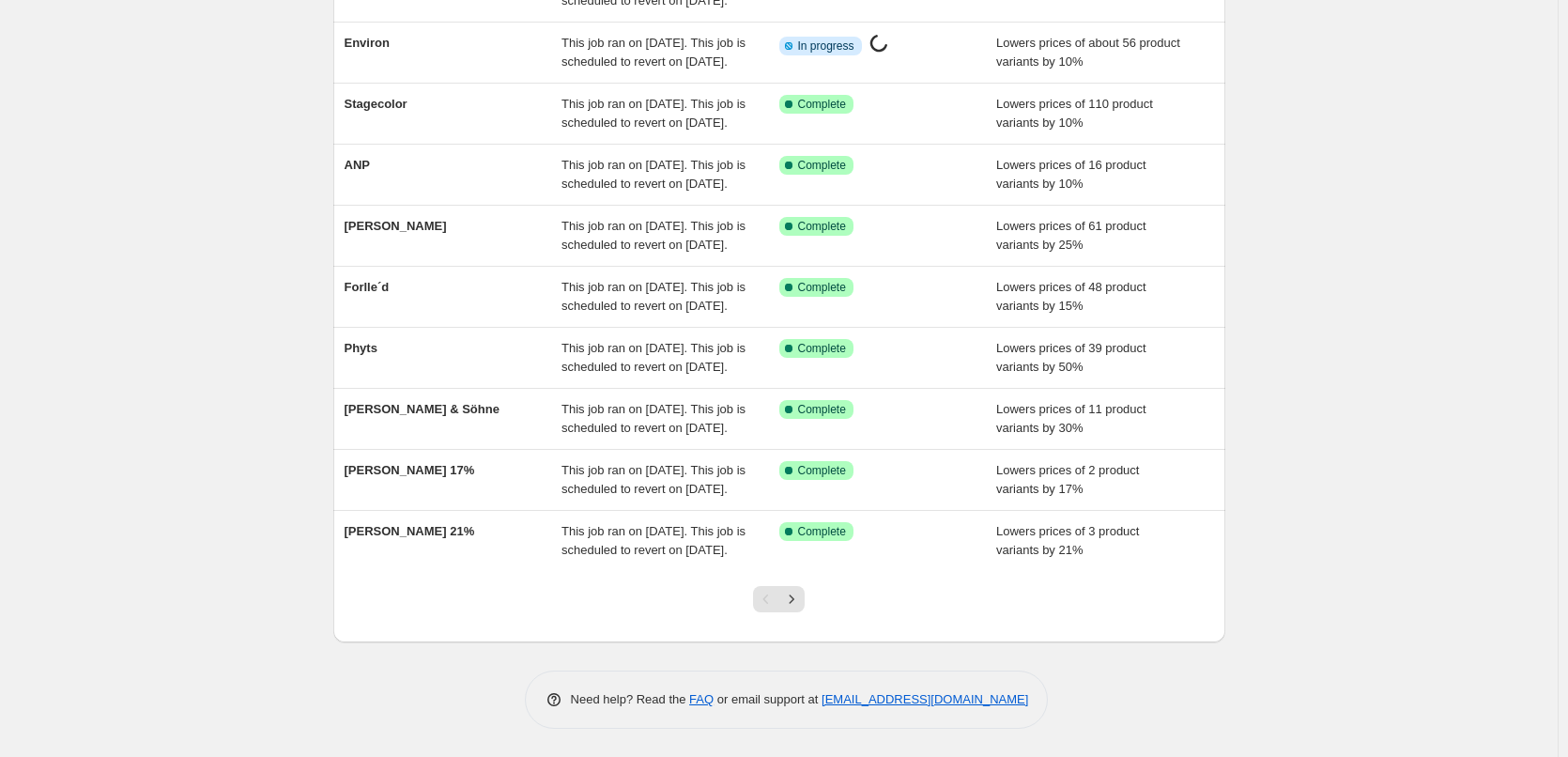
click at [817, 604] on div at bounding box center [778, 606] width 76 height 72
click at [804, 605] on button "Next" at bounding box center [791, 598] width 26 height 26
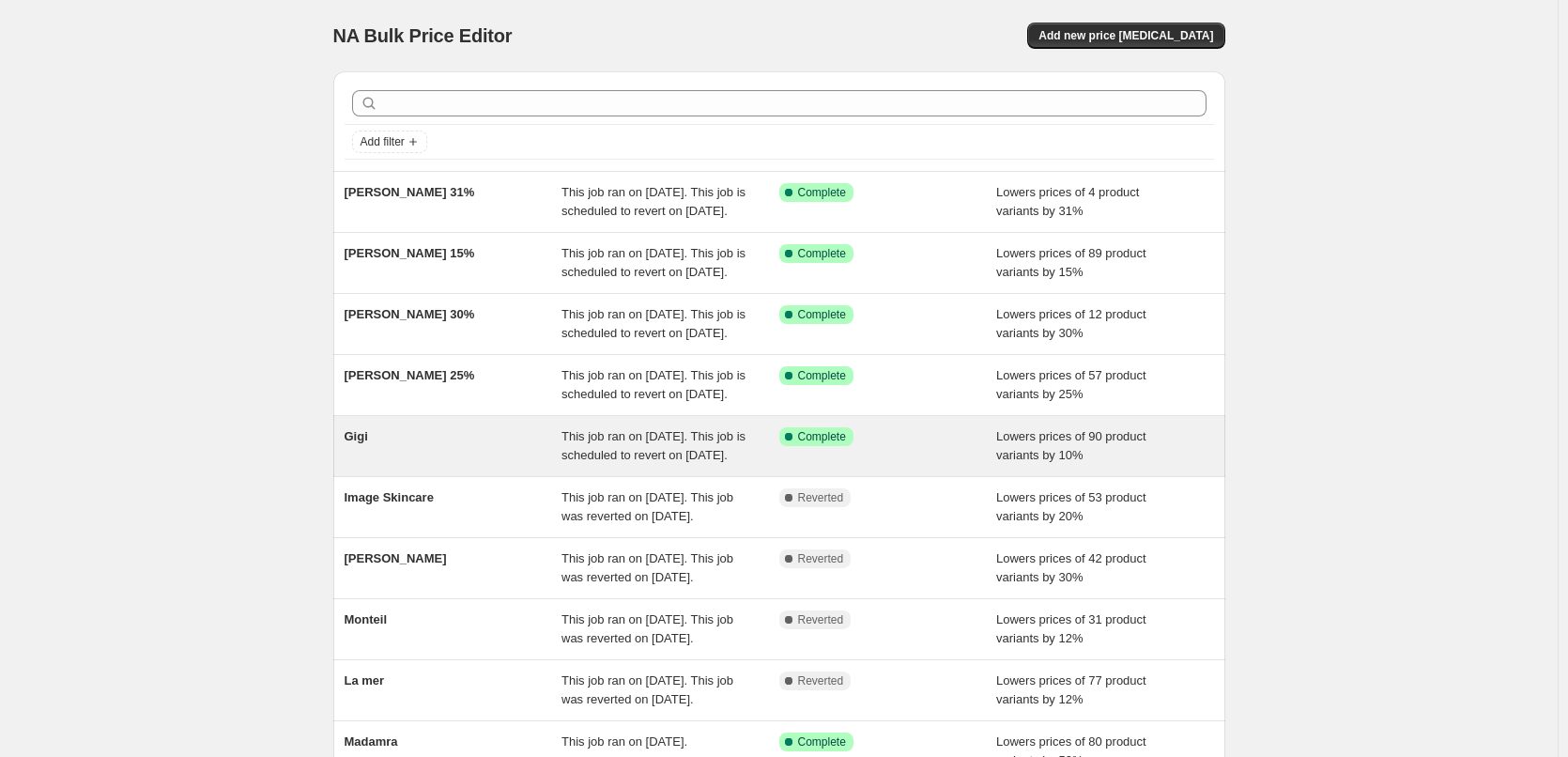
scroll to position [379, 0]
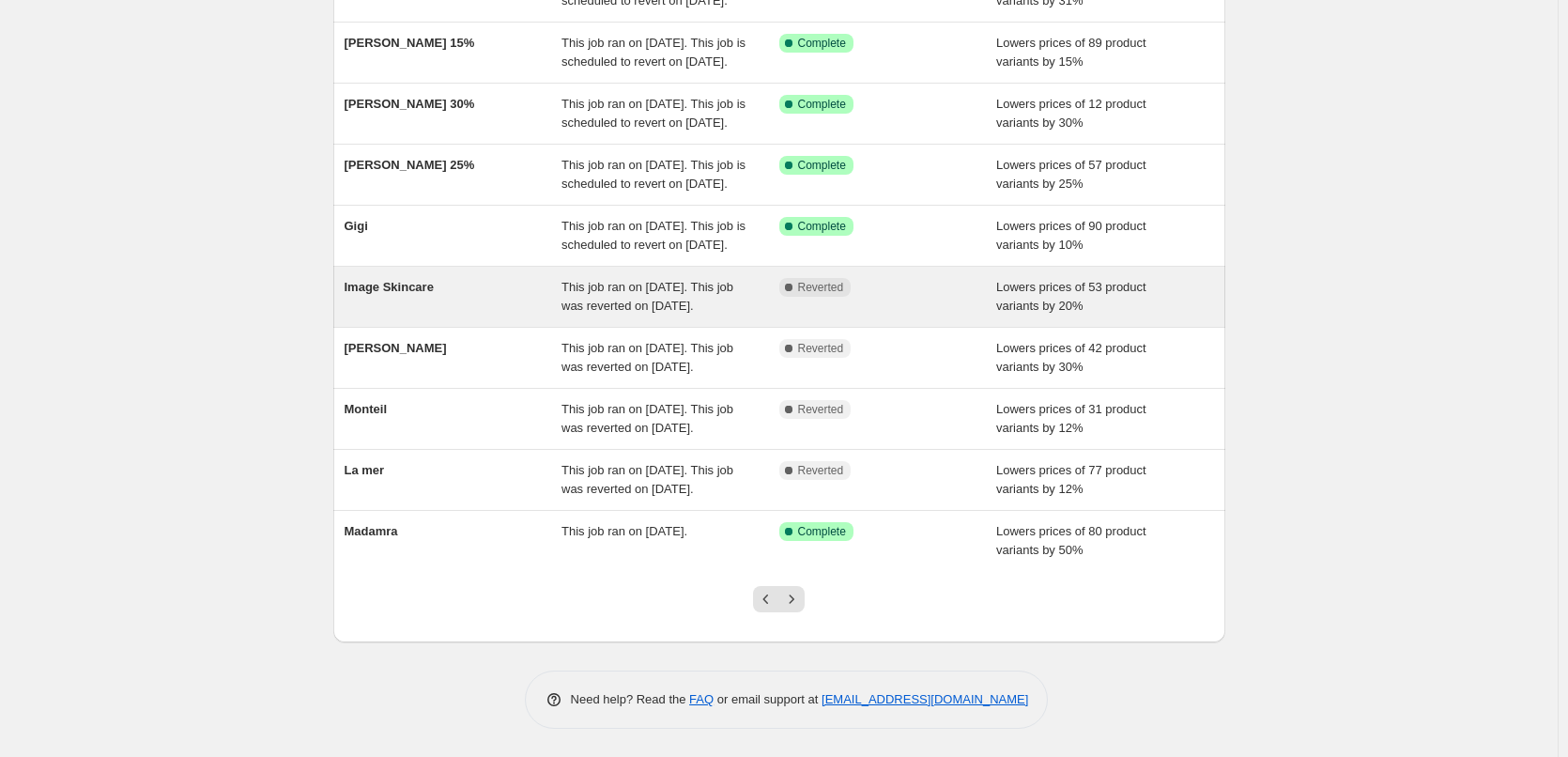
click at [410, 279] on span "Image Skincare" at bounding box center [389, 286] width 89 height 15
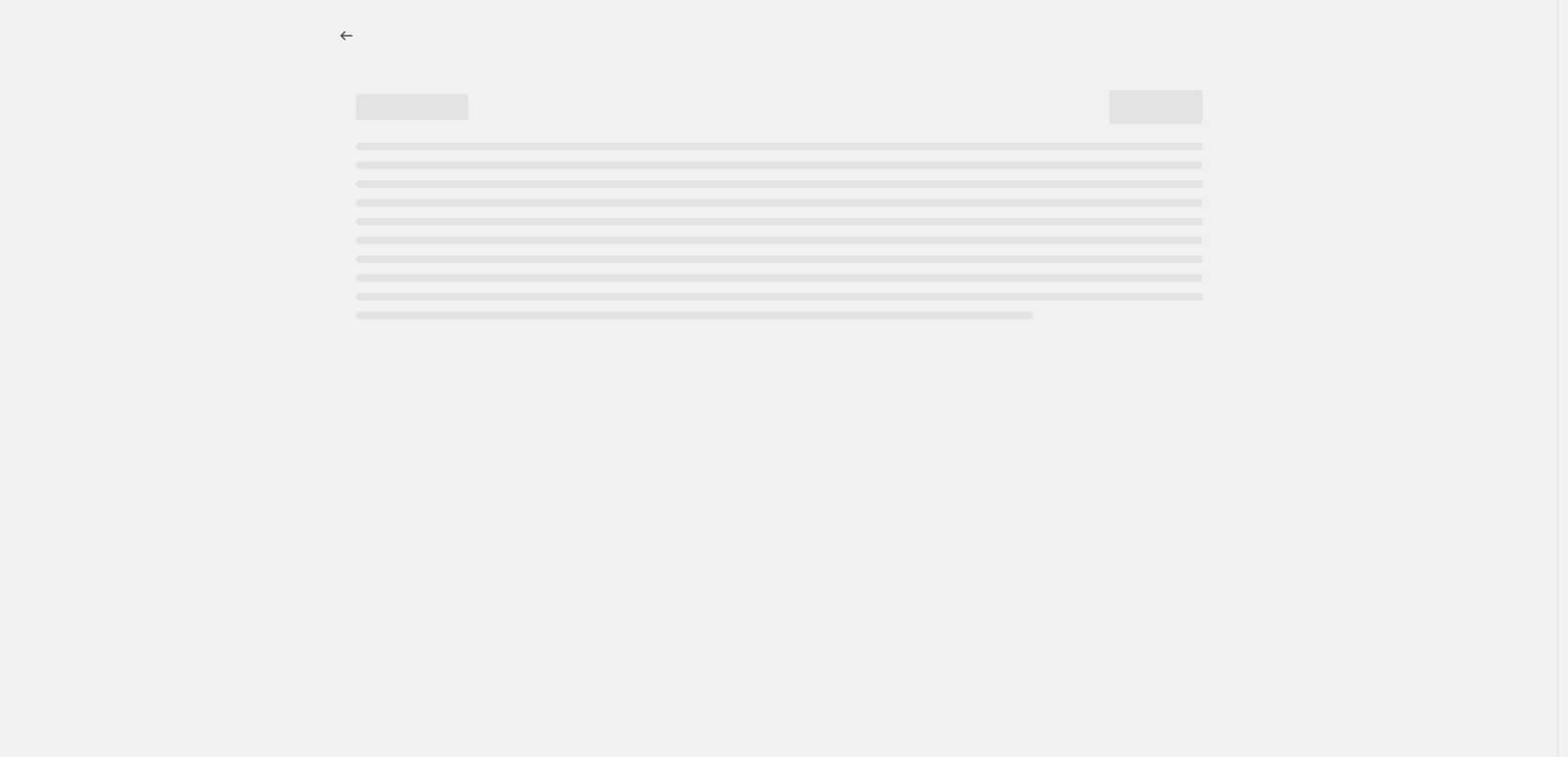
select select "percentage"
select select "remove"
select select "vendor"
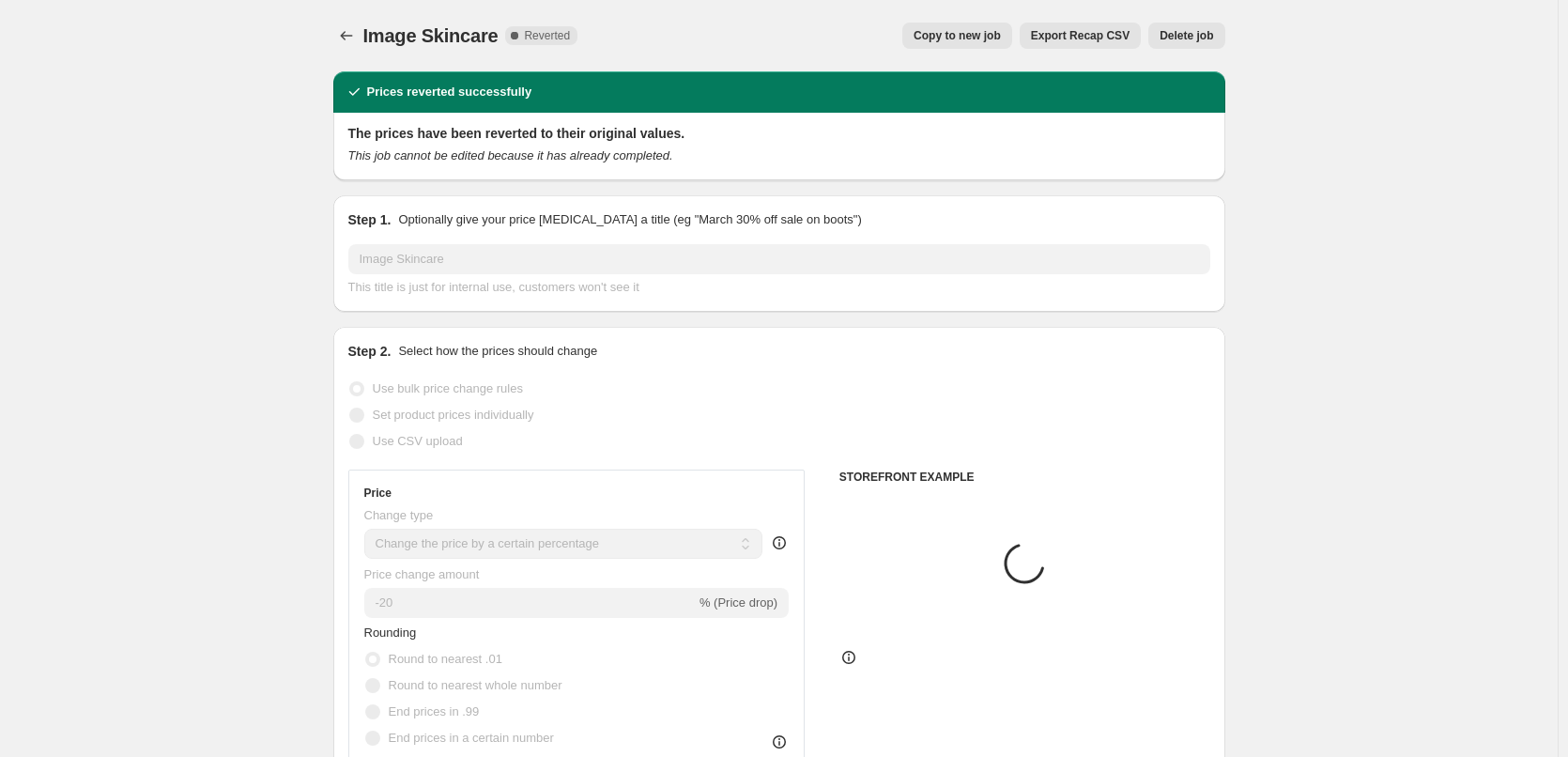
click at [1190, 32] on span "Delete job" at bounding box center [1185, 36] width 53 height 15
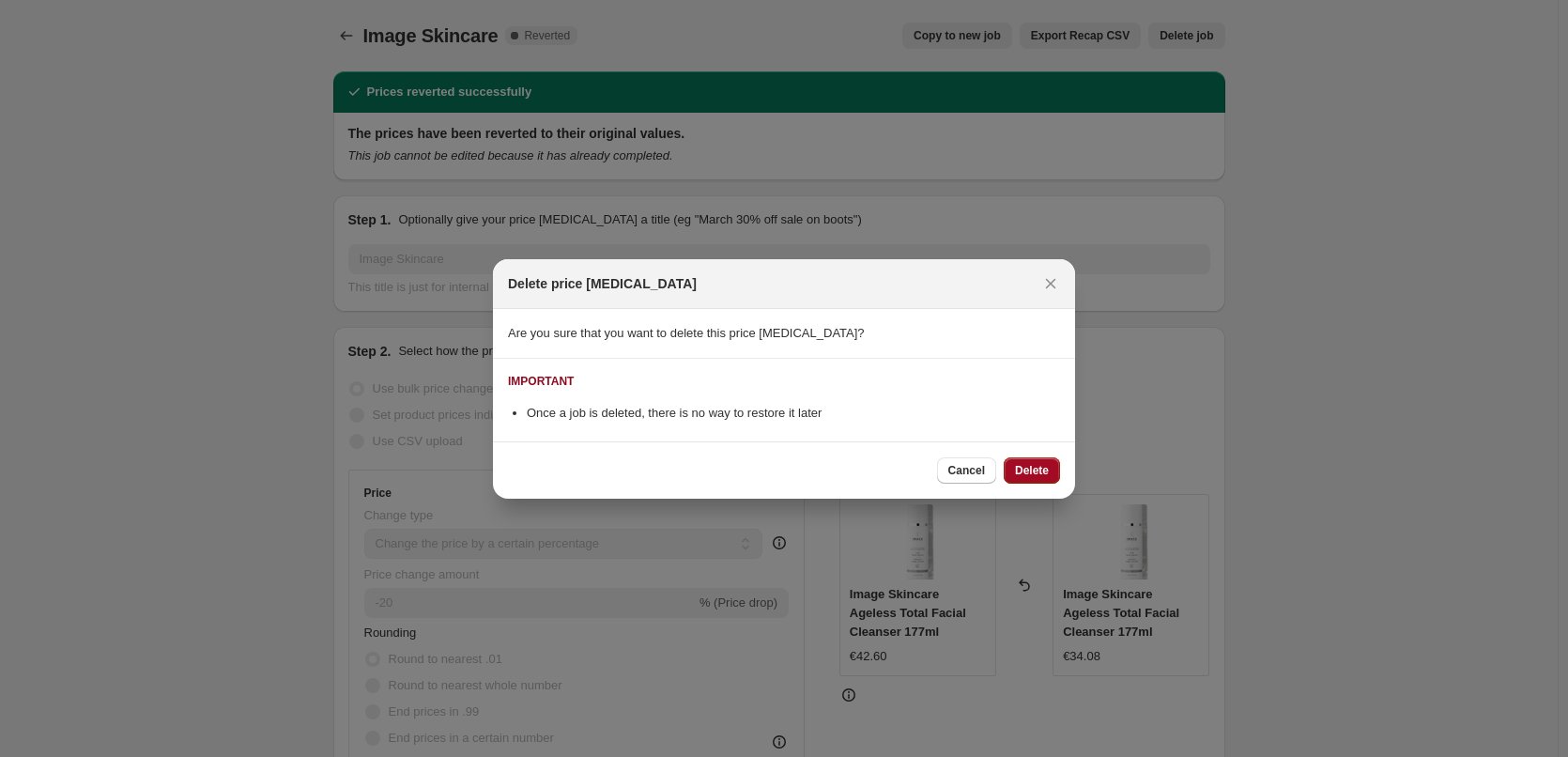
click at [1024, 465] on span "Delete" at bounding box center [1031, 471] width 34 height 15
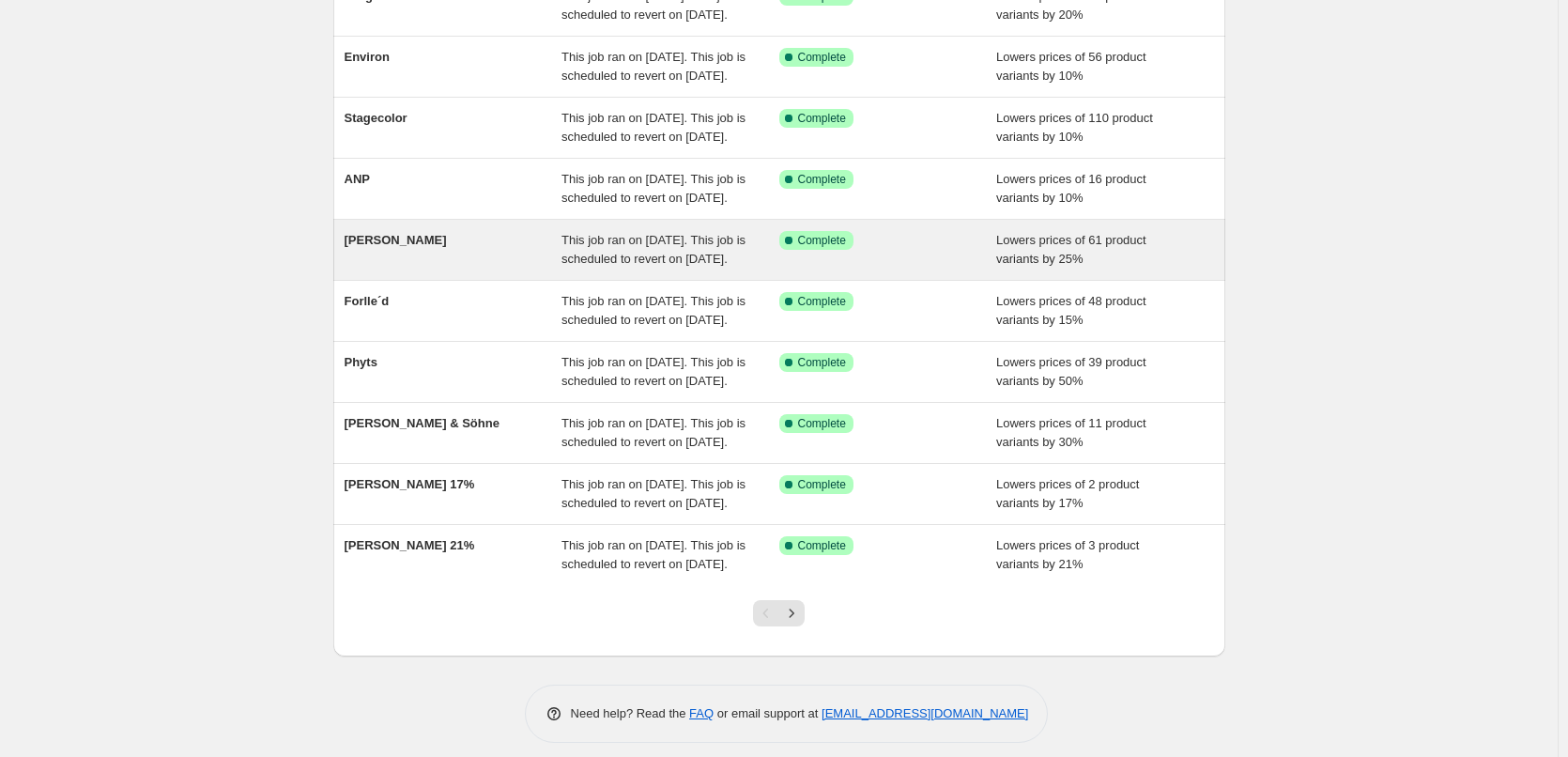
scroll to position [398, 0]
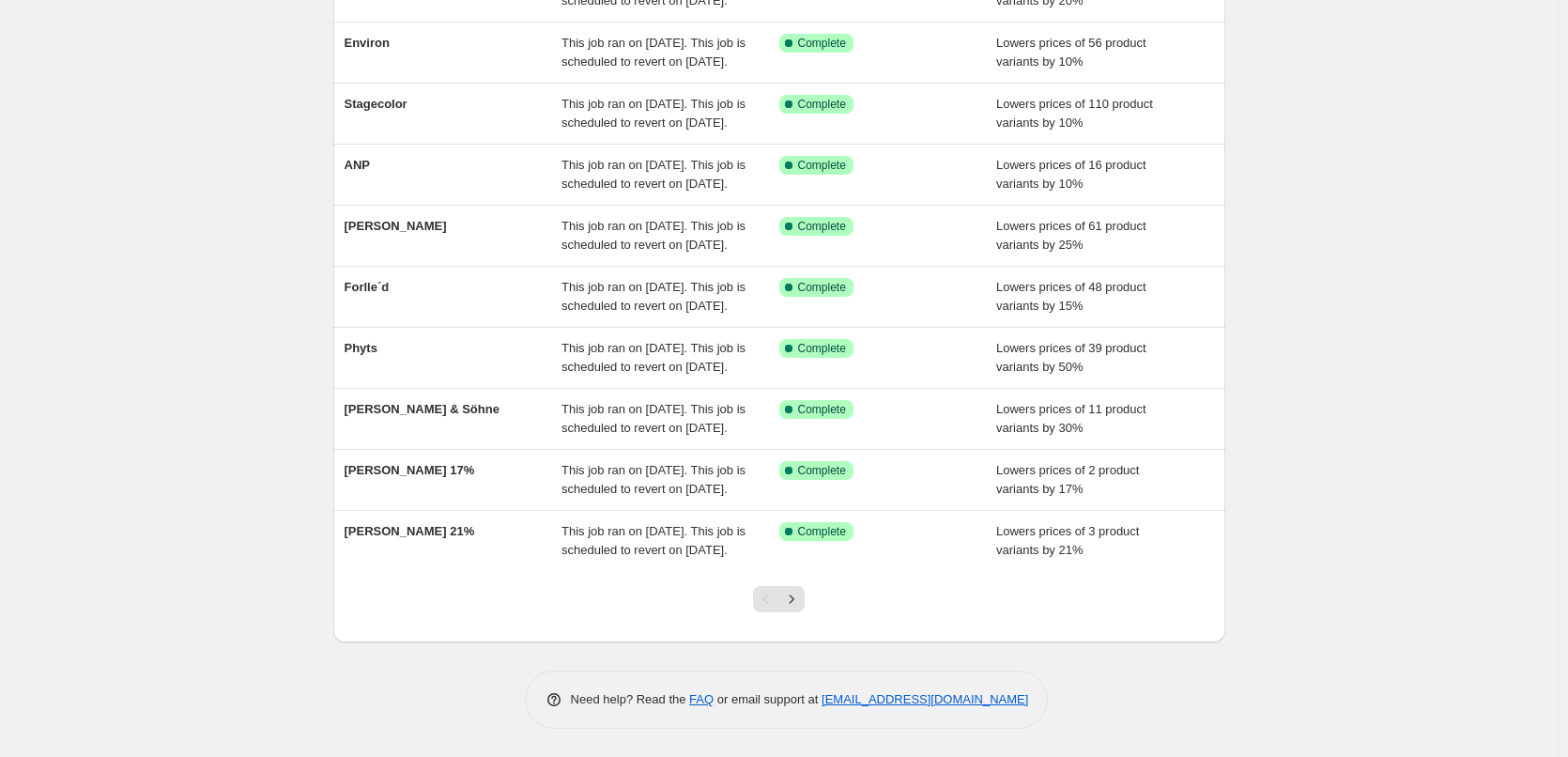
click at [811, 613] on div at bounding box center [778, 606] width 76 height 72
click at [804, 608] on button "Next" at bounding box center [791, 598] width 26 height 26
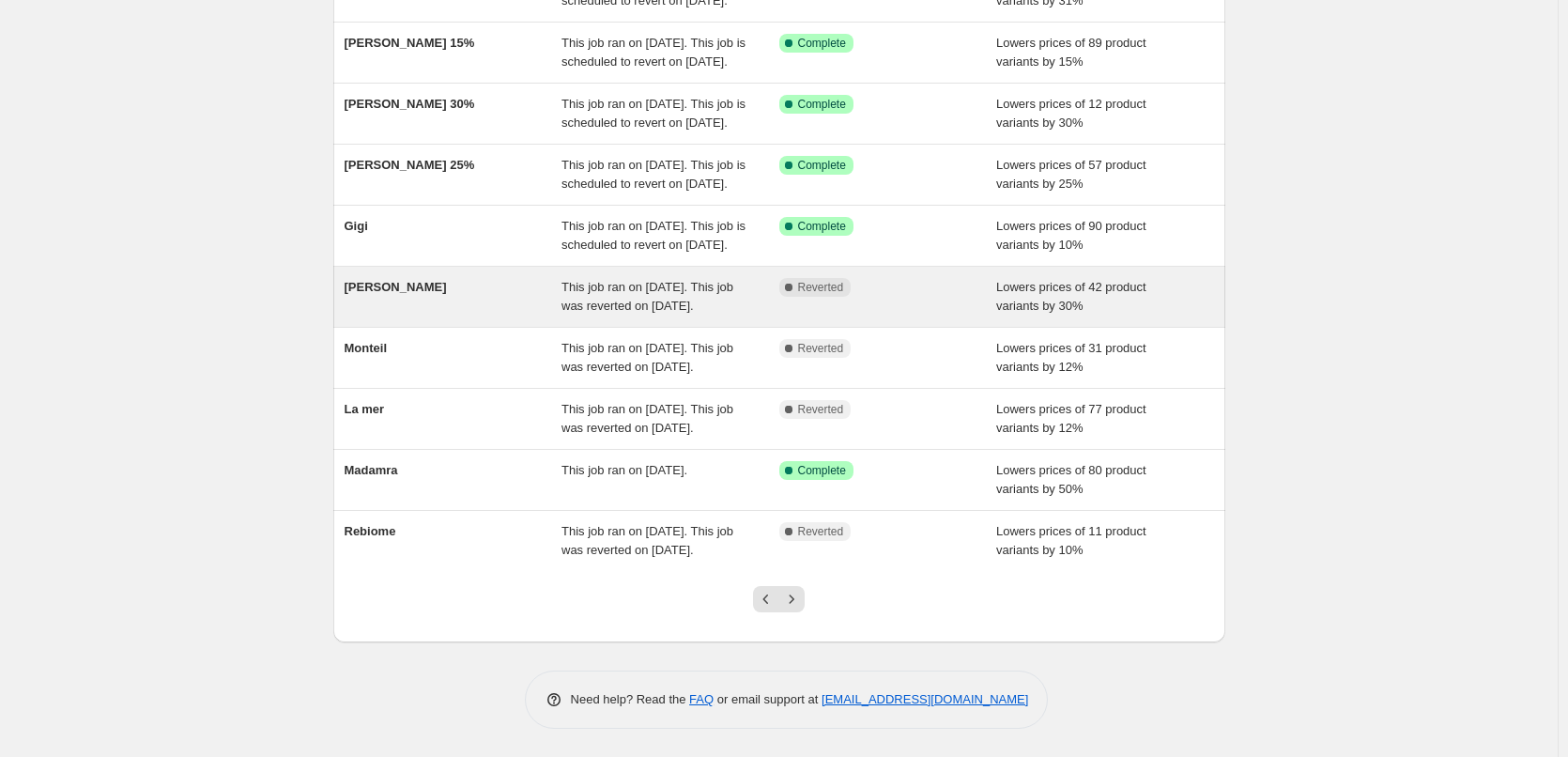
scroll to position [281, 0]
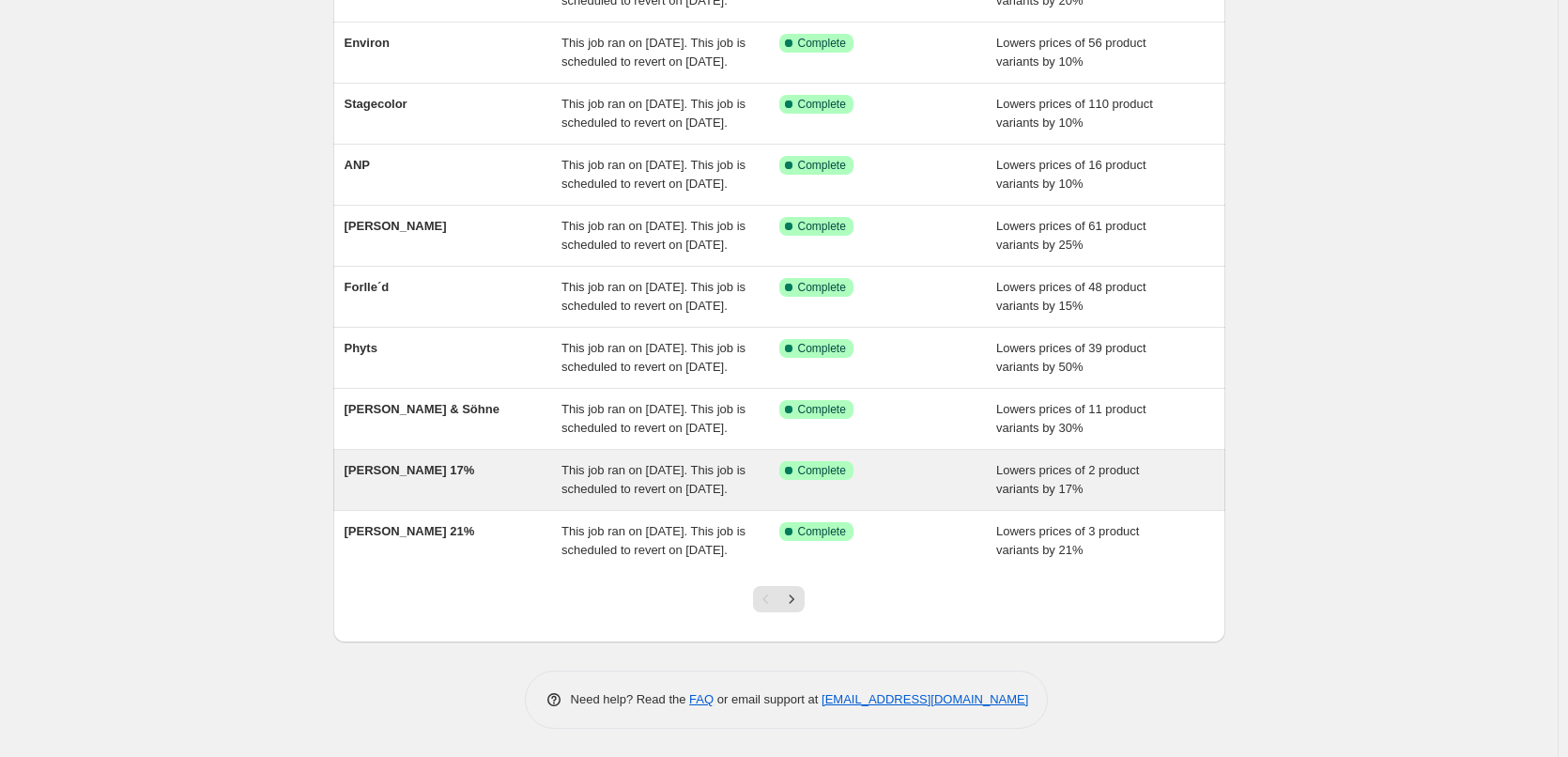
scroll to position [398, 0]
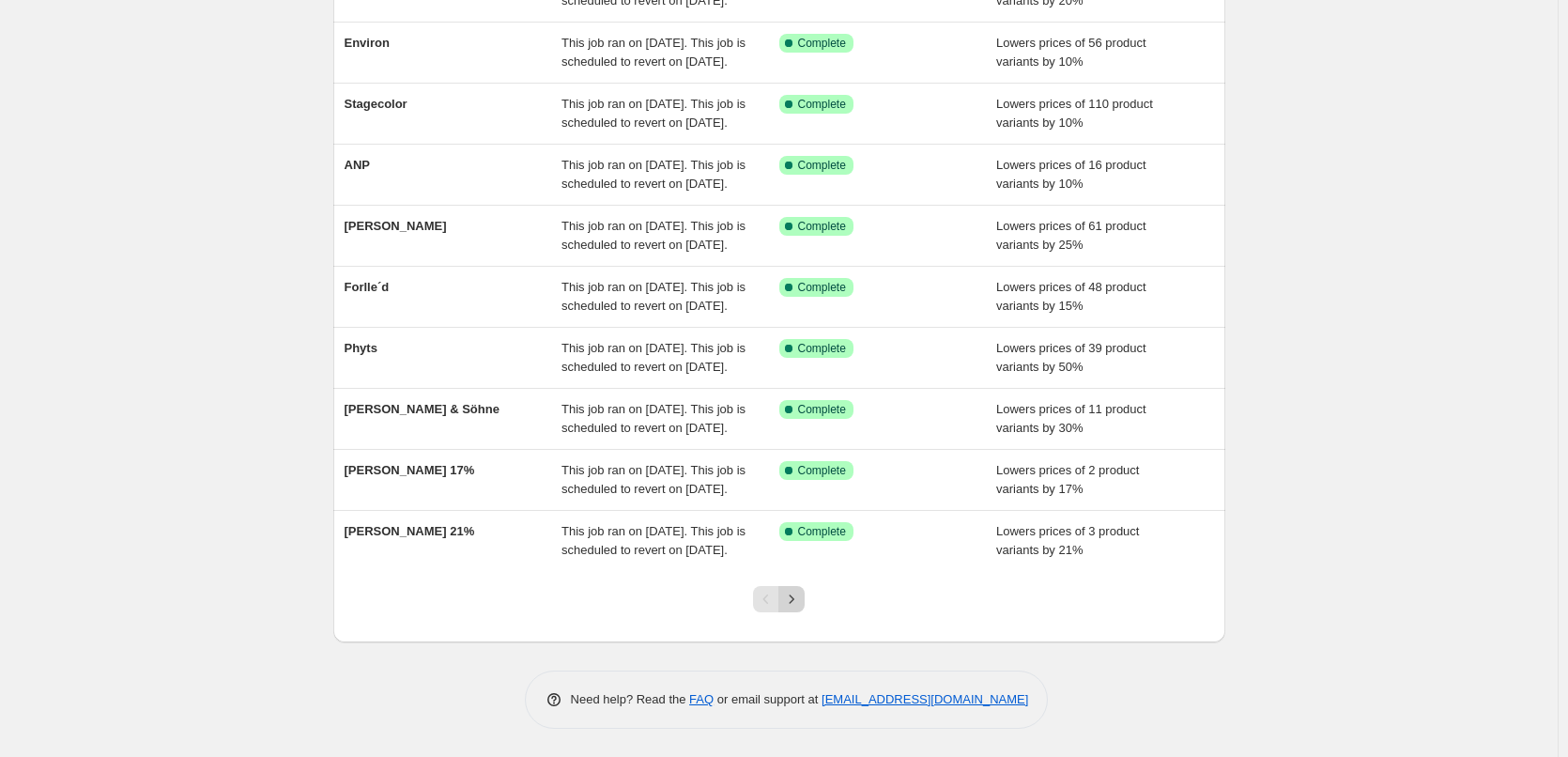
click at [798, 591] on icon "Next" at bounding box center [791, 598] width 18 height 18
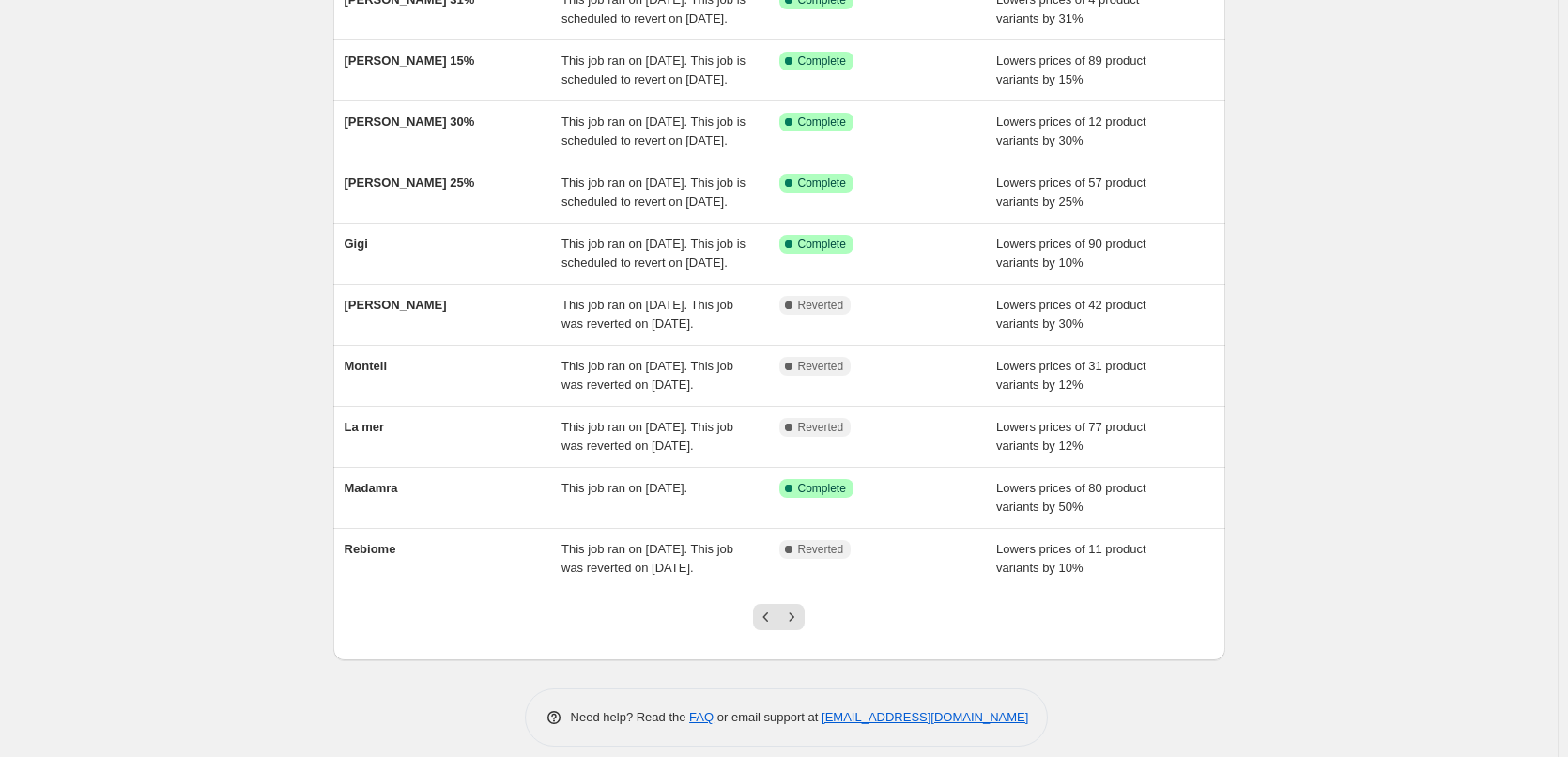
scroll to position [361, 0]
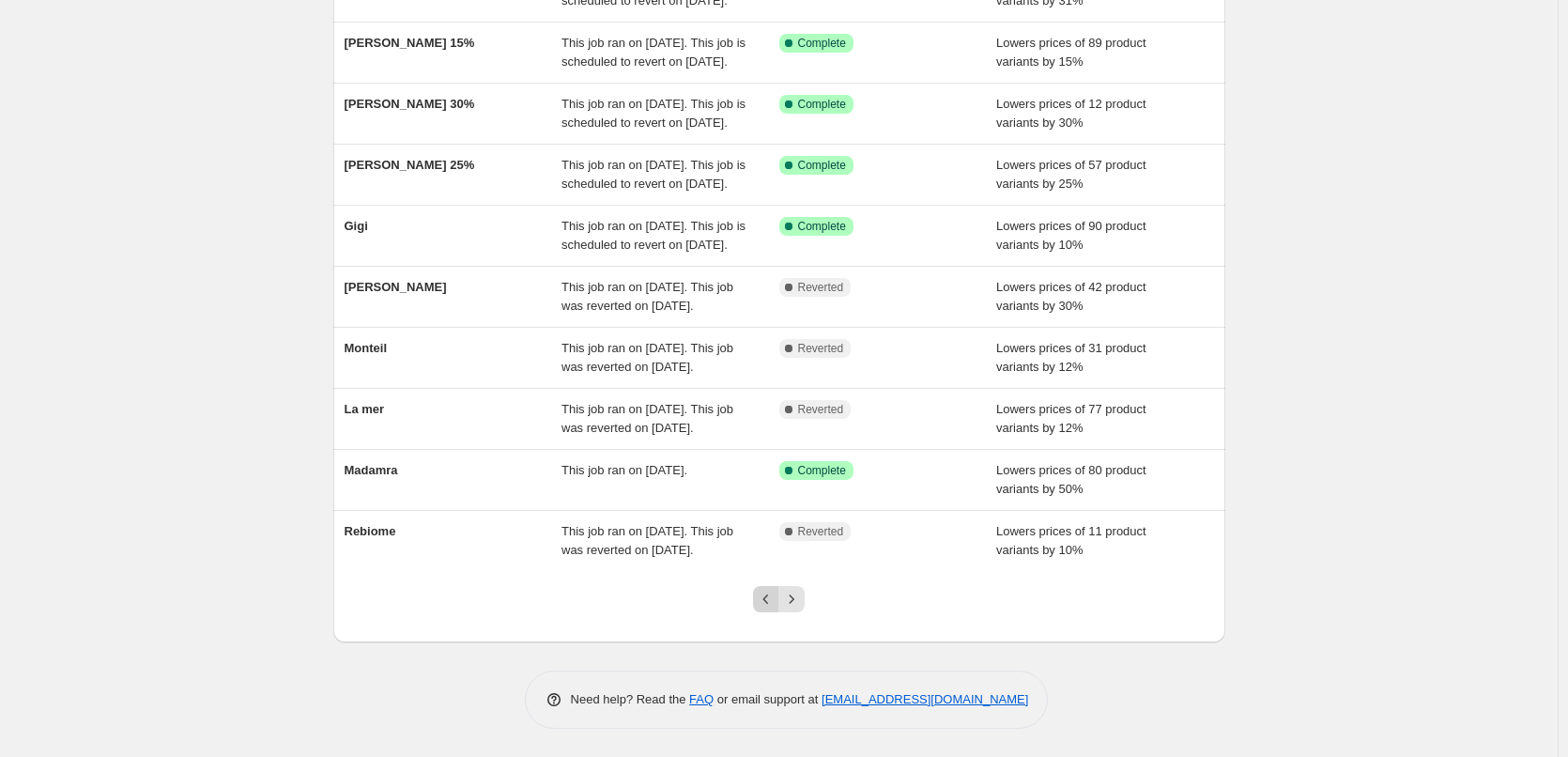
click at [771, 591] on icon "Previous" at bounding box center [766, 598] width 18 height 18
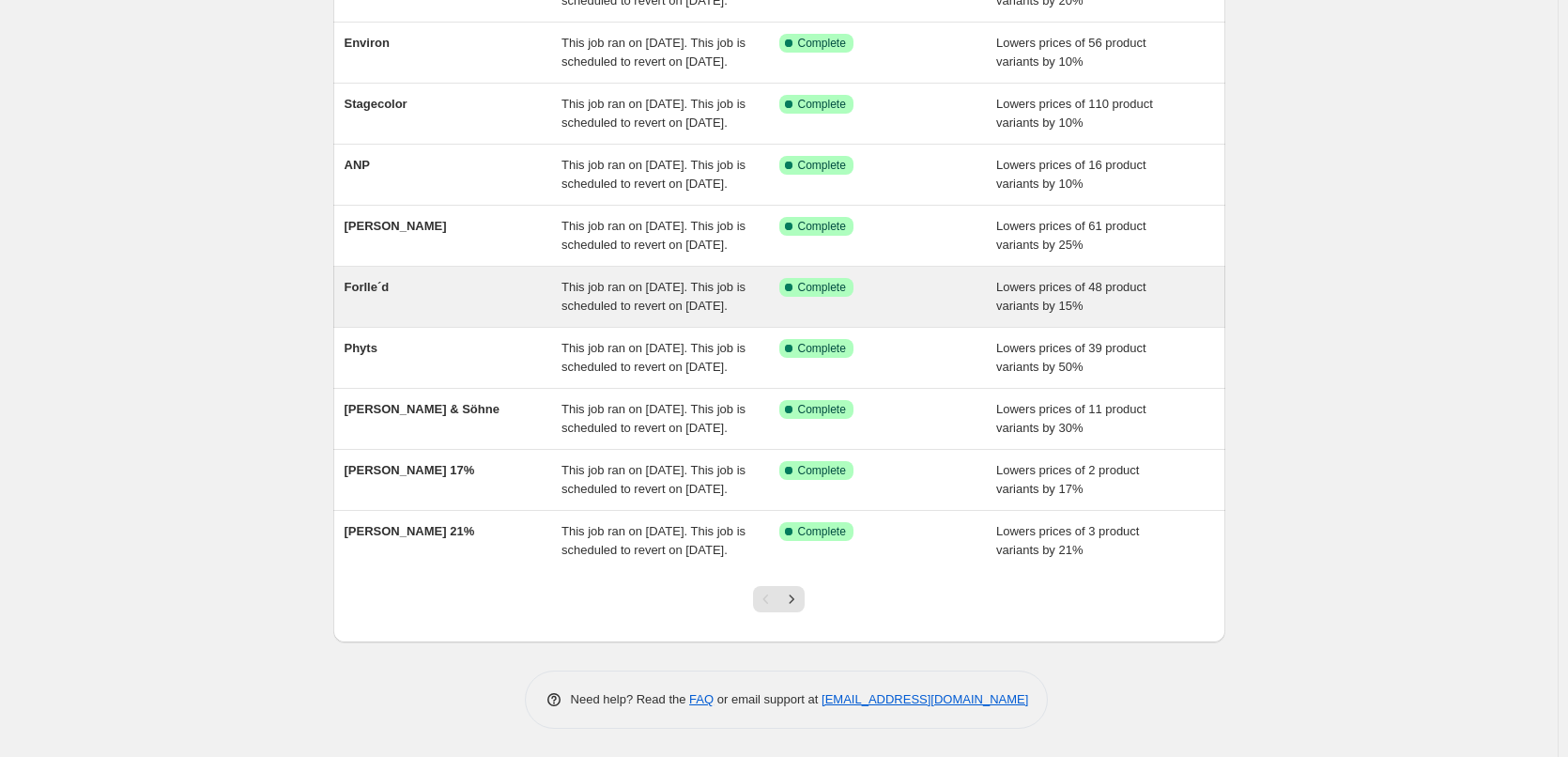
scroll to position [398, 0]
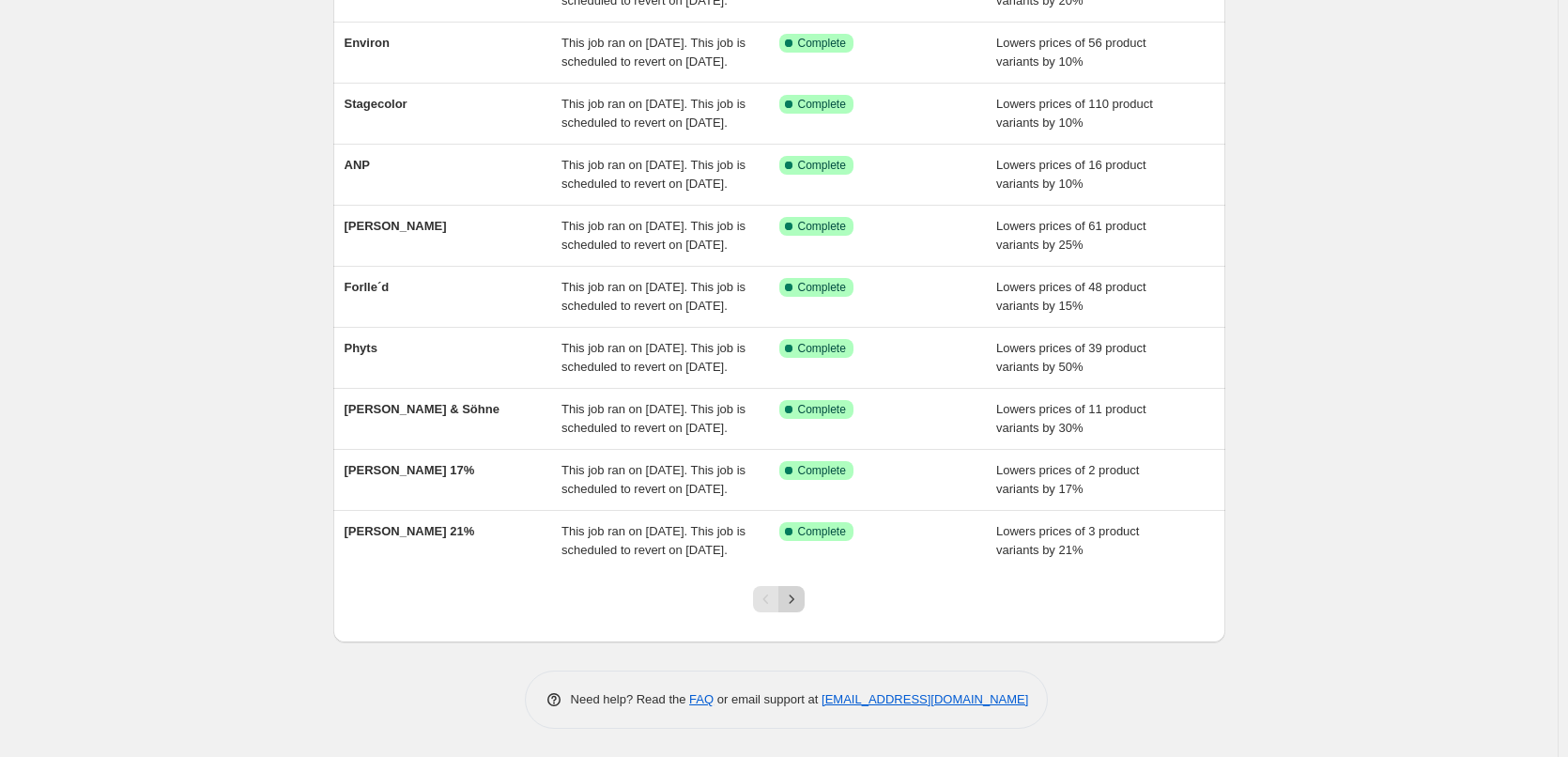
click at [800, 595] on icon "Next" at bounding box center [791, 598] width 18 height 18
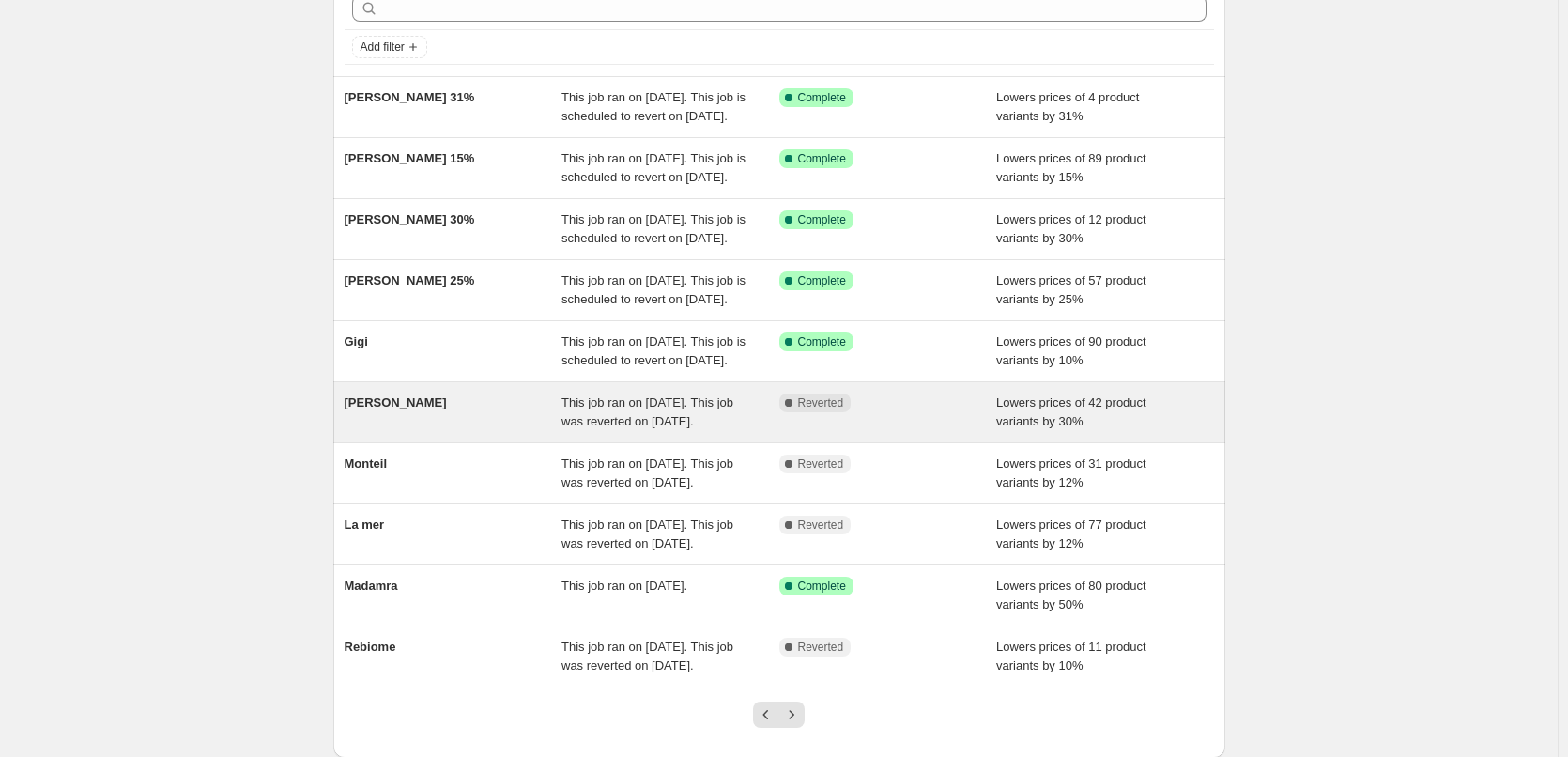
scroll to position [361, 0]
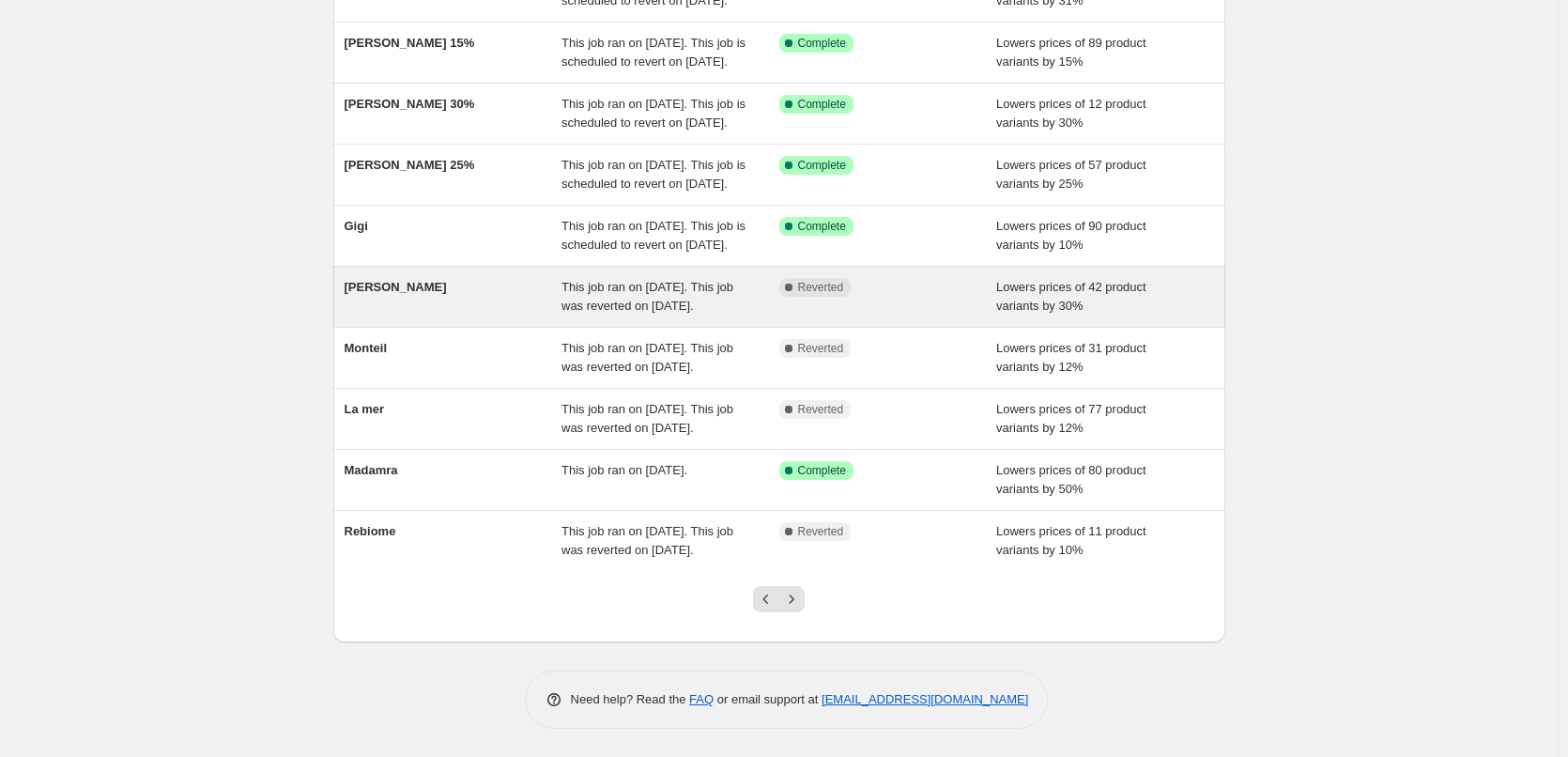
click at [794, 592] on icon "Next" at bounding box center [791, 598] width 18 height 18
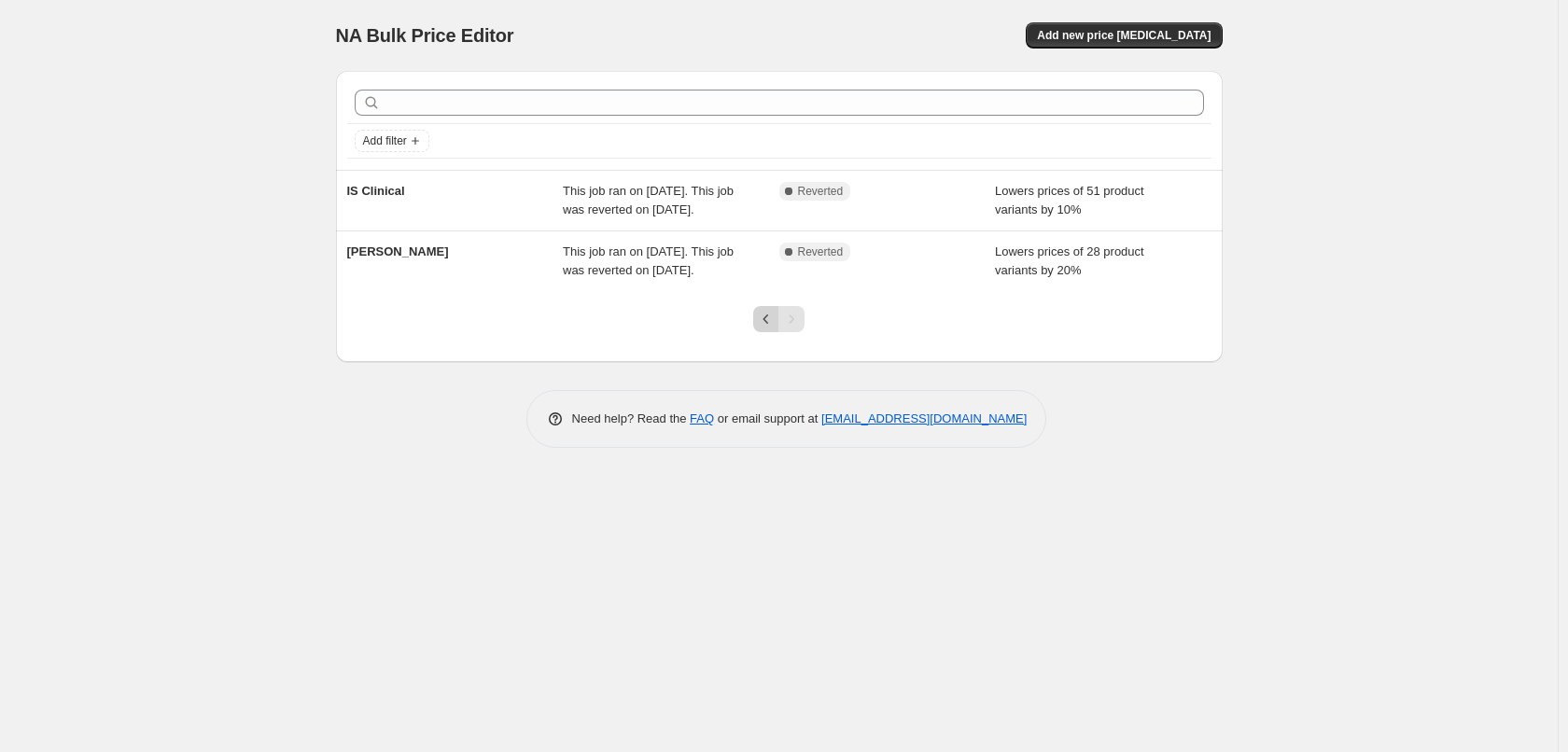
click at [760, 330] on button "Previous" at bounding box center [766, 319] width 26 height 26
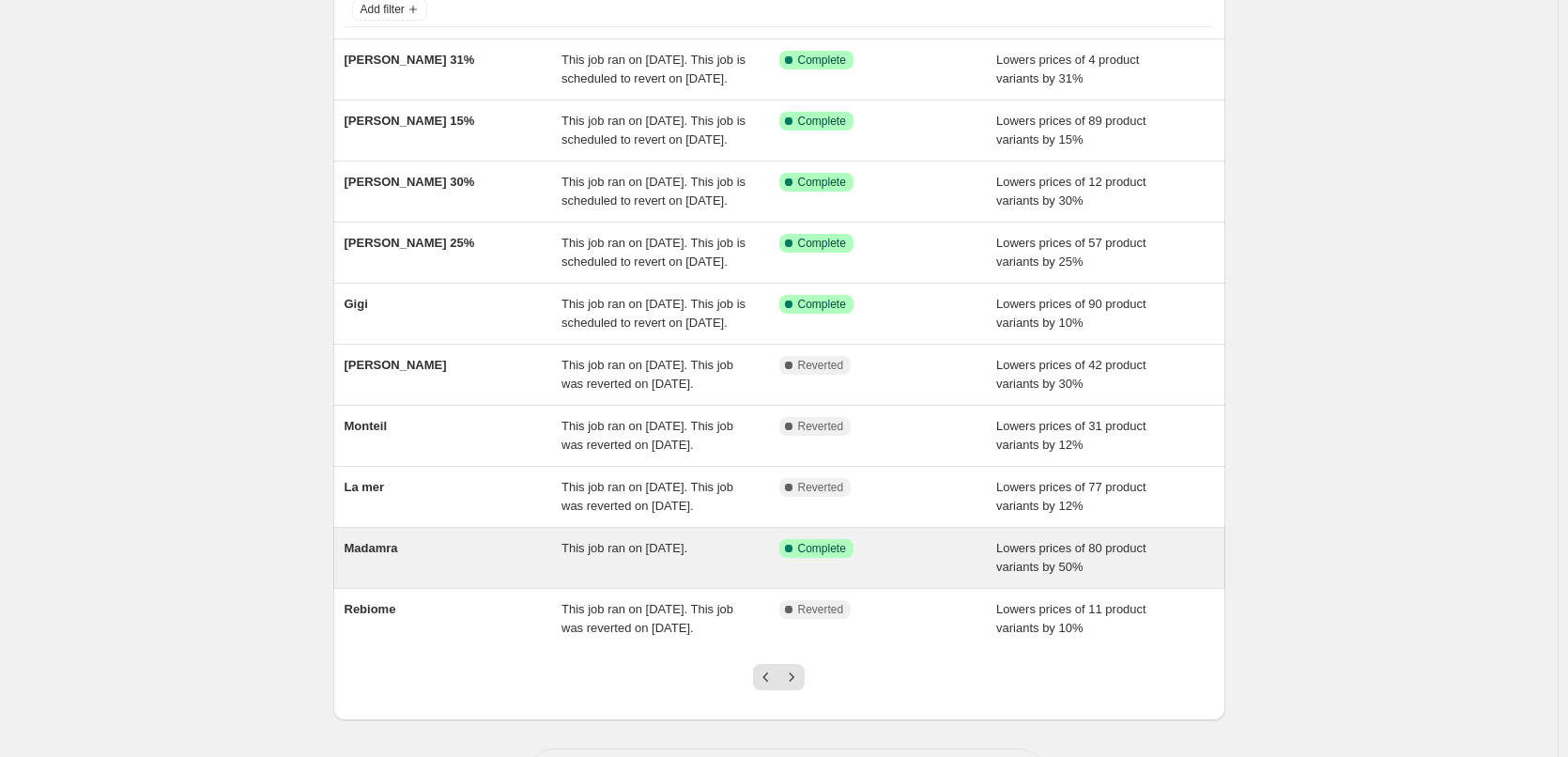
scroll to position [361, 0]
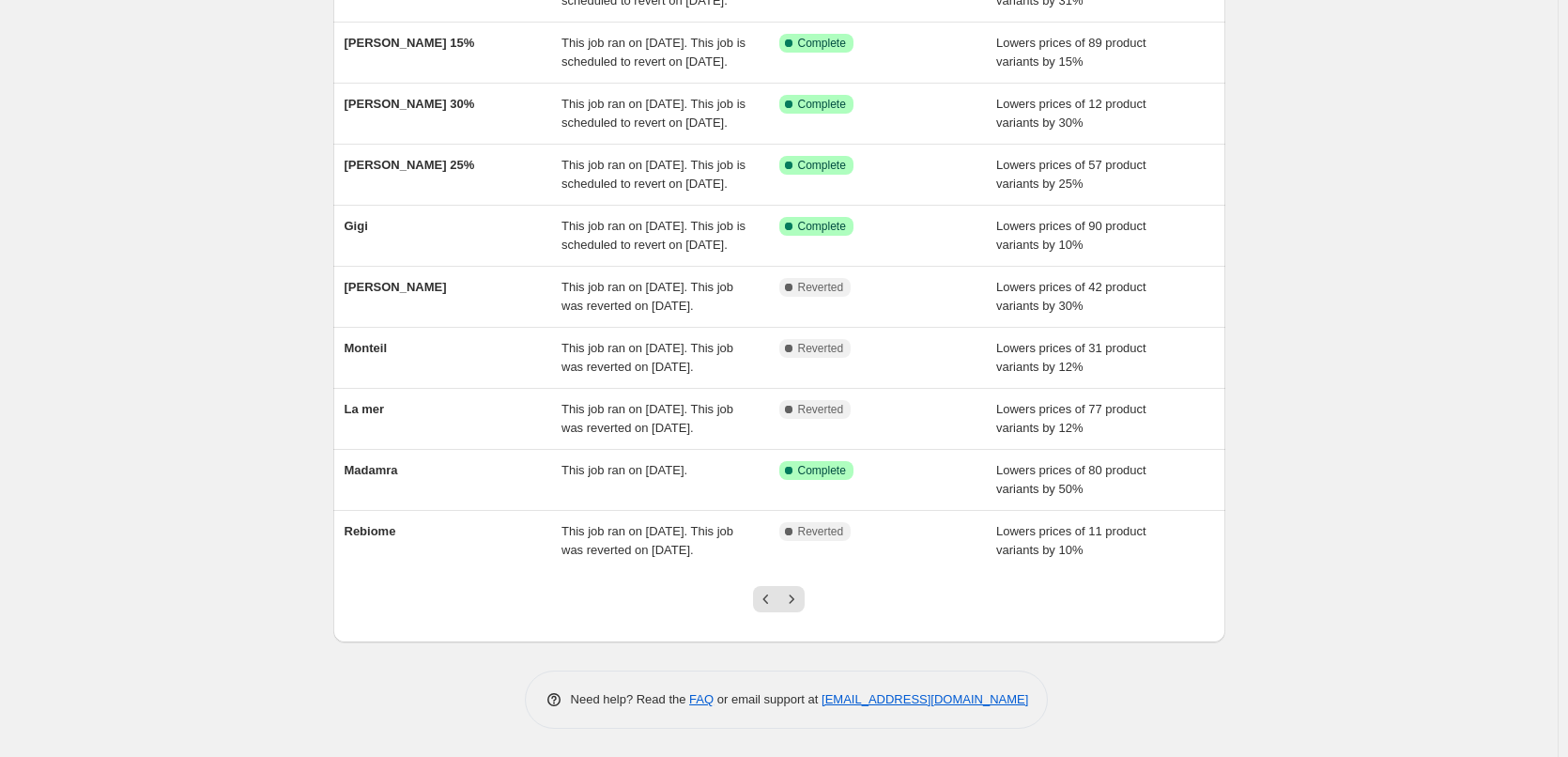
click at [755, 602] on div at bounding box center [778, 606] width 76 height 72
click at [761, 602] on button "Previous" at bounding box center [766, 598] width 26 height 26
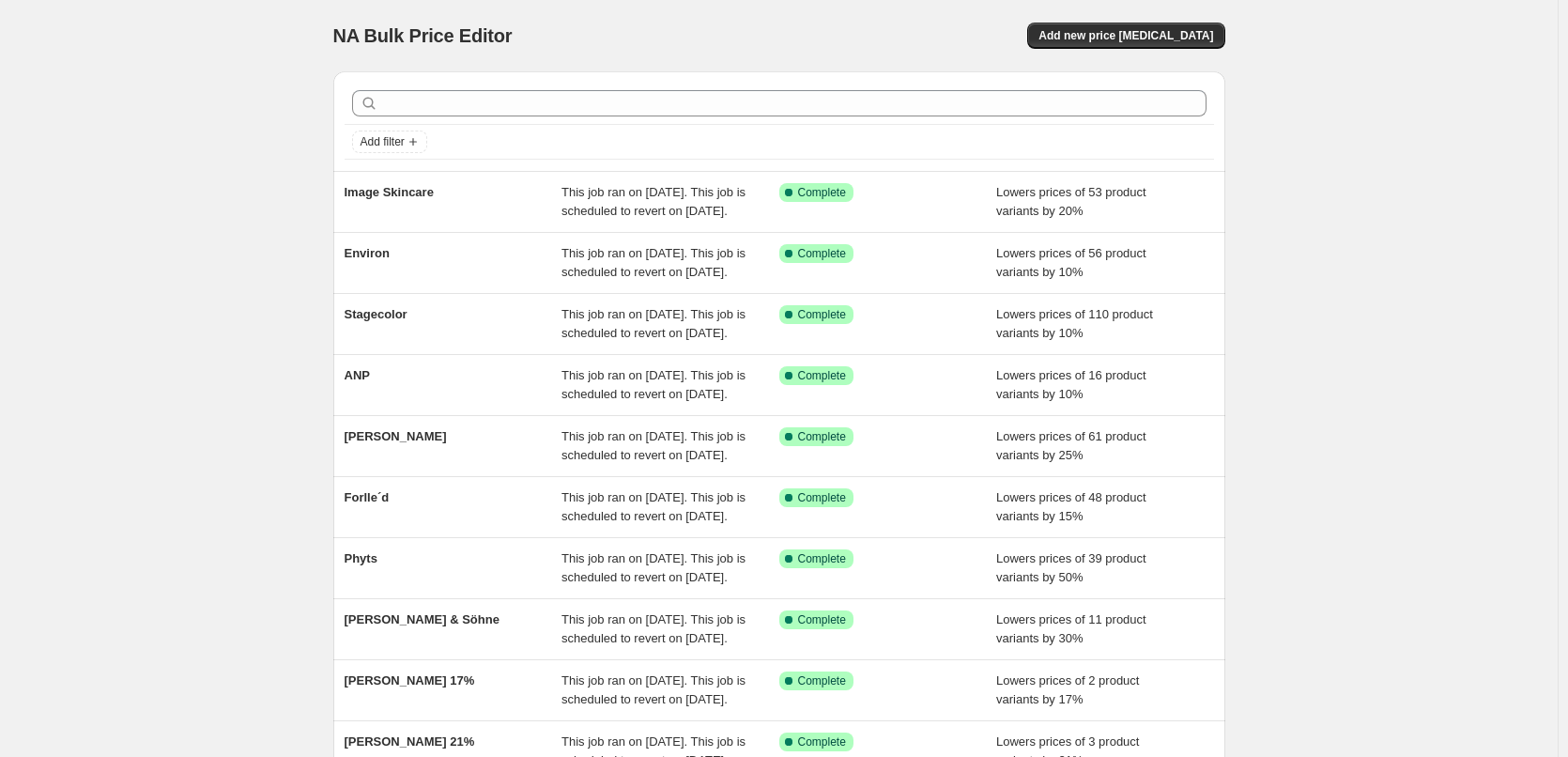
scroll to position [398, 0]
